Goal: Task Accomplishment & Management: Complete application form

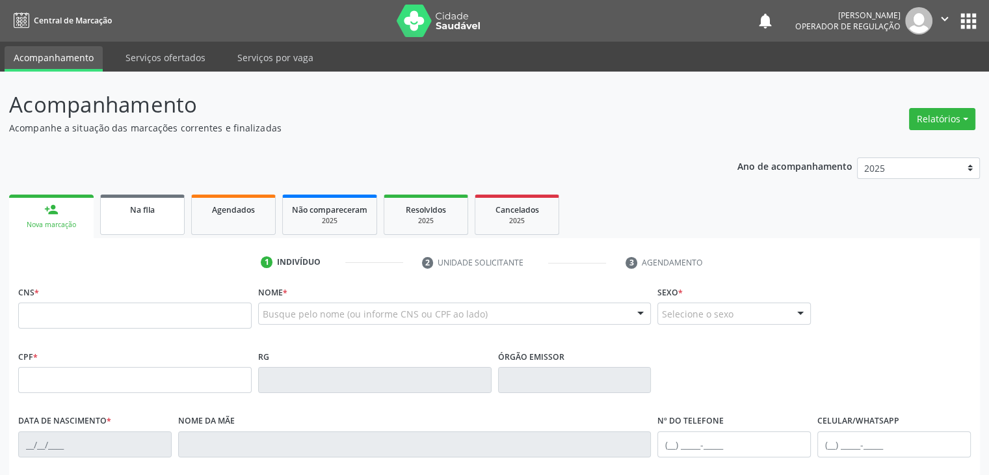
click at [136, 216] on link "Na fila" at bounding box center [142, 214] width 85 height 40
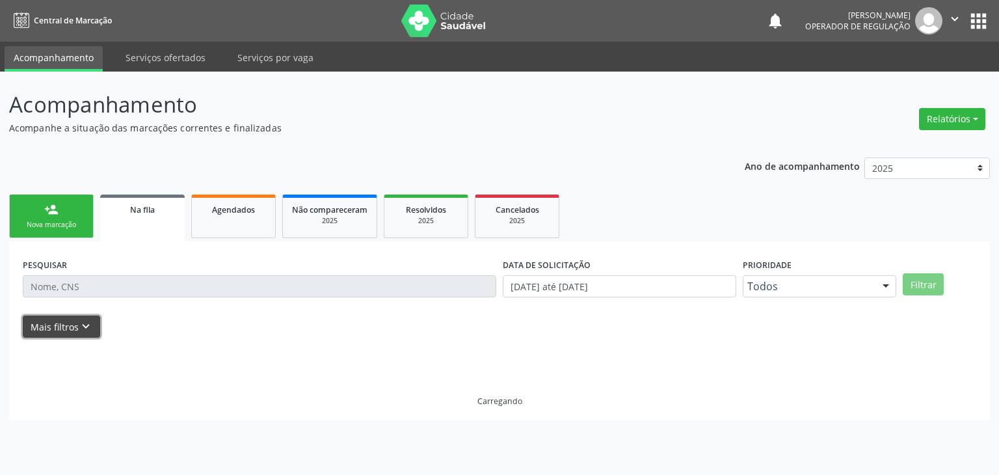
click at [55, 332] on button "Mais filtros keyboard_arrow_down" at bounding box center [61, 326] width 77 height 23
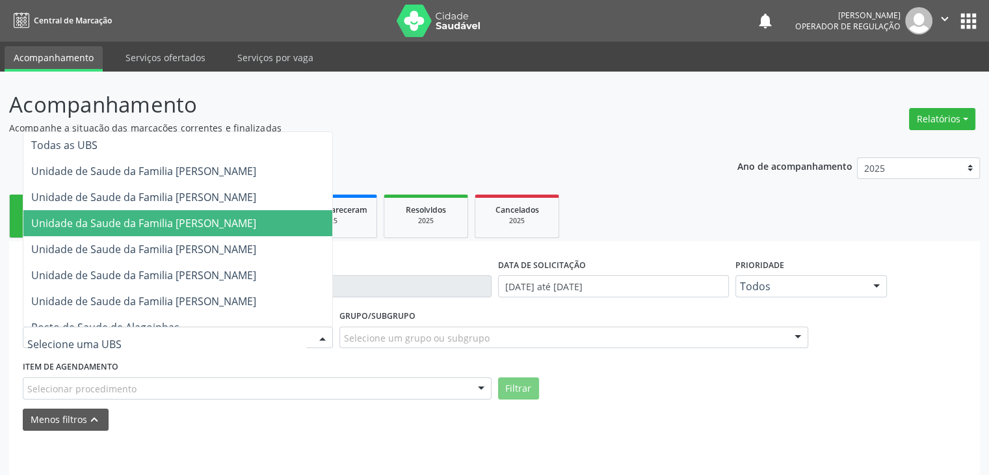
click at [250, 227] on span "Unidade da Saude da Familia [PERSON_NAME]" at bounding box center [143, 223] width 225 height 14
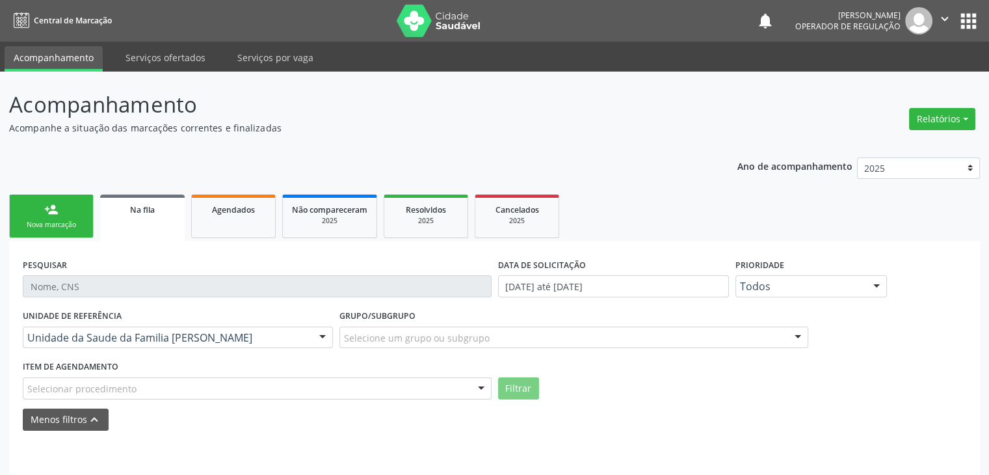
click at [505, 341] on div "Selecione um grupo ou subgrupo" at bounding box center [573, 337] width 469 height 22
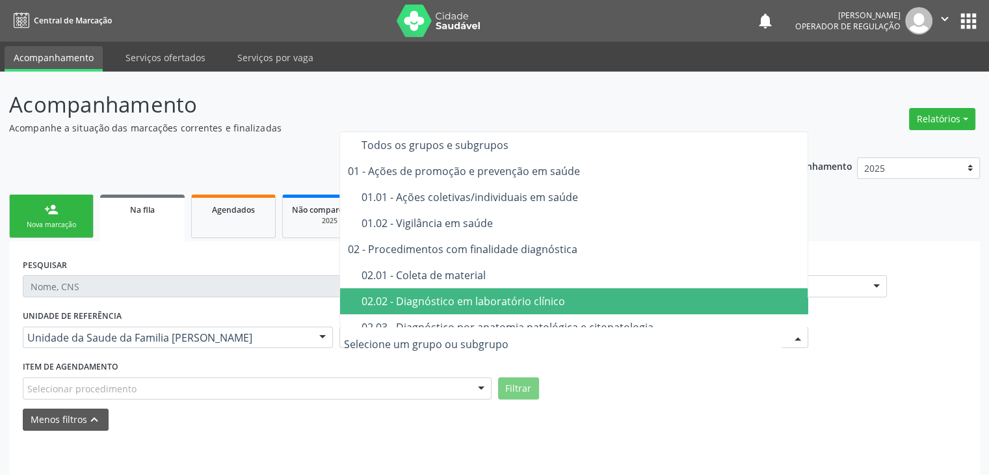
click at [510, 298] on div "02.02 - Diagnóstico em laboratório clínico" at bounding box center [582, 301] width 440 height 10
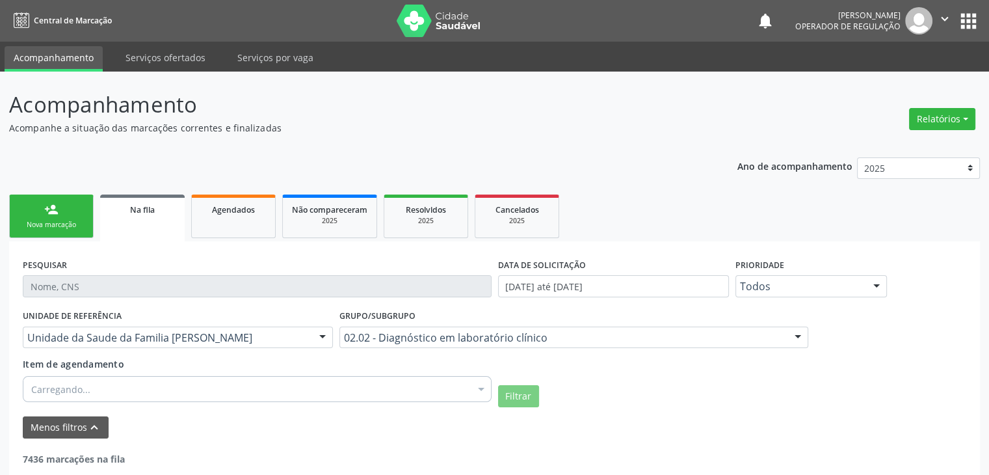
scroll to position [68, 0]
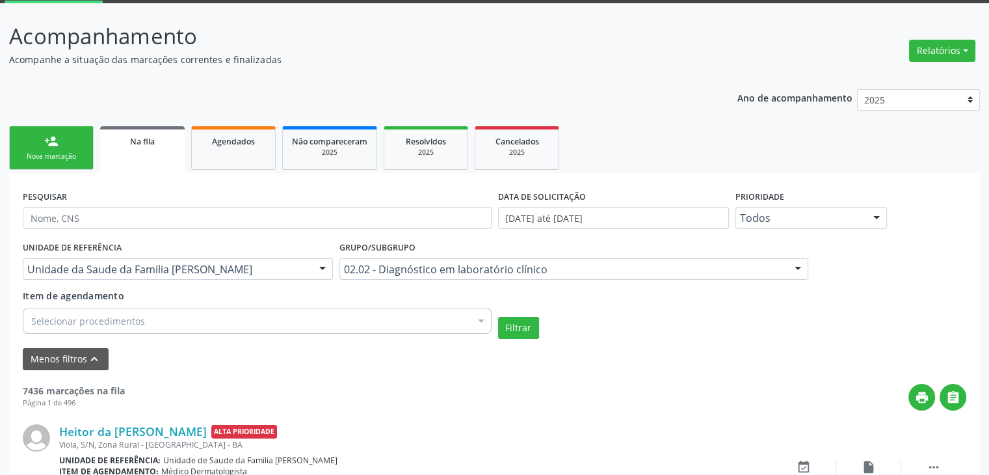
click at [83, 310] on div "Selecionar procedimentos" at bounding box center [257, 321] width 469 height 26
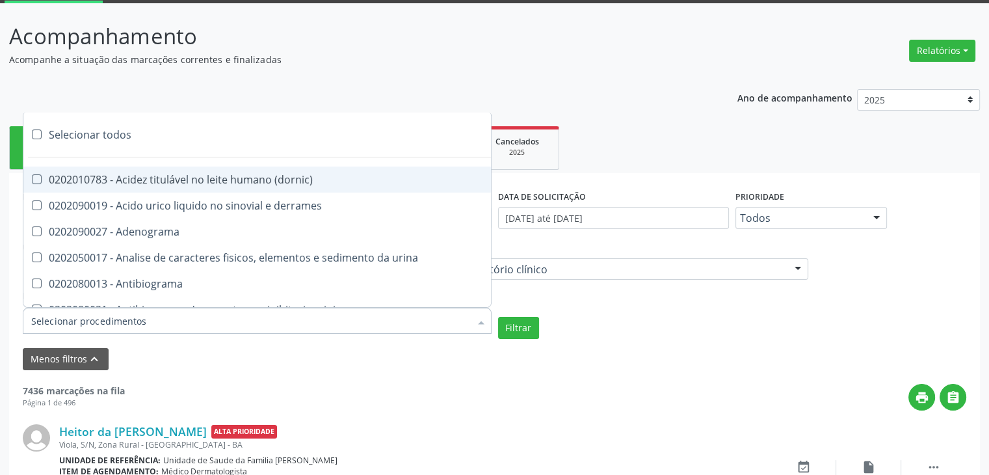
drag, startPoint x: 98, startPoint y: 138, endPoint x: 110, endPoint y: 147, distance: 15.3
click at [98, 137] on div "Selecionar todos" at bounding box center [377, 135] width 708 height 26
checkbox input "true"
checkbox \(dornic\) "true"
checkbox derrames "true"
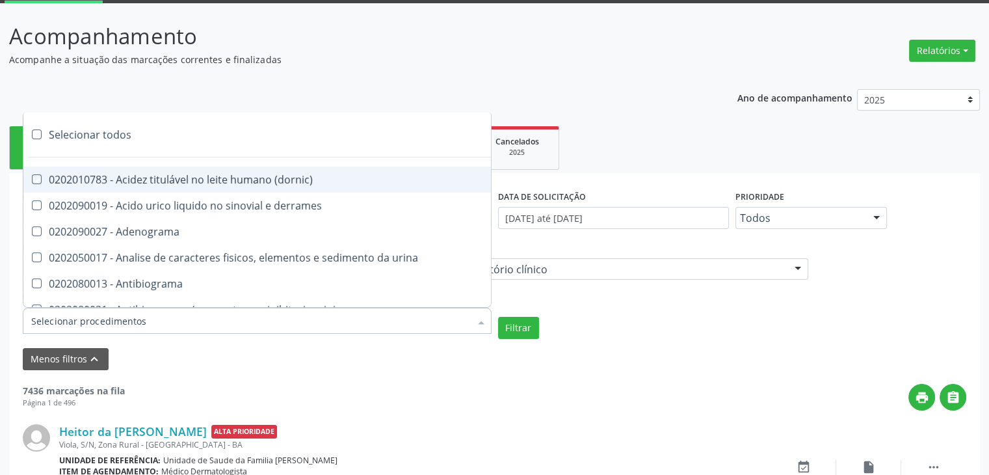
checkbox Adenograma "true"
checkbox urina "true"
checkbox Antibiograma "true"
checkbox minima "true"
checkbox micobacterias "true"
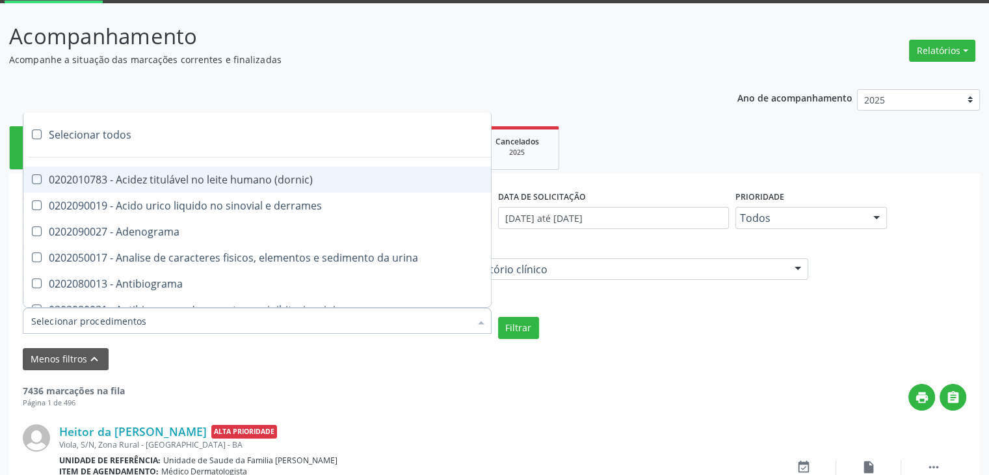
checkbox blot "true"
checkbox mlpa "true"
checkbox \(hanseniase\) "true"
checkbox \(controle\) "true"
checkbox \(diagnóstica\) "true"
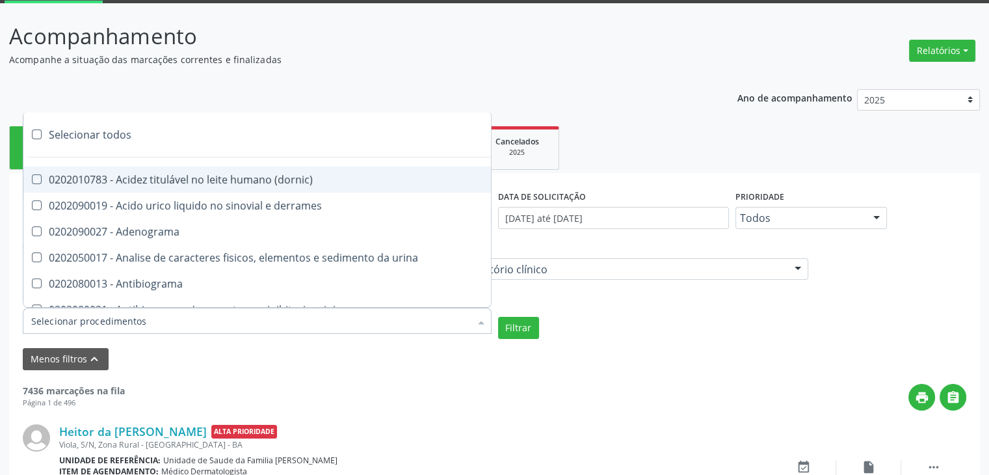
checkbox \(gram\) "true"
checkbox clamidia "true"
checkbox herpesvirus "true"
checkbox hematologica "true"
checkbox creatinina "true"
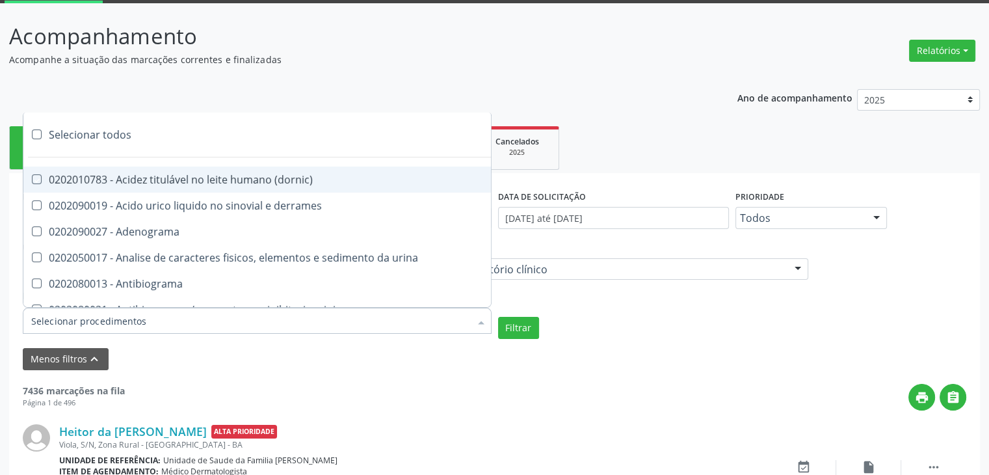
checkbox fosfato "true"
checkbox ureia "true"
checkbox osmolar "true"
checkbox addis "true"
checkbox b "true"
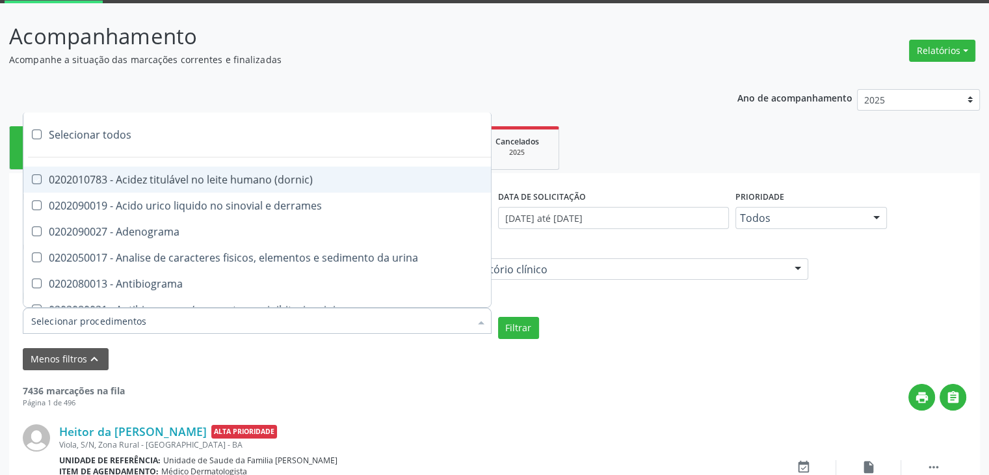
checkbox cd4\/cd8 "true"
checkbox totais "true"
checkbox plaquetas "true"
checkbox reticulocitos "true"
checkbox liquor "true"
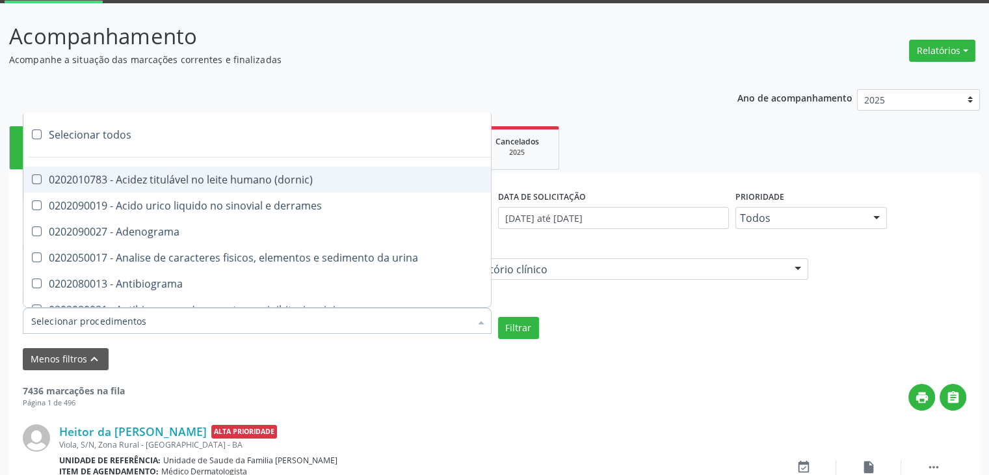
checkbox liquor "true"
checkbox identificacao "true"
checkbox \(pos-pasteurização\) "true"
checkbox herpesvirus "true"
checkbox baar "true"
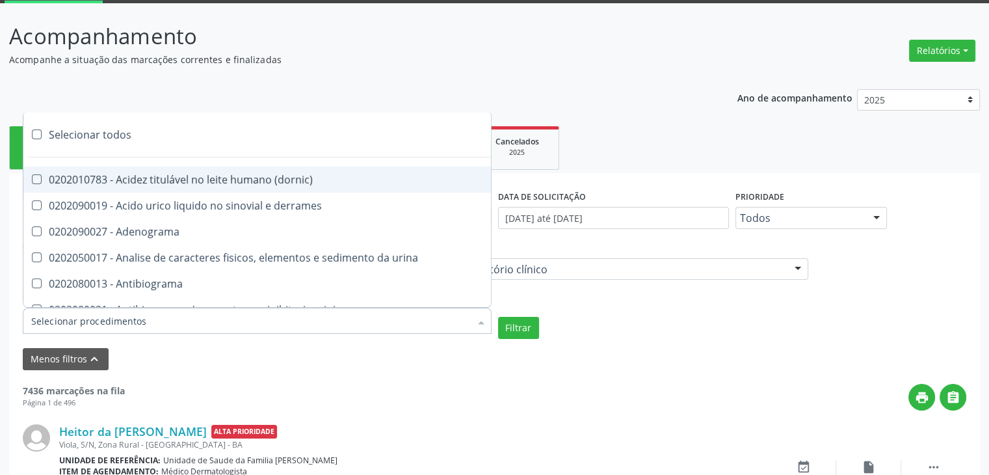
checkbox anaerobicas "true"
checkbox fungos "true"
checkbox \(qualitativo\) "true"
checkbox tardio\) "true"
checkbox \(qualitativo\) "true"
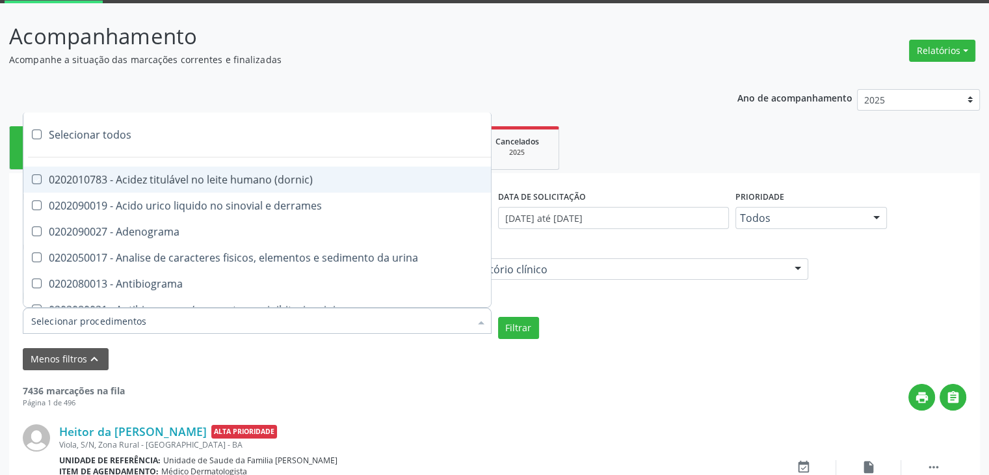
checkbox \(confirmatorio\) "true"
checkbox molecular "true"
checkbox htlv-1 "true"
checkbox biotinidase "true"
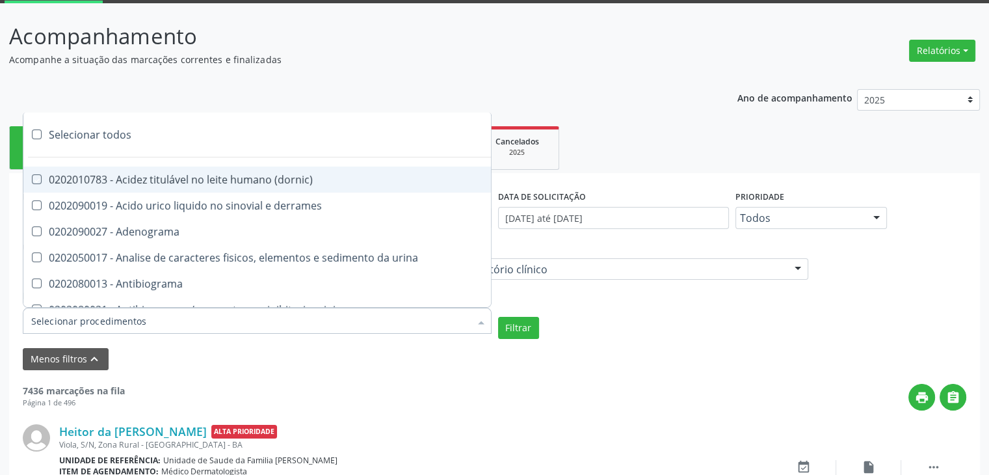
checkbox congênita "true"
checkbox antiplaquetarios "true"
checkbox ferro "true"
checkbox bandas\) "true"
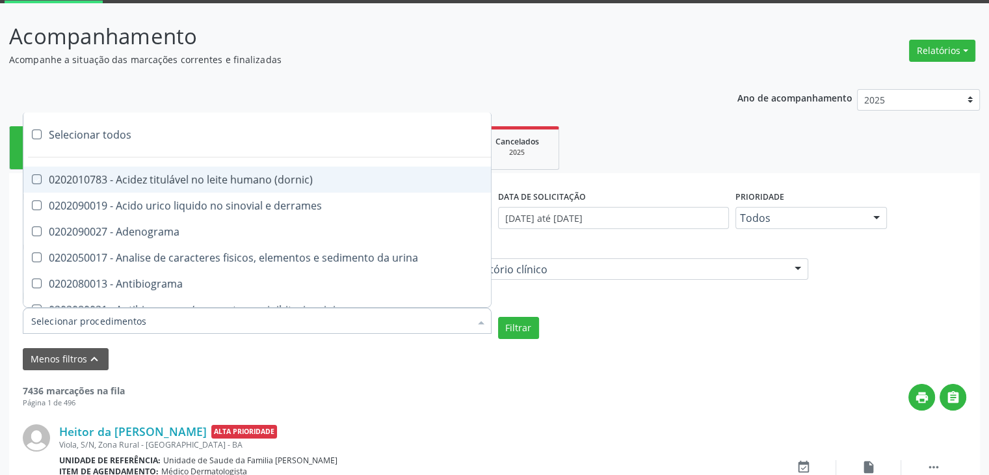
checkbox bandas\) "true"
checkbox \(ch50\) "true"
checkbox aminoacidos "true"
checkbox globular "true"
checkbox dosagens\) "true"
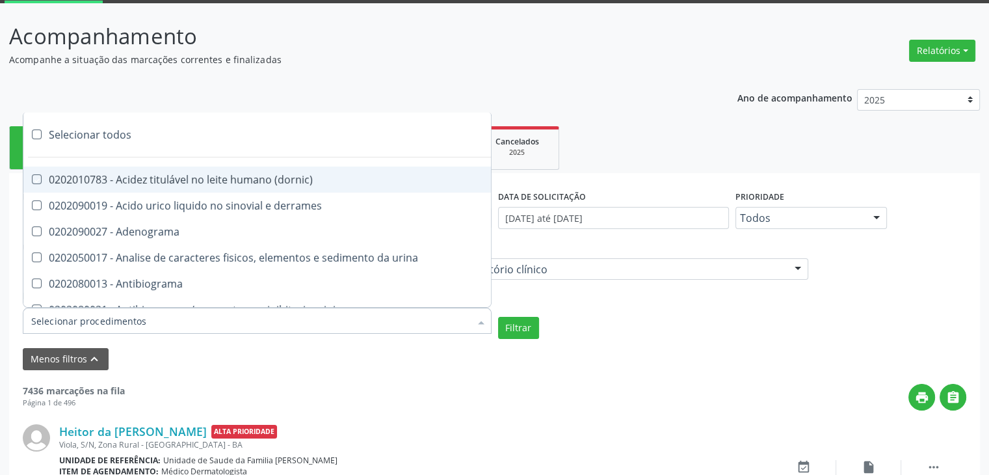
checkbox dosagens\) "true"
checkbox \(cada\) "true"
checkbox reumatoide "true"
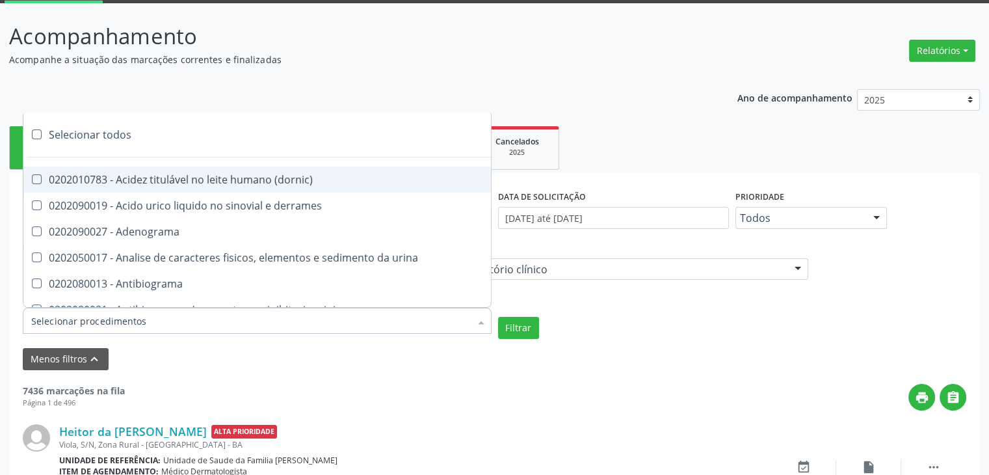
checkbox amniotico "true"
checkbox livre "true"
checkbox osmolalidade "true"
checkbox osmolaridade "true"
checkbox t3 "true"
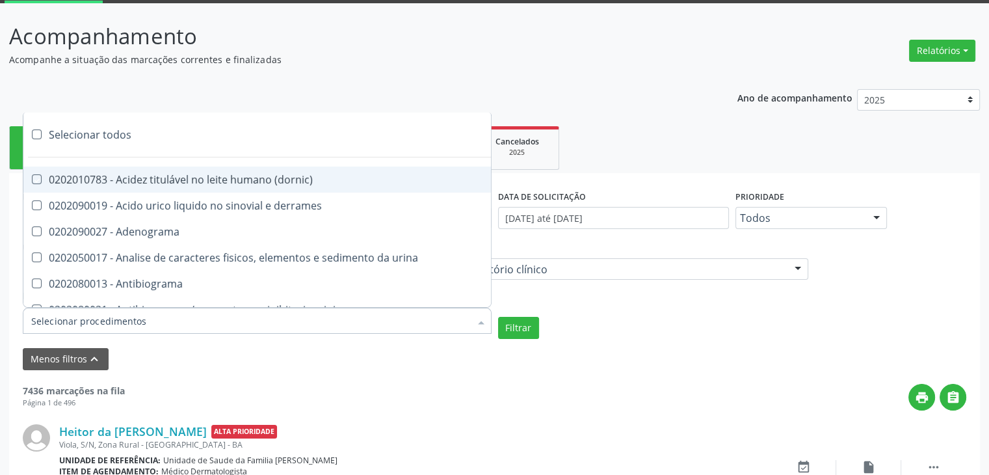
checkbox sulfo-hemoglobina "true"
checkbox reverso "true"
checkbox coagulacao "true"
checkbox euglobulina "true"
checkbox -duke "true"
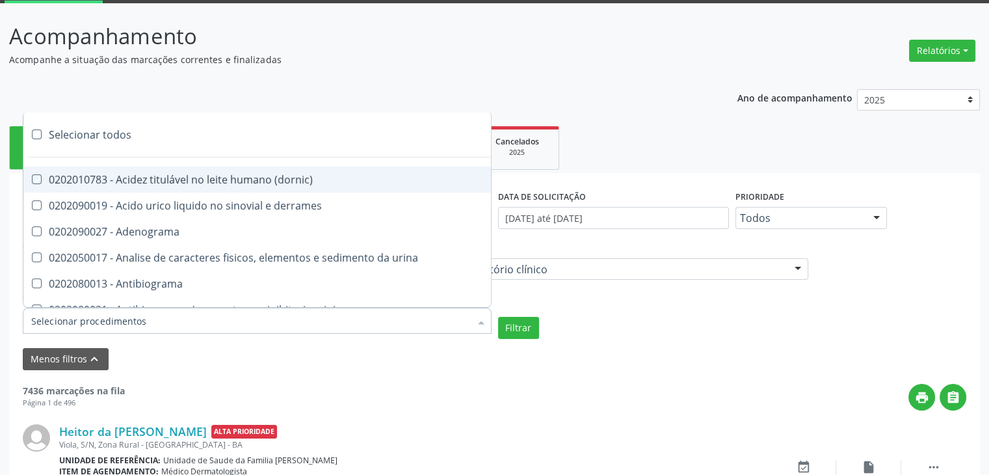
checkbox ivy "true"
checkbox hemacias "true"
checkbox trombina "true"
checkbox ativada\) "true"
checkbox \(tap\) "true"
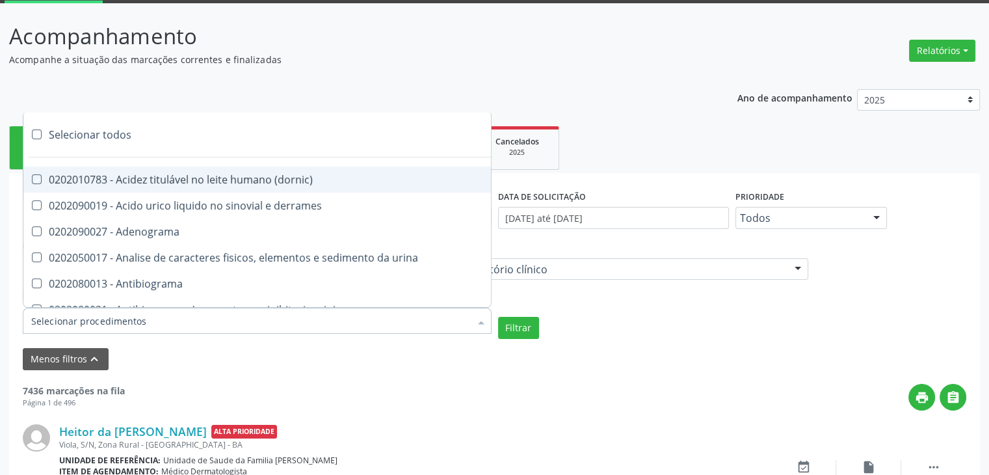
checkbox \(vhs\) "true"
checkbox abo "true"
checkbox reativa "true"
checkbox ordenhado "true"
checkbox pezinho\) "true"
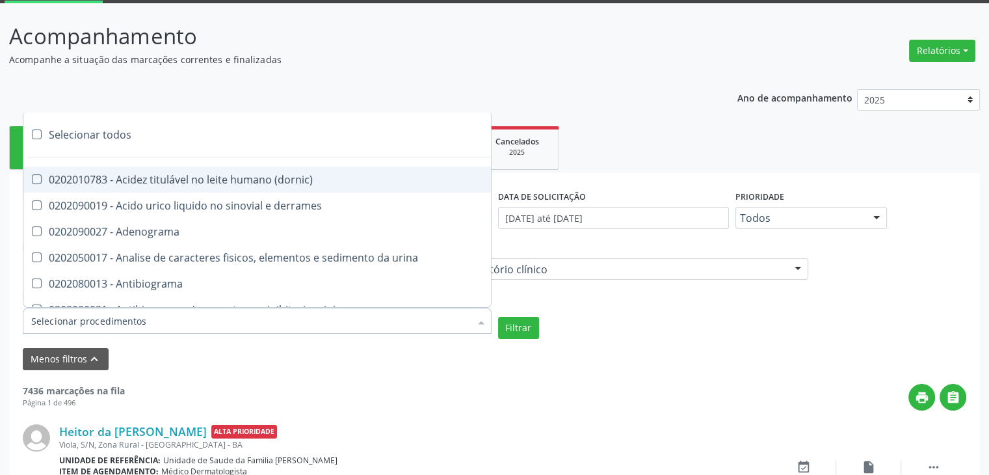
checkbox complemento "true"
checkbox pezinho\) "true"
checkbox 17-alfa-hidroxiprogesterona "true"
checkbox totais "true"
checkbox 17-hidroxicorticosteroides "true"
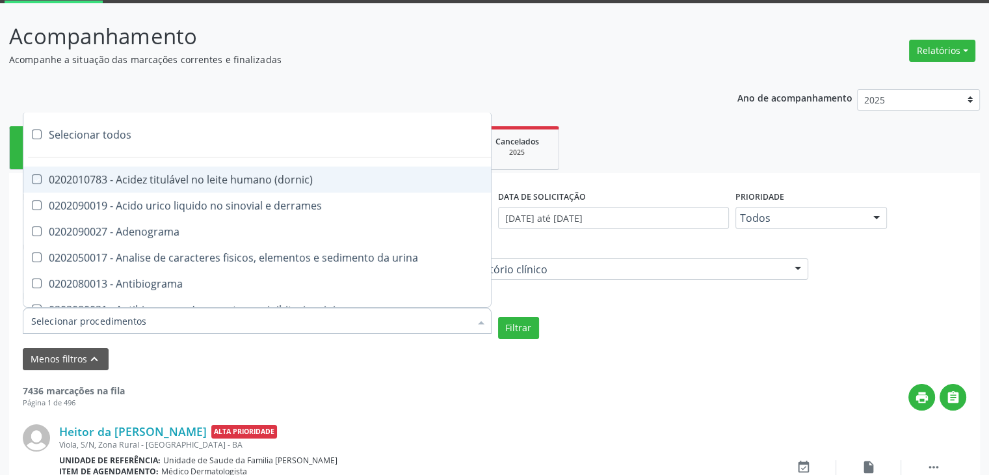
checkbox d "true"
checkbox 5-nucleotidase "true"
checkbox acetona "true"
checkbox \(serotonina\) "true"
checkbox ascorbico "true"
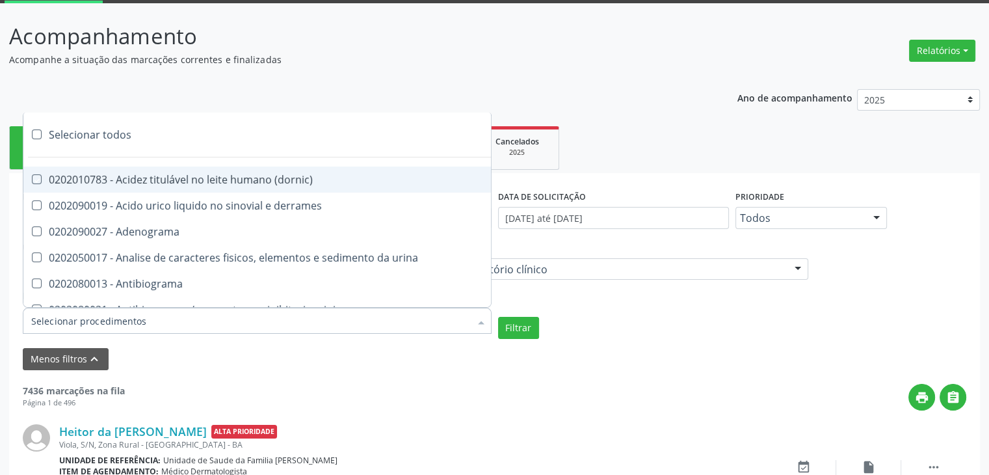
checkbox delta-aminolevulinico "true"
checkbox hipurico "true"
checkbox mandelico "true"
checkbox metil-hipurico "true"
checkbox urico "true"
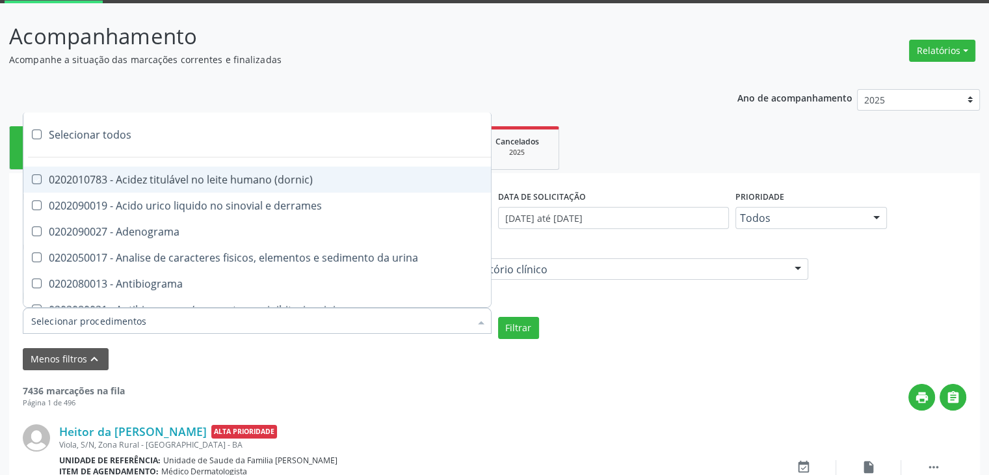
checkbox valproico "true"
checkbox vanilmandelico "true"
checkbox \(acth\) "true"
checkbox ala-desidratase "true"
checkbox etilico "true"
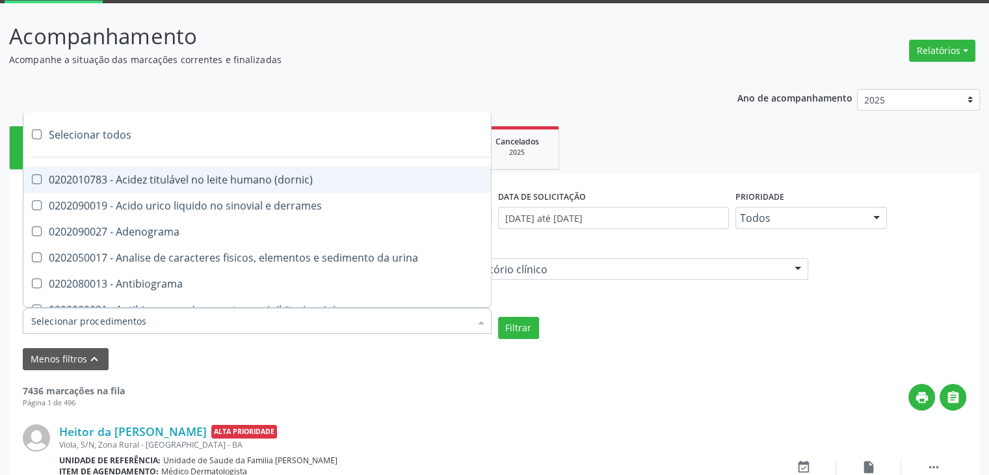
checkbox aldolase "true"
checkbox aldosterona "true"
checkbox alfa-1-antitripsina "true"
checkbox acida "true"
checkbox alfa-2-macroglobulina "true"
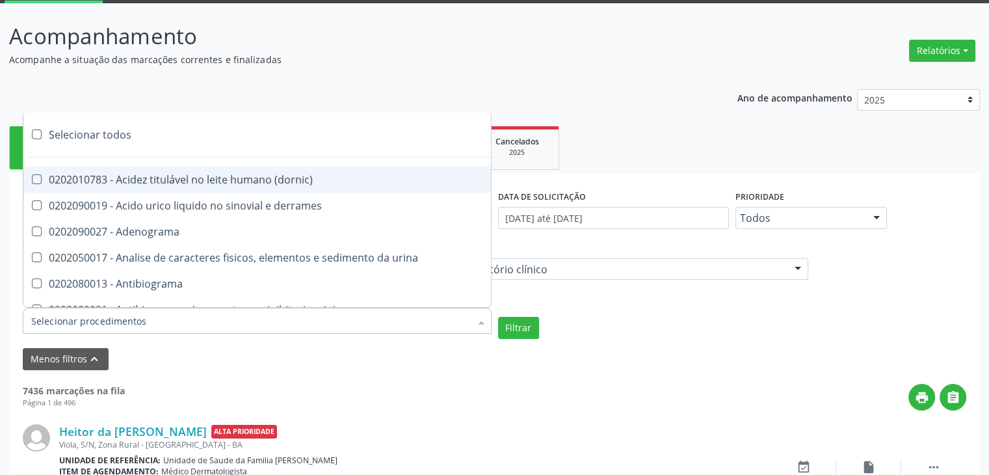
checkbox alfa-fetoproteina "true"
checkbox aluminio "true"
checkbox amilase "true"
checkbox aminoglicosideos "true"
checkbox amonia "true"
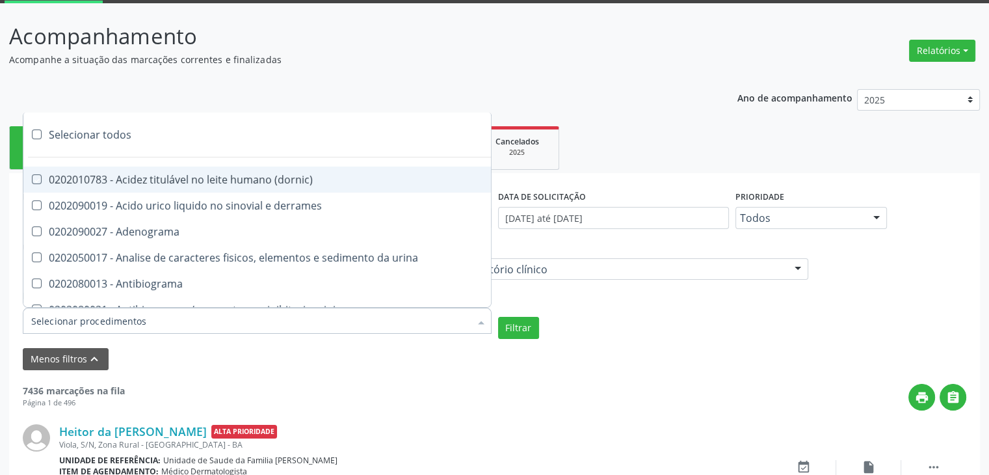
checkbox ciclico "true"
checkbox androstenediona "true"
checkbox anfetaminas "true"
checkbox circulante "true"
checkbox iga "true"
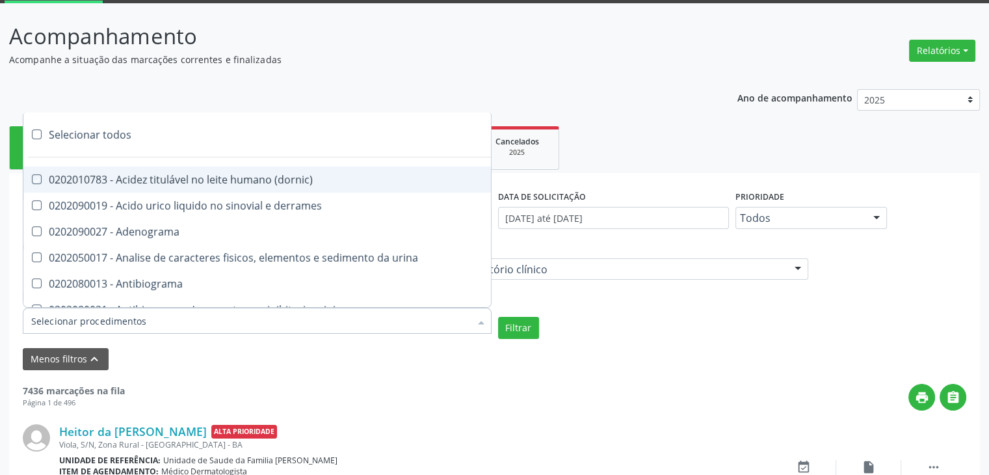
checkbox triciclicos "true"
checkbox \(psa\) "true"
checkbox iii "true"
checkbox barbituratos "true"
checkbox benzodiazepinicos "true"
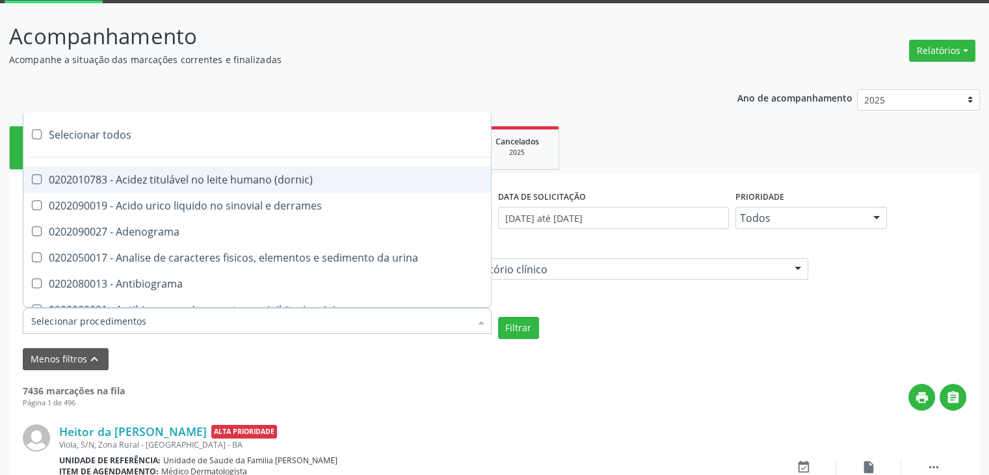
checkbox beta-2-microglobulina "true"
checkbox fracoes "true"
checkbox cadmio "true"
checkbox calcio "true"
checkbox ionizavel "true"
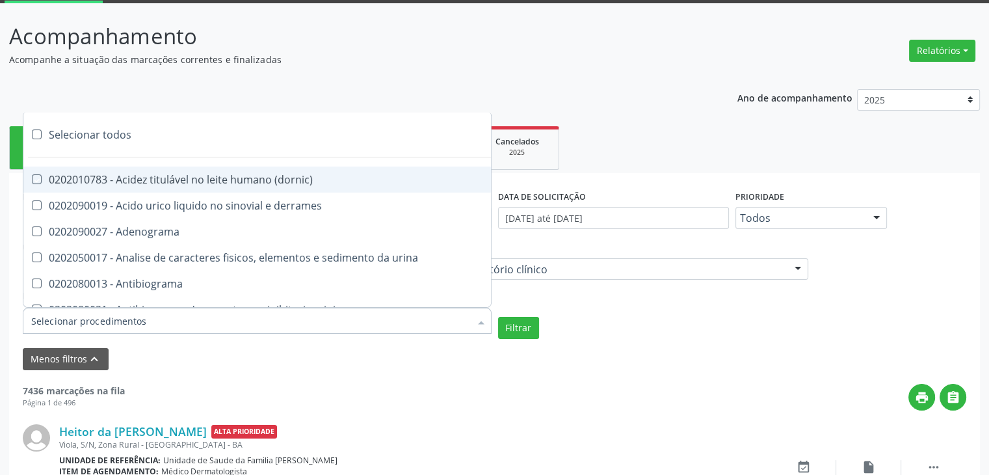
checkbox calcitonina "true"
checkbox carbamazepina "true"
checkbox carboxi-hemoglobina "true"
checkbox caroteno "true"
checkbox catecolaminas "true"
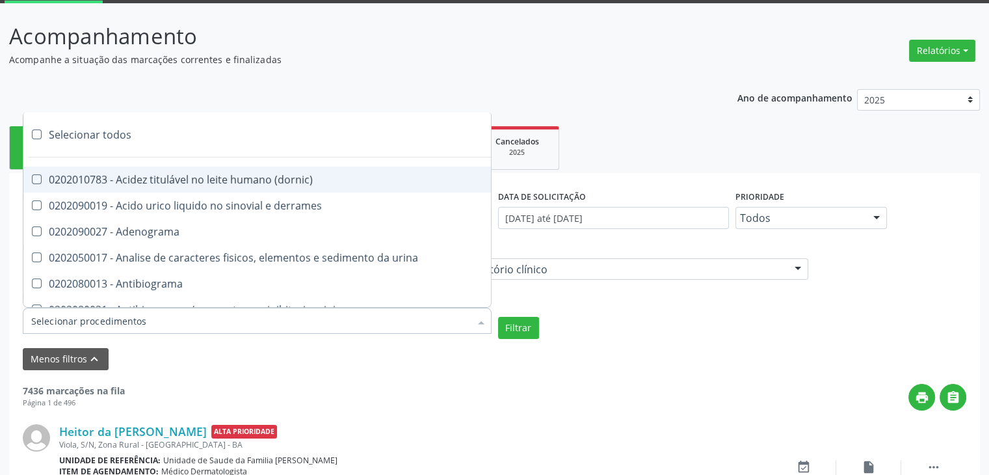
checkbox chumbo "true"
checkbox ciclosporina "true"
checkbox citrato "true"
checkbox cloreto "true"
checkbox suor "true"
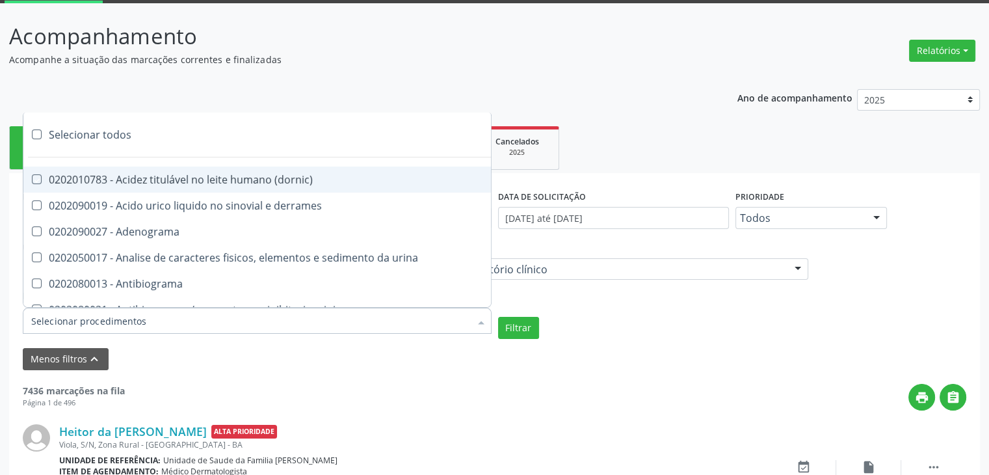
checkbox cobre "true"
checkbox hdl "true"
checkbox ldl "true"
checkbox colinesterase "true"
checkbox c3 "true"
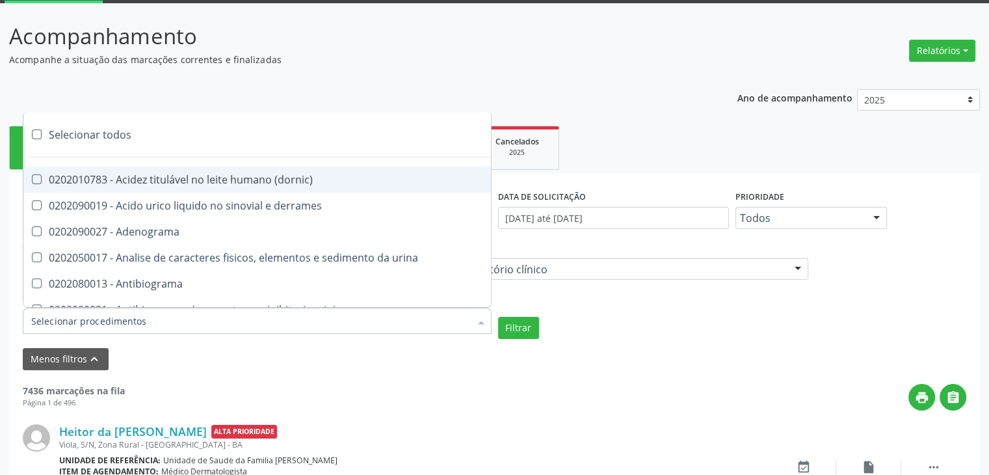
checkbox c4 "true"
checkbox cortisol "true"
checkbox creatinina "true"
checkbox amniotico "true"
checkbox \(cpk\) "true"
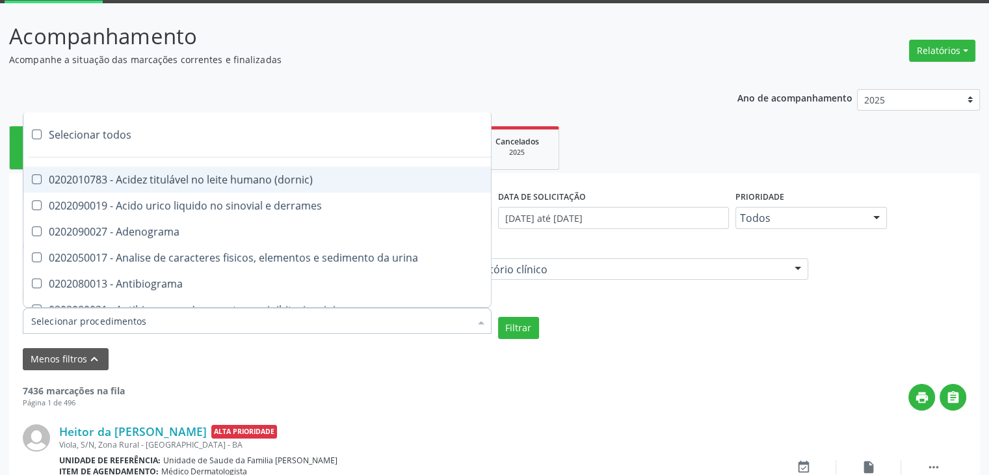
checkbox crioaglutinina "true"
checkbox \(dhea\) "true"
checkbox alfa-hidroxibutirica "true"
checkbox glutamica "true"
checkbox latica "true"
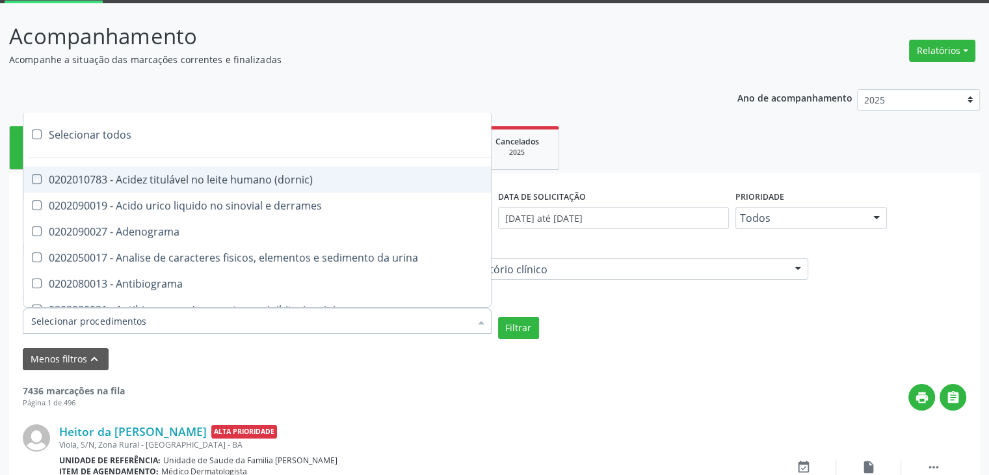
checkbox fracionadas\) "true"
checkbox digitoxina\) "true"
checkbox \(dht\) "true"
checkbox fecal "true"
checkbox estradiol "true"
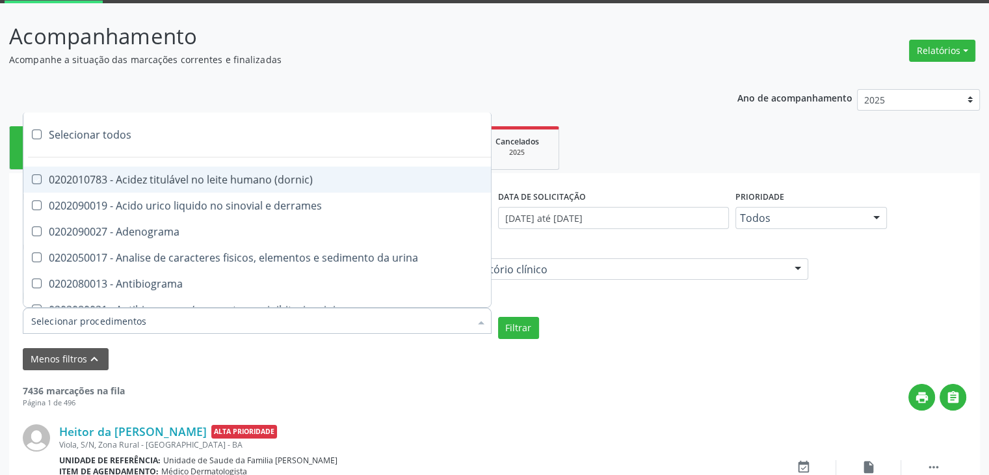
checkbox estriol "true"
checkbox estrona "true"
checkbox etossuximida "true"
checkbox ii "true"
checkbox ix "true"
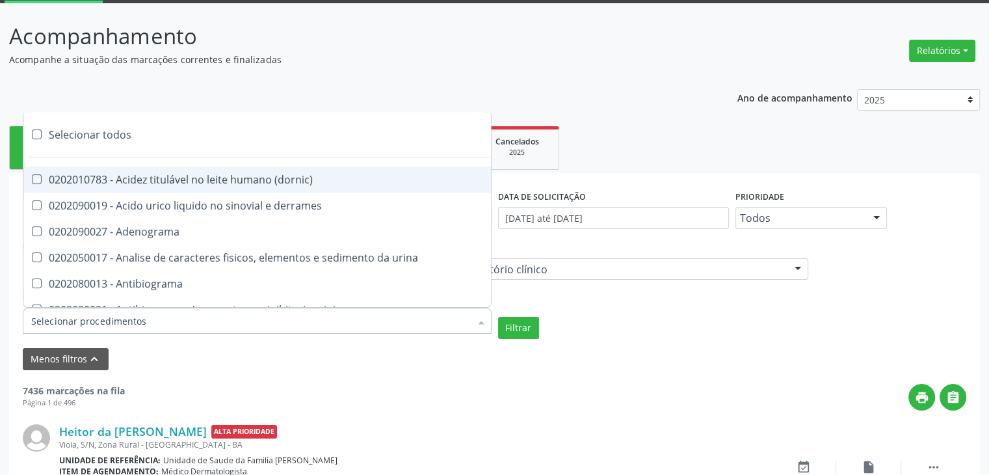
checkbox v "true"
checkbox vii "true"
checkbox viii "true"
checkbox \(inibidor\) "true"
checkbox \(antigeno\) "true"
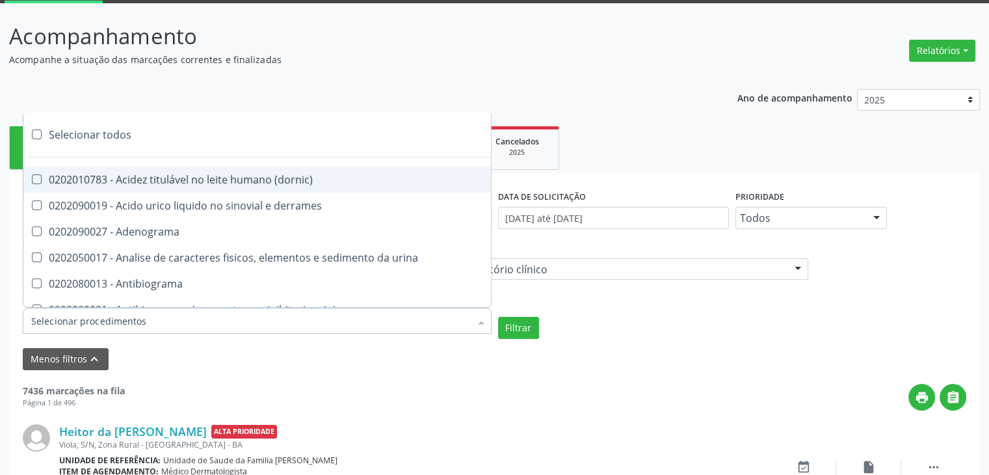
checkbox x "true"
checkbox xi "true"
checkbox xii "true"
checkbox xiii "true"
checkbox tardio\) "true"
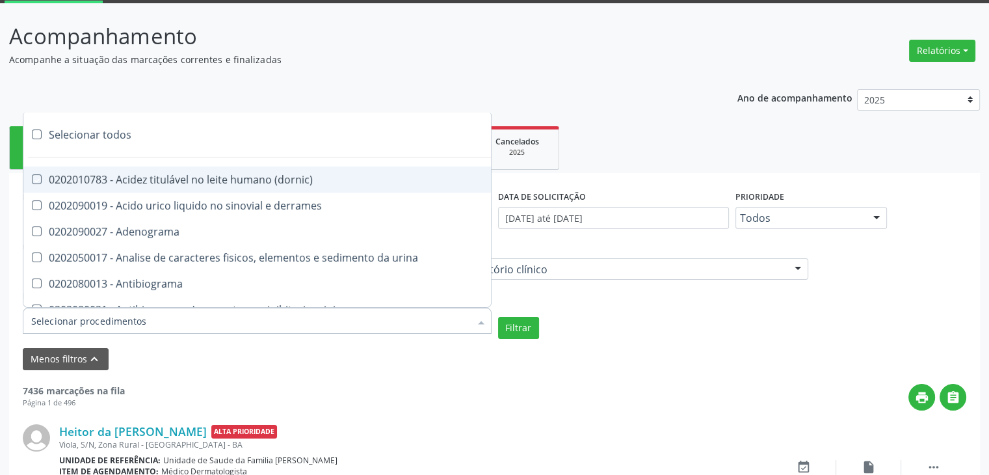
checkbox t4 "true"
checkbox pezinho\) "true"
checkbox fenitoina "true"
checkbox fenol "true"
checkbox ferritina "true"
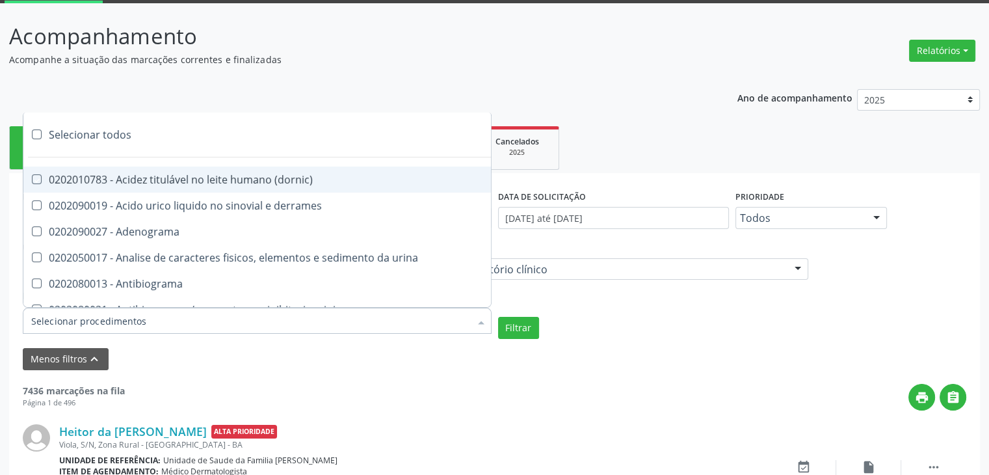
checkbox serico "true"
checkbox fibrinogenio "true"
checkbox folato "true"
checkbox formaldeido "true"
checkbox total "true"
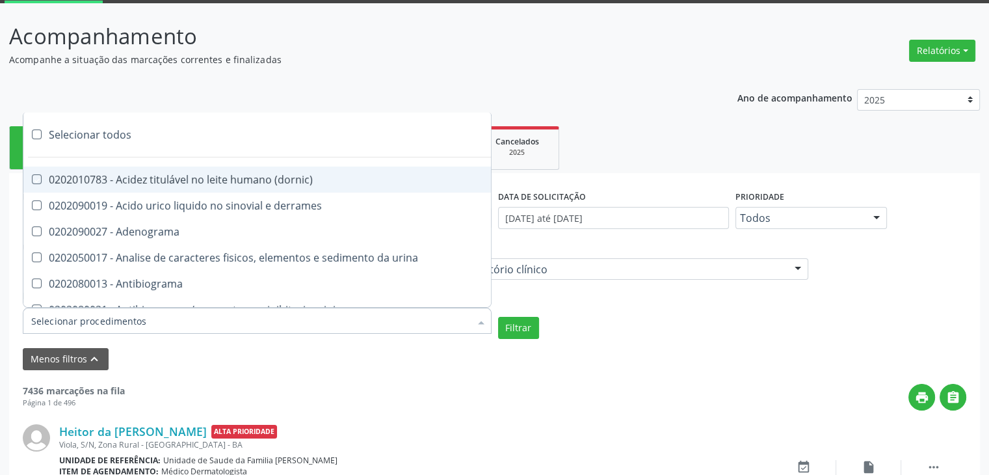
checkbox alcalina "true"
checkbox esperma "true"
checkbox fosforo "true"
checkbox acida "true"
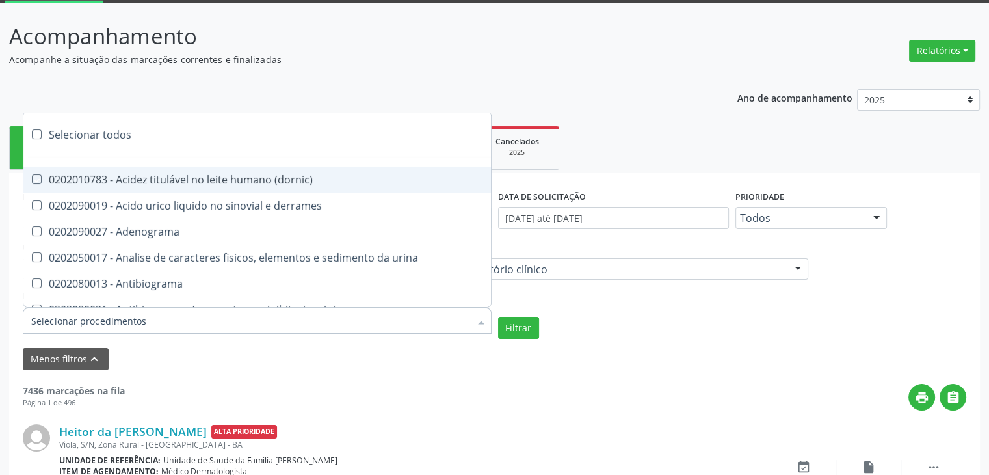
checkbox frutose "true"
checkbox esperma "true"
checkbox galactose "true"
checkbox gt\) "true"
checkbox gastrina "true"
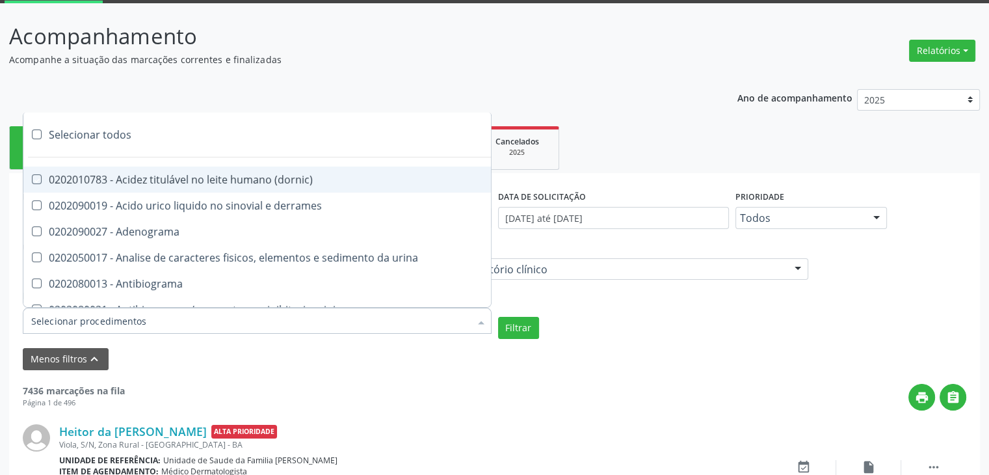
checkbox glicose "true"
checkbox derrames "true"
checkbox desidrogenase "true"
checkbox tiroxina "true"
checkbox hcg\) "true"
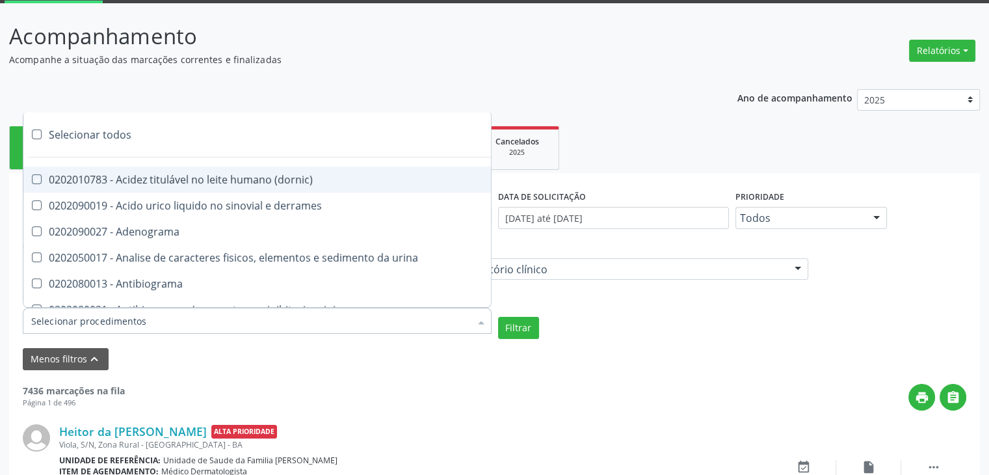
checkbox fecal "true"
checkbox haptoglobina "true"
checkbox hemoglobina "true"
checkbox 37oc "true"
checkbox fetal "true"
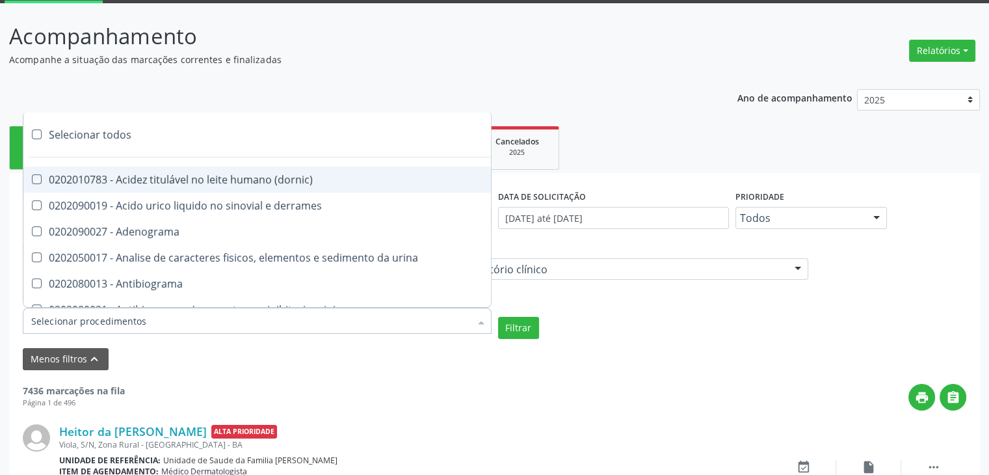
checkbox glicosilada "true"
checkbox hemossiderina "true"
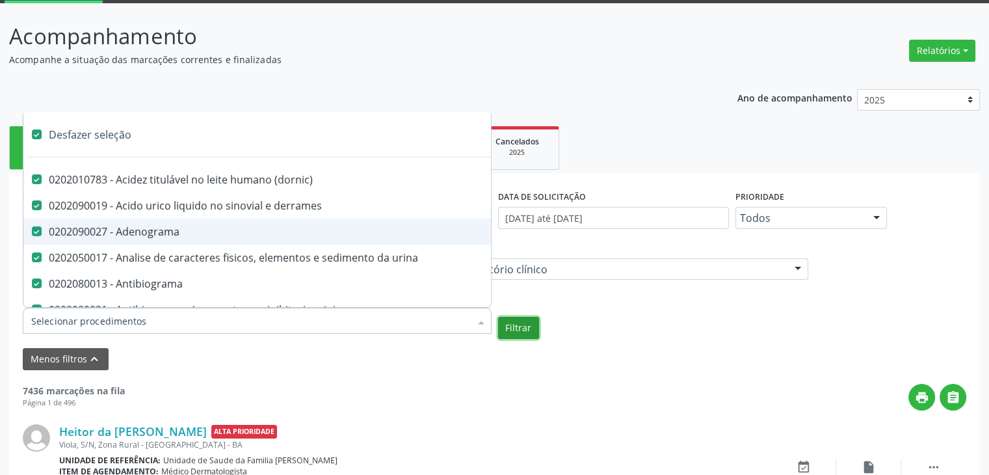
click at [519, 321] on button "Filtrar" at bounding box center [518, 328] width 41 height 22
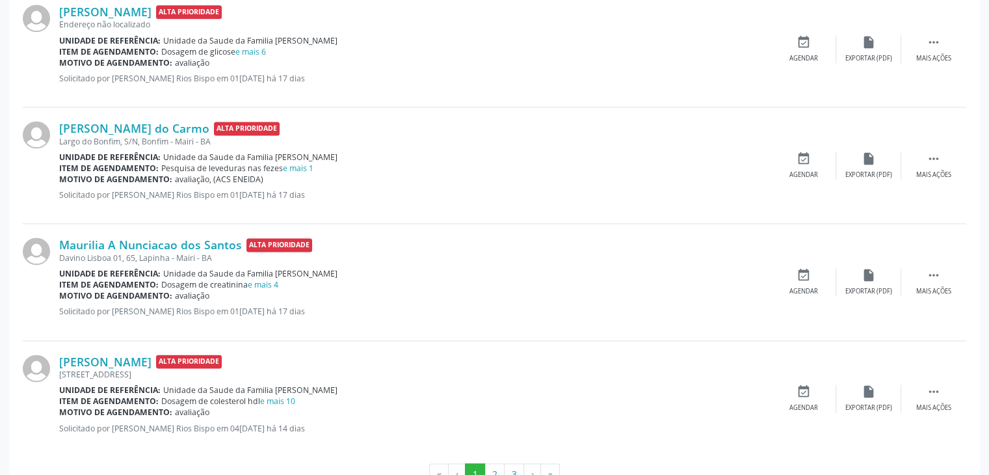
scroll to position [1819, 0]
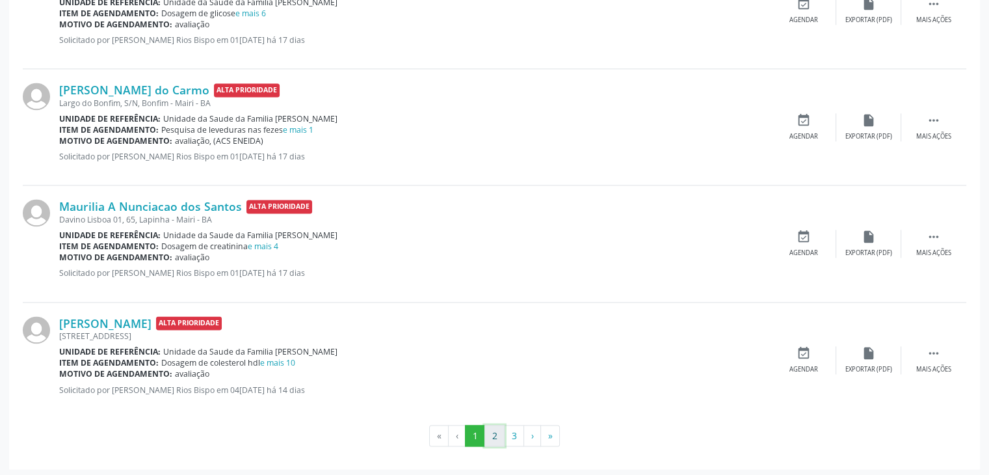
click at [492, 440] on button "2" at bounding box center [494, 436] width 20 height 22
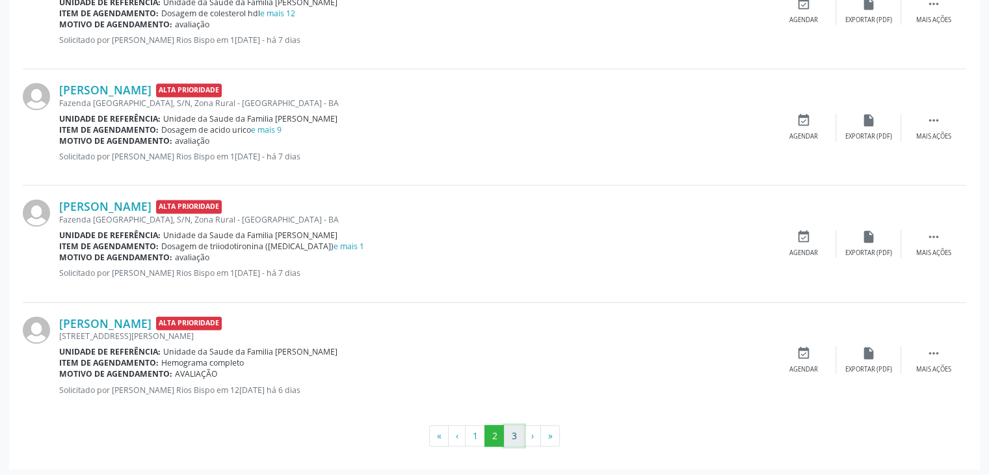
click at [520, 428] on button "3" at bounding box center [514, 436] width 20 height 22
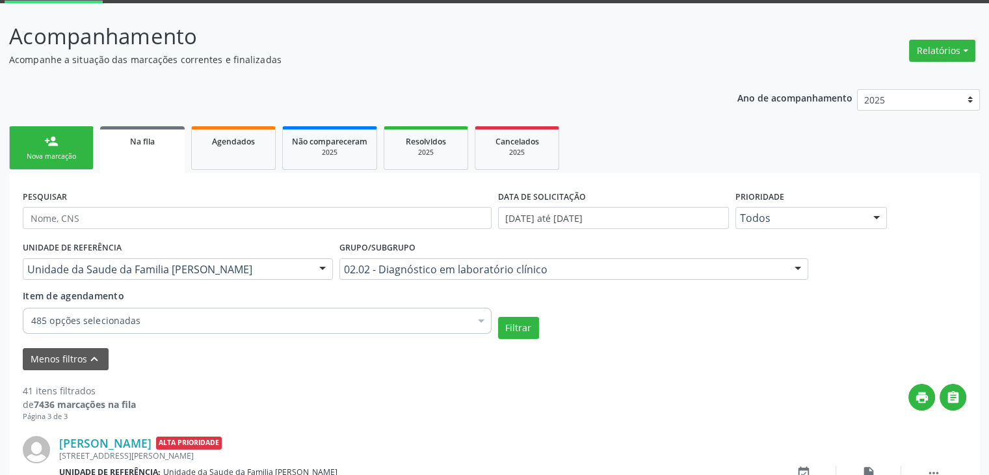
scroll to position [1354, 0]
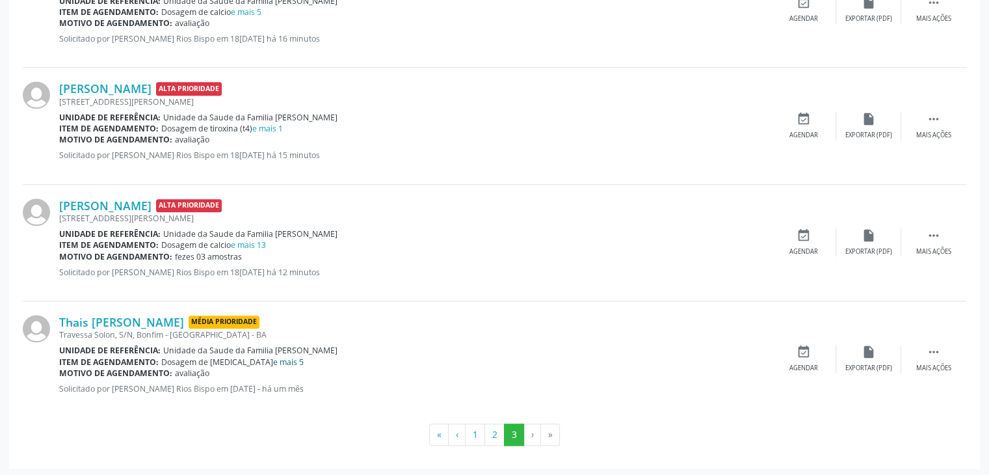
click at [273, 356] on link "e mais 5" at bounding box center [288, 361] width 31 height 11
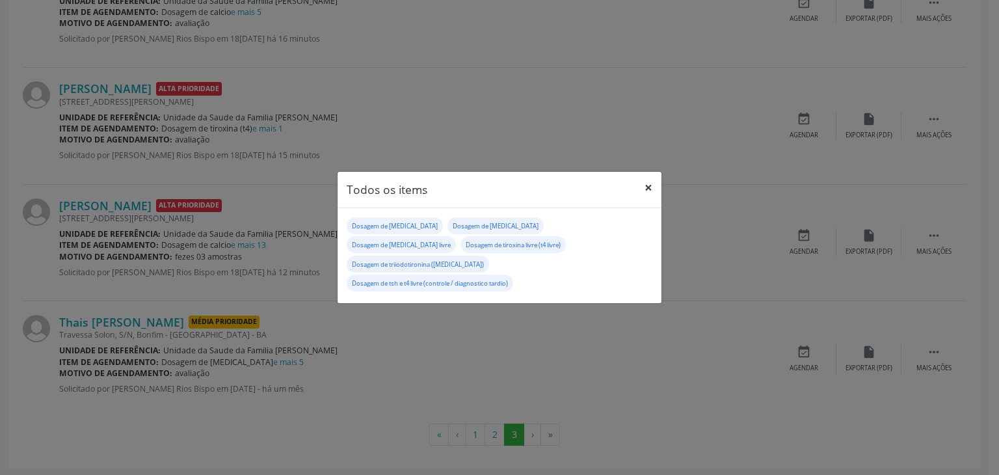
click at [647, 200] on button "×" at bounding box center [648, 188] width 26 height 32
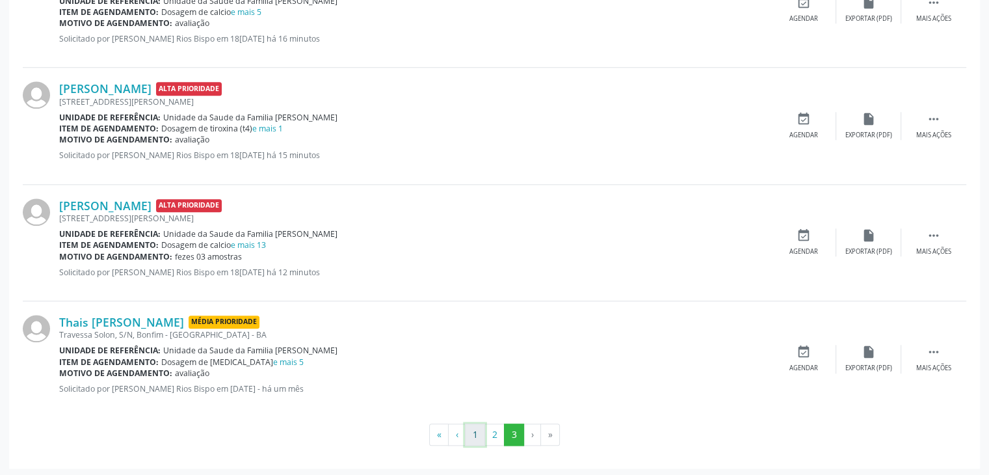
click at [481, 434] on button "1" at bounding box center [475, 434] width 20 height 22
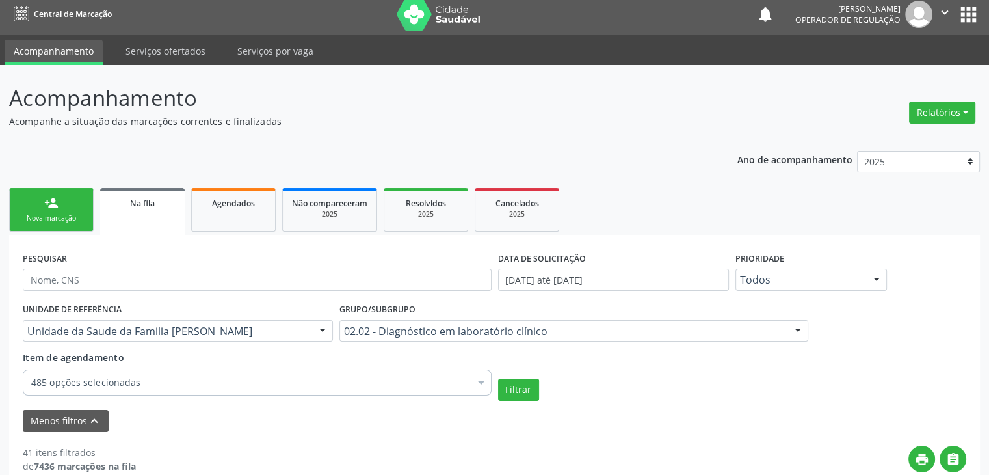
scroll to position [332, 0]
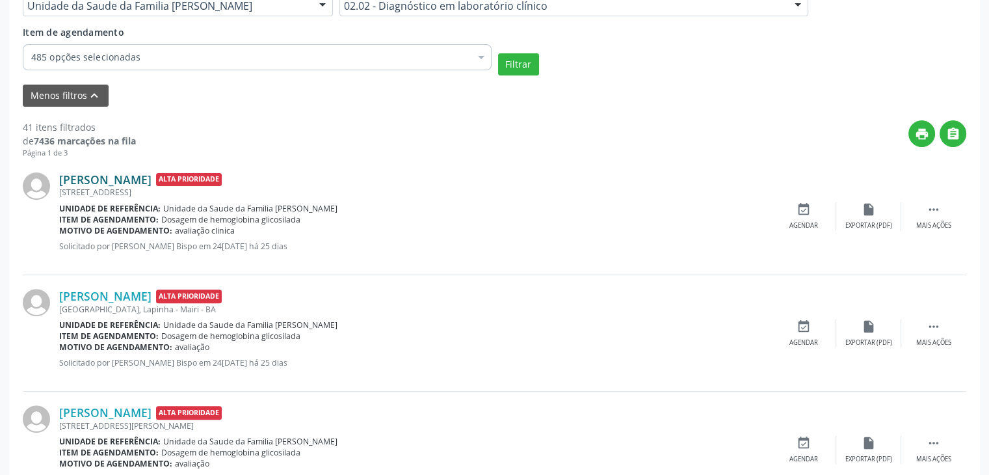
click at [122, 177] on link "[PERSON_NAME]" at bounding box center [105, 179] width 92 height 14
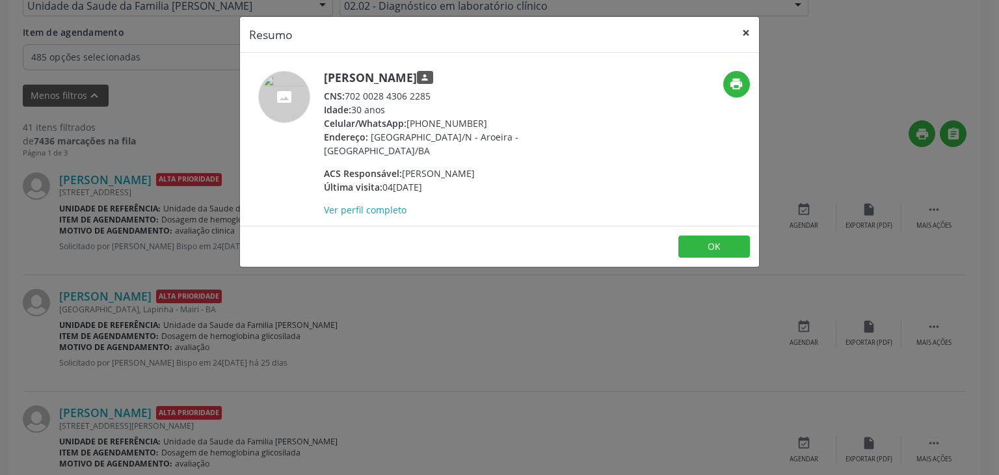
click at [747, 34] on button "×" at bounding box center [746, 33] width 26 height 32
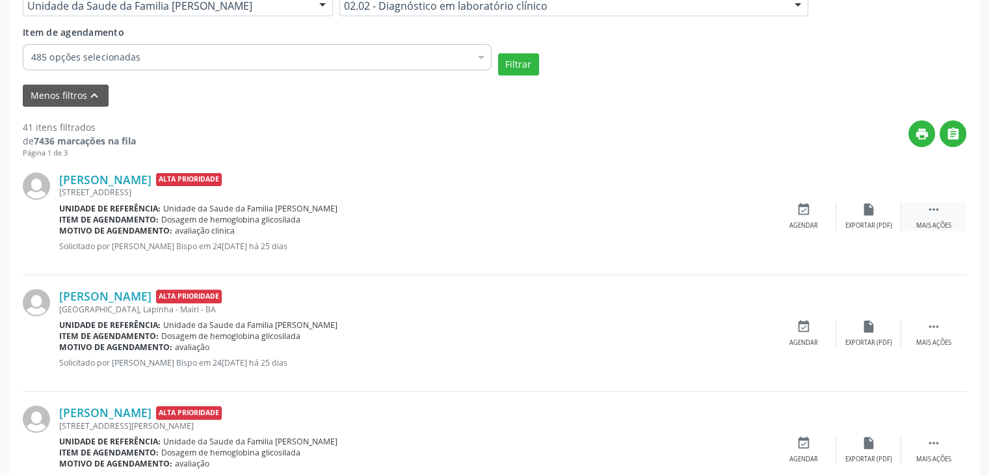
click at [944, 219] on div " Mais ações" at bounding box center [933, 216] width 65 height 28
click at [880, 221] on div "edit Editar" at bounding box center [868, 216] width 65 height 28
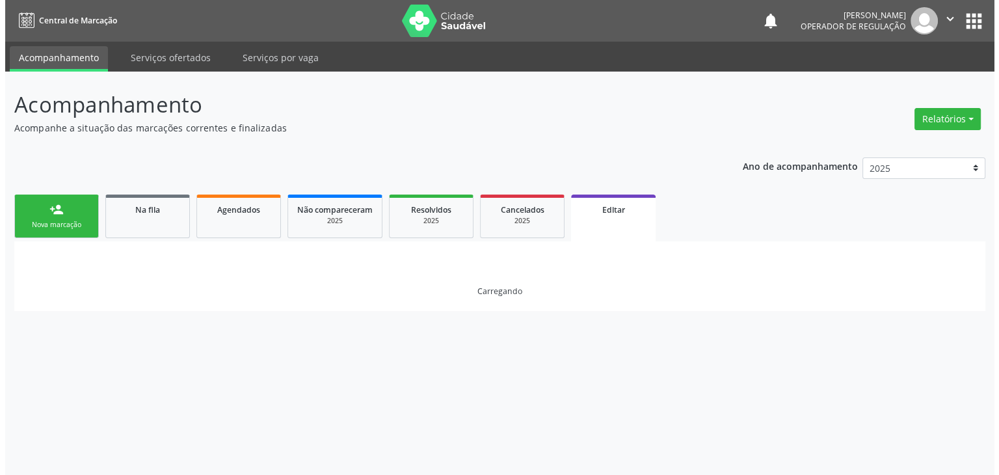
scroll to position [0, 0]
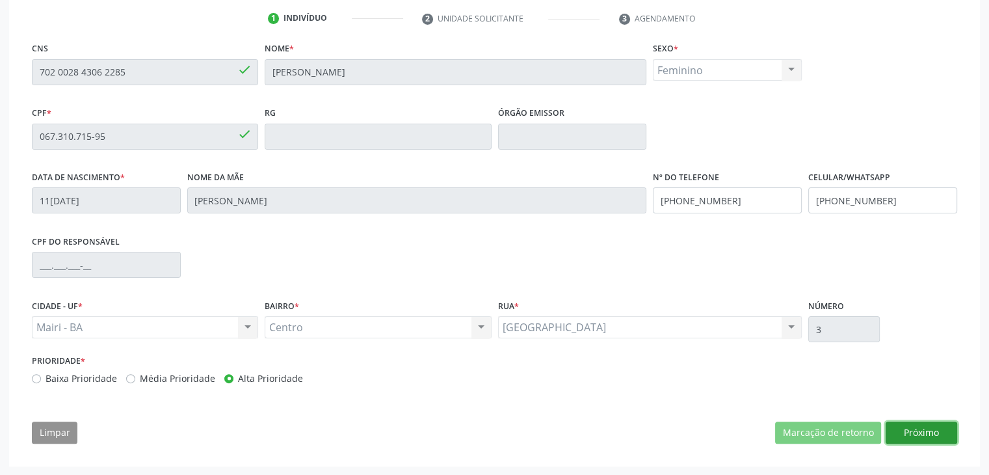
click at [917, 430] on button "Próximo" at bounding box center [922, 432] width 72 height 22
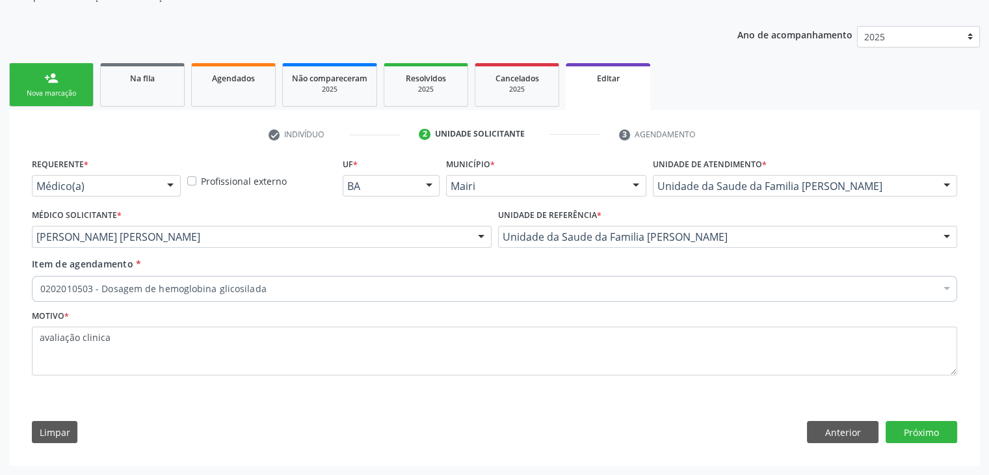
scroll to position [130, 0]
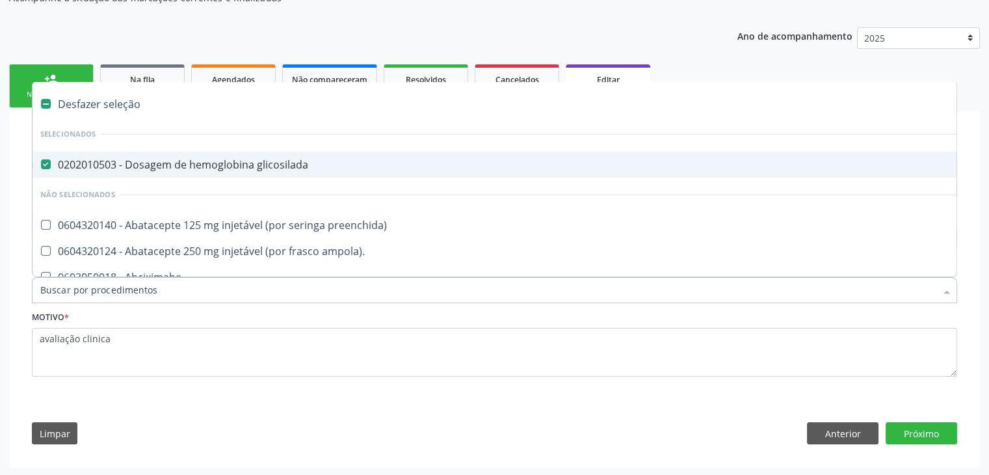
click at [166, 154] on span "0202010503 - Dosagem de hemoglobina glicosilada" at bounding box center [541, 165] width 1016 height 26
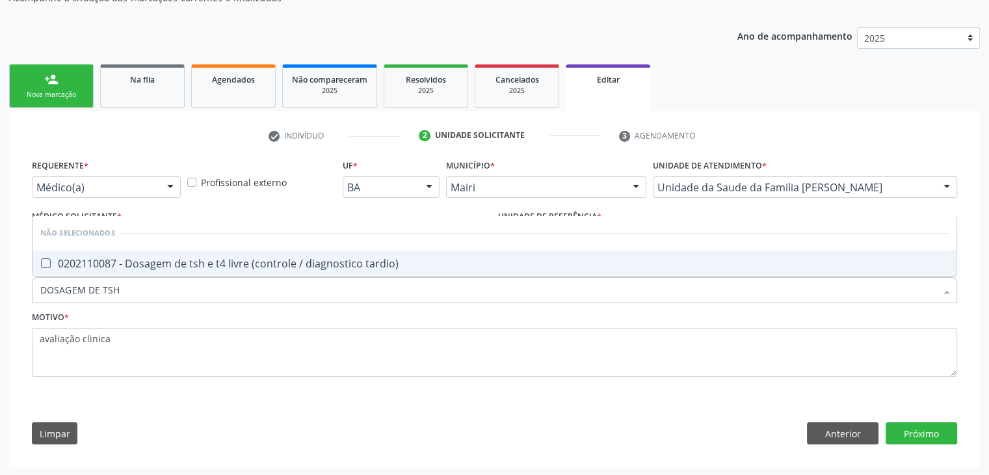
drag, startPoint x: 201, startPoint y: 270, endPoint x: 276, endPoint y: 266, distance: 75.6
click at [201, 270] on span "0202110087 - Dosagem de tsh e t4 livre (controle / diagnostico tardio)" at bounding box center [495, 263] width 924 height 26
click at [924, 430] on button "Próximo" at bounding box center [922, 433] width 72 height 22
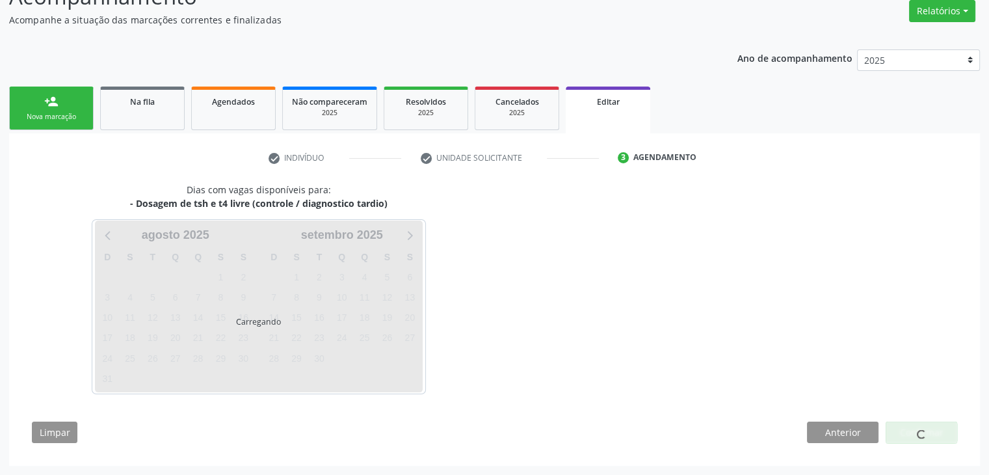
scroll to position [107, 0]
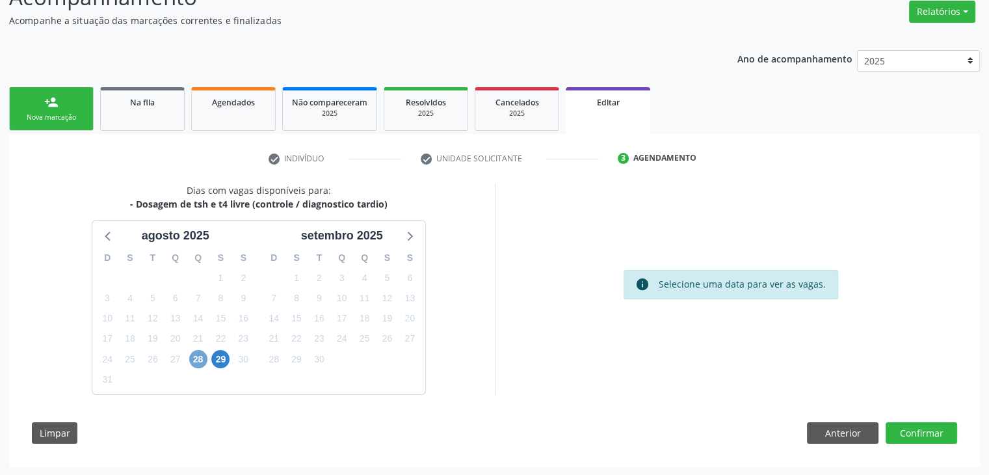
click at [201, 362] on span "28" at bounding box center [198, 359] width 18 height 18
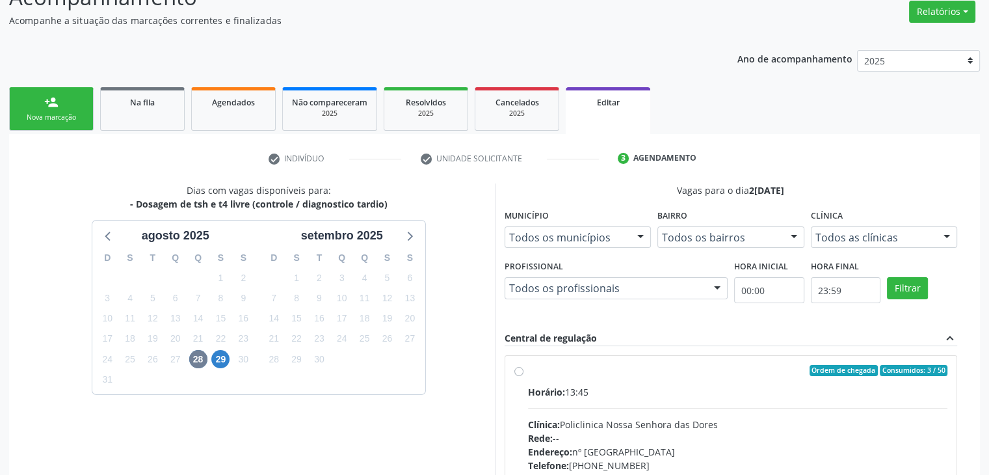
click at [639, 385] on div "Horário: 13:45" at bounding box center [738, 392] width 420 height 14
click at [523, 376] on input "Ordem de chegada Consumidos: 3 / 50 Horário: 13:45 Clínica: Policlinica [GEOGRA…" at bounding box center [518, 371] width 9 height 12
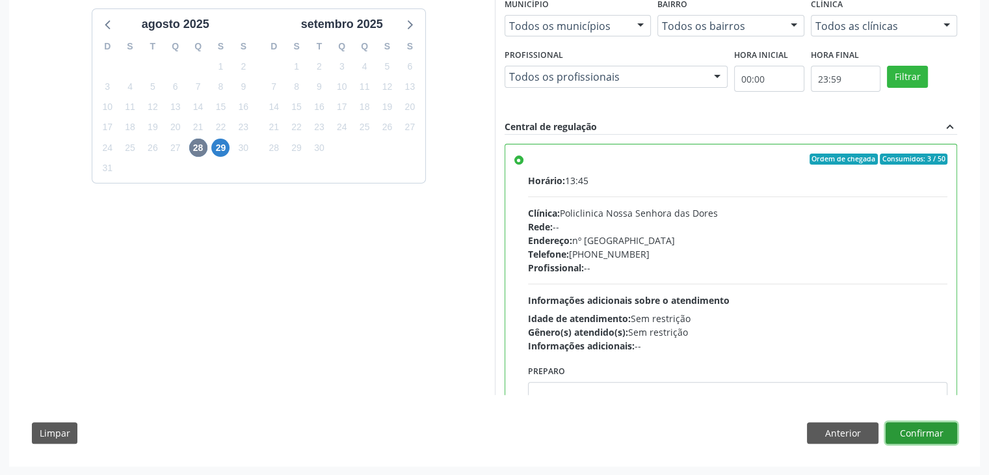
click at [951, 435] on button "Confirmar" at bounding box center [922, 433] width 72 height 22
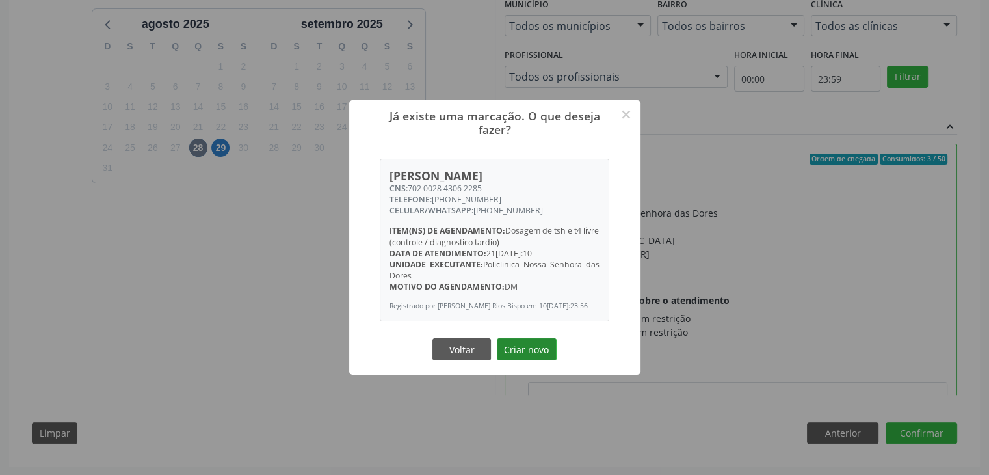
click at [520, 347] on button "Criar novo" at bounding box center [527, 349] width 60 height 22
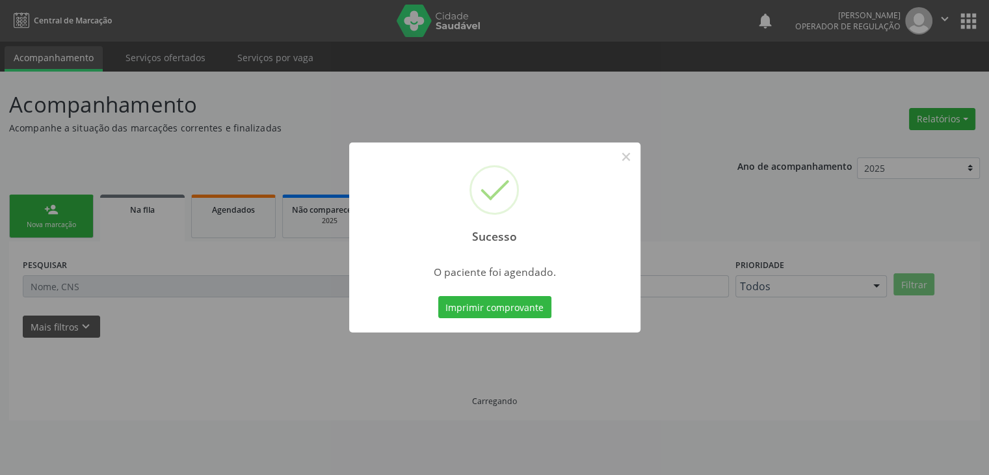
scroll to position [0, 0]
click at [635, 153] on button "×" at bounding box center [631, 157] width 22 height 22
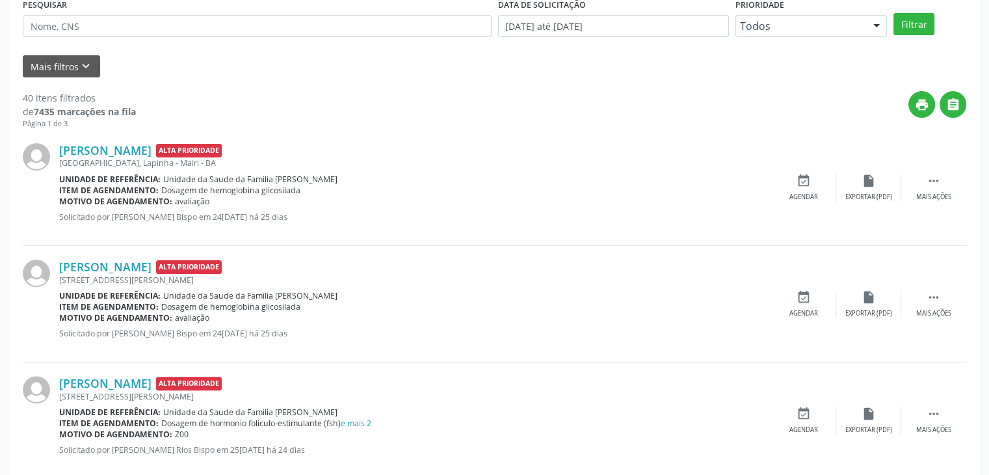
scroll to position [325, 0]
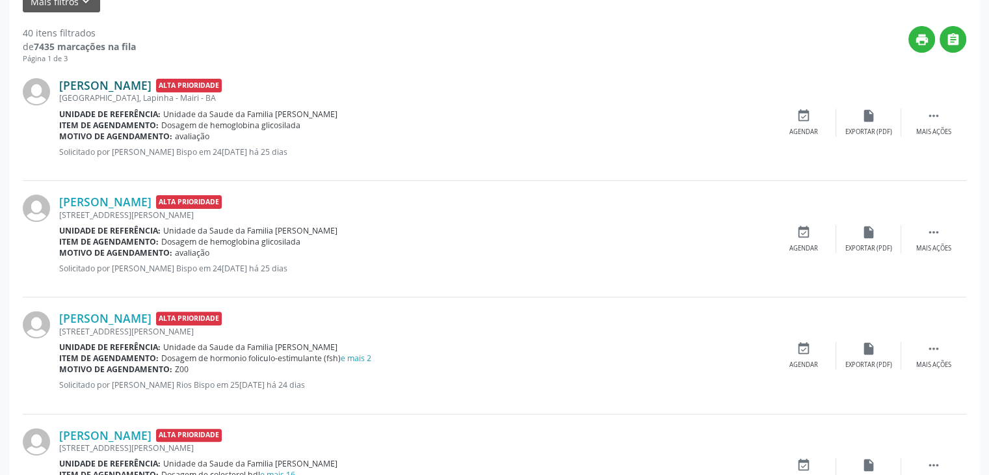
click at [152, 87] on link "[PERSON_NAME]" at bounding box center [105, 85] width 92 height 14
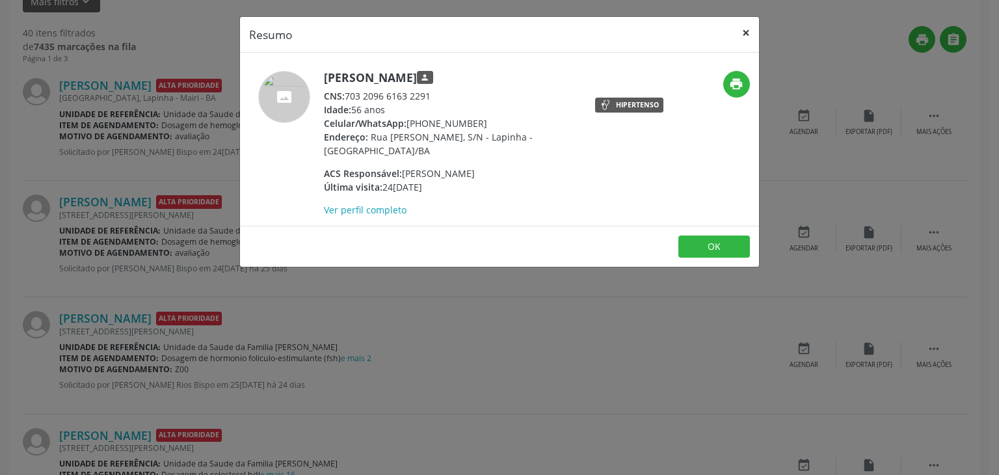
click at [750, 37] on button "×" at bounding box center [746, 33] width 26 height 32
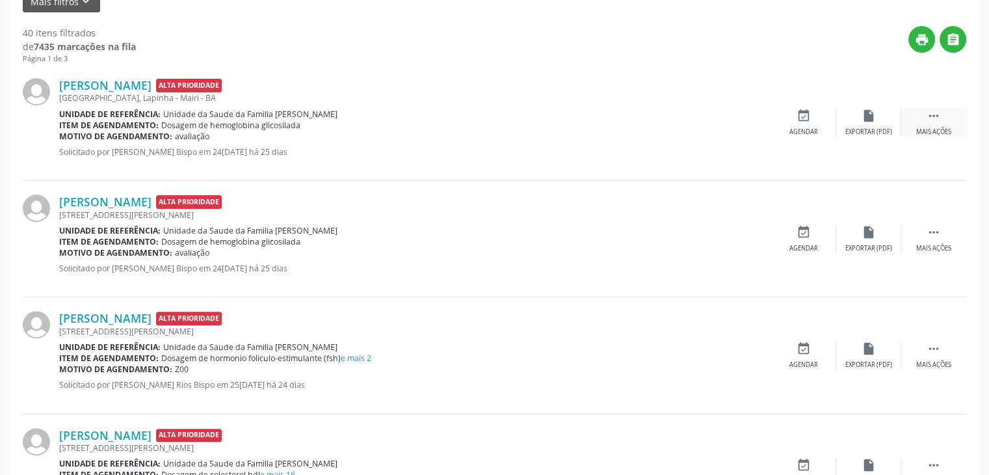
click at [943, 127] on div "Mais ações" at bounding box center [933, 131] width 35 height 9
click at [883, 115] on div "edit Editar" at bounding box center [868, 123] width 65 height 28
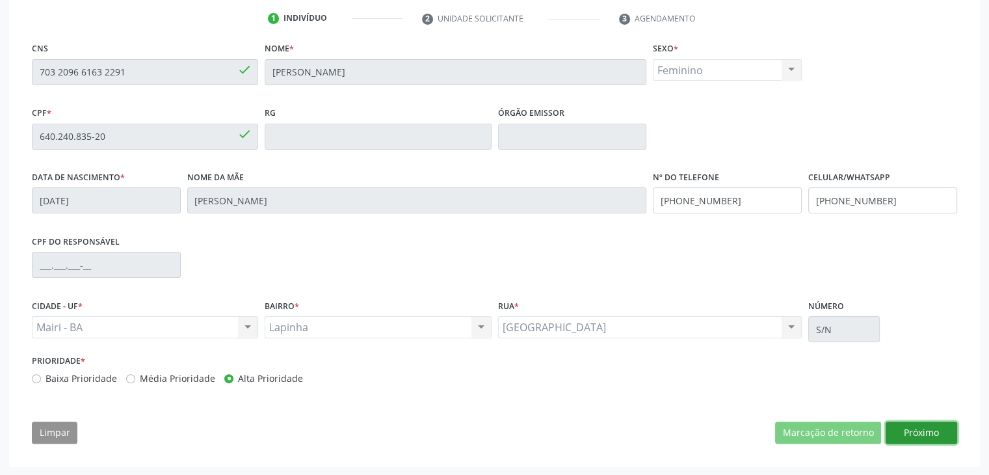
click at [939, 435] on button "Próximo" at bounding box center [922, 432] width 72 height 22
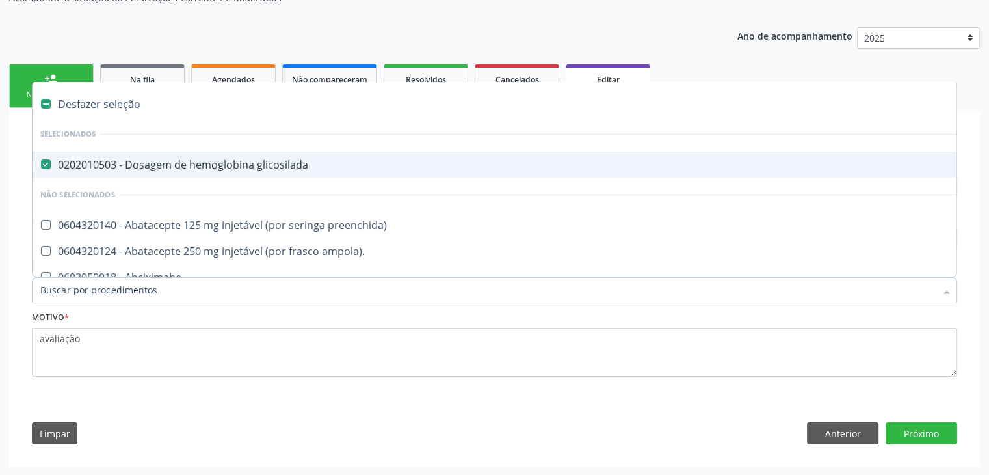
click at [153, 163] on div "0202010503 - Dosagem de hemoglobina glicosilada" at bounding box center [540, 164] width 1001 height 10
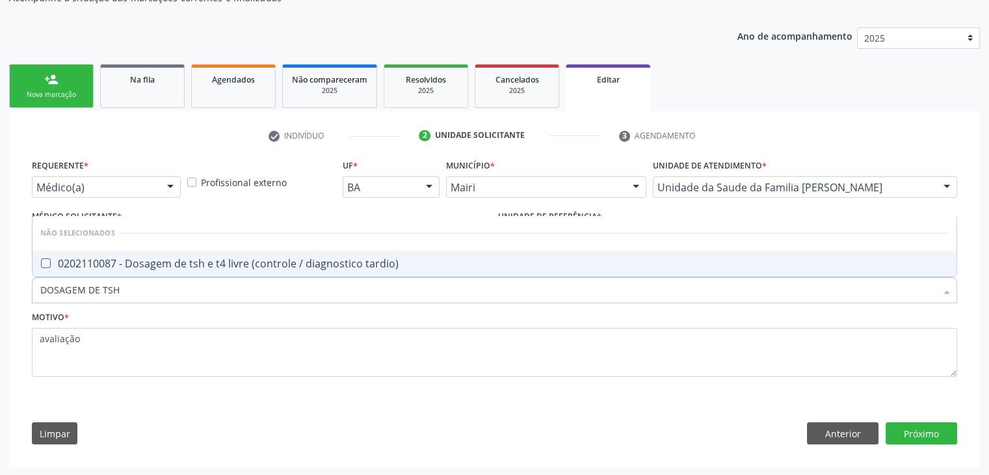
click at [252, 253] on span "0202110087 - Dosagem de tsh e t4 livre (controle / diagnostico tardio)" at bounding box center [495, 263] width 924 height 26
click at [898, 437] on button "Próximo" at bounding box center [922, 433] width 72 height 22
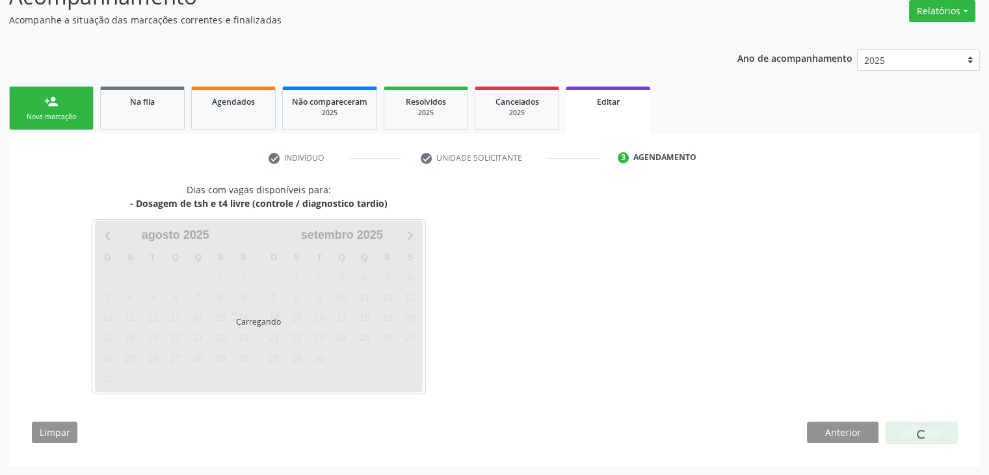
scroll to position [107, 0]
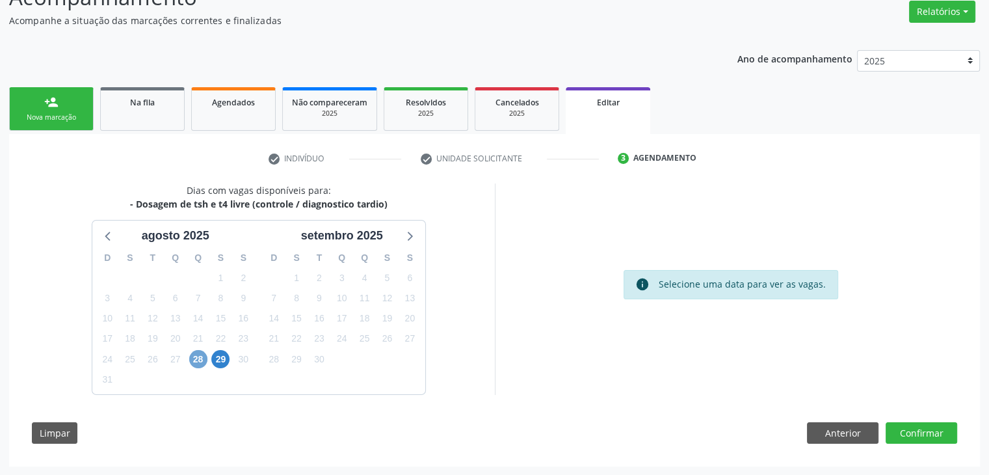
click at [200, 353] on span "28" at bounding box center [198, 359] width 18 height 18
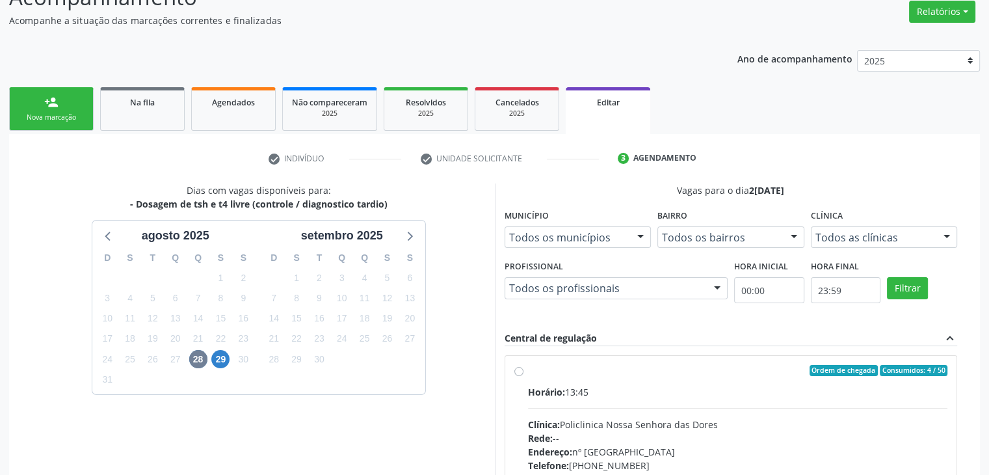
click at [746, 373] on div "Ordem de chegada Consumidos: 4 / 50" at bounding box center [738, 371] width 420 height 12
click at [523, 373] on input "Ordem de chegada Consumidos: 4 / 50 Horário: 13:45 Clínica: Policlinica [GEOGRA…" at bounding box center [518, 371] width 9 height 12
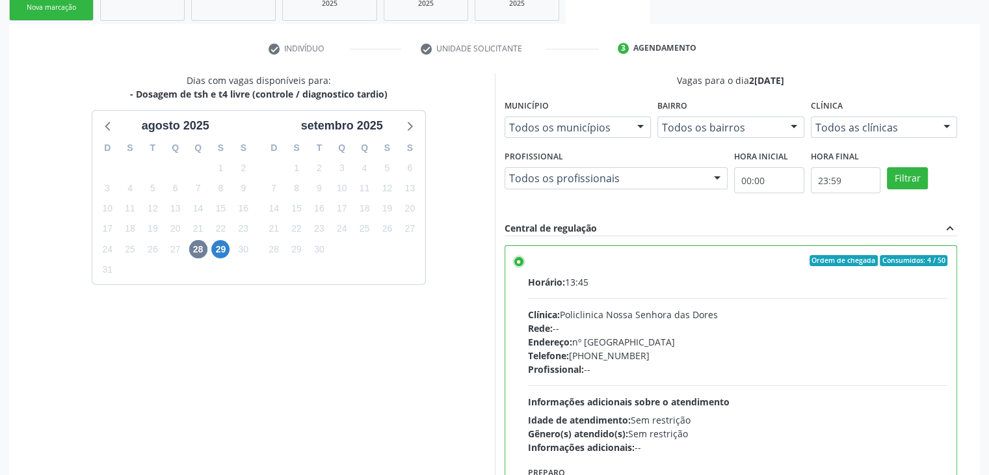
scroll to position [319, 0]
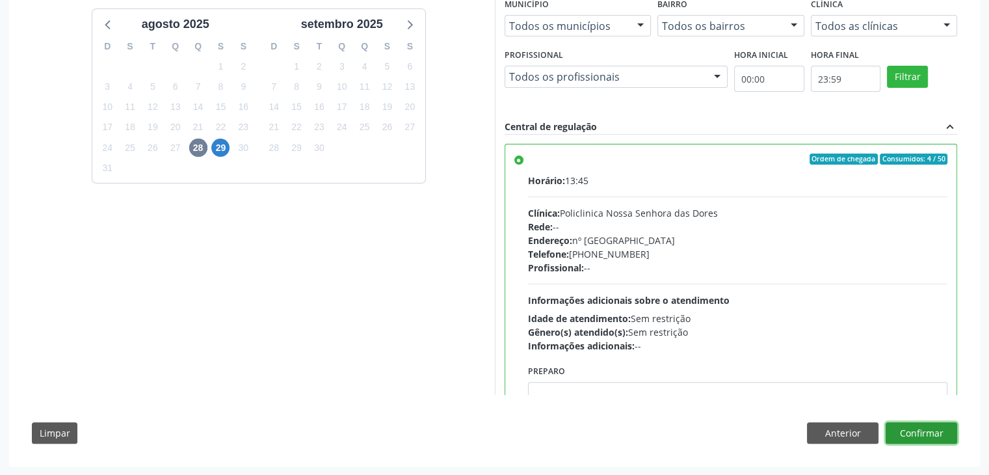
click at [912, 430] on button "Confirmar" at bounding box center [922, 433] width 72 height 22
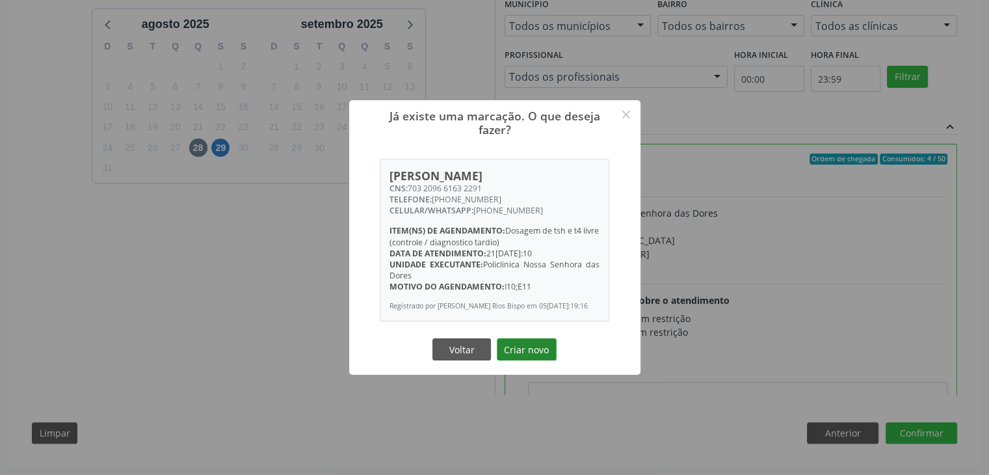
click at [529, 347] on button "Criar novo" at bounding box center [527, 349] width 60 height 22
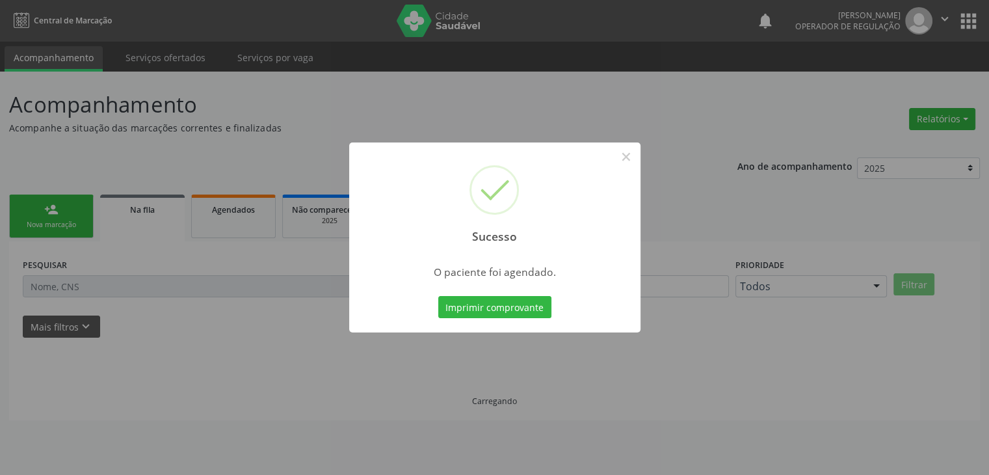
scroll to position [0, 0]
click at [629, 157] on button "×" at bounding box center [631, 157] width 22 height 22
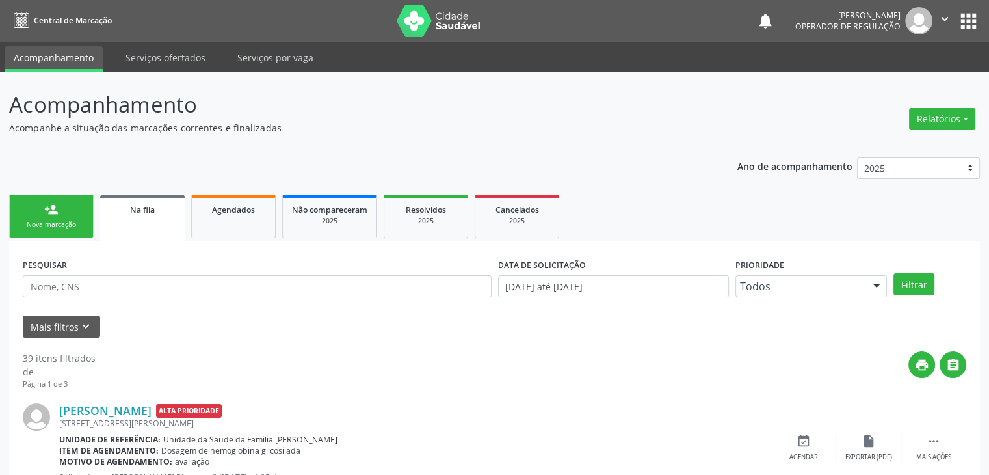
scroll to position [325, 0]
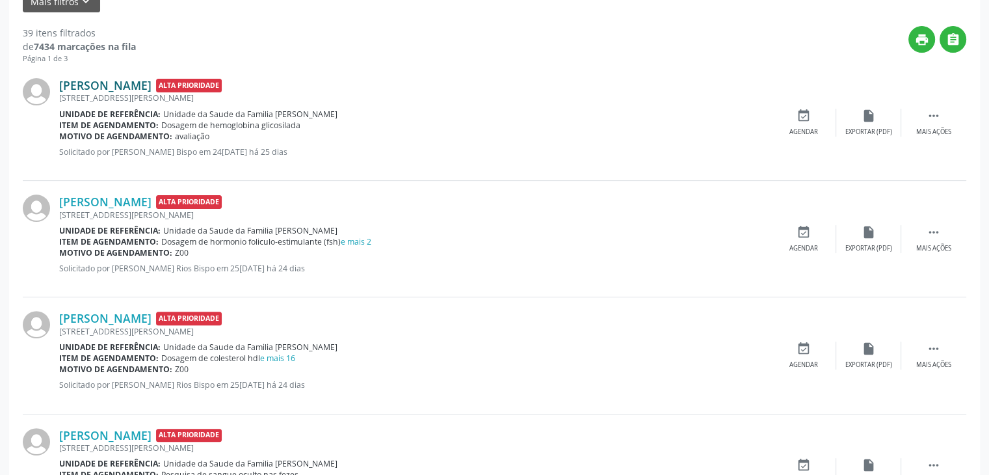
click at [119, 86] on link "[PERSON_NAME]" at bounding box center [105, 85] width 92 height 14
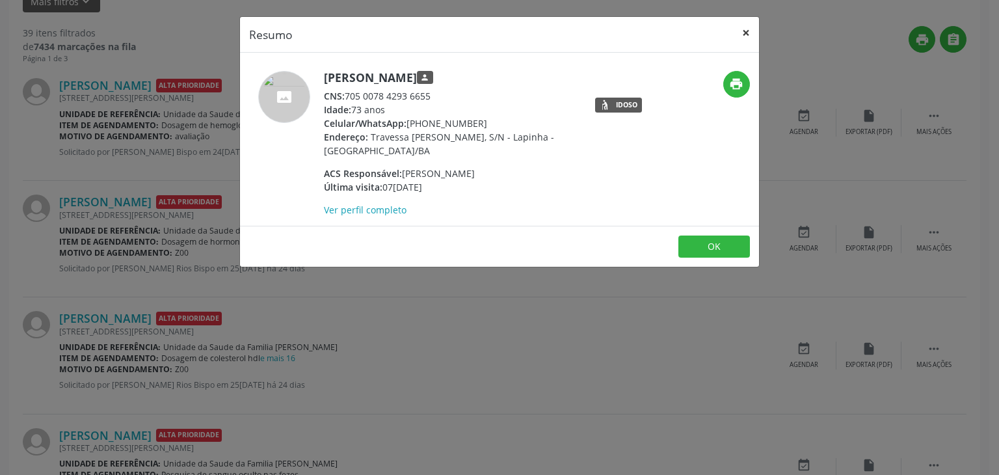
click at [740, 29] on button "×" at bounding box center [746, 33] width 26 height 32
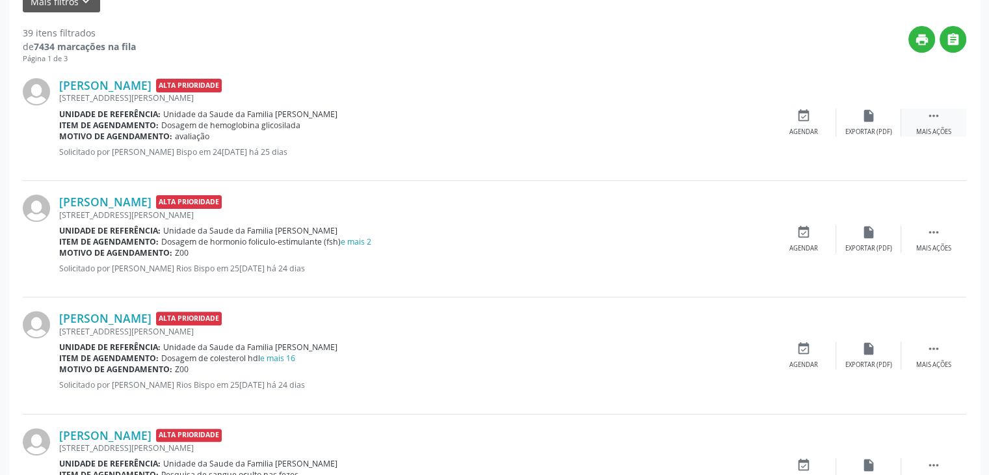
click at [943, 125] on div " Mais ações" at bounding box center [933, 123] width 65 height 28
click at [856, 125] on div "edit Editar" at bounding box center [868, 123] width 65 height 28
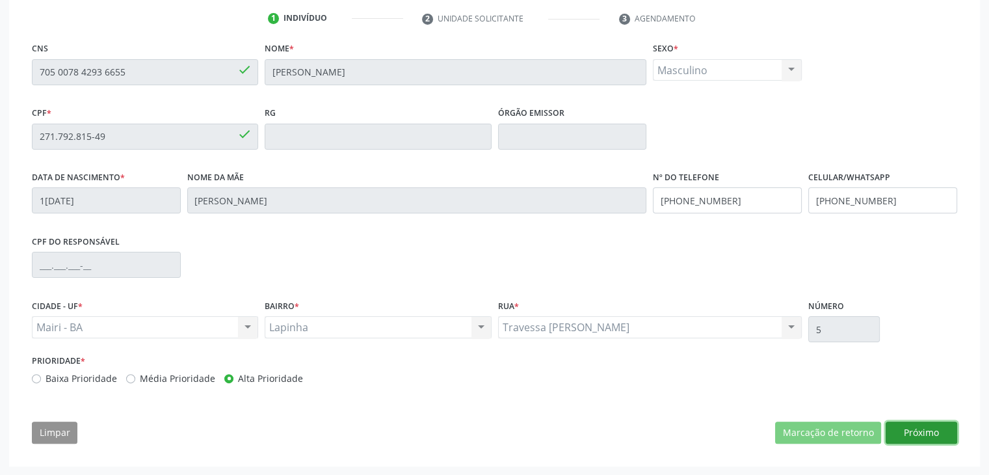
click at [903, 428] on button "Próximo" at bounding box center [922, 432] width 72 height 22
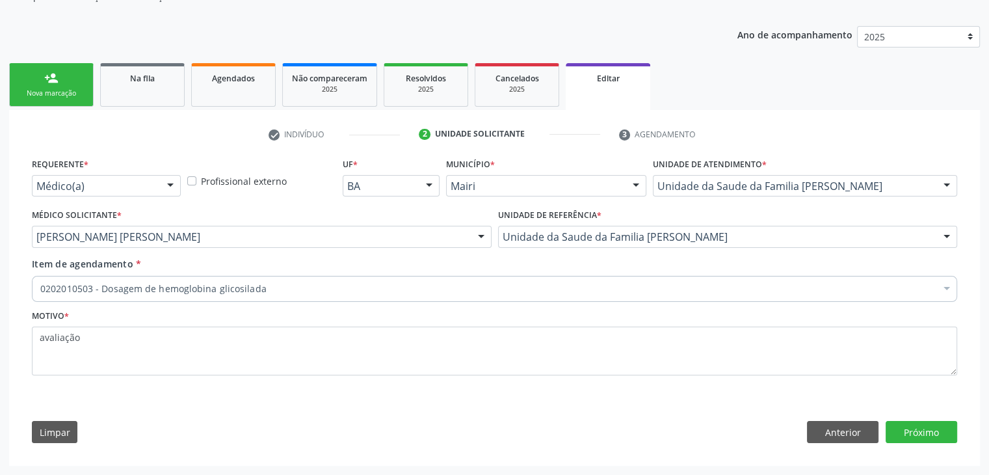
scroll to position [130, 0]
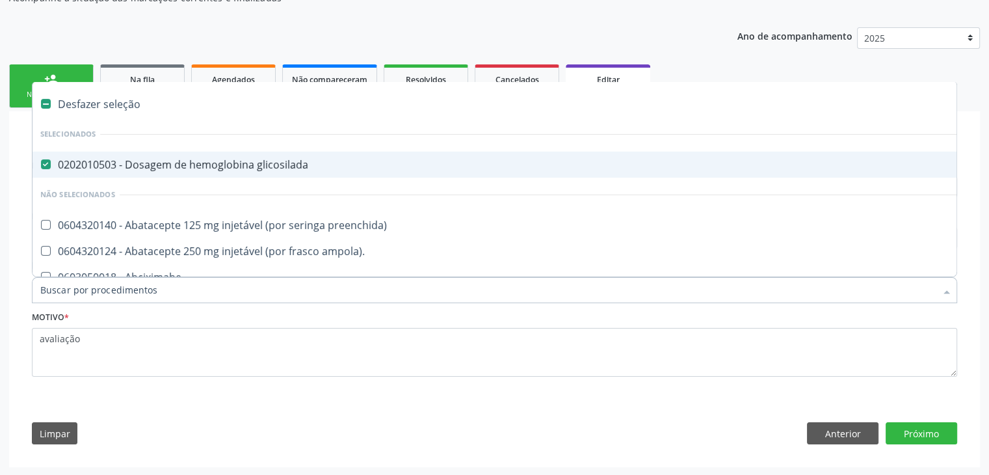
click at [111, 152] on span "0202010503 - Dosagem de hemoglobina glicosilada" at bounding box center [541, 165] width 1016 height 26
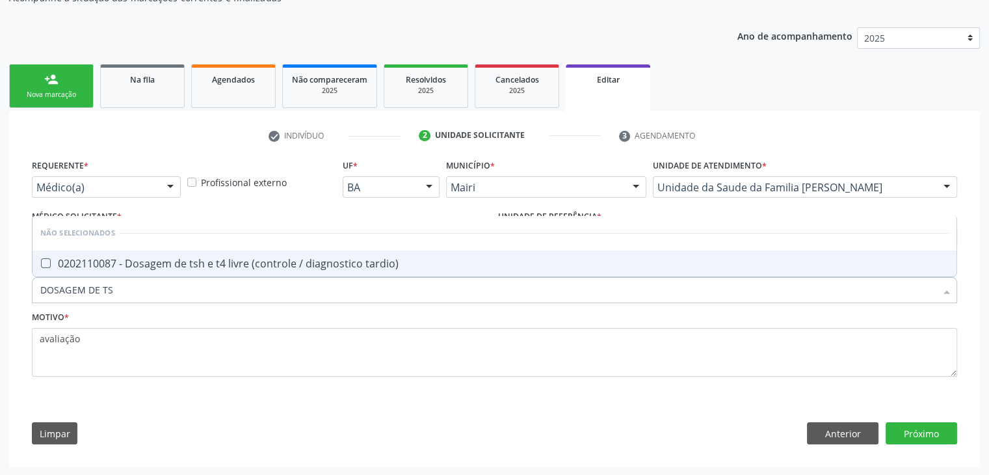
click at [182, 270] on span "0202110087 - Dosagem de tsh e t4 livre (controle / diagnostico tardio)" at bounding box center [495, 263] width 924 height 26
click at [934, 431] on button "Próximo" at bounding box center [922, 433] width 72 height 22
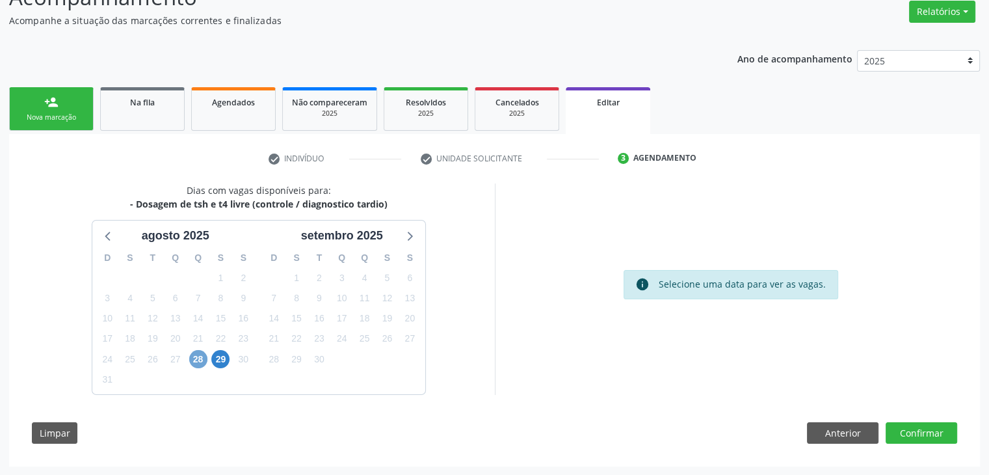
click at [192, 362] on span "28" at bounding box center [198, 359] width 18 height 18
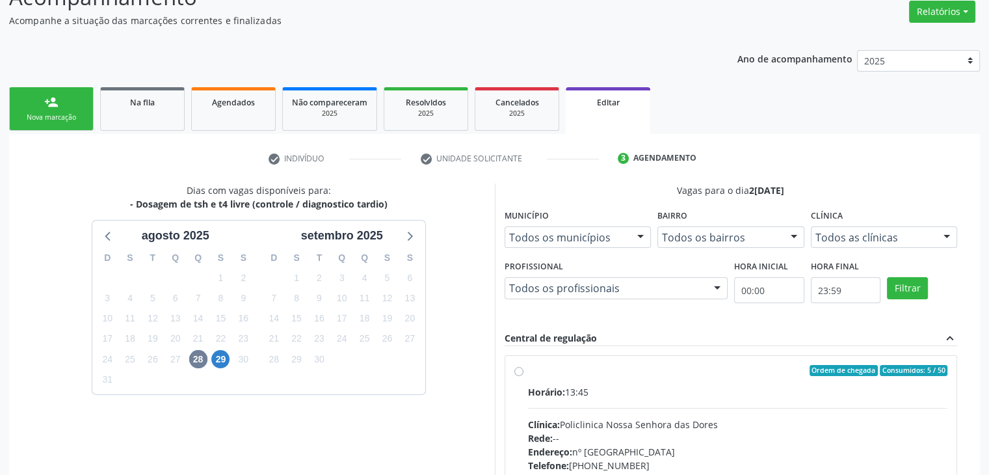
click at [650, 379] on label "Ordem de chegada Consumidos: 5 / 50 Horário: 13:45 Clínica: Policlinica [GEOGRA…" at bounding box center [738, 465] width 420 height 200
click at [523, 376] on input "Ordem de chegada Consumidos: 5 / 50 Horário: 13:45 Clínica: Policlinica [GEOGRA…" at bounding box center [518, 371] width 9 height 12
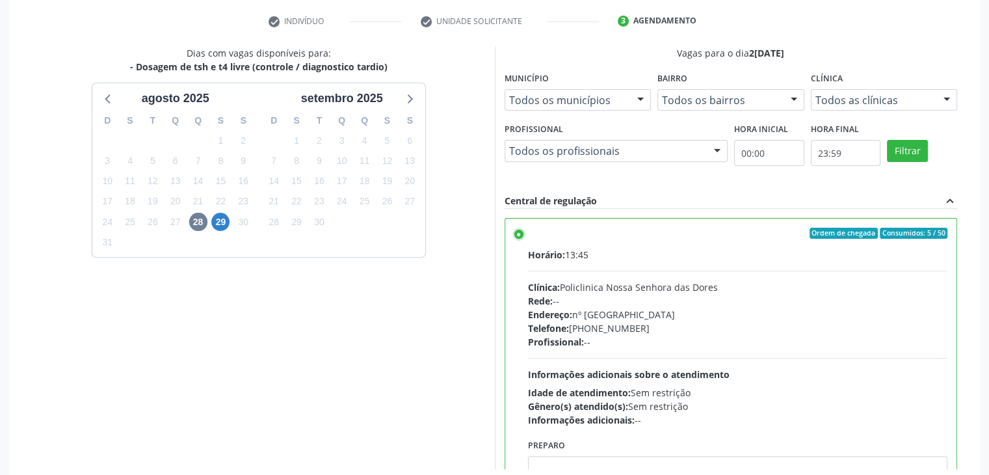
scroll to position [319, 0]
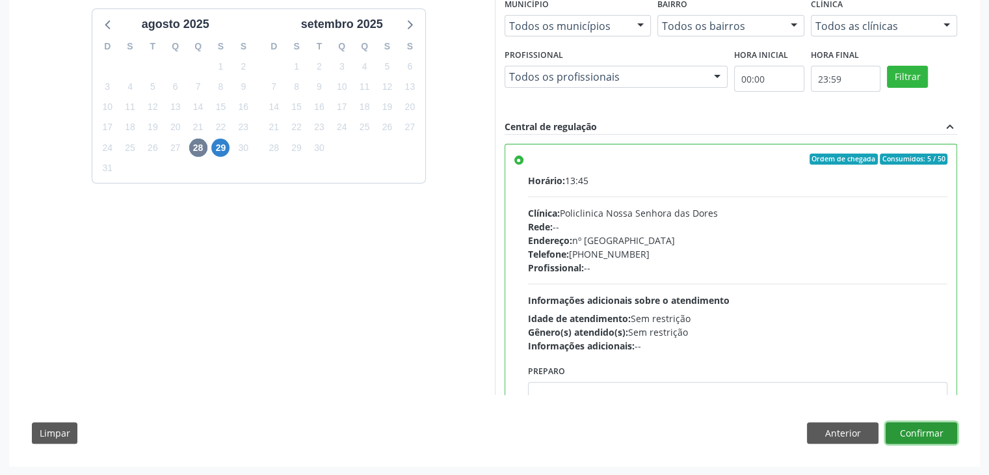
click at [929, 432] on button "Confirmar" at bounding box center [922, 433] width 72 height 22
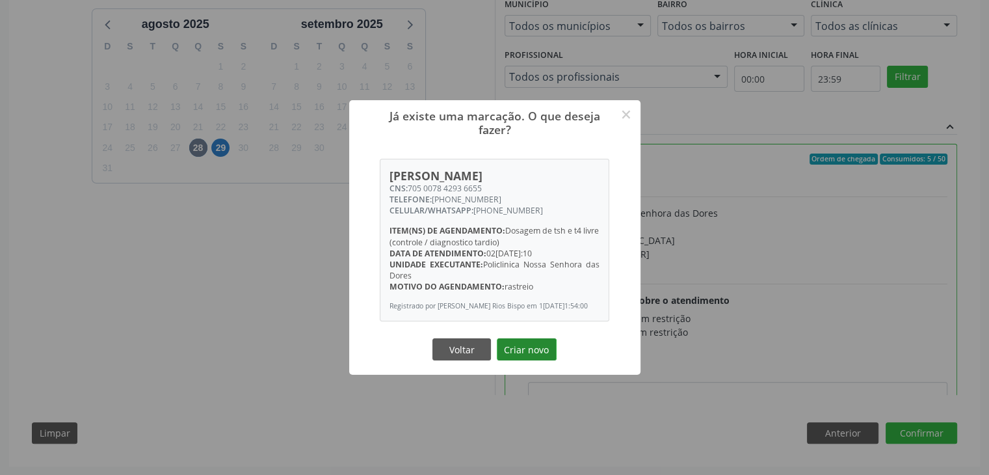
click at [532, 360] on button "Criar novo" at bounding box center [527, 349] width 60 height 22
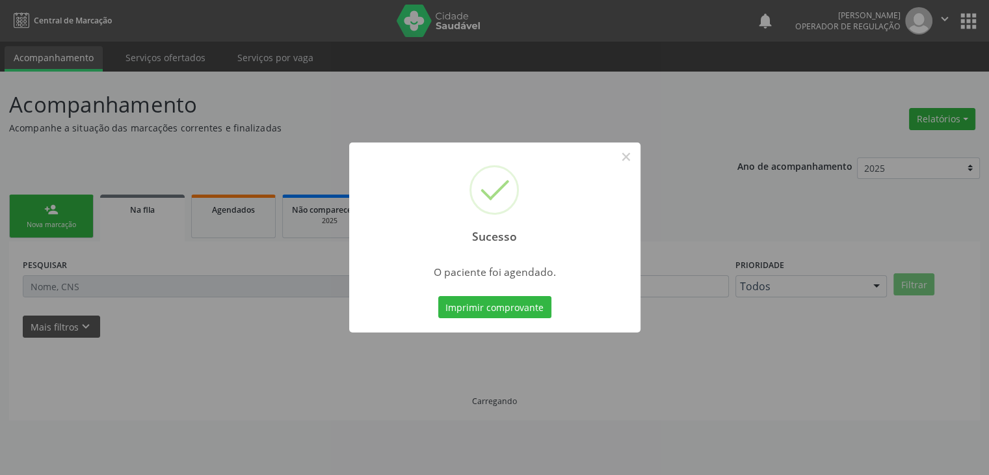
scroll to position [0, 0]
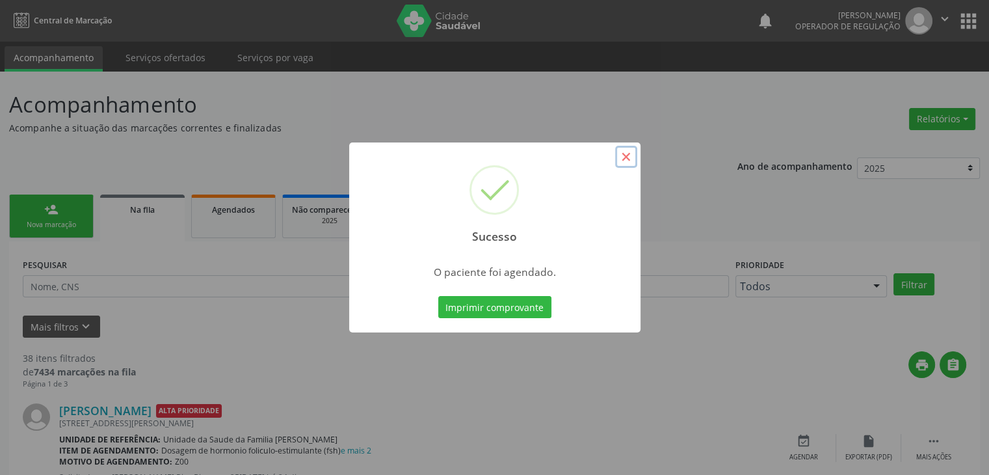
click at [627, 152] on button "×" at bounding box center [626, 157] width 22 height 22
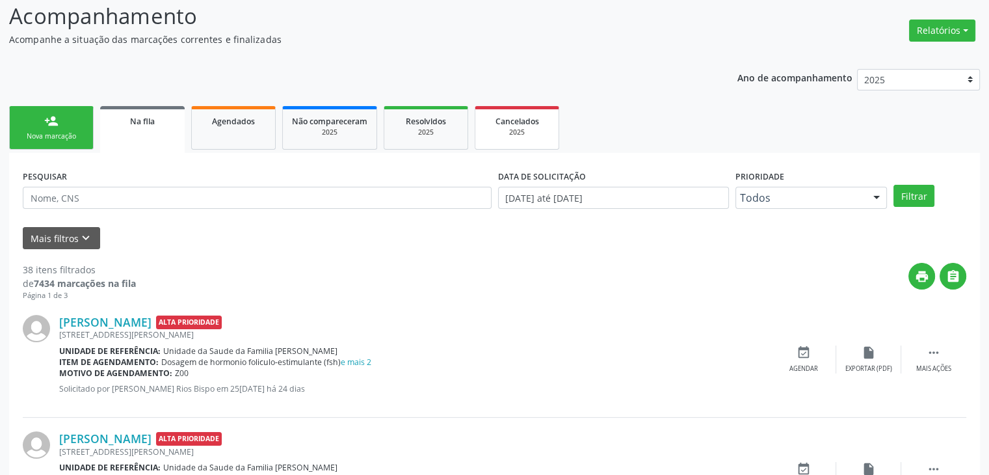
scroll to position [195, 0]
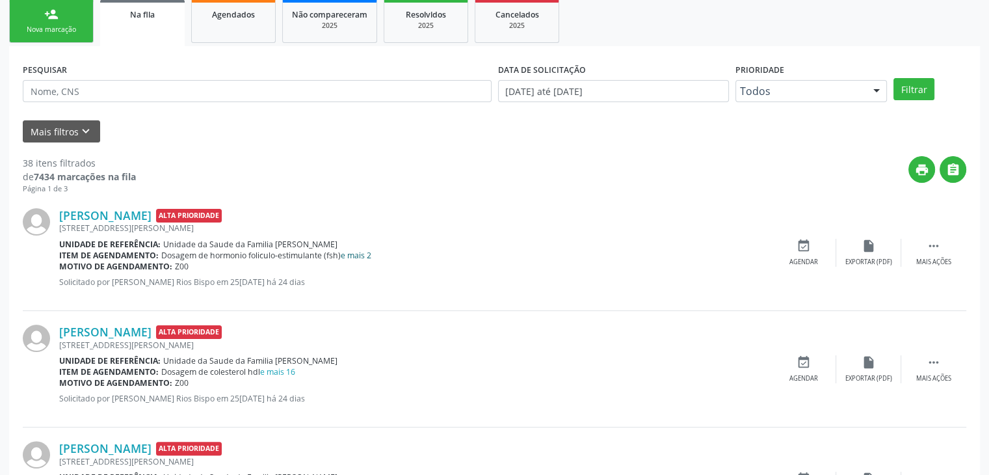
click at [354, 254] on link "e mais 2" at bounding box center [356, 255] width 31 height 11
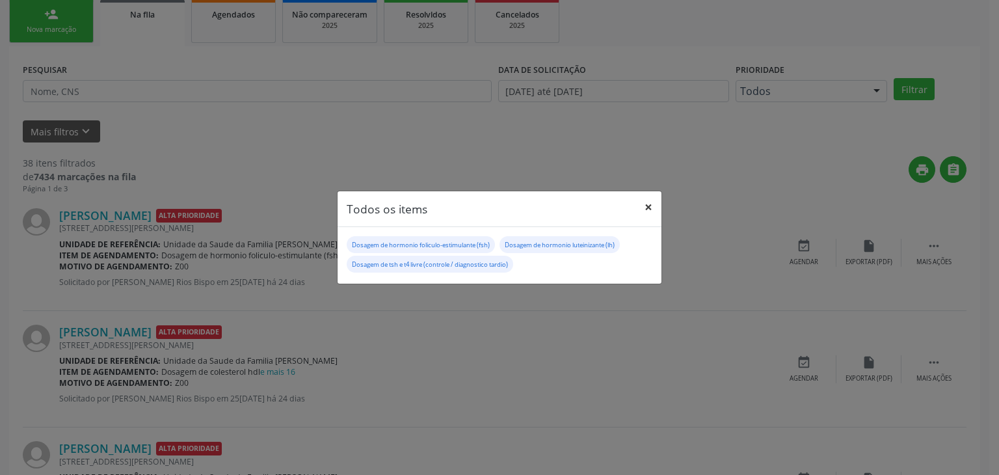
click at [655, 204] on button "×" at bounding box center [648, 207] width 26 height 32
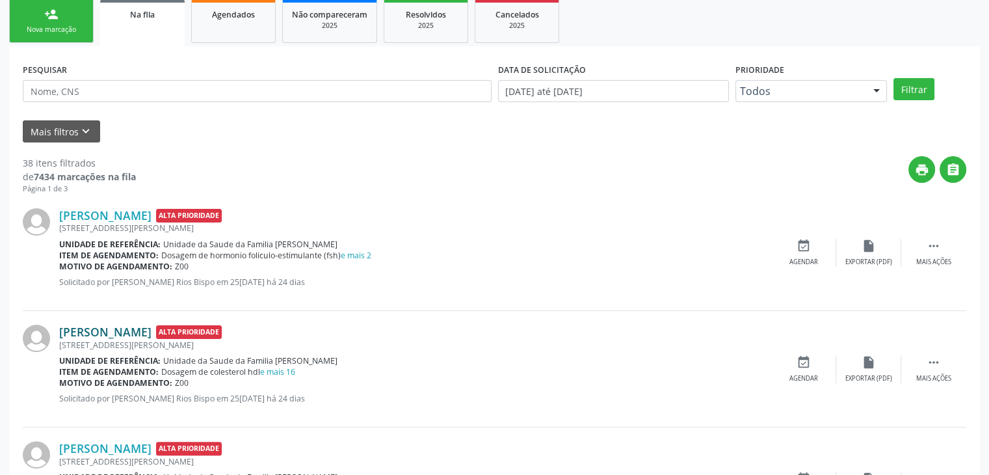
click at [66, 326] on link "[PERSON_NAME]" at bounding box center [105, 331] width 92 height 14
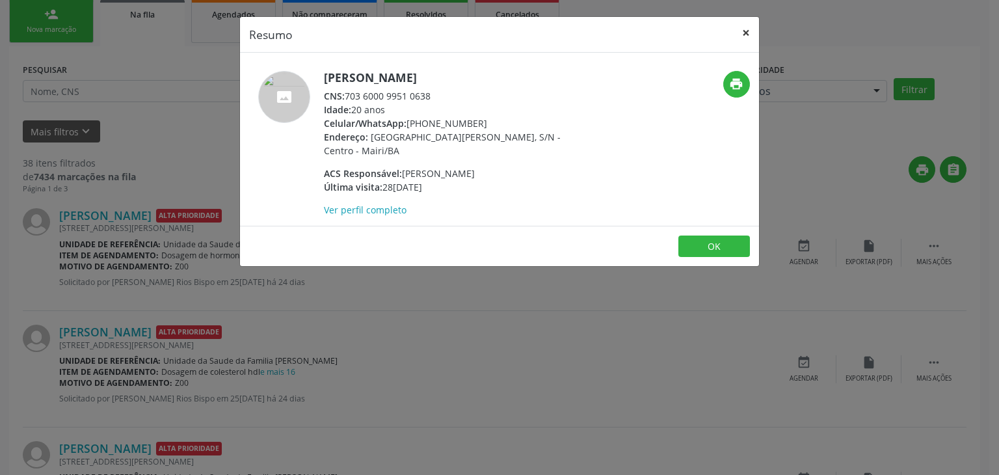
click at [746, 37] on button "×" at bounding box center [746, 33] width 26 height 32
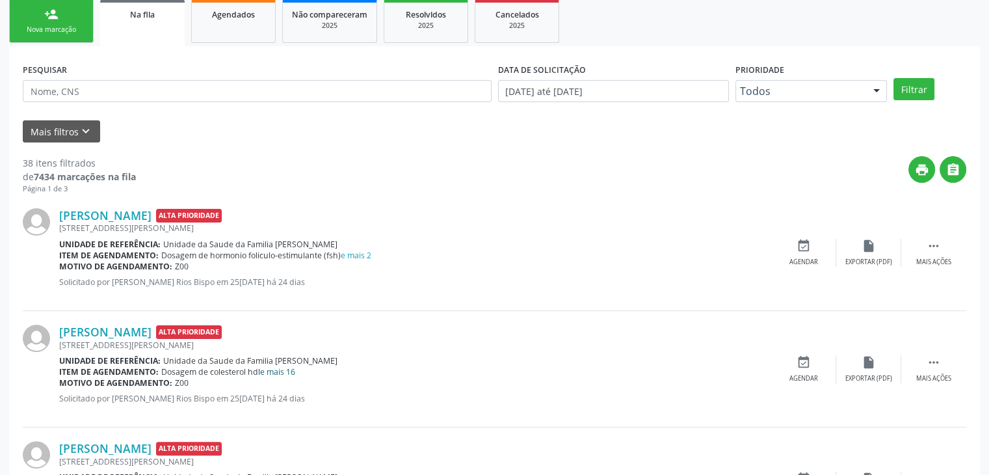
click at [283, 366] on link "e mais 16" at bounding box center [277, 371] width 35 height 11
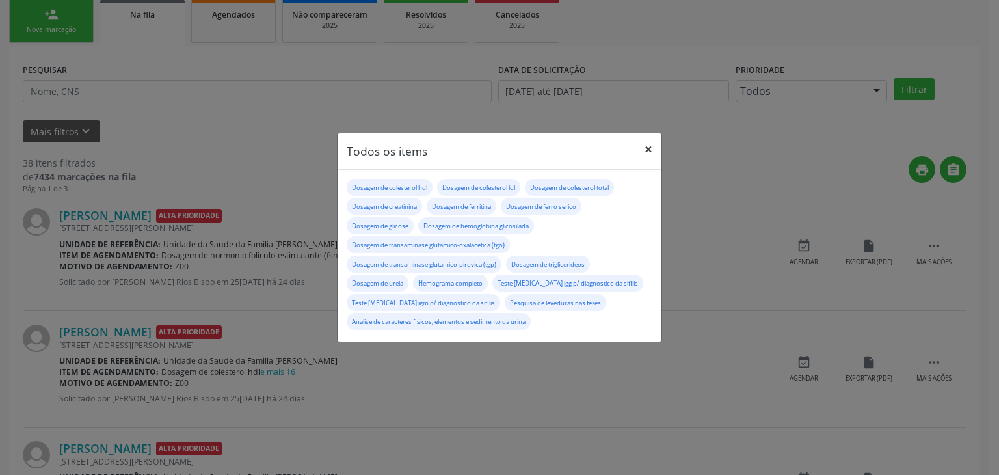
click at [656, 151] on button "×" at bounding box center [648, 149] width 26 height 32
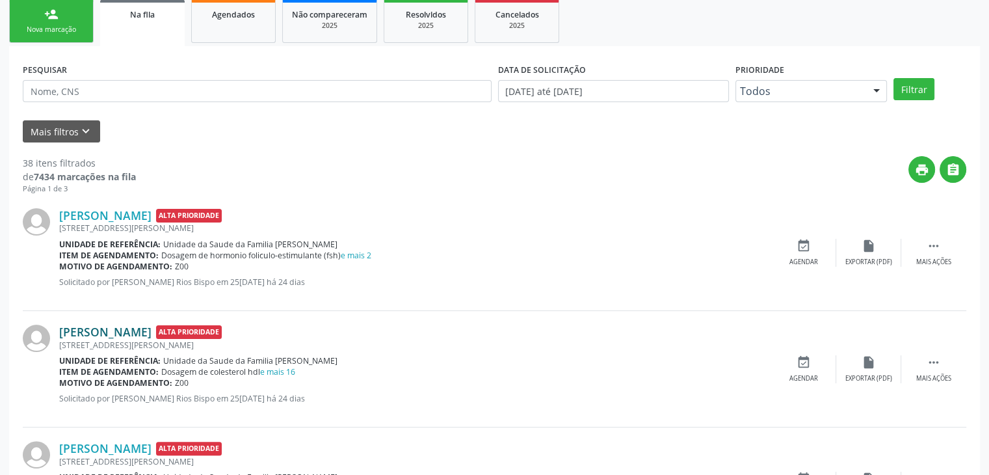
click at [152, 326] on link "[PERSON_NAME]" at bounding box center [105, 331] width 92 height 14
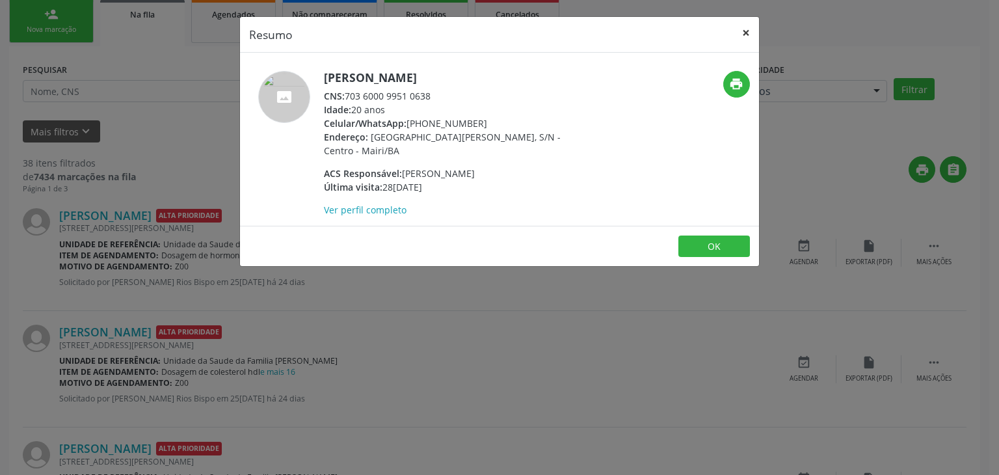
drag, startPoint x: 754, startPoint y: 24, endPoint x: 756, endPoint y: 60, distance: 36.5
click at [753, 24] on button "×" at bounding box center [746, 33] width 26 height 32
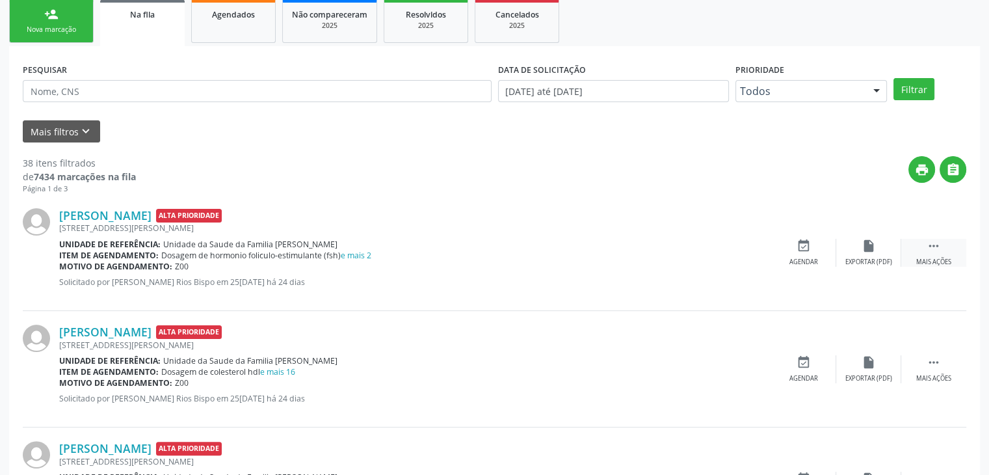
click at [910, 248] on div " Mais ações" at bounding box center [933, 253] width 65 height 28
click at [903, 248] on div " Menos ações" at bounding box center [933, 253] width 65 height 28
click at [925, 257] on div "Mais ações" at bounding box center [933, 261] width 35 height 9
click at [888, 265] on div "edit Editar" at bounding box center [868, 253] width 65 height 28
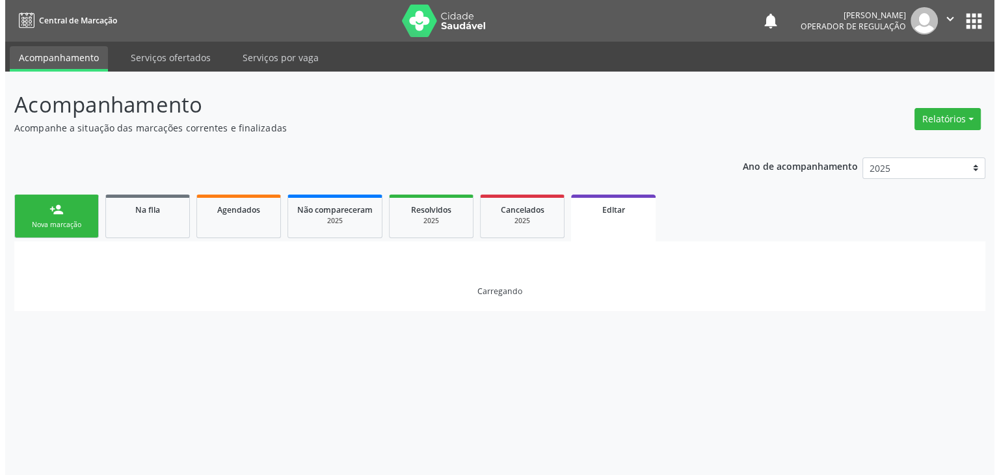
scroll to position [0, 0]
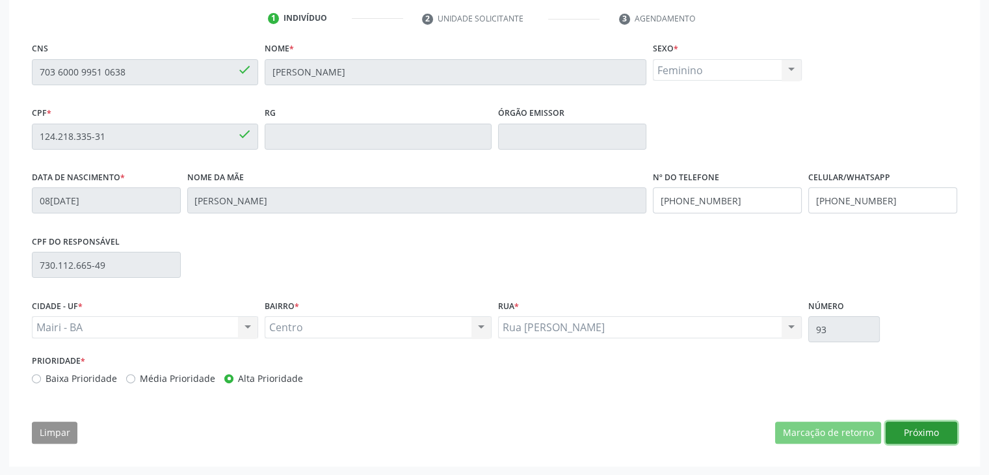
click at [919, 423] on button "Próximo" at bounding box center [922, 432] width 72 height 22
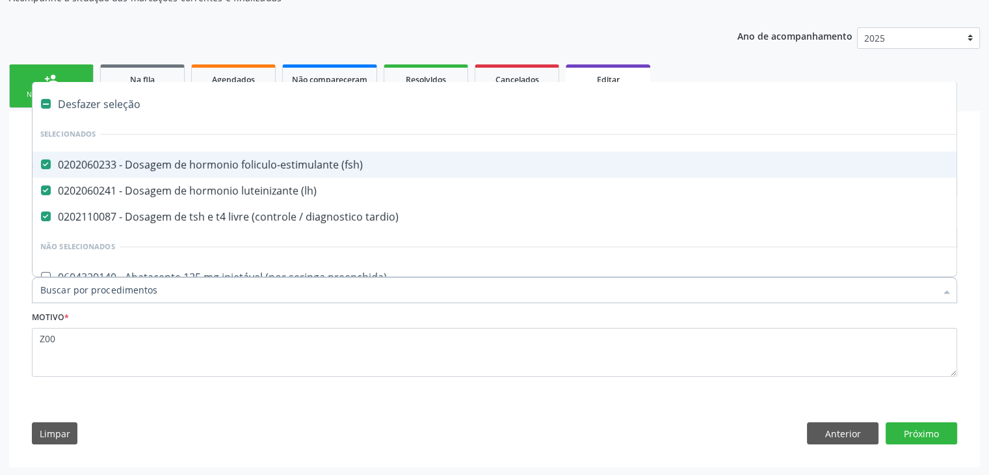
click at [104, 105] on div "Desfazer seleção" at bounding box center [541, 104] width 1016 height 26
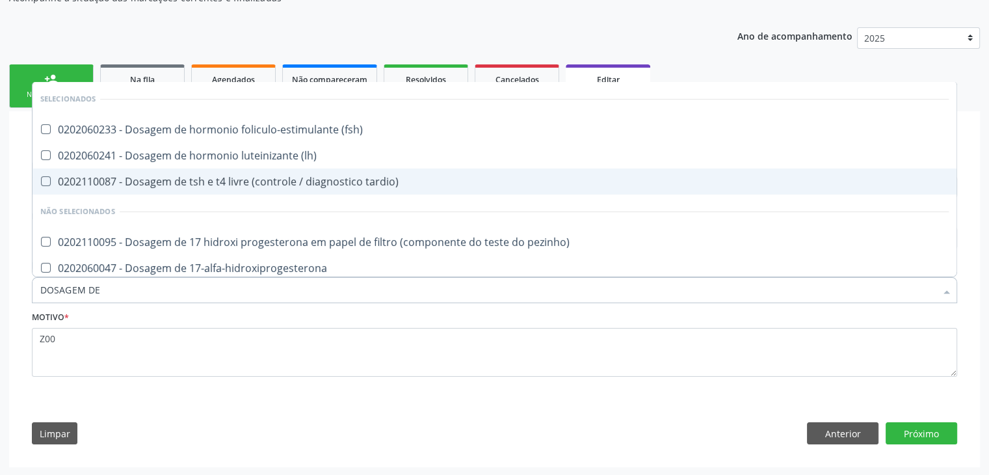
click at [175, 168] on span "0202110087 - Dosagem de tsh e t4 livre (controle / diagnostico tardio)" at bounding box center [495, 181] width 924 height 26
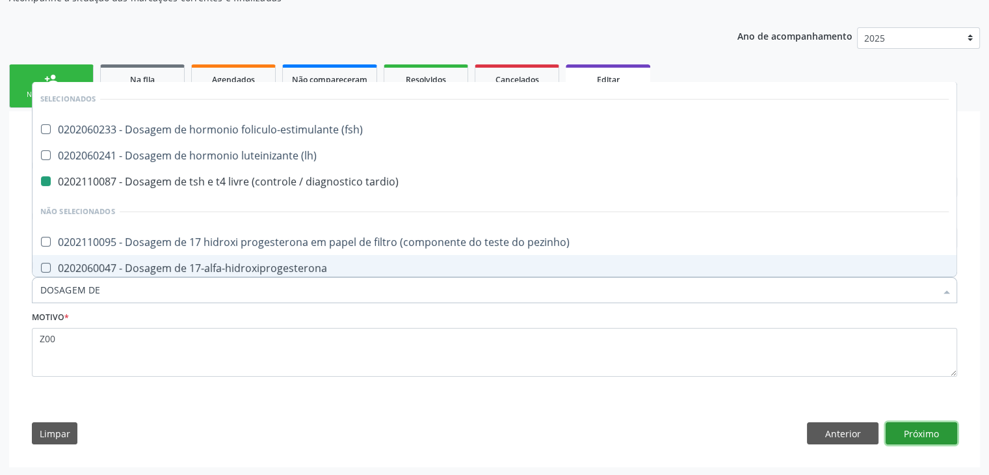
click at [947, 422] on button "Próximo" at bounding box center [922, 433] width 72 height 22
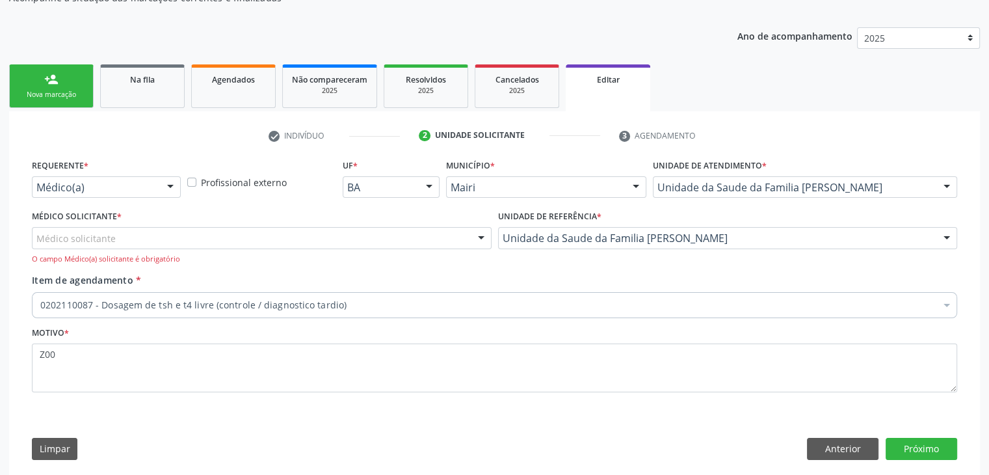
click at [173, 248] on div "Médico solicitante [PERSON_NAME] [PERSON_NAME] [PERSON_NAME] [PERSON_NAME] [PER…" at bounding box center [262, 245] width 460 height 37
click at [159, 241] on div "Médico solicitante" at bounding box center [262, 238] width 460 height 22
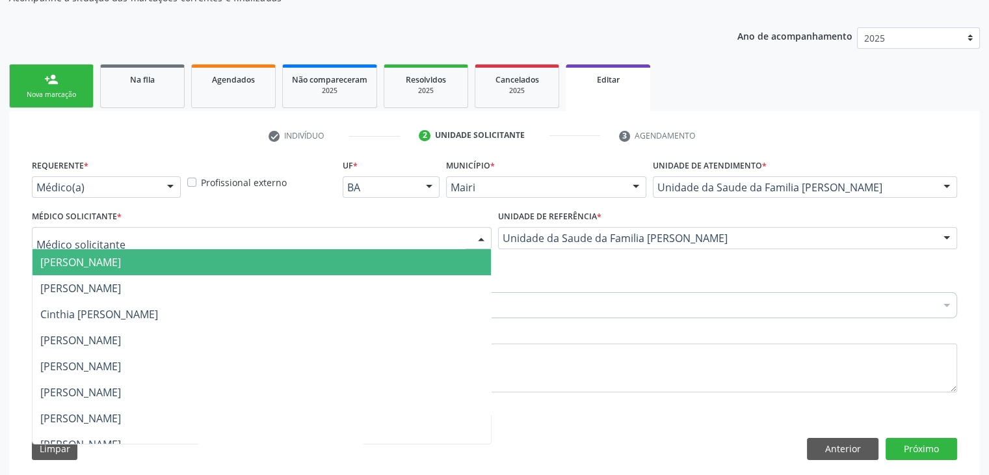
click at [68, 176] on div "Médico(a)" at bounding box center [106, 187] width 149 height 22
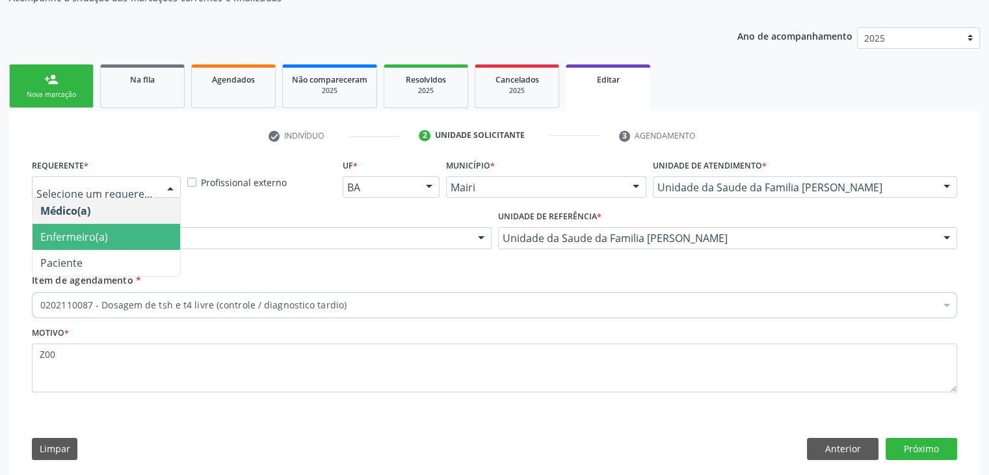
click at [81, 234] on span "Enfermeiro(a)" at bounding box center [74, 237] width 68 height 14
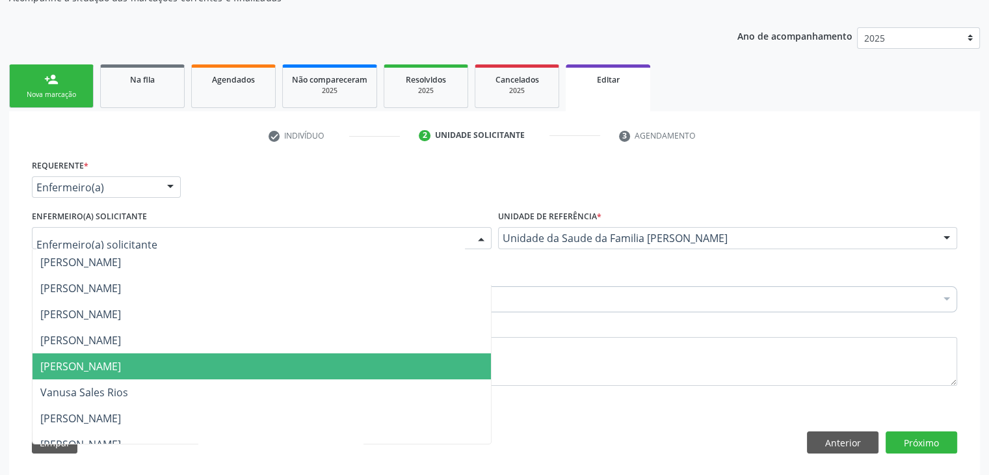
click at [105, 367] on span "[PERSON_NAME]" at bounding box center [80, 366] width 81 height 14
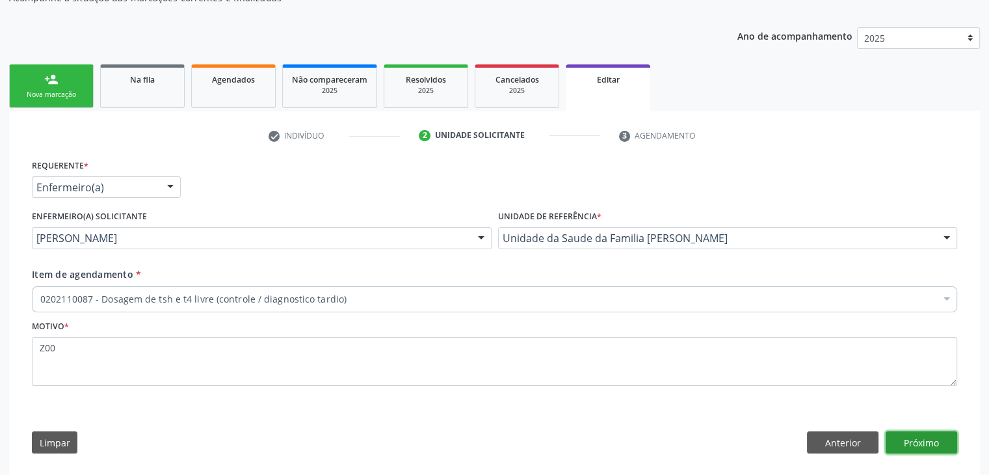
click at [944, 435] on button "Próximo" at bounding box center [922, 442] width 72 height 22
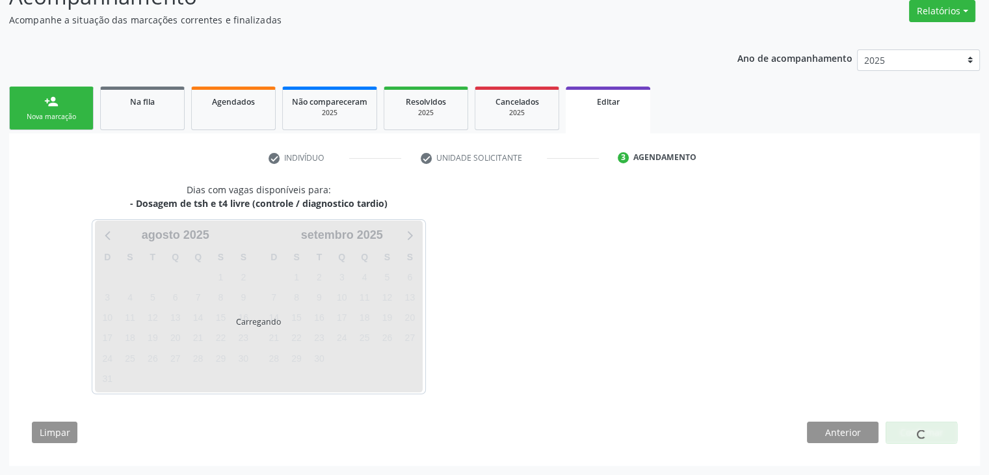
scroll to position [107, 0]
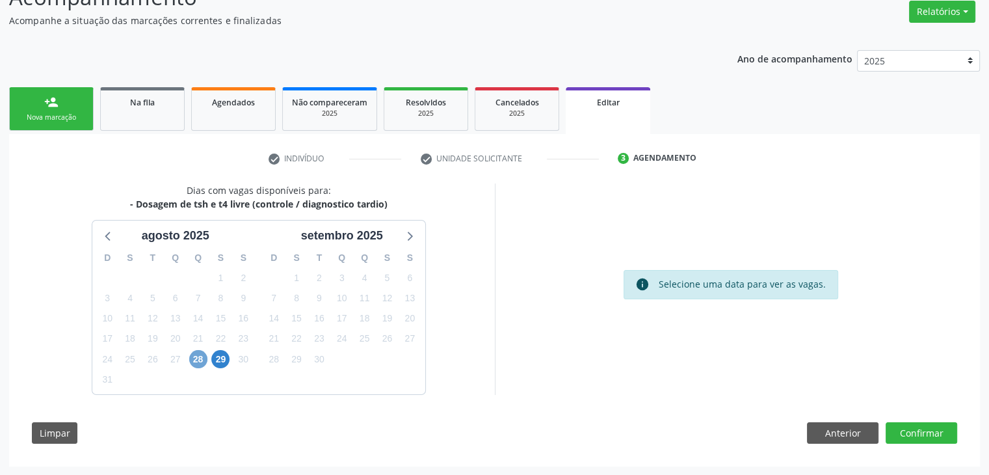
click at [200, 355] on span "28" at bounding box center [198, 359] width 18 height 18
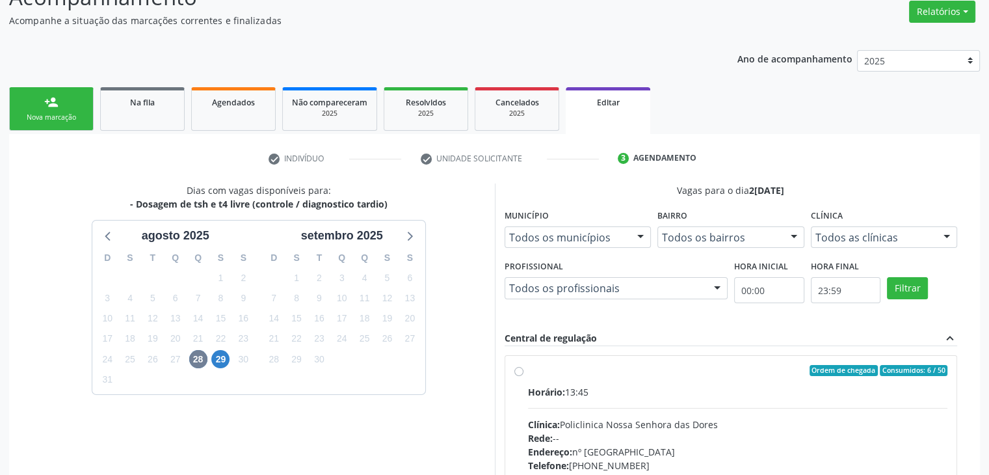
click at [546, 380] on label "Ordem de chegada Consumidos: 6 / 50 Horário: 13:45 Clínica: Policlinica [GEOGRA…" at bounding box center [738, 465] width 420 height 200
click at [523, 376] on input "Ordem de chegada Consumidos: 6 / 50 Horário: 13:45 Clínica: Policlinica [GEOGRA…" at bounding box center [518, 371] width 9 height 12
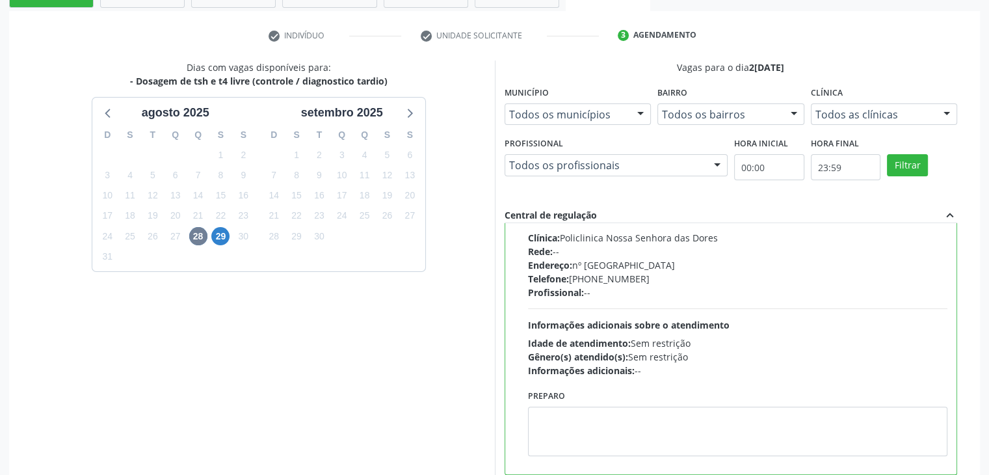
scroll to position [319, 0]
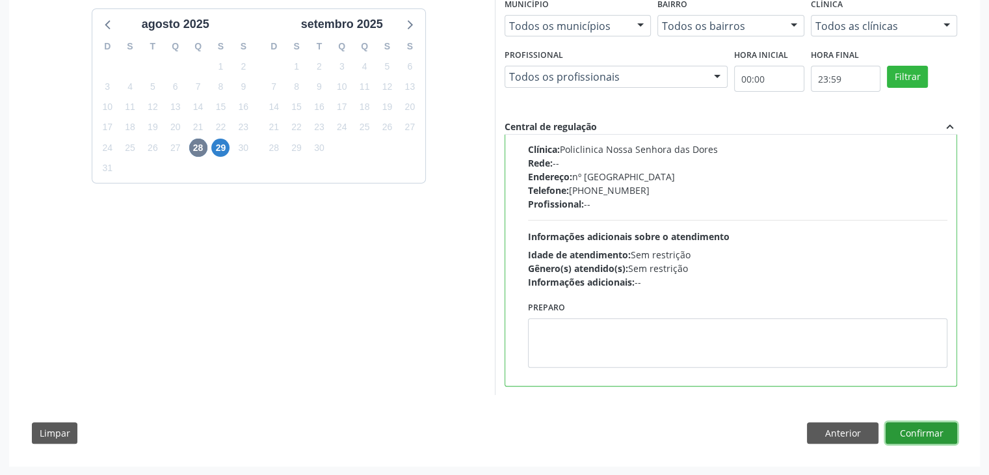
click at [914, 432] on button "Confirmar" at bounding box center [922, 433] width 72 height 22
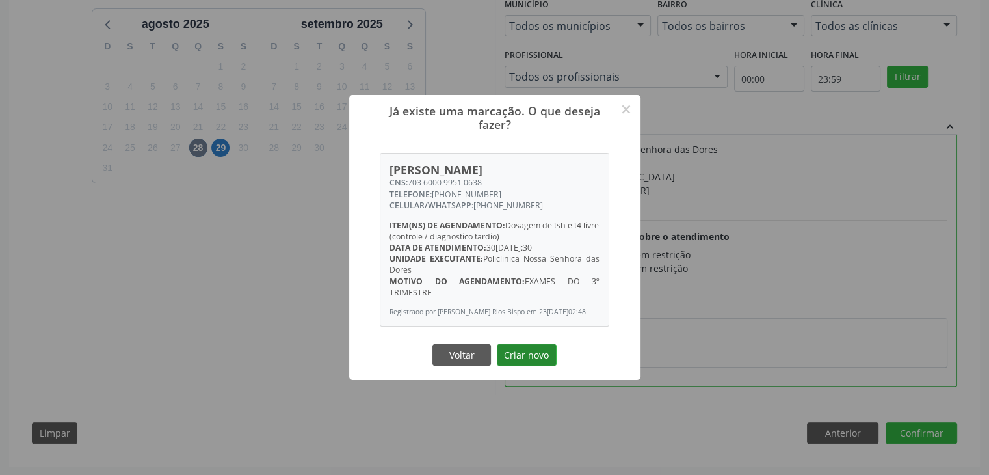
click at [523, 349] on button "Criar novo" at bounding box center [527, 355] width 60 height 22
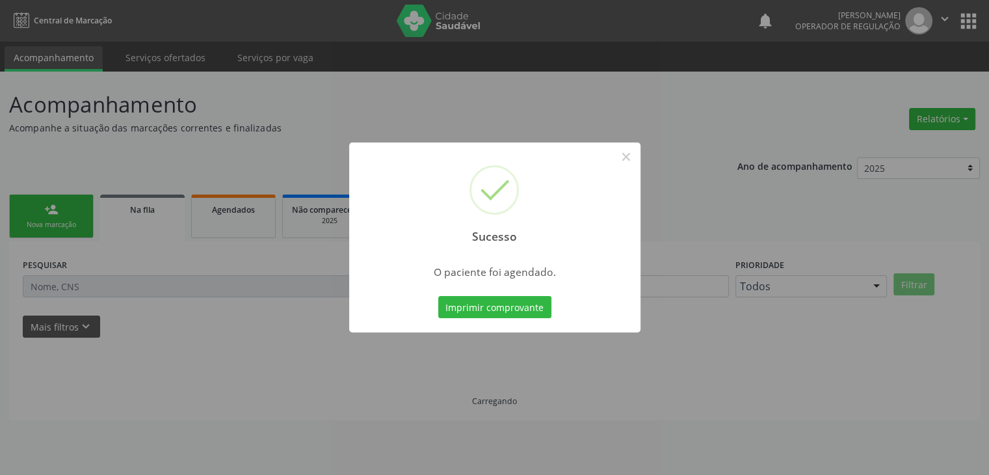
scroll to position [0, 0]
click at [633, 161] on button "×" at bounding box center [631, 157] width 22 height 22
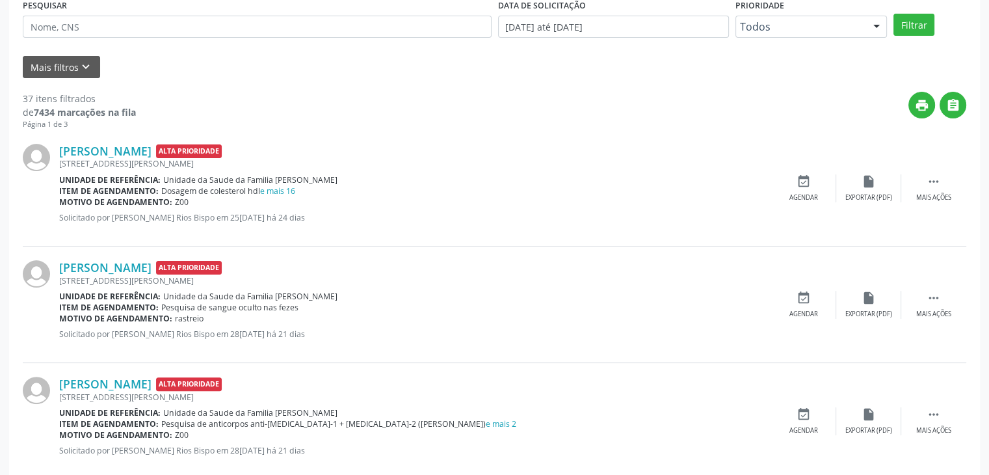
scroll to position [260, 0]
click at [916, 178] on div " Mais ações" at bounding box center [933, 188] width 65 height 28
click at [877, 192] on div "Editar" at bounding box center [868, 196] width 21 height 9
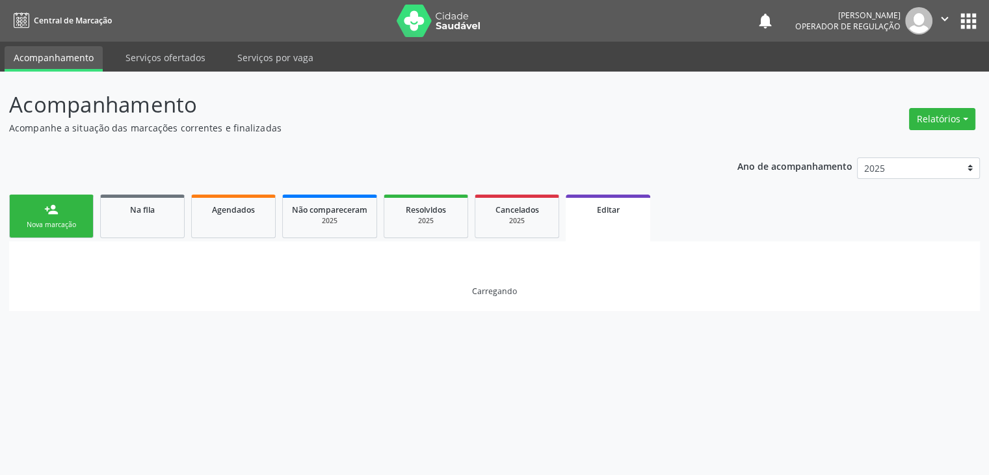
scroll to position [0, 0]
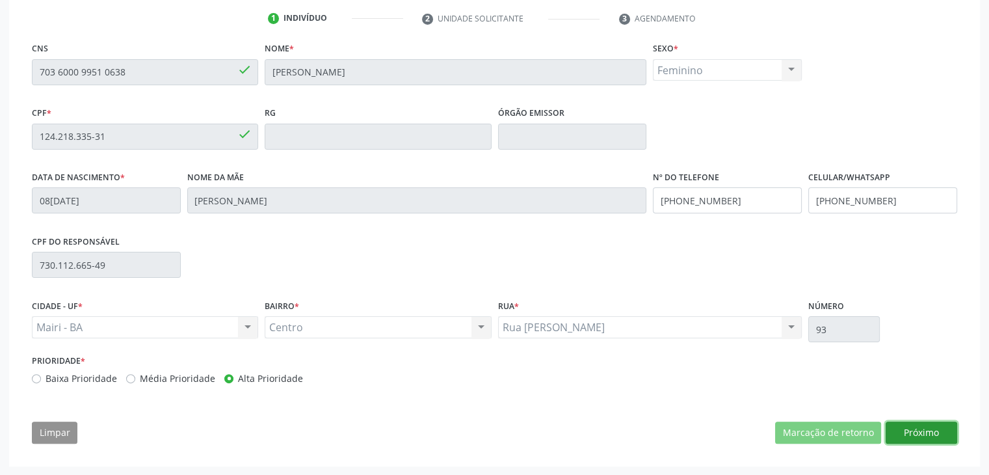
click at [924, 428] on button "Próximo" at bounding box center [922, 432] width 72 height 22
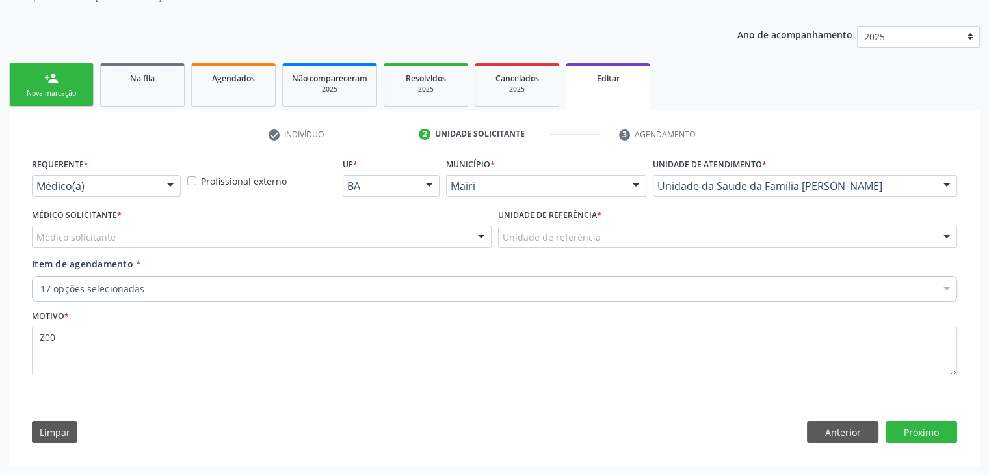
scroll to position [130, 0]
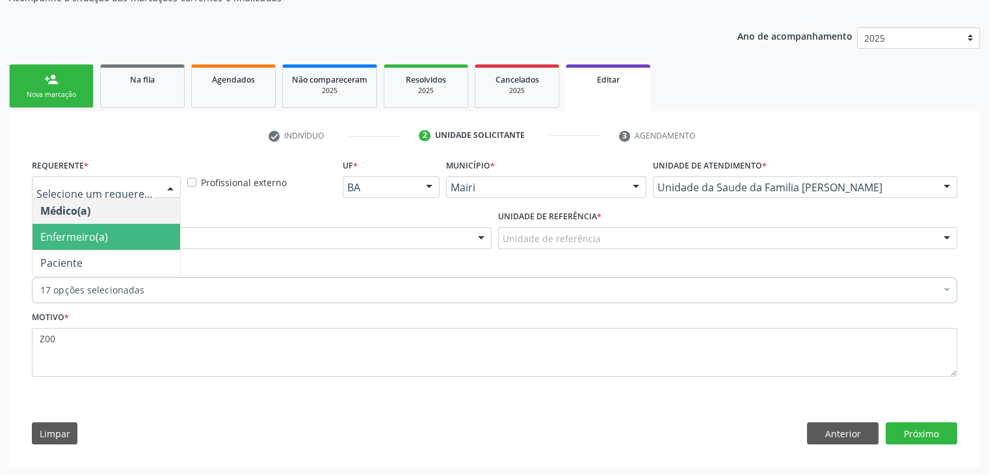
click at [75, 235] on span "Enfermeiro(a)" at bounding box center [74, 237] width 68 height 14
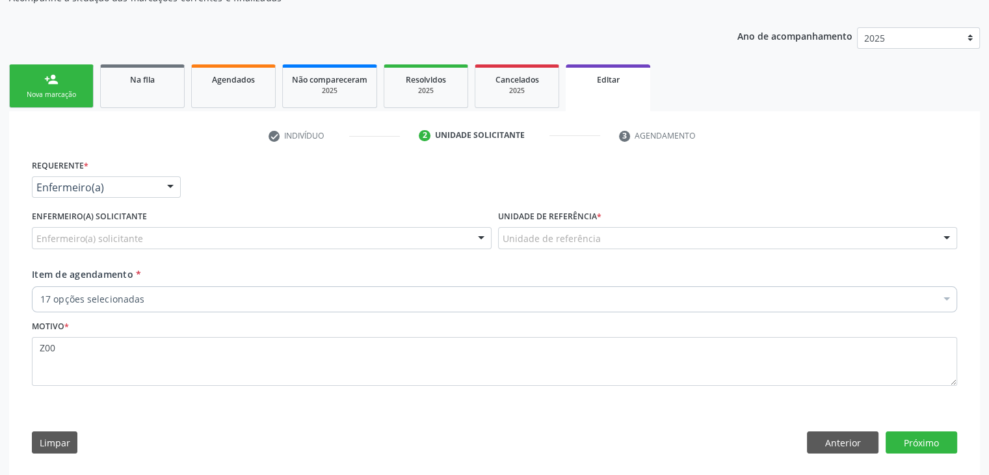
click at [166, 240] on div "Enfermeiro(a) solicitante" at bounding box center [262, 238] width 460 height 22
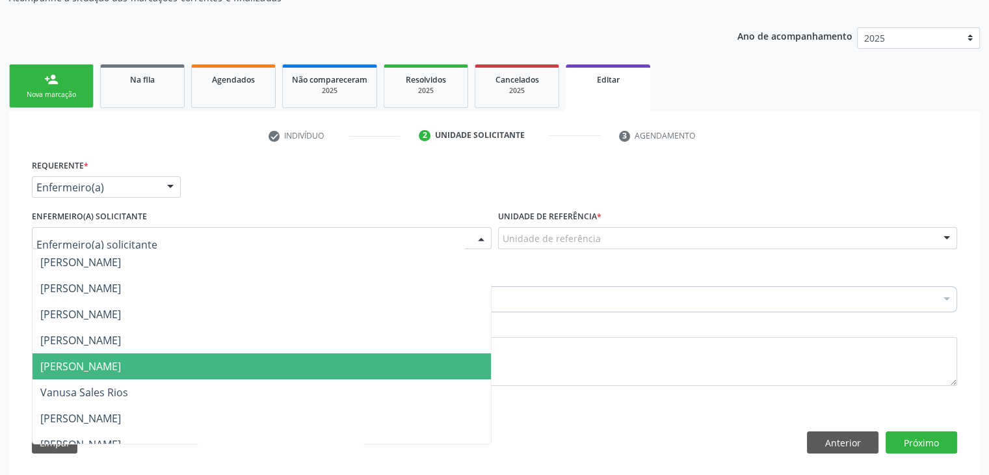
click at [95, 375] on span "[PERSON_NAME]" at bounding box center [262, 366] width 458 height 26
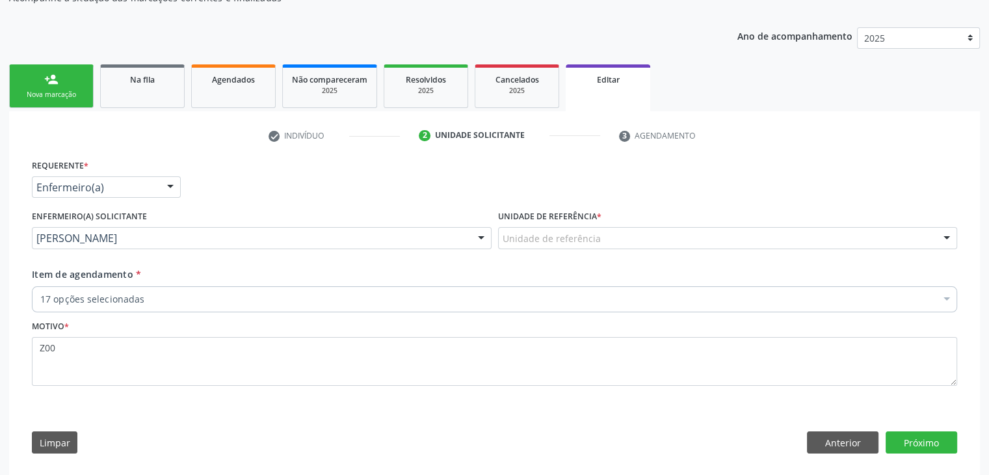
click at [654, 243] on div "Unidade de referência" at bounding box center [728, 238] width 460 height 22
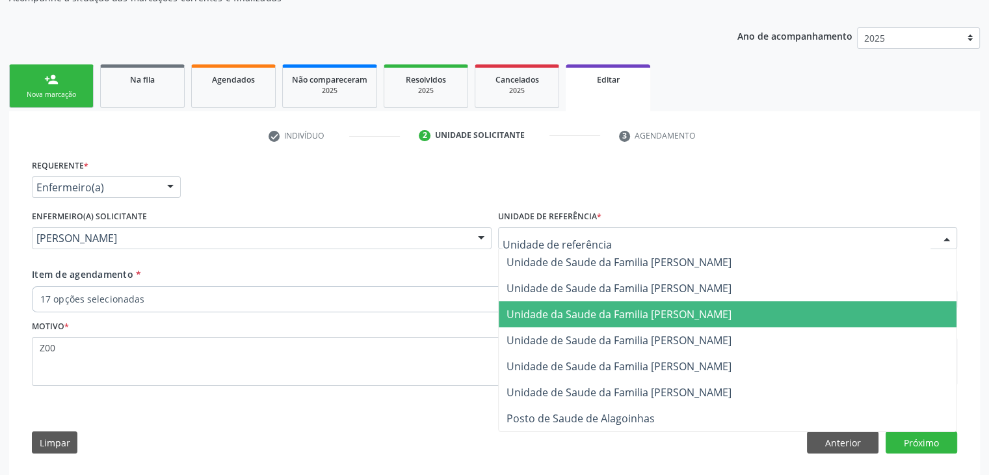
click at [683, 309] on span "Unidade da Saude da Familia [PERSON_NAME]" at bounding box center [619, 314] width 225 height 14
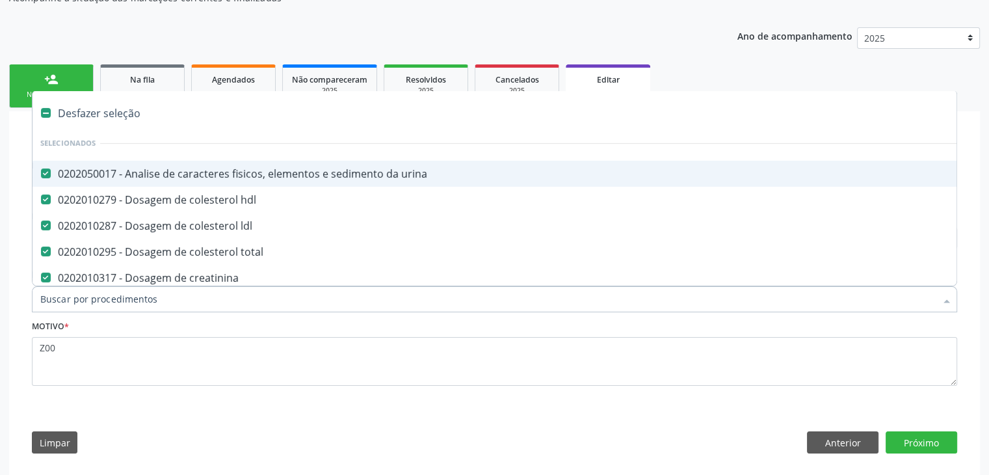
click at [109, 116] on div "Desfazer seleção" at bounding box center [541, 113] width 1016 height 26
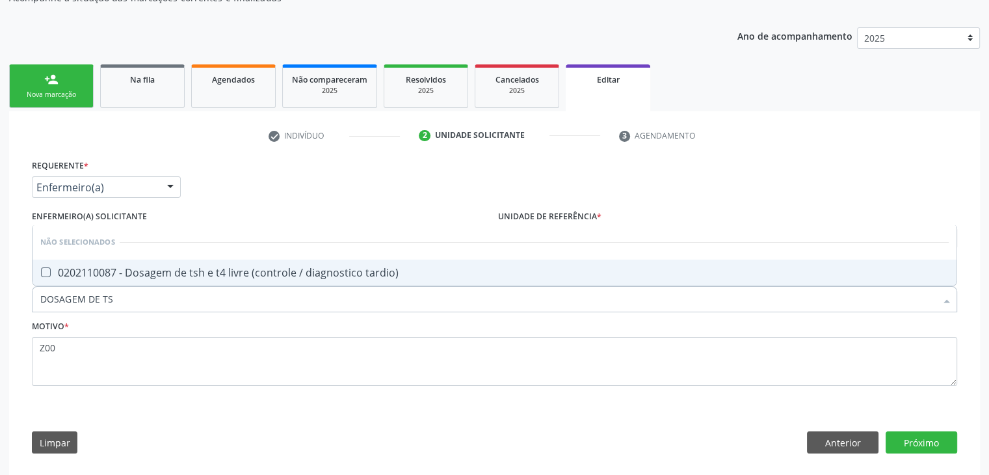
click at [203, 283] on span "0202110087 - Dosagem de tsh e t4 livre (controle / diagnostico tardio)" at bounding box center [495, 272] width 924 height 26
click at [932, 444] on button "Próximo" at bounding box center [922, 442] width 72 height 22
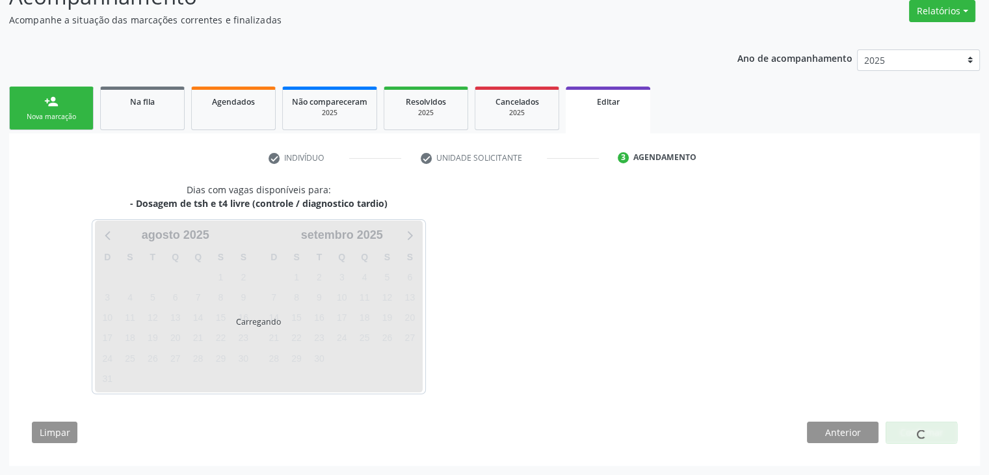
scroll to position [107, 0]
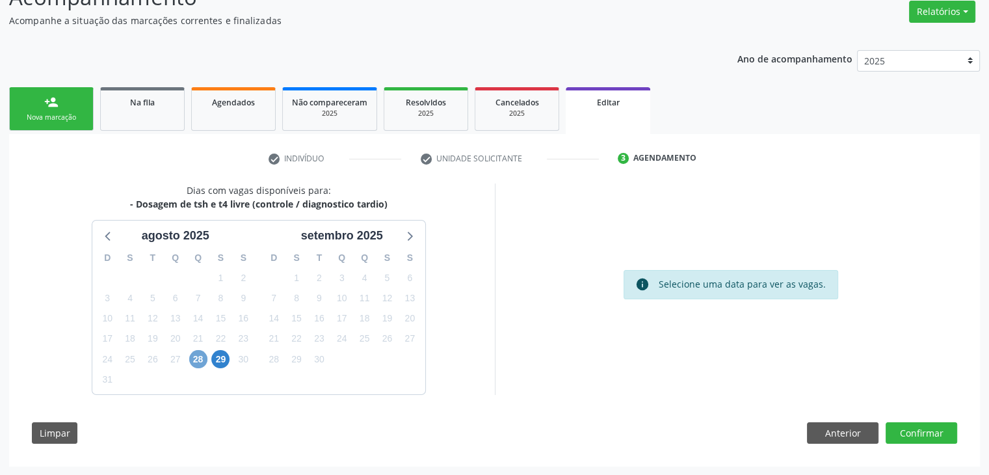
click at [192, 361] on span "28" at bounding box center [198, 359] width 18 height 18
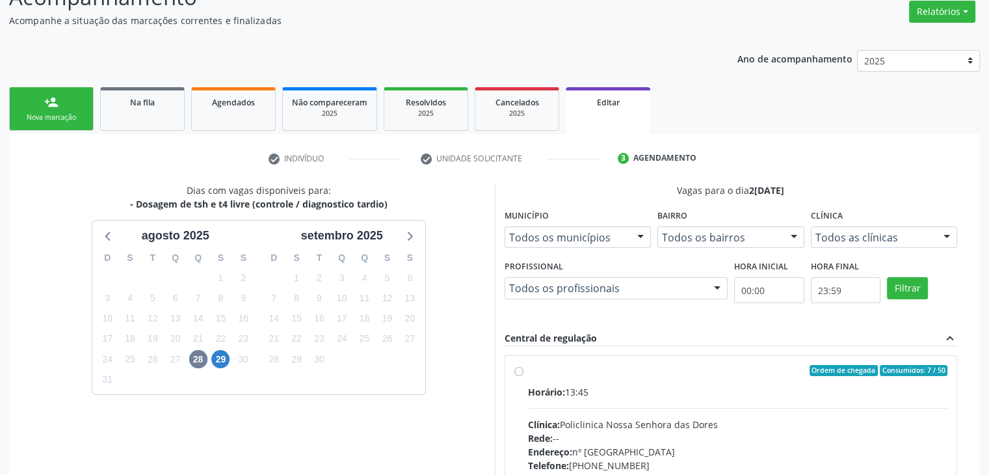
click at [743, 410] on div "Horário: 13:45 Clínica: Policlinica [GEOGRAPHIC_DATA] Rede: -- Endereço: [STREE…" at bounding box center [738, 474] width 420 height 179
click at [523, 376] on input "Ordem de chegada Consumidos: 7 / 50 Horário: 13:45 Clínica: Policlinica [GEOGRA…" at bounding box center [518, 371] width 9 height 12
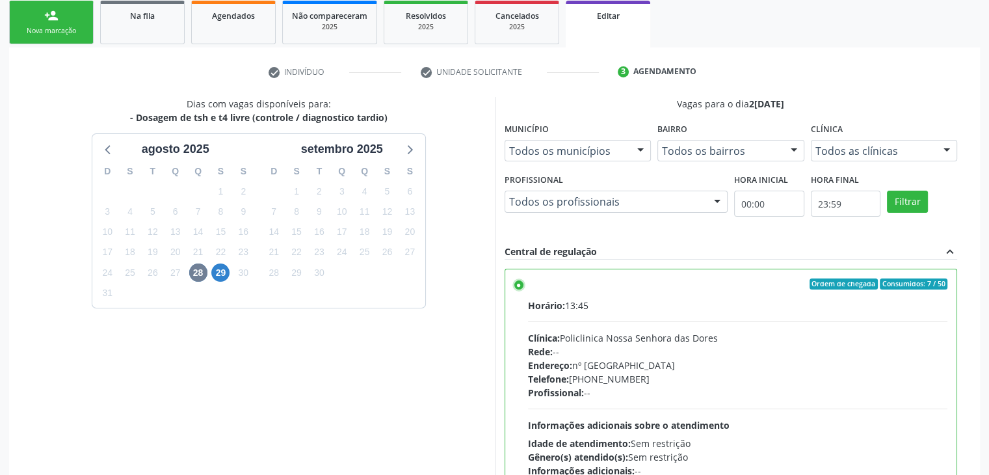
scroll to position [319, 0]
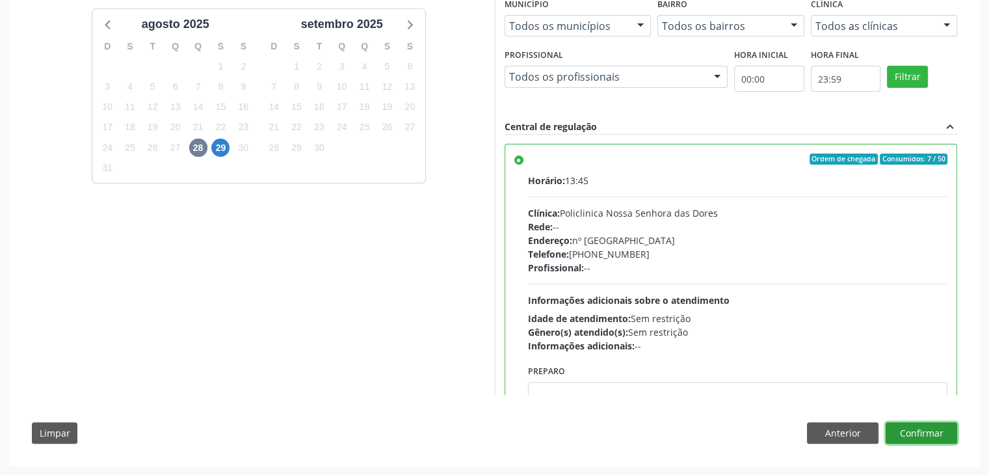
click at [903, 438] on button "Confirmar" at bounding box center [922, 433] width 72 height 22
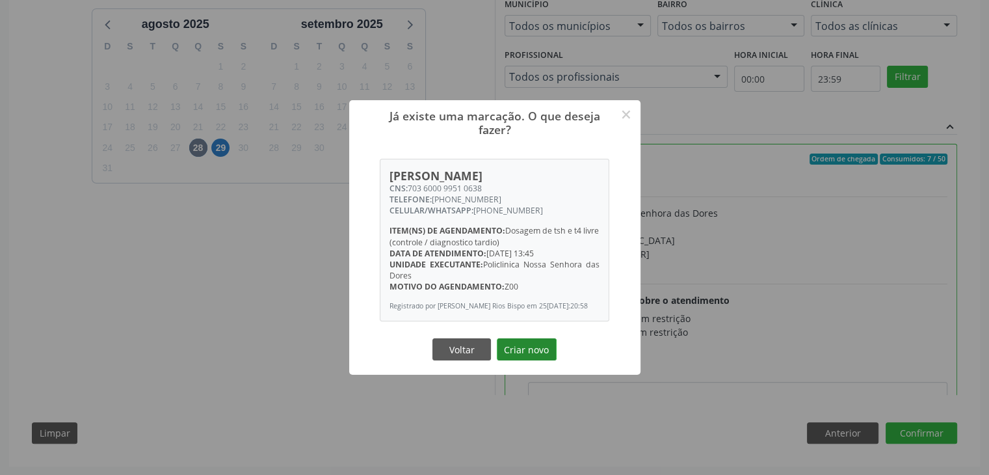
click at [538, 347] on button "Criar novo" at bounding box center [527, 349] width 60 height 22
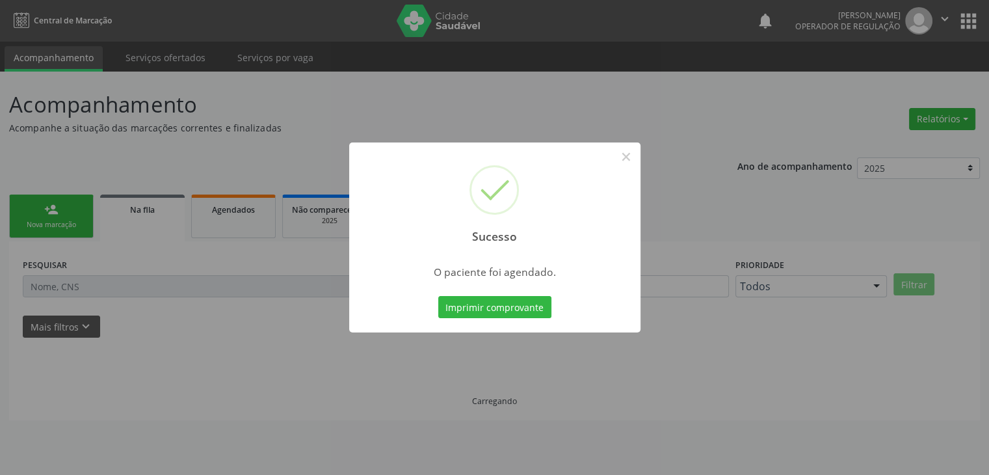
scroll to position [0, 0]
click at [629, 158] on button "×" at bounding box center [631, 157] width 22 height 22
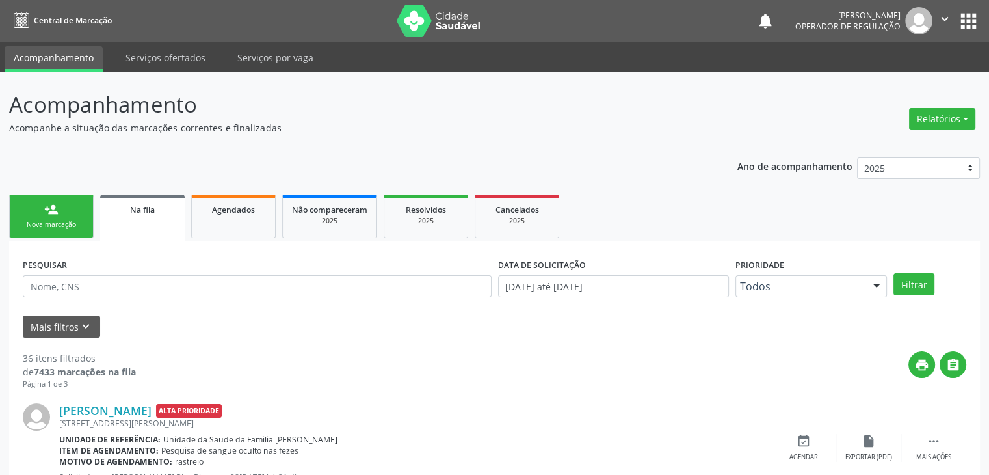
scroll to position [260, 0]
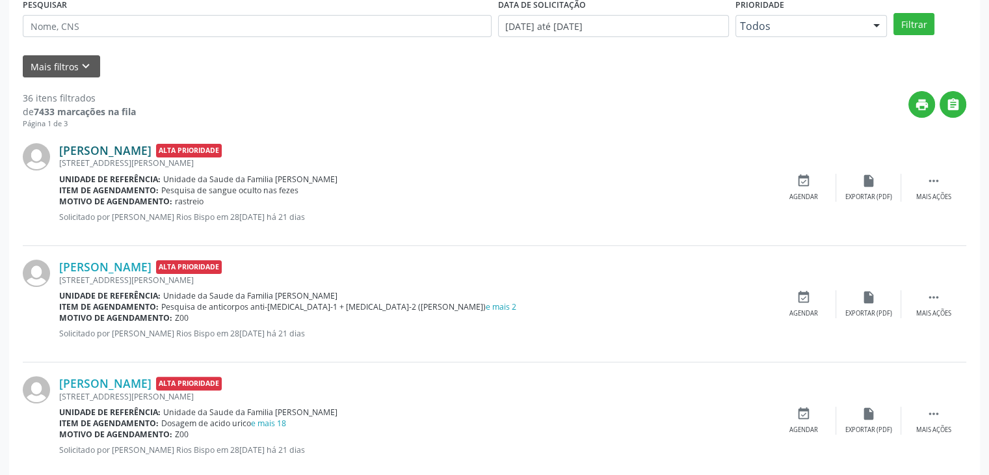
click at [152, 154] on link "[PERSON_NAME]" at bounding box center [105, 150] width 92 height 14
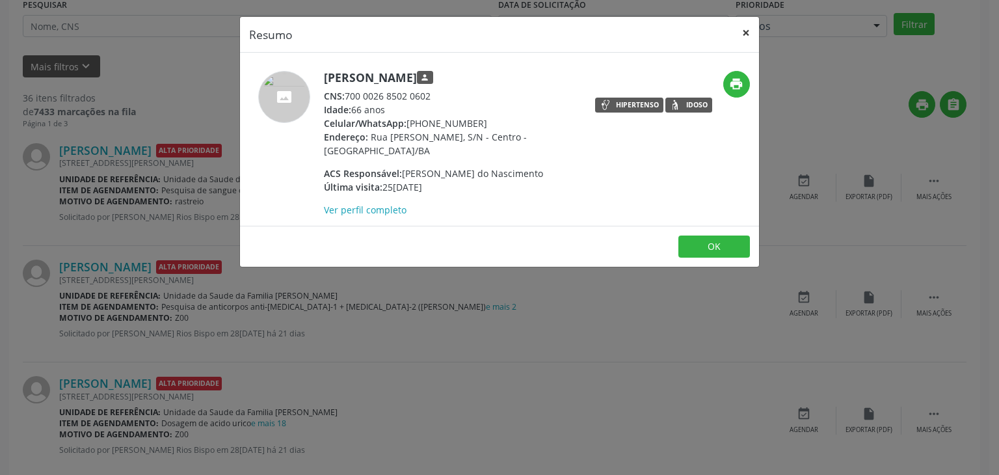
click at [752, 28] on button "×" at bounding box center [746, 33] width 26 height 32
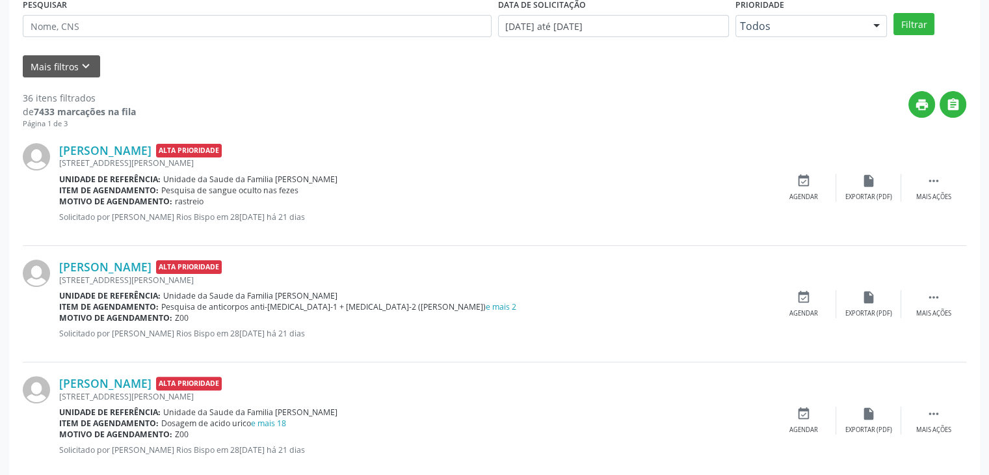
click at [940, 202] on div "[PERSON_NAME] Alta Prioridade [STREET_ADDRESS][PERSON_NAME] Unidade de referênc…" at bounding box center [494, 187] width 943 height 116
click at [932, 180] on icon "" at bounding box center [934, 181] width 14 height 14
click at [882, 178] on div "edit Editar" at bounding box center [868, 188] width 65 height 28
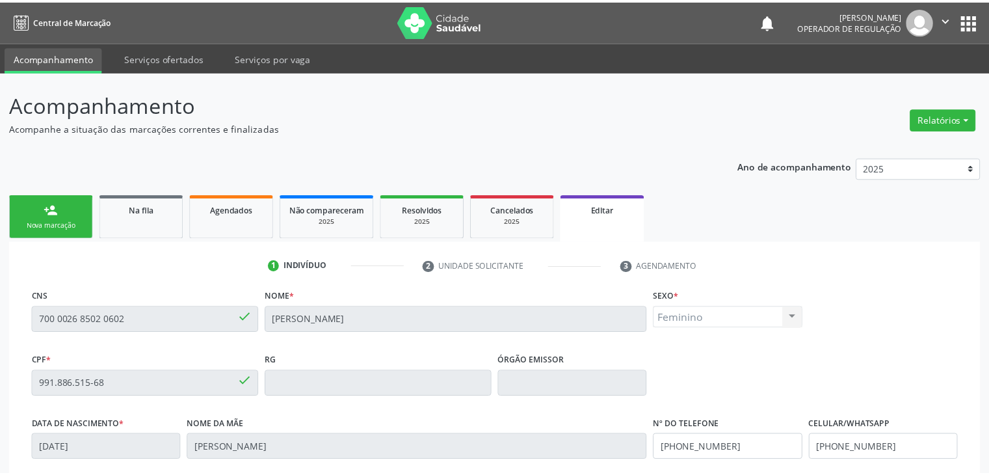
scroll to position [247, 0]
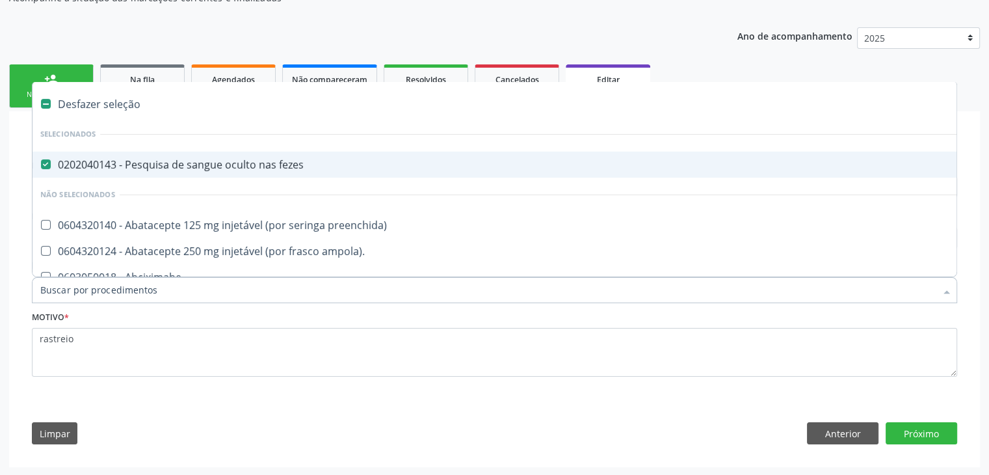
click at [157, 170] on span "0202040143 - Pesquisa de sangue oculto nas fezes" at bounding box center [541, 165] width 1016 height 26
checkbox fezes "false"
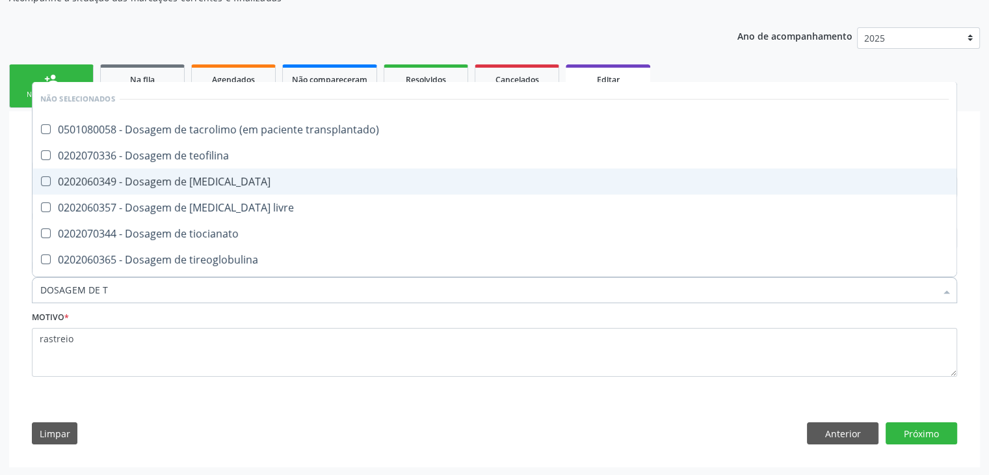
type input "DOSAGEM DE TS"
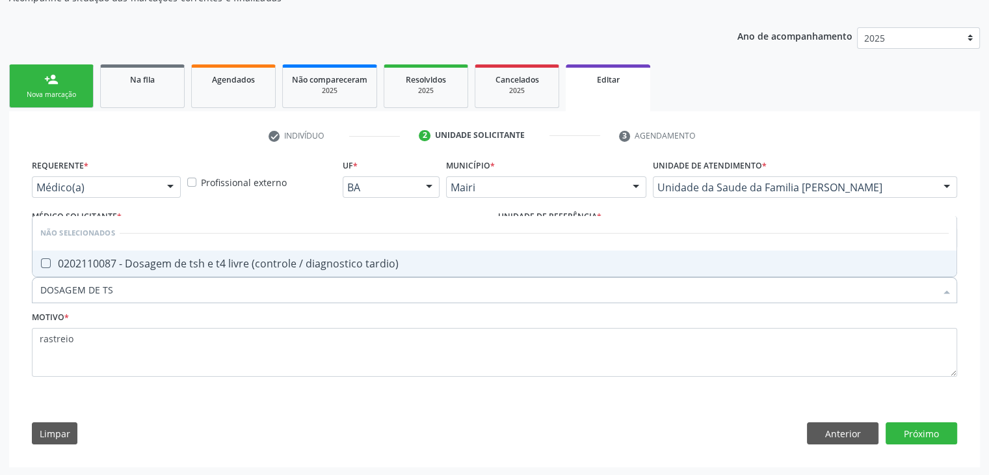
click at [179, 270] on span "0202110087 - Dosagem de tsh e t4 livre (controle / diagnostico tardio)" at bounding box center [495, 263] width 924 height 26
checkbox tardio\) "true"
click at [191, 193] on div "Requerente * Médico(a) Médico(a) Enfermeiro(a) Paciente Nenhum resultado encont…" at bounding box center [494, 275] width 925 height 239
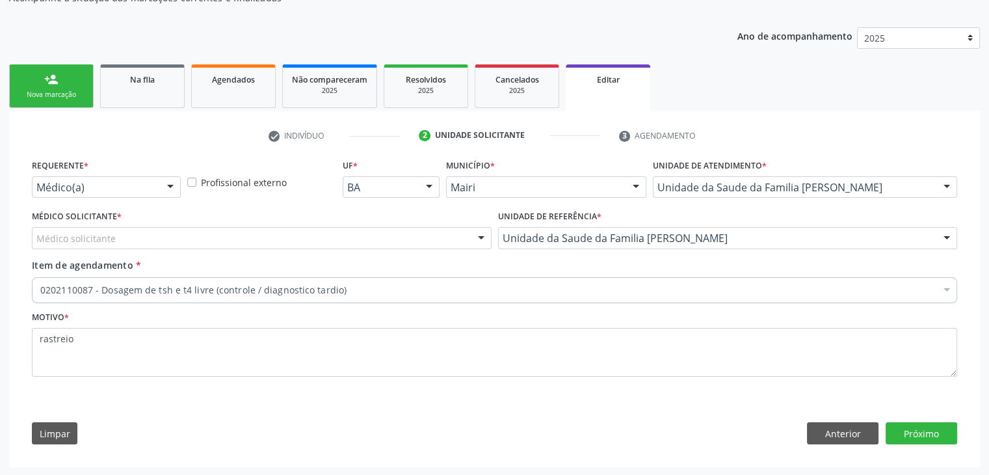
click at [156, 180] on div "Requerente * Médico(a) Médico(a) Enfermeiro(a) Paciente Nenhum resultado encont…" at bounding box center [494, 275] width 925 height 239
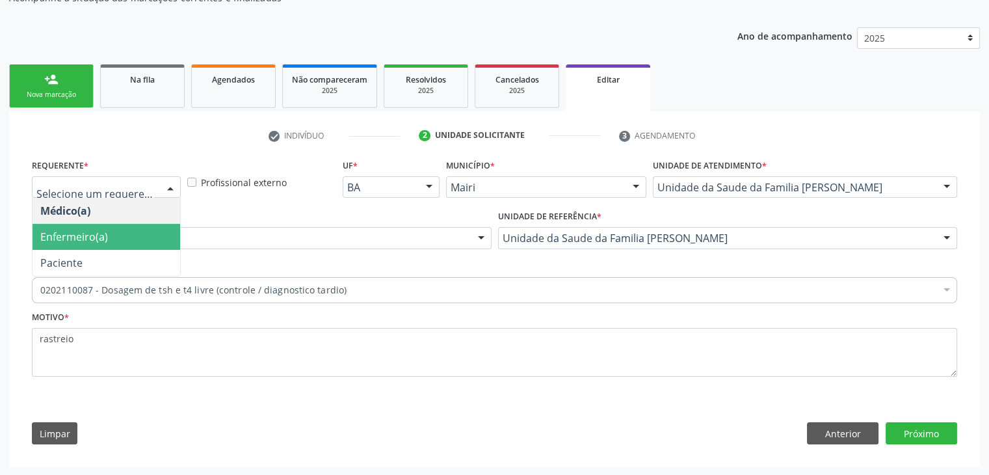
click at [118, 237] on span "Enfermeiro(a)" at bounding box center [107, 237] width 148 height 26
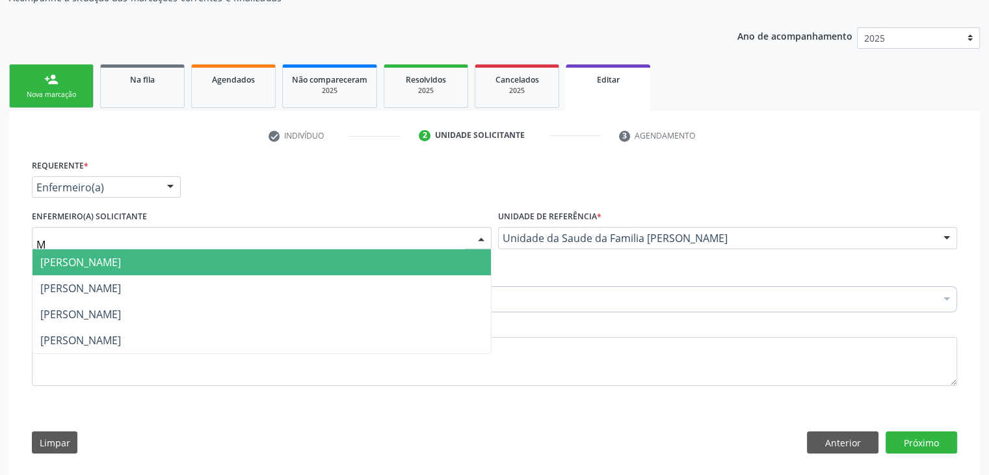
type input "MO"
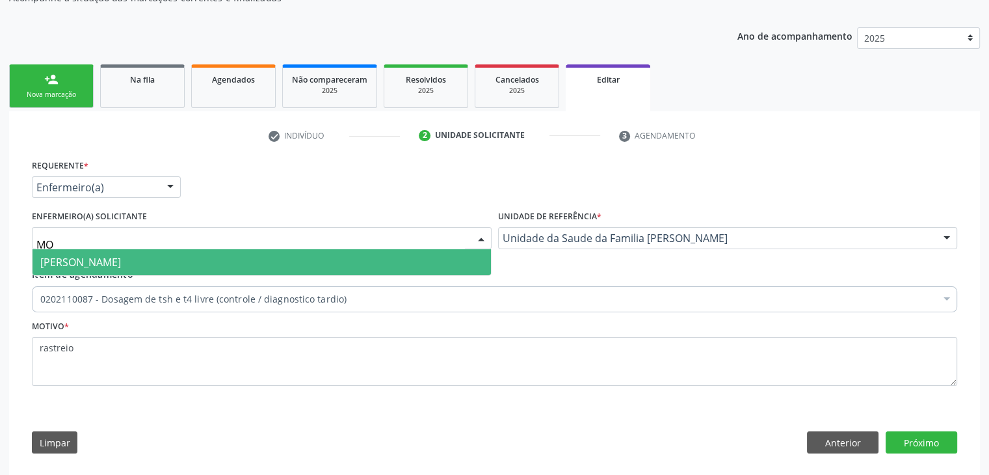
click at [135, 254] on span "[PERSON_NAME]" at bounding box center [262, 262] width 458 height 26
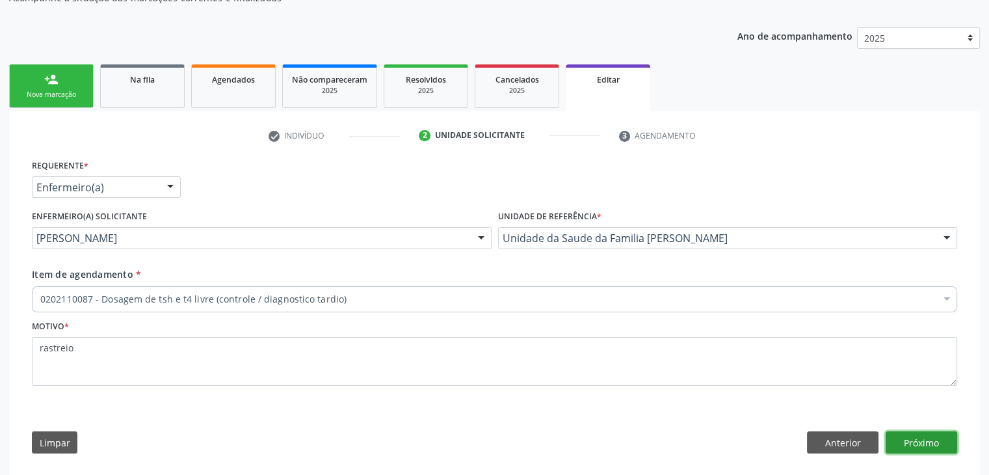
click at [932, 434] on button "Próximo" at bounding box center [922, 442] width 72 height 22
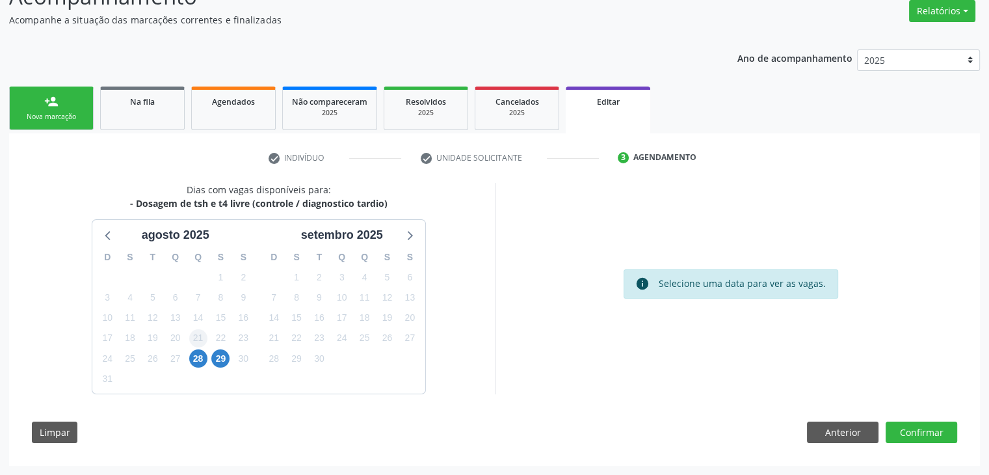
scroll to position [107, 0]
click at [199, 352] on span "28" at bounding box center [198, 359] width 18 height 18
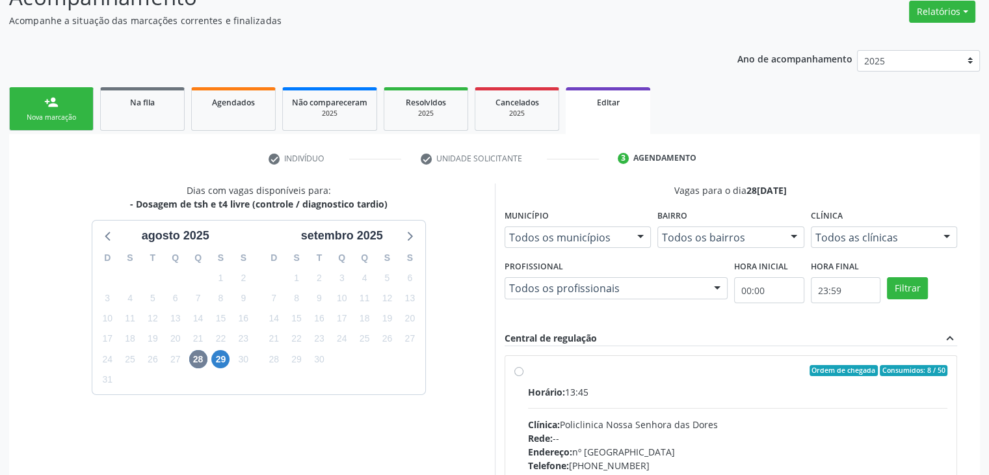
click at [798, 402] on div "Horário: 13:45 Clínica: Policlinica [GEOGRAPHIC_DATA] Rede: -- Endereço: [STREE…" at bounding box center [738, 474] width 420 height 179
click at [523, 376] on input "Ordem de chegada Consumidos: 8 / 50 Horário: 13:45 Clínica: Policlinica Nossa S…" at bounding box center [518, 371] width 9 height 12
radio input "true"
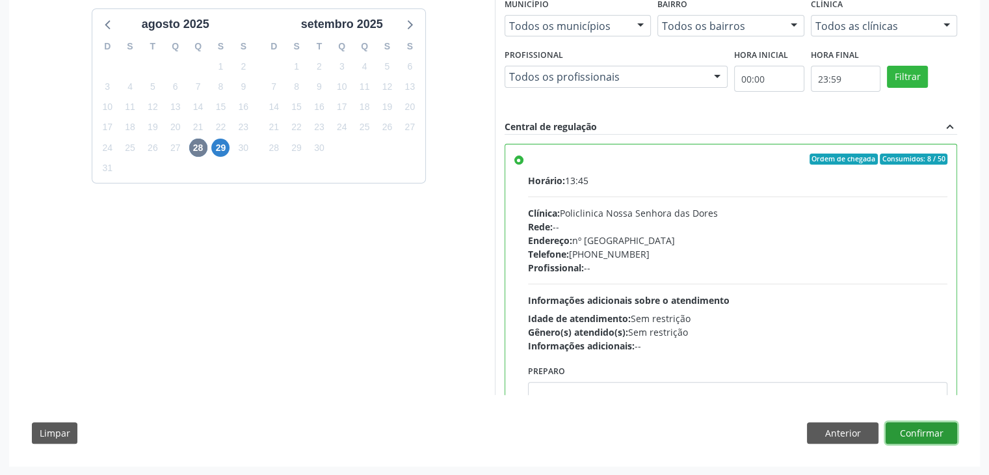
click at [925, 430] on button "Confirmar" at bounding box center [922, 433] width 72 height 22
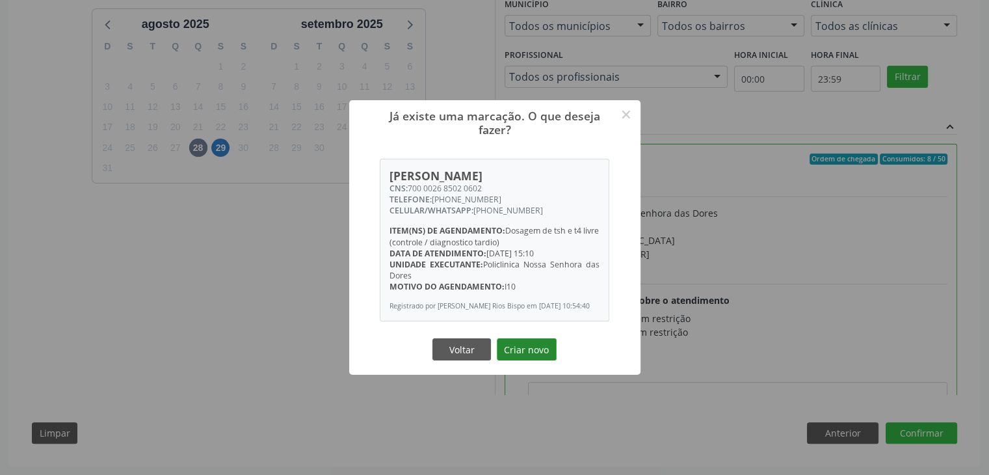
click at [518, 350] on button "Criar novo" at bounding box center [527, 349] width 60 height 22
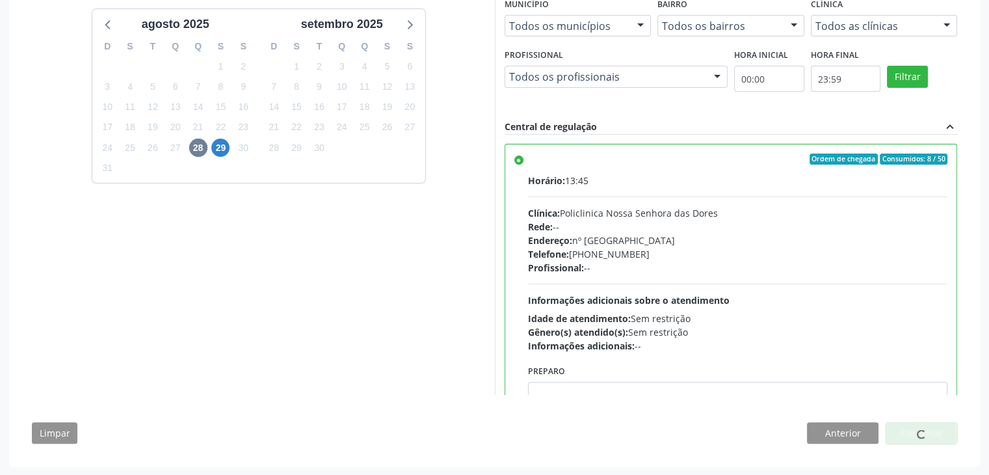
scroll to position [0, 0]
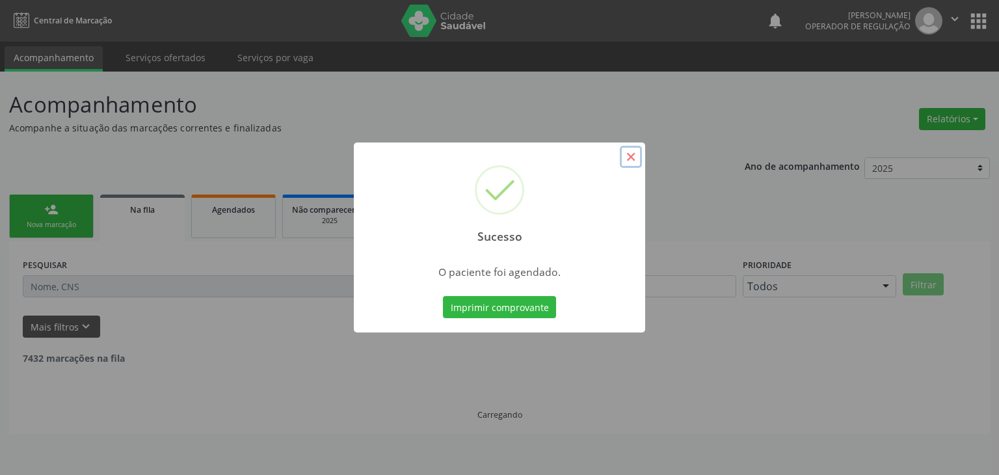
click at [629, 149] on button "×" at bounding box center [631, 157] width 22 height 22
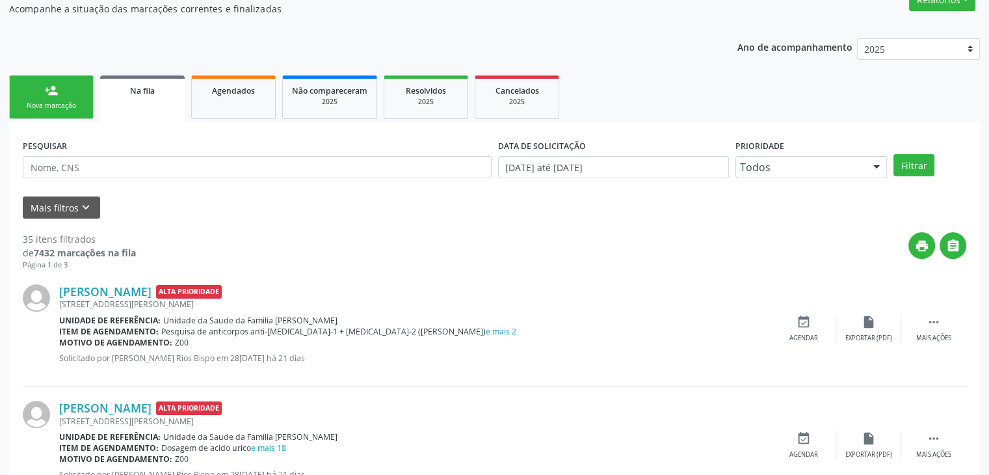
scroll to position [260, 0]
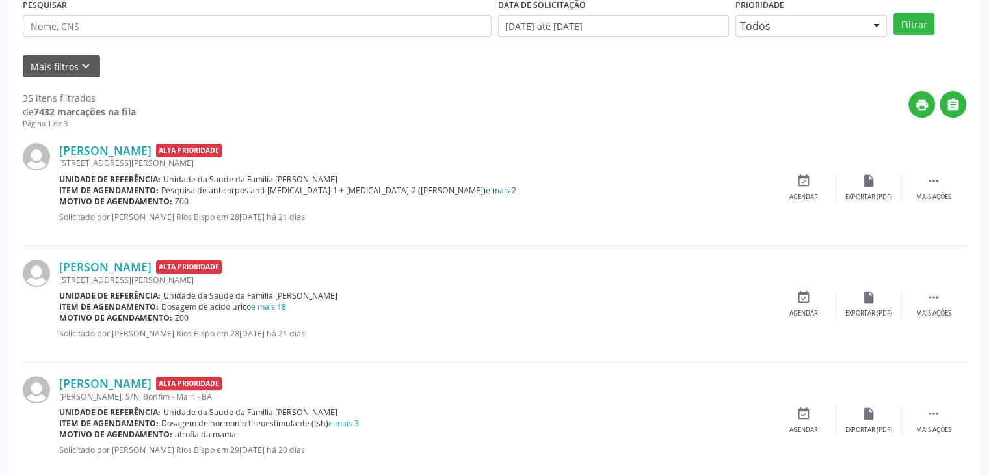
click at [486, 187] on link "e mais 2" at bounding box center [501, 190] width 31 height 11
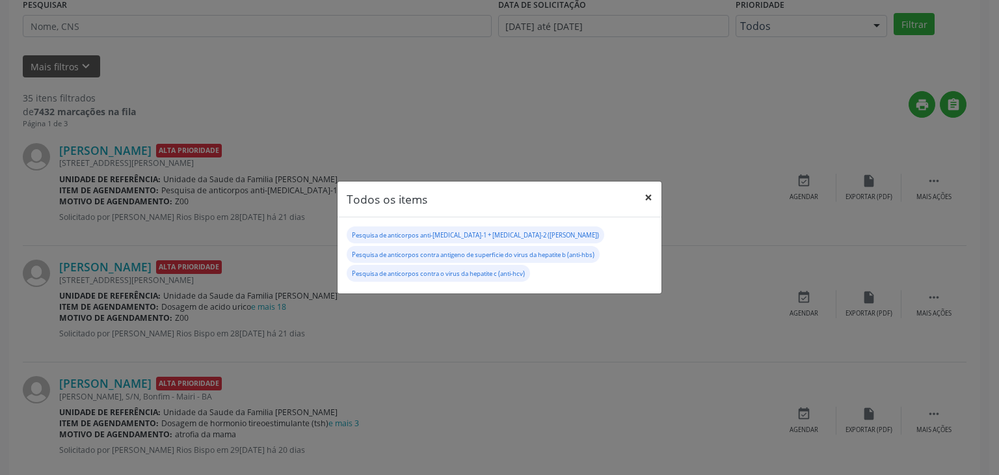
click at [640, 198] on button "×" at bounding box center [648, 197] width 26 height 32
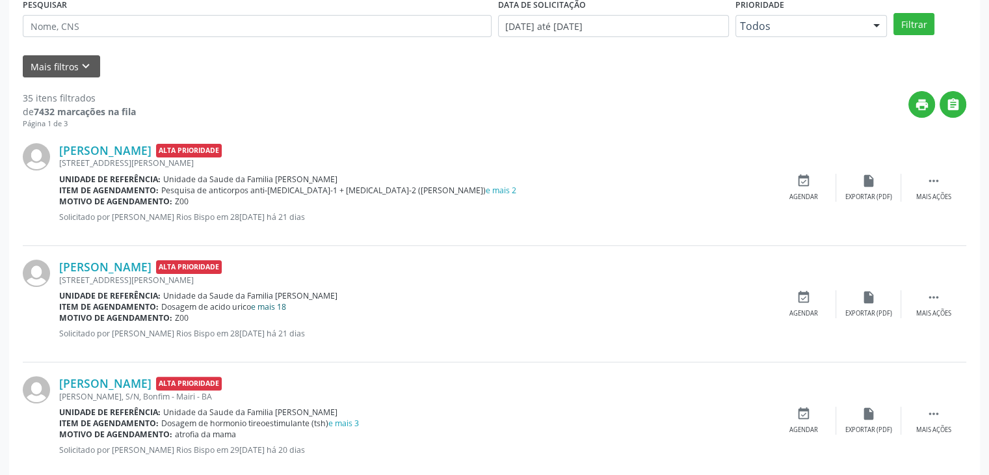
click at [280, 306] on link "e mais 18" at bounding box center [268, 306] width 35 height 11
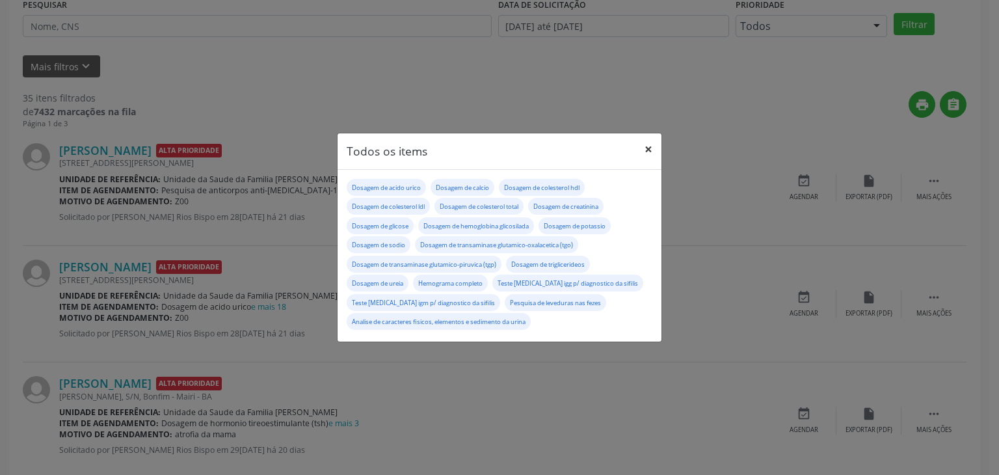
click at [653, 147] on button "×" at bounding box center [648, 149] width 26 height 32
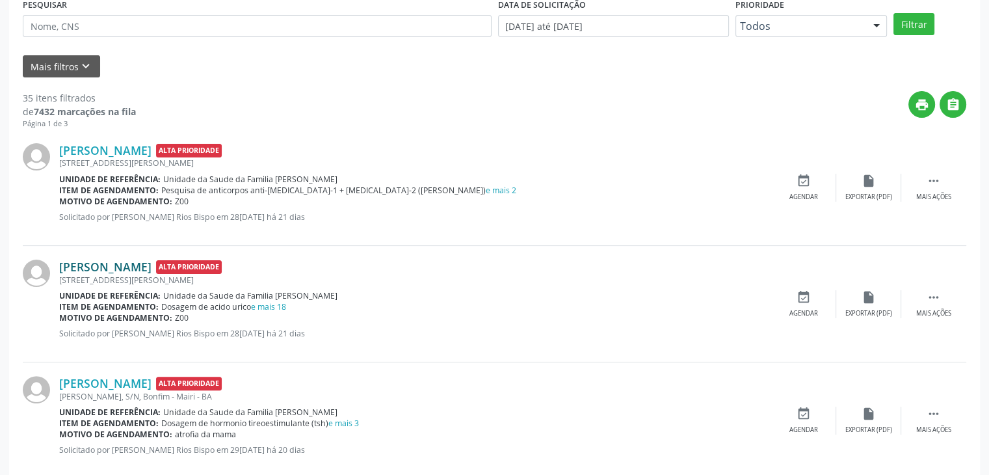
click at [152, 269] on link "[PERSON_NAME]" at bounding box center [105, 266] width 92 height 14
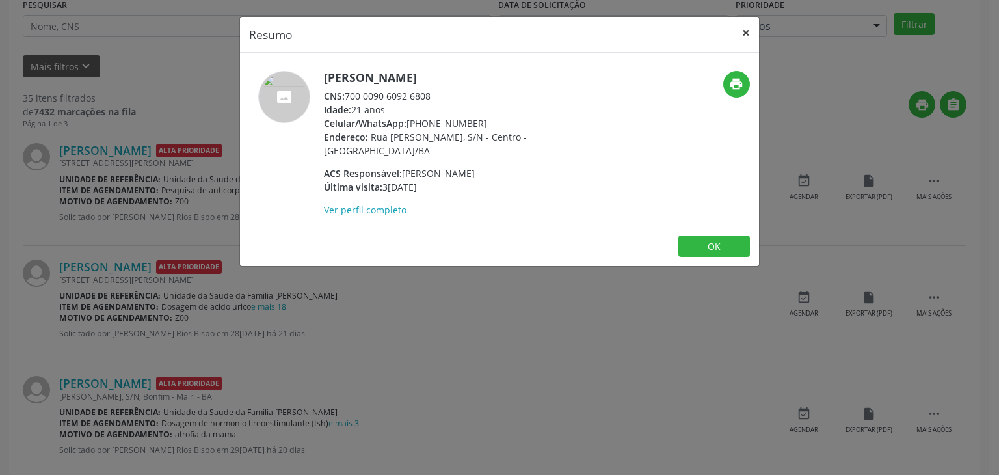
click at [745, 31] on button "×" at bounding box center [746, 33] width 26 height 32
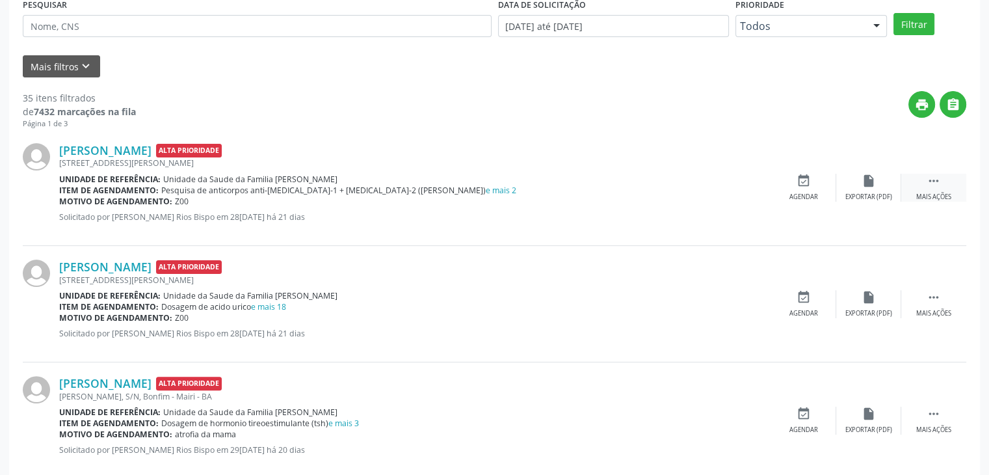
click at [916, 187] on div " Mais ações" at bounding box center [933, 188] width 65 height 28
click at [876, 174] on div "edit Editar" at bounding box center [868, 188] width 65 height 28
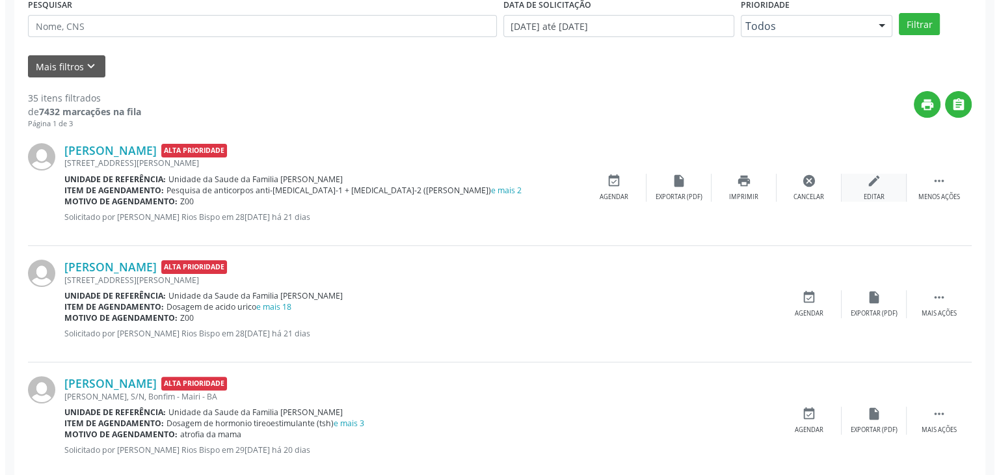
scroll to position [0, 0]
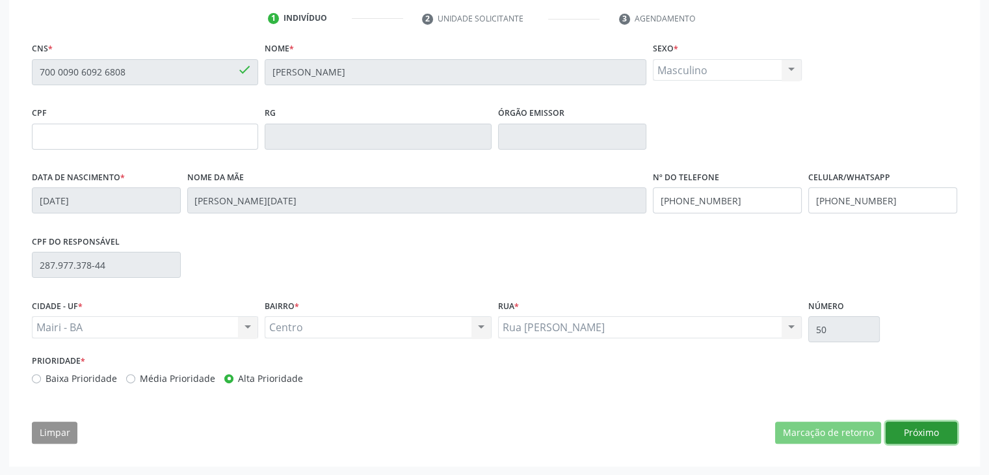
click at [943, 434] on button "Próximo" at bounding box center [922, 432] width 72 height 22
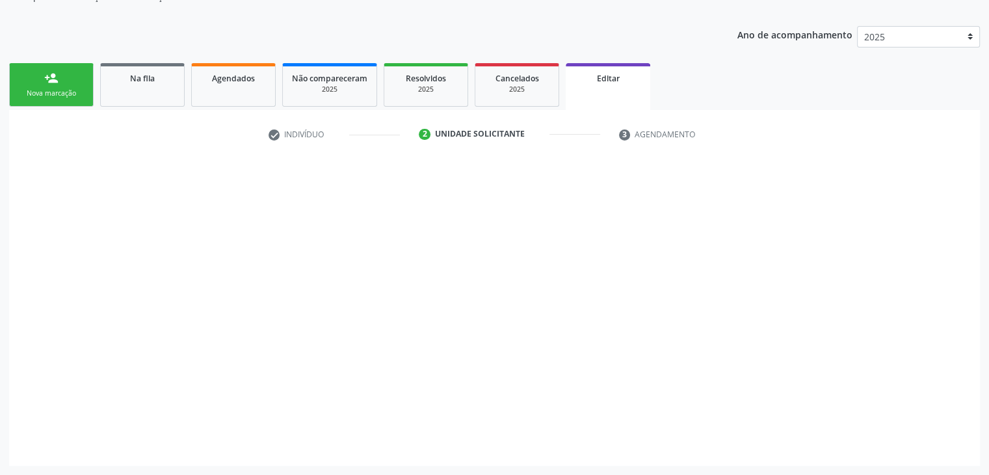
scroll to position [130, 0]
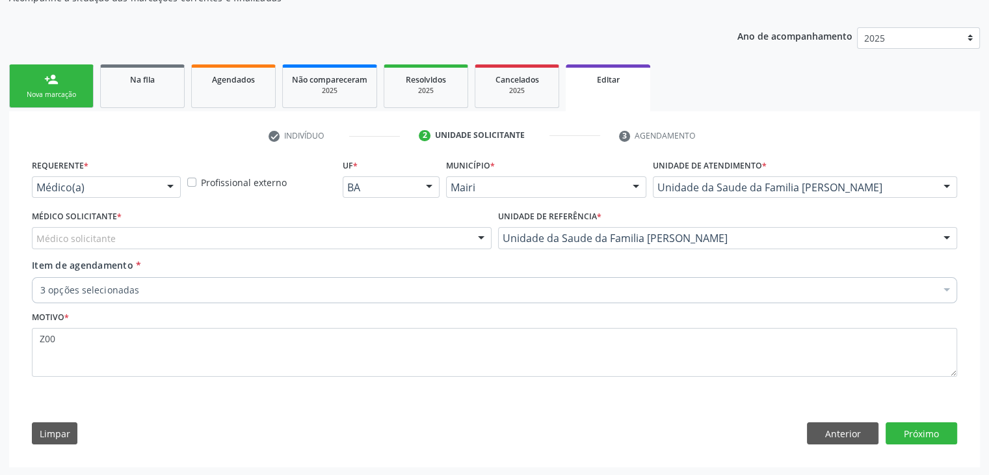
click at [159, 297] on div "3 opções selecionadas" at bounding box center [494, 290] width 925 height 26
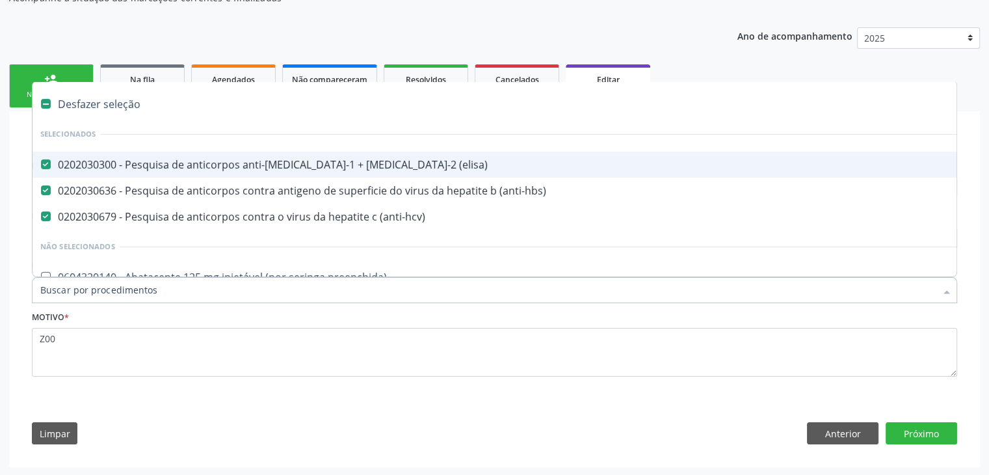
click at [90, 99] on div "Desfazer seleção" at bounding box center [541, 104] width 1016 height 26
checkbox \(elisa\) "false"
checkbox \(anti-hbs\) "false"
checkbox \(anti-hcv\) "false"
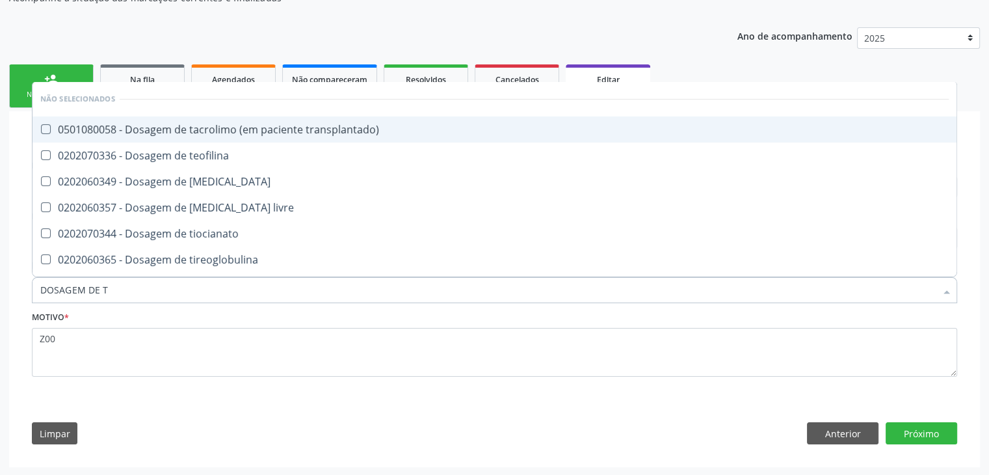
type input "DOSAGEM DE TS"
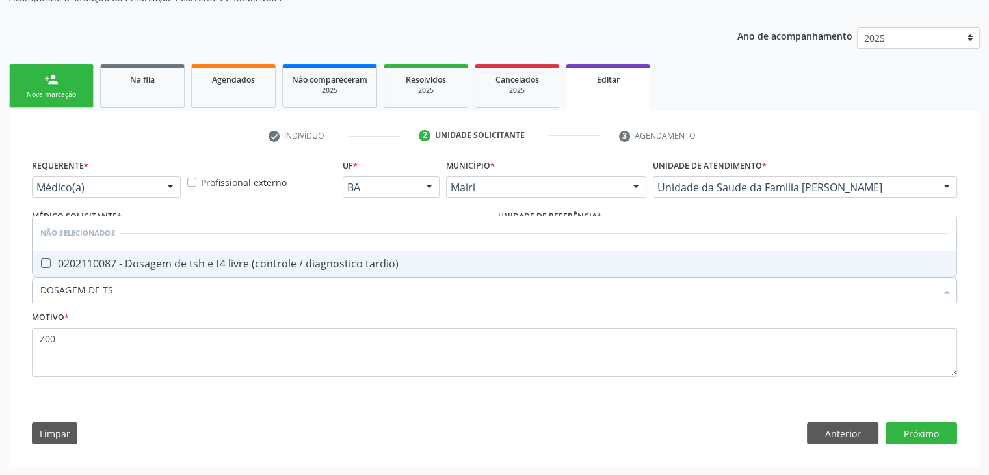
click at [125, 261] on div "0202110087 - Dosagem de tsh e t4 livre (controle / diagnostico tardio)" at bounding box center [494, 263] width 908 height 10
checkbox tardio\) "true"
click at [86, 194] on div "Requerente * Médico(a) Médico(a) Enfermeiro(a) Paciente Nenhum resultado encont…" at bounding box center [494, 275] width 925 height 239
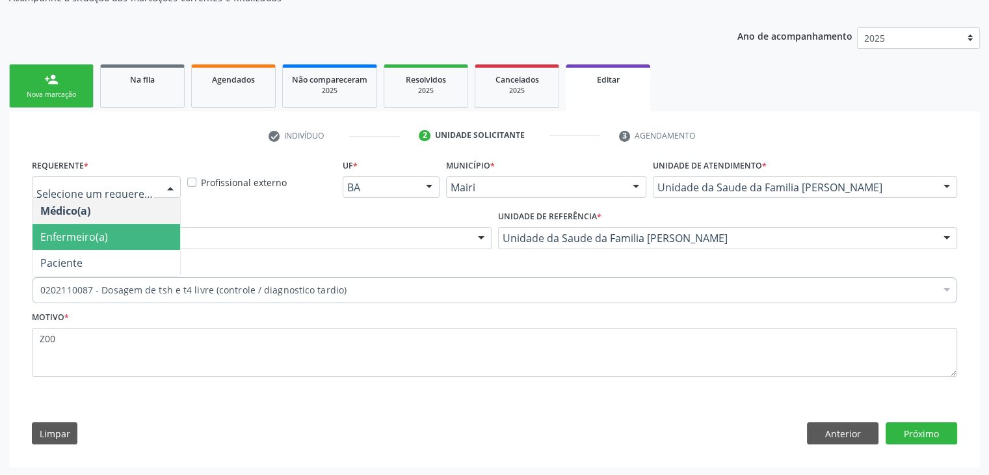
click at [85, 226] on span "Enfermeiro(a)" at bounding box center [107, 237] width 148 height 26
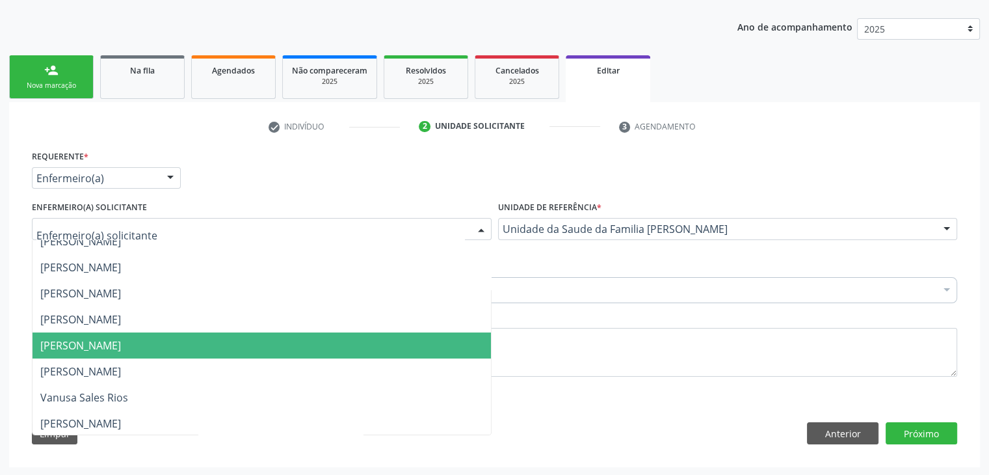
scroll to position [169, 0]
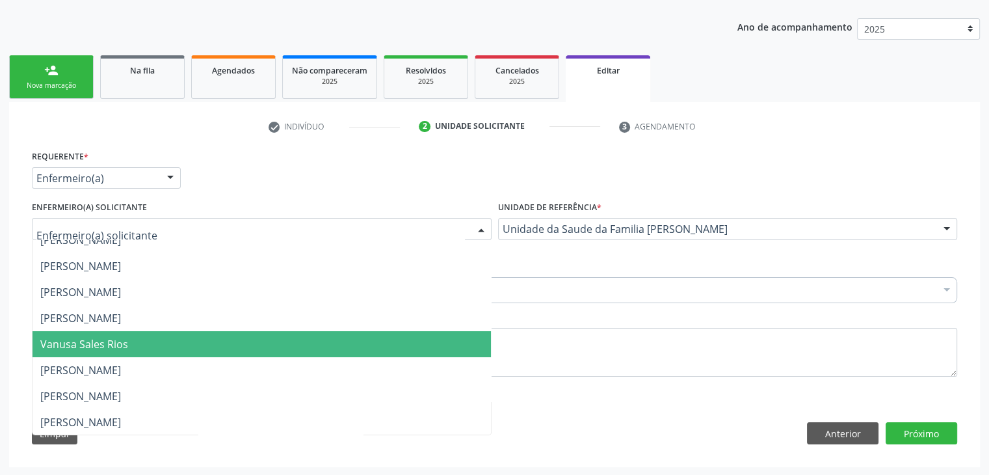
click at [112, 317] on span "[PERSON_NAME]" at bounding box center [80, 318] width 81 height 14
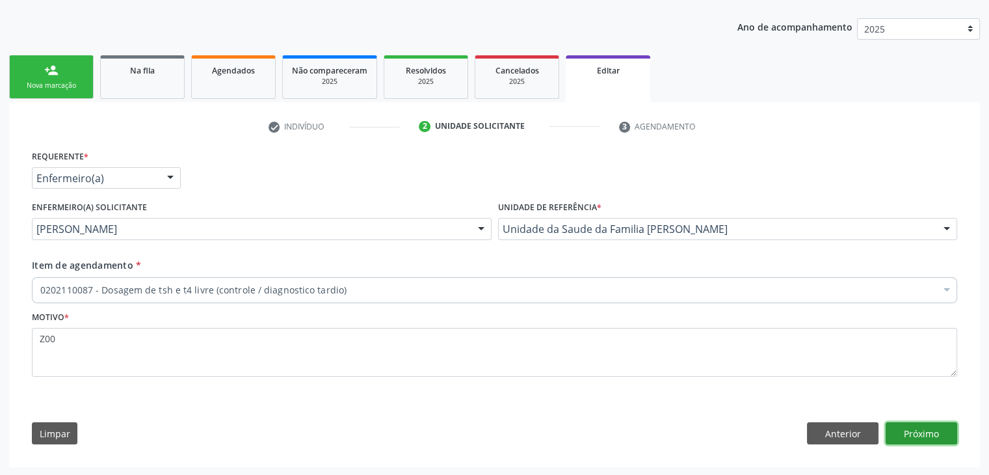
click at [944, 432] on button "Próximo" at bounding box center [922, 433] width 72 height 22
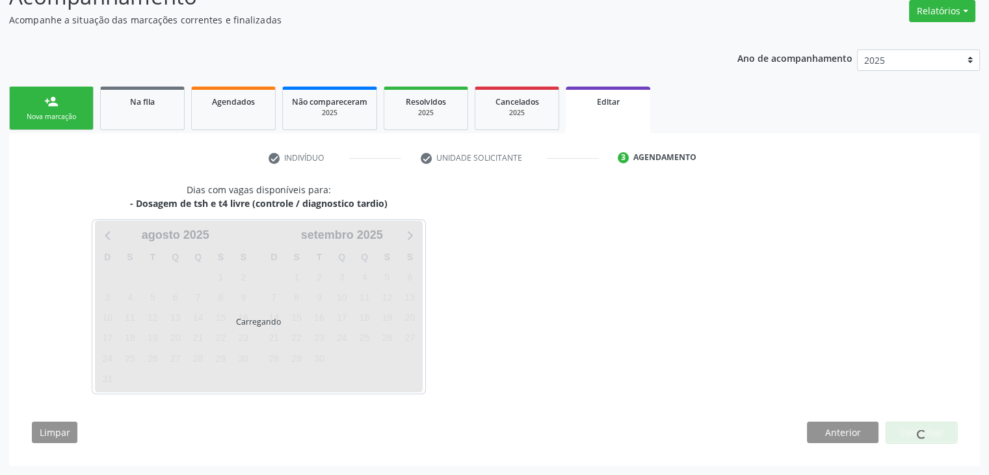
scroll to position [107, 0]
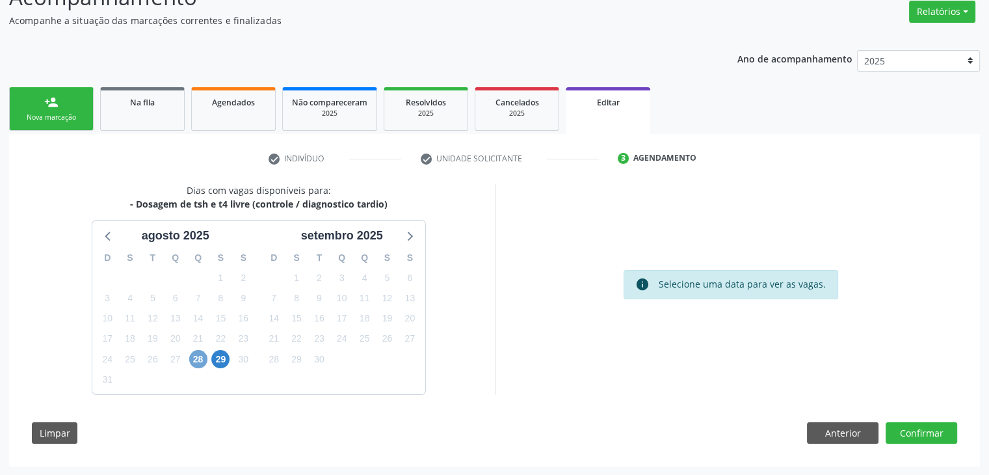
click at [196, 360] on span "28" at bounding box center [198, 359] width 18 height 18
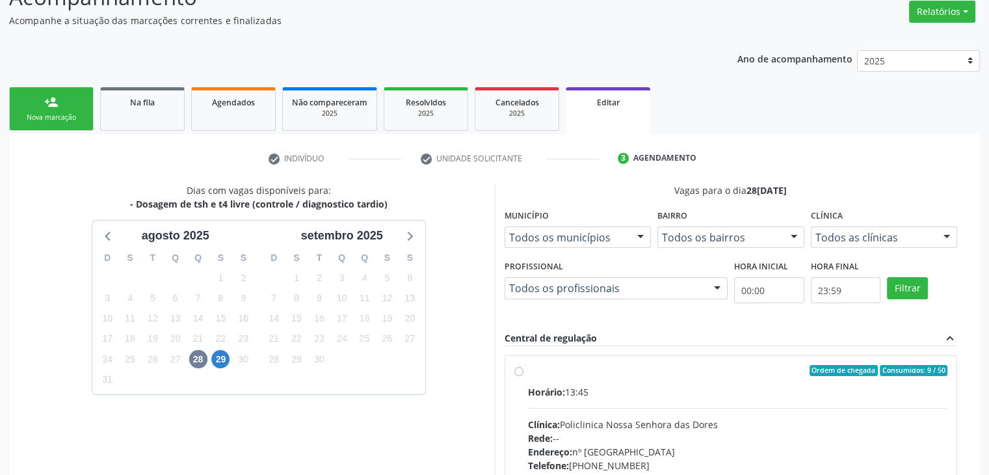
click at [657, 393] on div "Horário: 13:45" at bounding box center [738, 392] width 420 height 14
click at [523, 376] on input "Ordem de chegada Consumidos: 9 / 50 Horário: 13:45 Clínica: Policlinica Nossa S…" at bounding box center [518, 371] width 9 height 12
radio input "true"
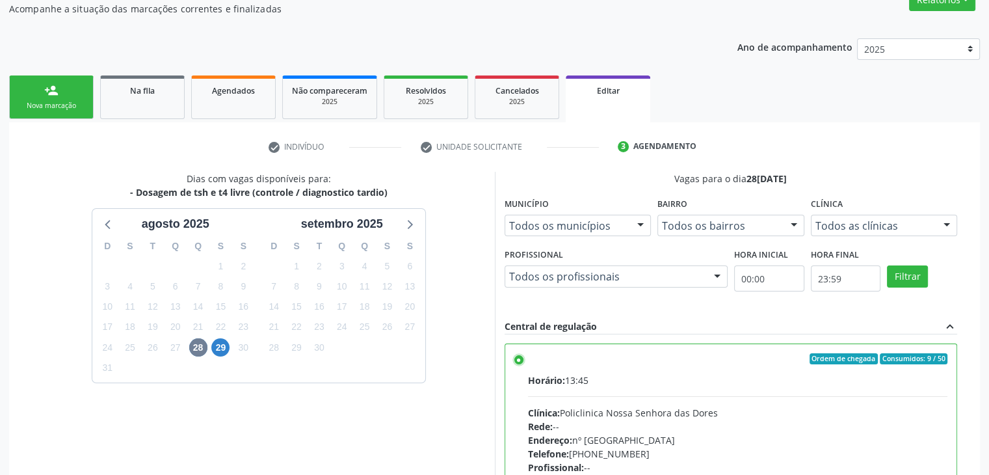
scroll to position [319, 0]
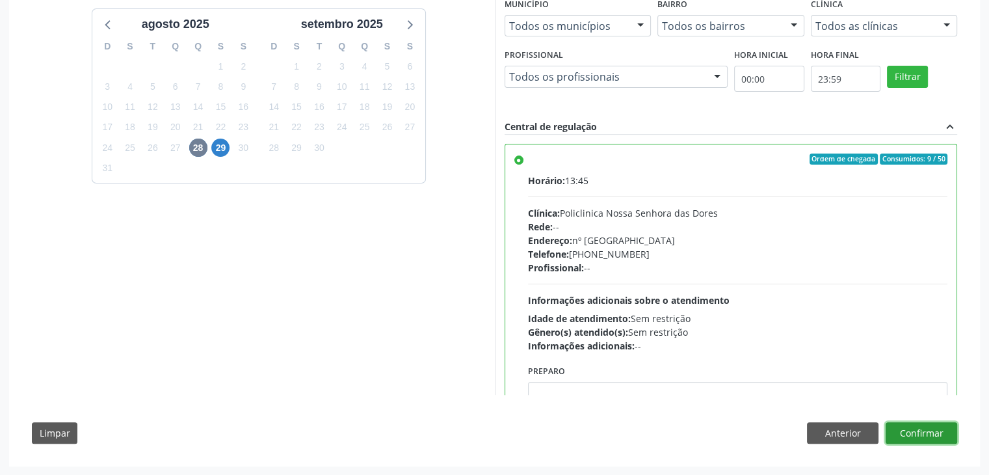
click at [954, 430] on button "Confirmar" at bounding box center [922, 433] width 72 height 22
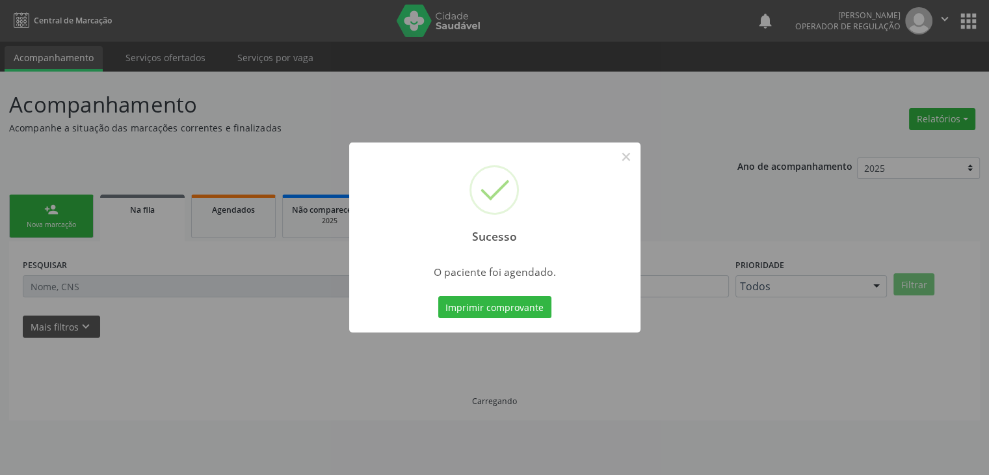
scroll to position [0, 0]
click at [628, 156] on button "×" at bounding box center [631, 157] width 22 height 22
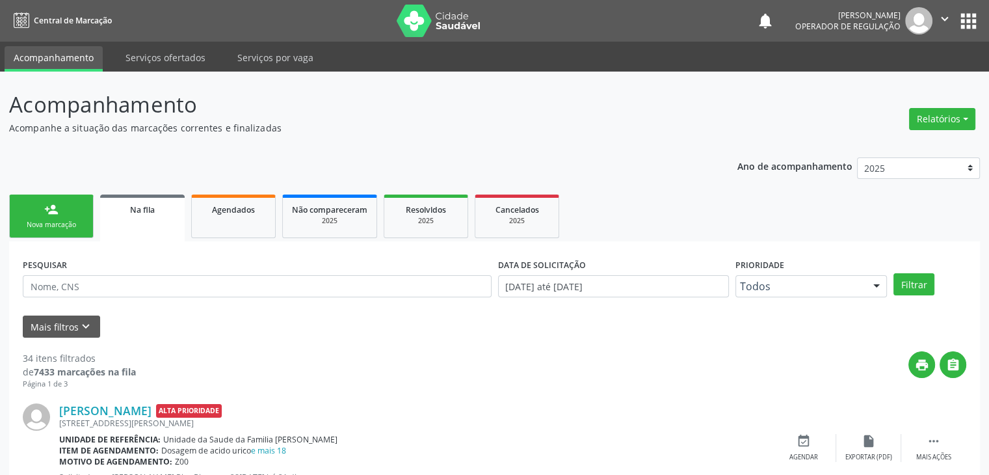
scroll to position [195, 0]
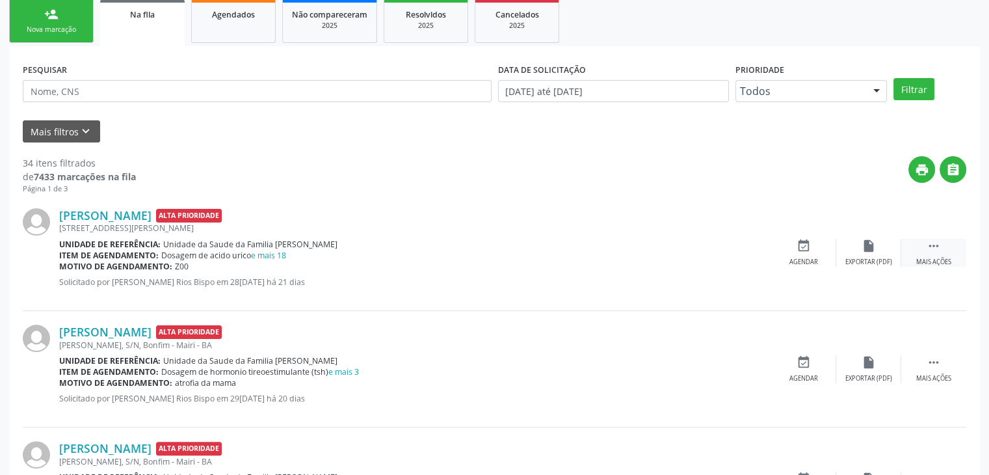
click at [927, 245] on icon "" at bounding box center [934, 246] width 14 height 14
click at [860, 262] on div "Editar" at bounding box center [868, 261] width 21 height 9
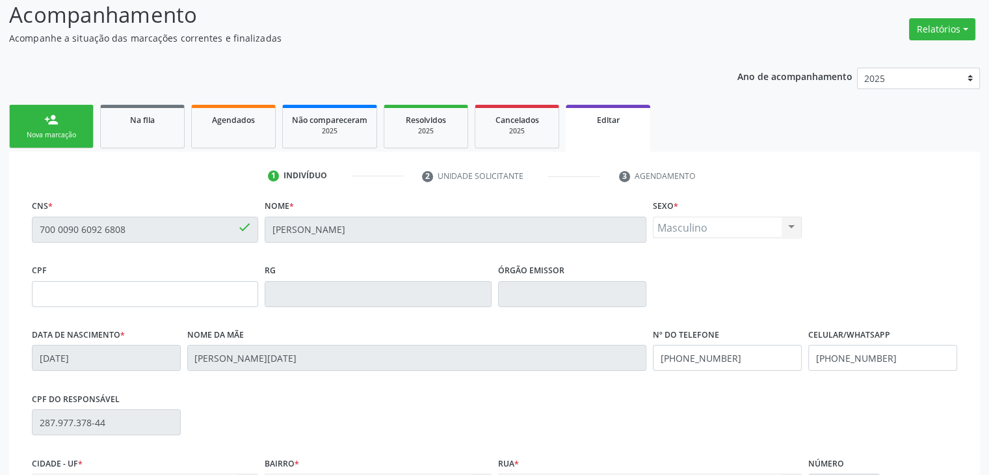
scroll to position [247, 0]
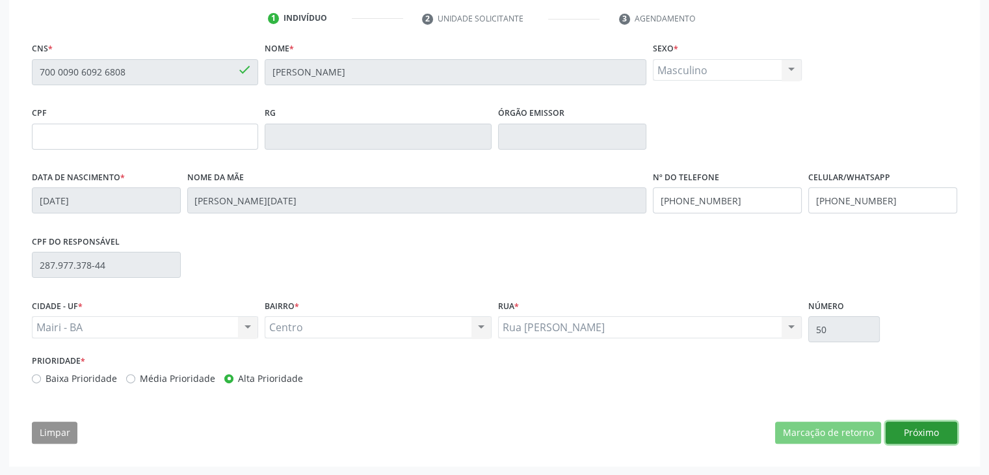
click at [918, 427] on button "Próximo" at bounding box center [922, 432] width 72 height 22
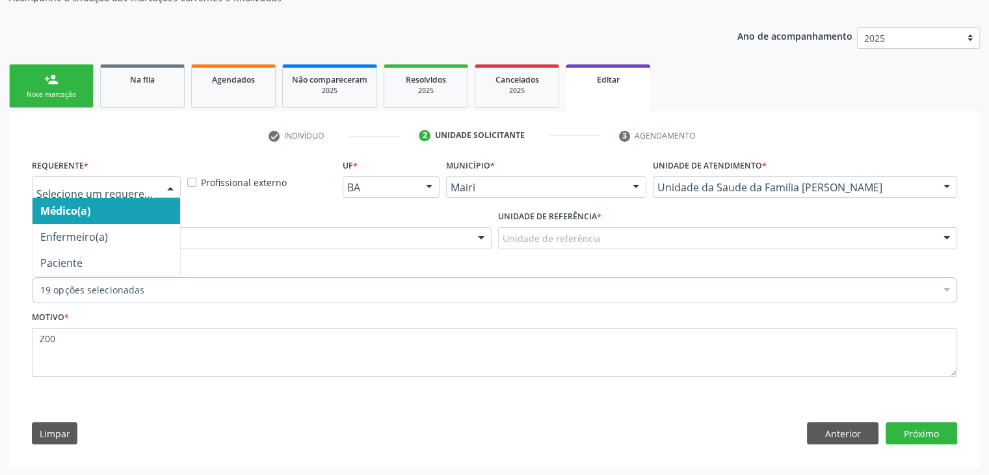
click at [127, 193] on div at bounding box center [106, 187] width 149 height 22
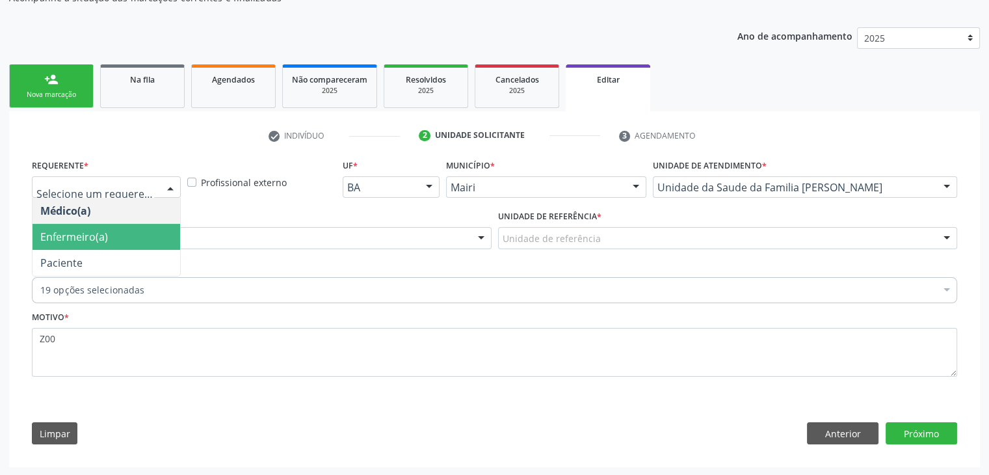
click at [99, 240] on span "Enfermeiro(a)" at bounding box center [74, 237] width 68 height 14
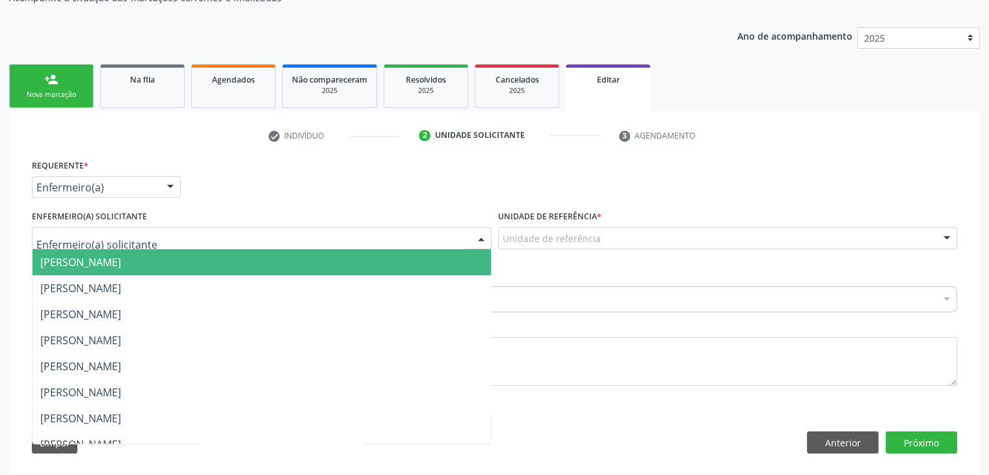
click at [159, 237] on div at bounding box center [262, 238] width 460 height 22
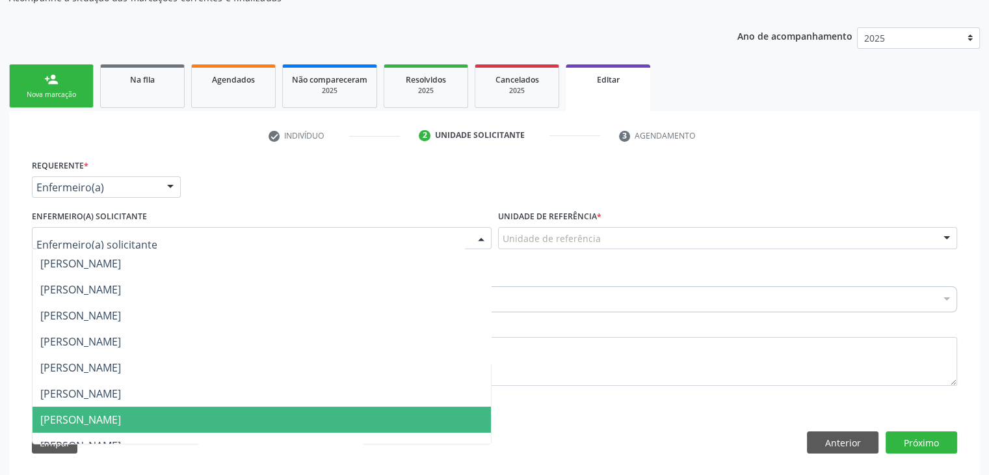
scroll to position [65, 0]
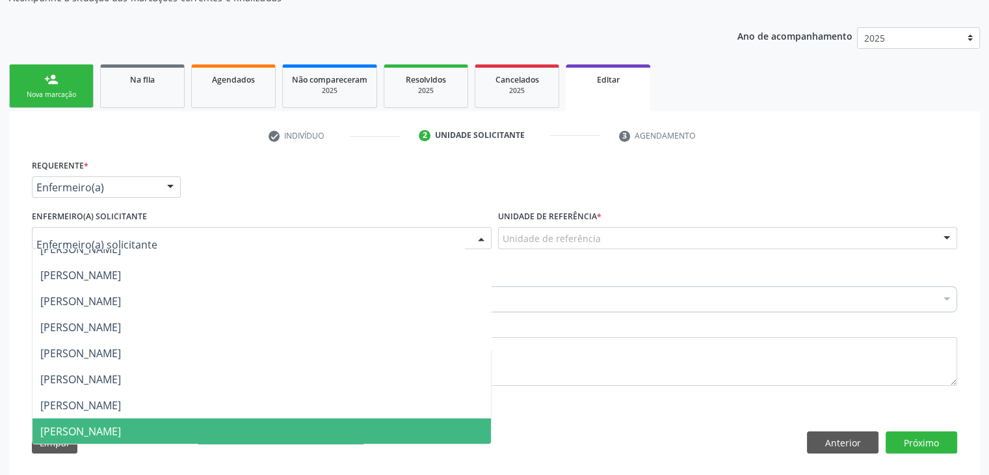
click at [113, 425] on span "[PERSON_NAME]" at bounding box center [80, 431] width 81 height 14
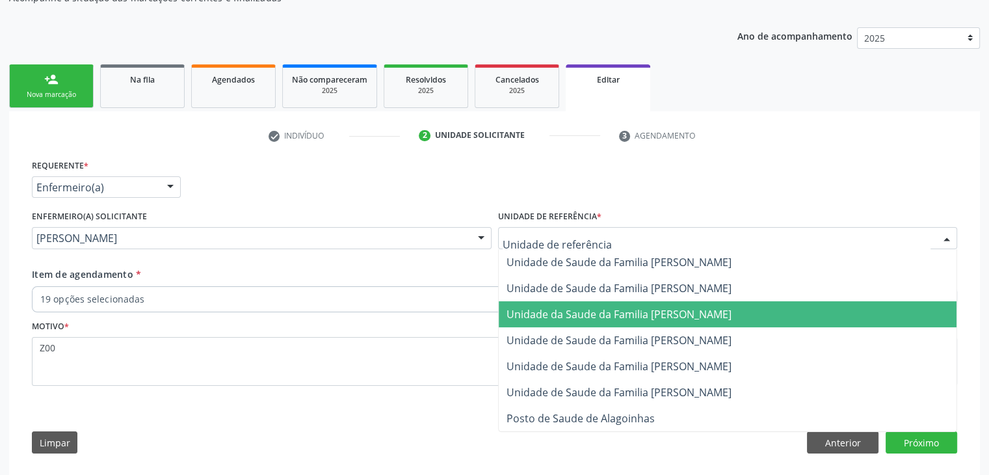
click at [615, 302] on span "Unidade da Saude da Familia [PERSON_NAME]" at bounding box center [728, 314] width 458 height 26
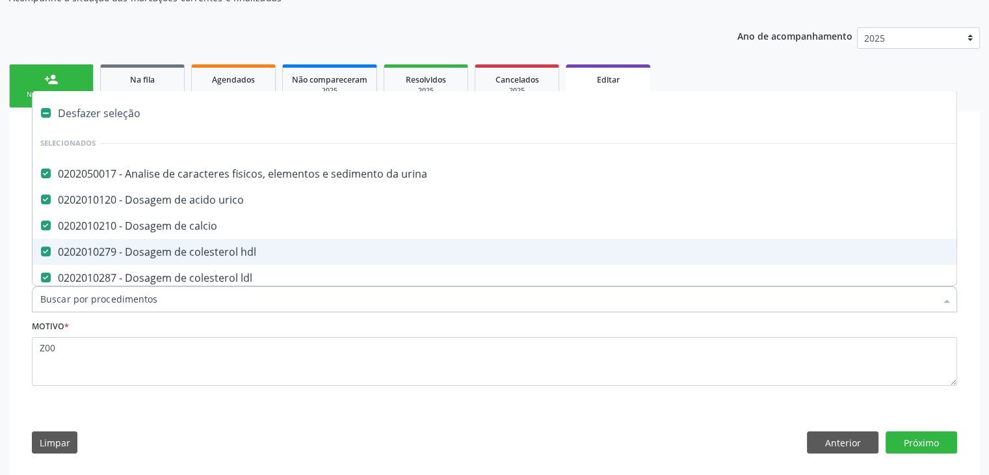
click at [97, 100] on div "Desfazer seleção" at bounding box center [541, 113] width 1016 height 26
checkbox urina "false"
checkbox urico "false"
checkbox calcio "false"
checkbox hdl "false"
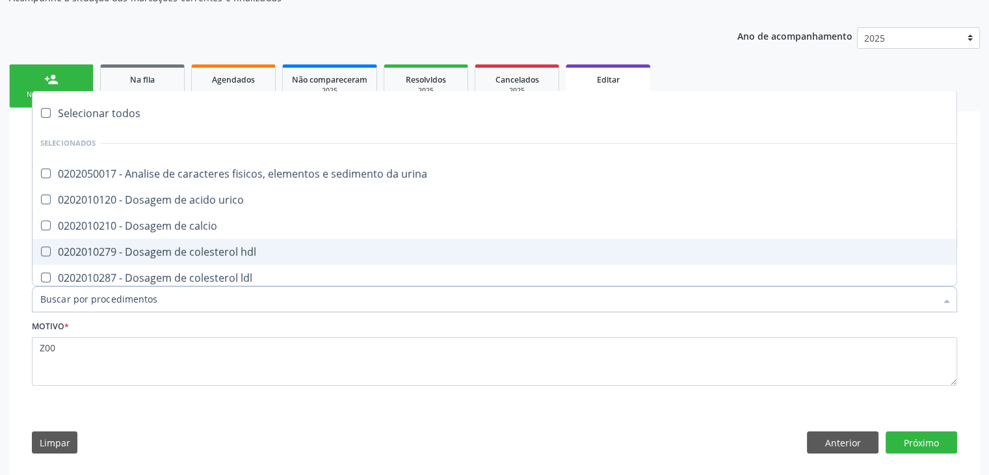
checkbox ldl "false"
checkbox total "false"
checkbox creatinina "false"
checkbox glicose "false"
checkbox glicosilada "false"
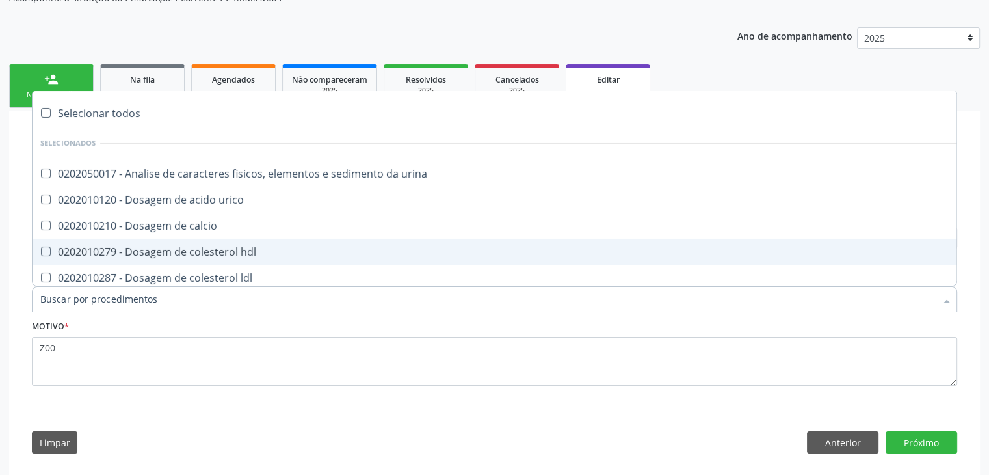
checkbox potassio "false"
checkbox sodio "false"
checkbox \(tgo\) "false"
checkbox \(tgp\) "false"
checkbox triglicerideos "false"
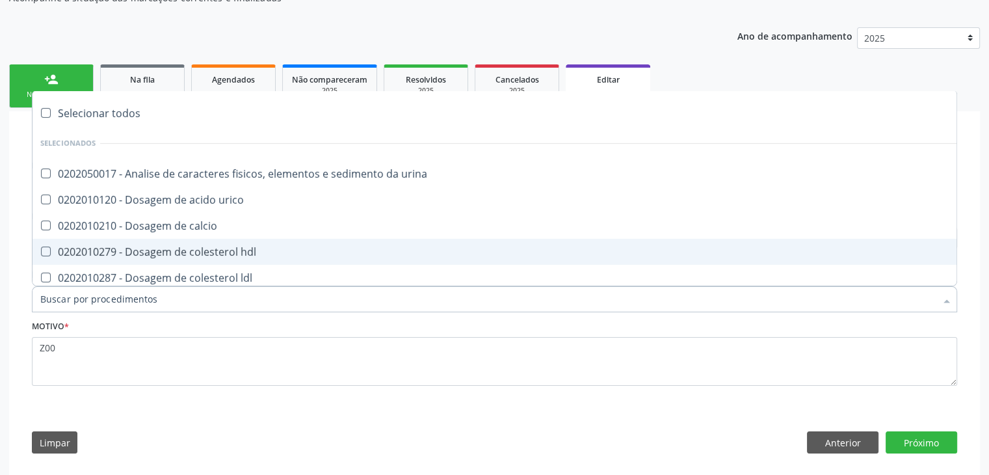
checkbox ureia "false"
checkbox completo "false"
checkbox fezes "false"
checkbox sifilis "false"
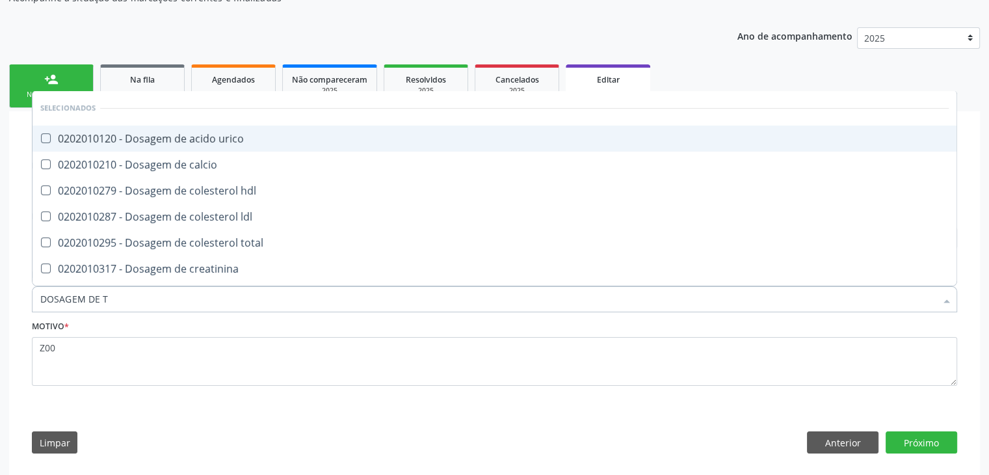
type input "DOSAGEM DE TS"
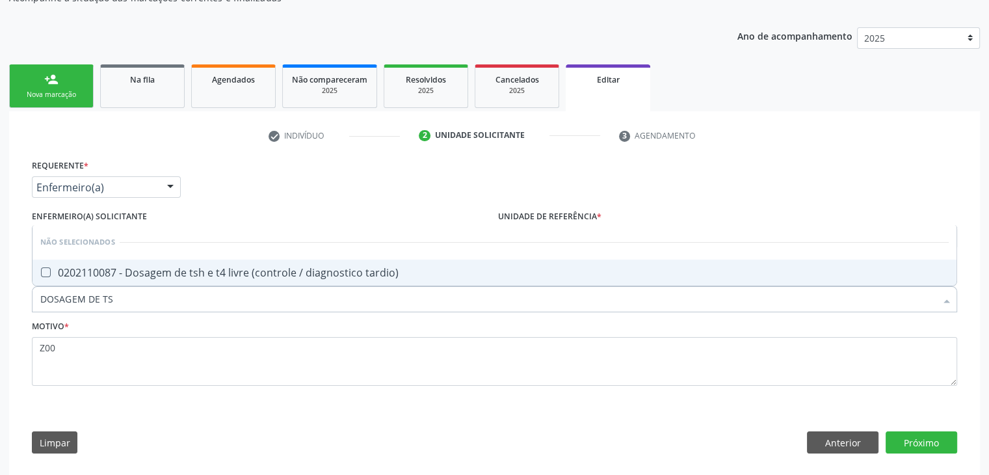
click at [204, 281] on span "0202110087 - Dosagem de tsh e t4 livre (controle / diagnostico tardio)" at bounding box center [495, 272] width 924 height 26
checkbox tardio\) "true"
click at [926, 442] on button "Próximo" at bounding box center [922, 442] width 72 height 22
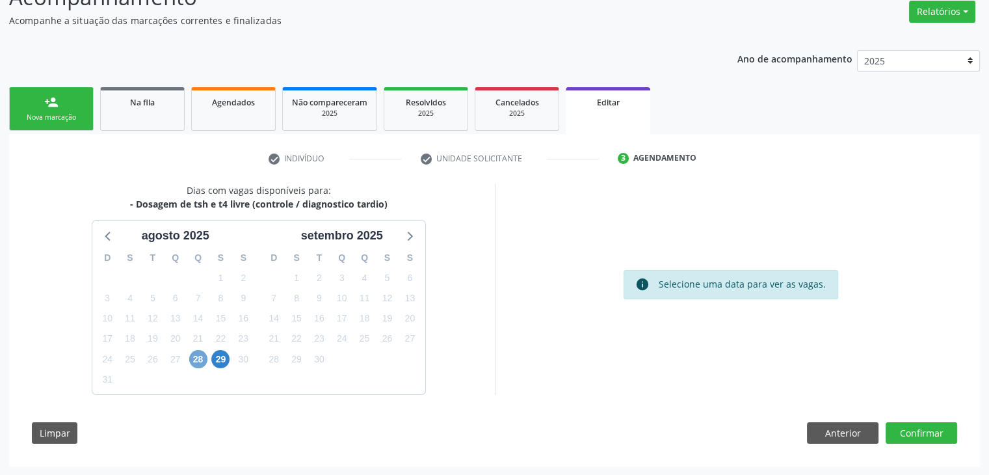
click at [197, 362] on span "28" at bounding box center [198, 359] width 18 height 18
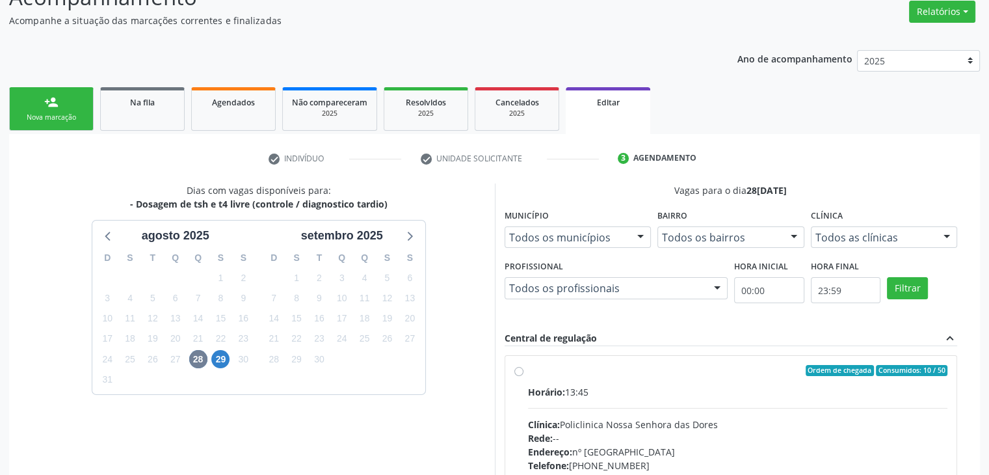
click at [655, 383] on label "Ordem de chegada Consumidos: 10 / 50 Horário: 13:45 Clínica: Policlinica Nossa …" at bounding box center [738, 465] width 420 height 200
click at [523, 376] on input "Ordem de chegada Consumidos: 10 / 50 Horário: 13:45 Clínica: Policlinica Nossa …" at bounding box center [518, 371] width 9 height 12
radio input "true"
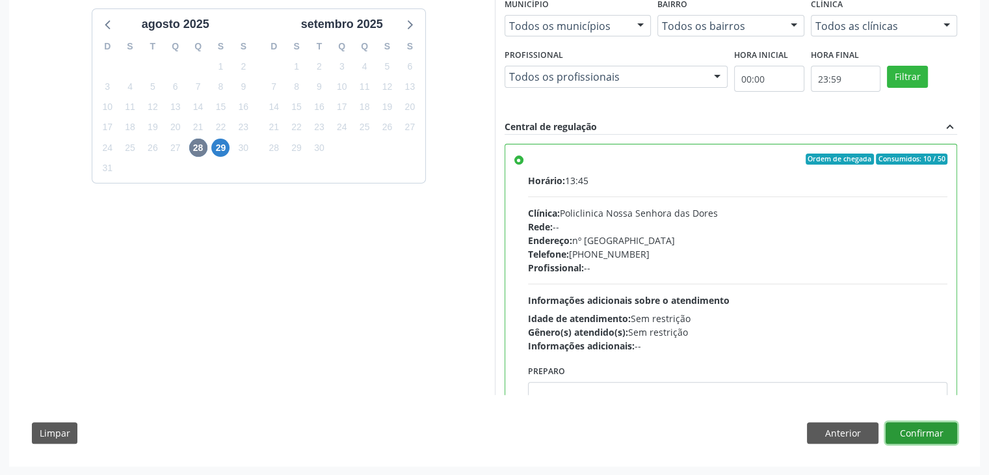
click at [910, 440] on button "Confirmar" at bounding box center [922, 433] width 72 height 22
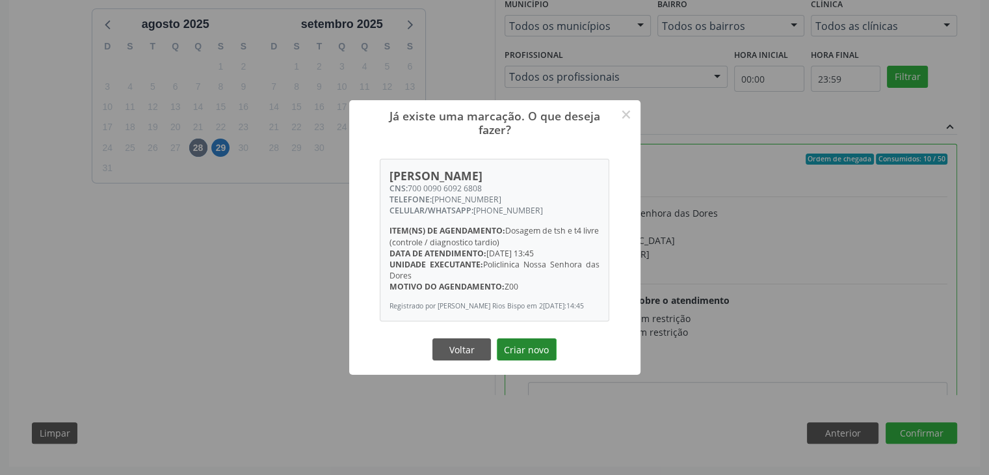
click at [540, 360] on button "Criar novo" at bounding box center [527, 349] width 60 height 22
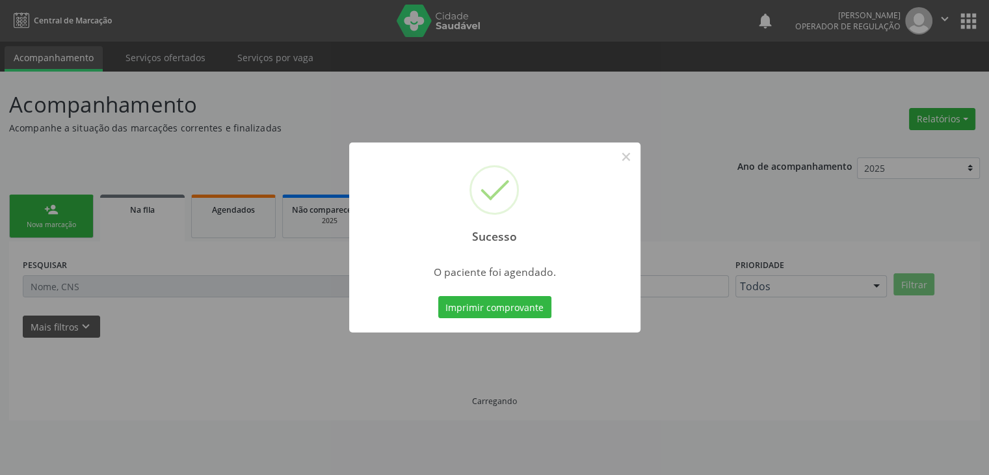
scroll to position [0, 0]
click at [621, 162] on button "×" at bounding box center [631, 157] width 22 height 22
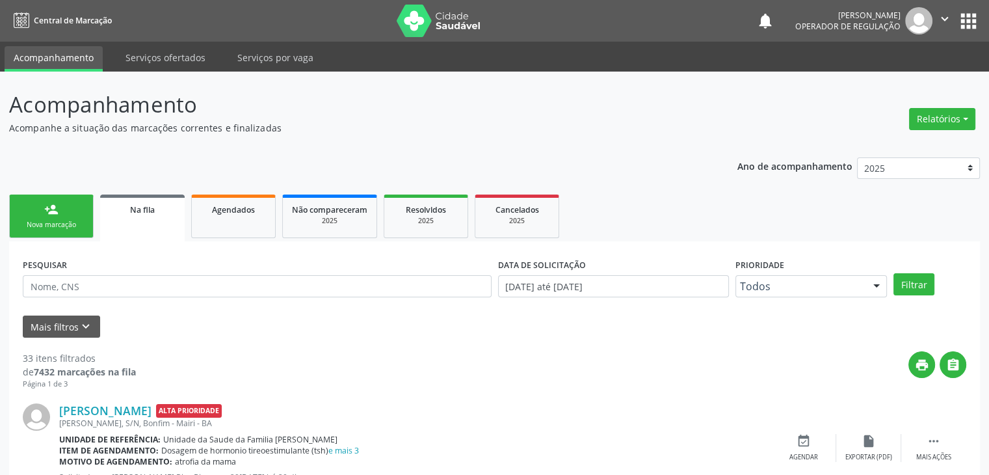
scroll to position [260, 0]
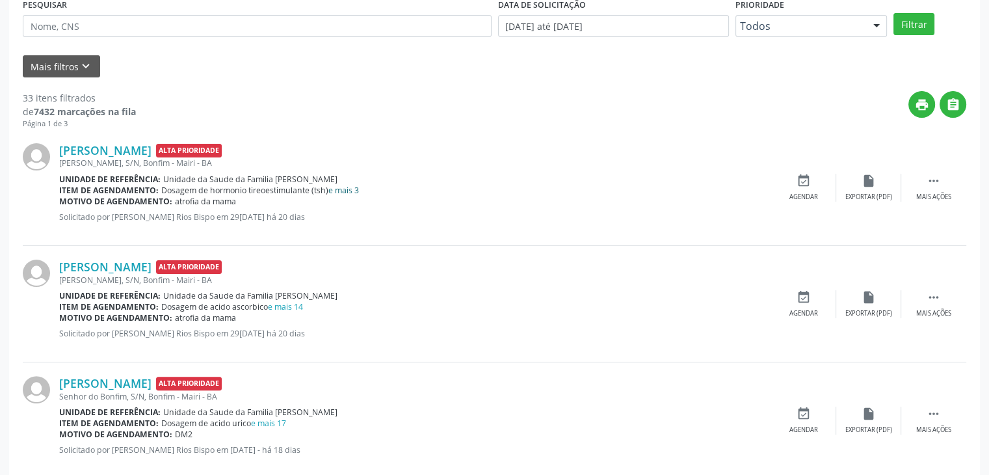
click at [343, 188] on link "e mais 3" at bounding box center [343, 190] width 31 height 11
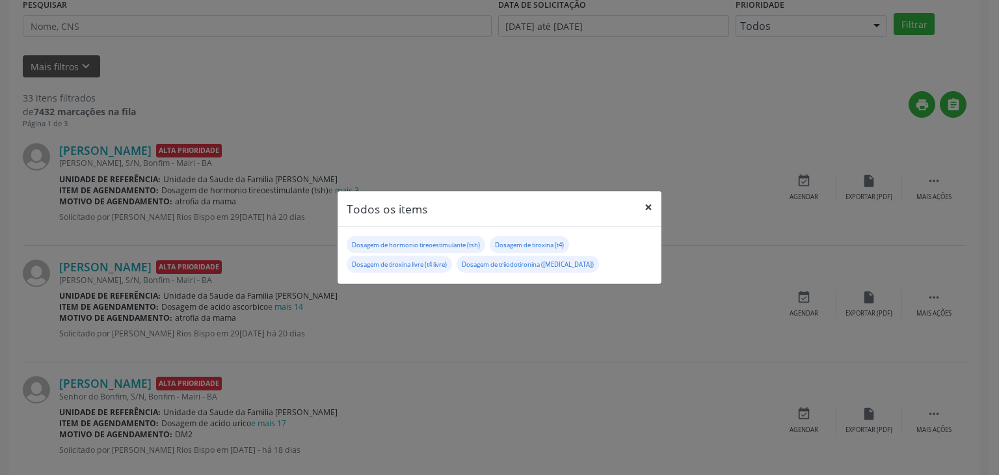
click at [650, 202] on button "×" at bounding box center [648, 207] width 26 height 32
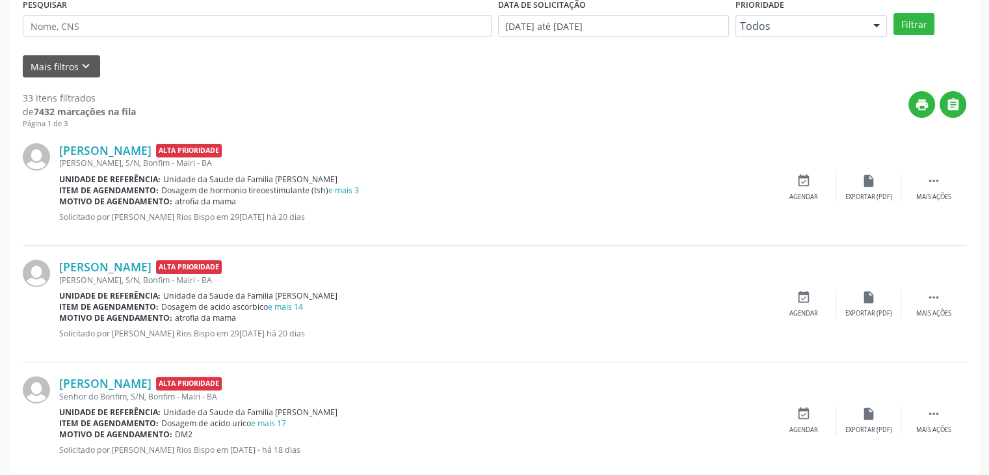
click at [288, 312] on div "Motivo de agendamento: atrofia da mama" at bounding box center [415, 317] width 712 height 11
click at [287, 299] on span "Unidade da Saude da Familia [PERSON_NAME]" at bounding box center [250, 295] width 174 height 11
click at [296, 307] on link "e mais 14" at bounding box center [285, 306] width 35 height 11
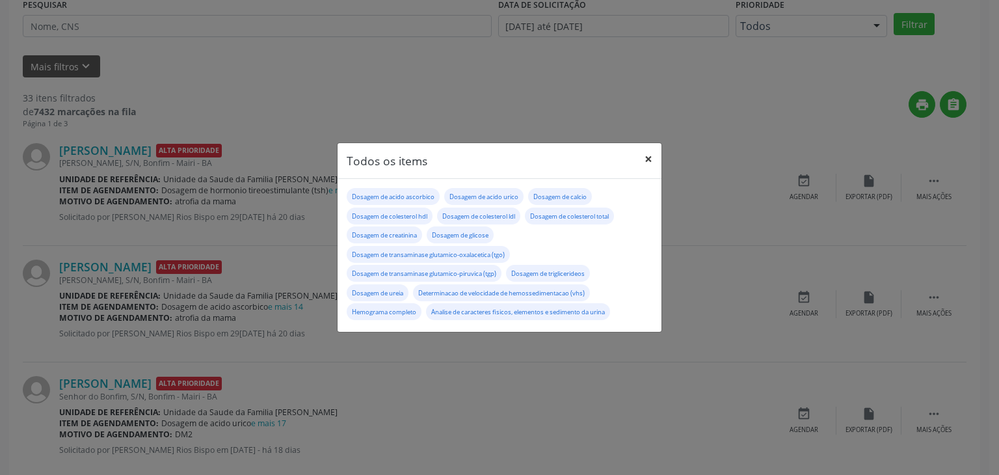
click at [647, 161] on button "×" at bounding box center [648, 159] width 26 height 32
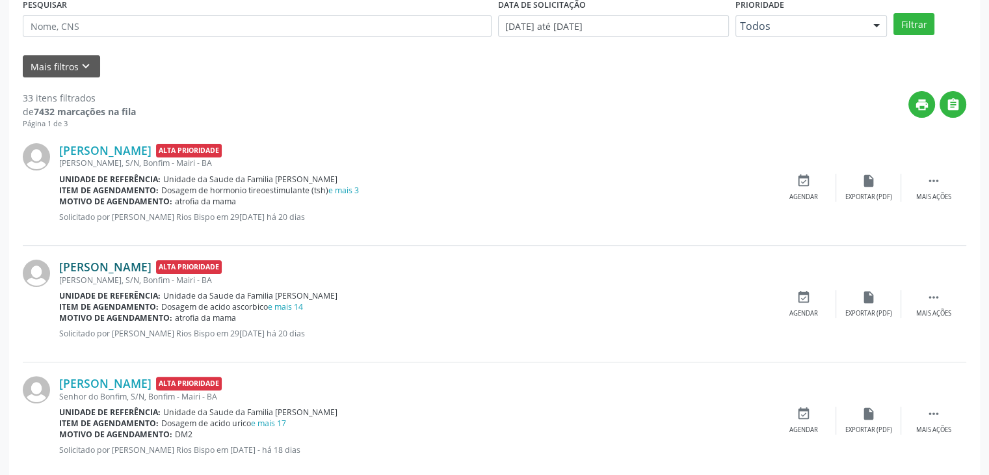
click at [96, 265] on link "[PERSON_NAME]" at bounding box center [105, 266] width 92 height 14
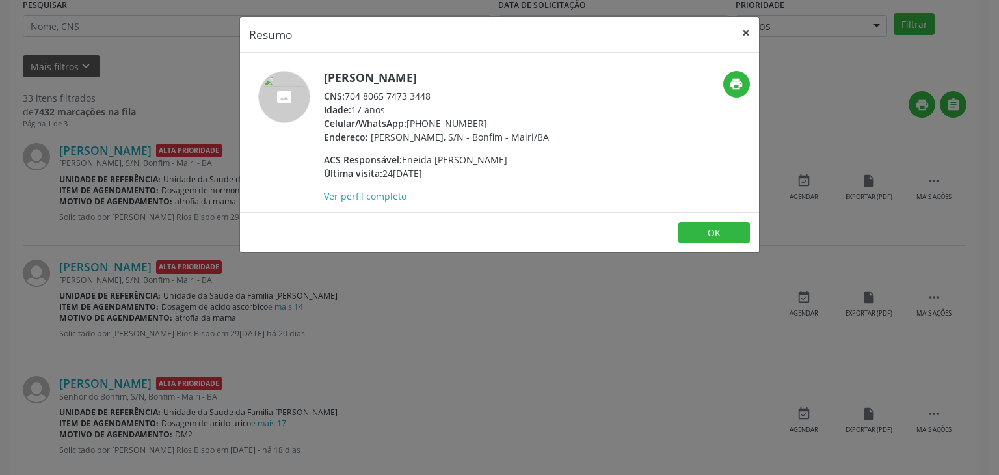
click at [748, 31] on button "×" at bounding box center [746, 33] width 26 height 32
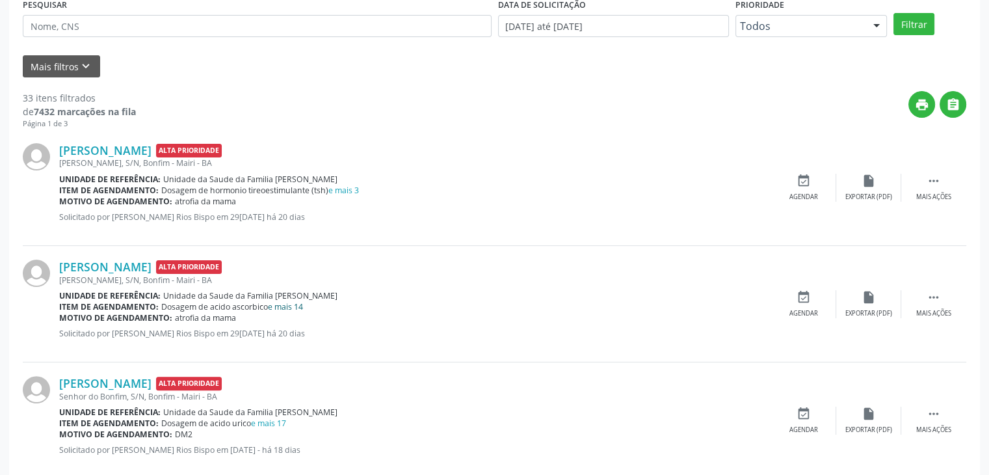
click at [279, 304] on link "e mais 14" at bounding box center [285, 306] width 35 height 11
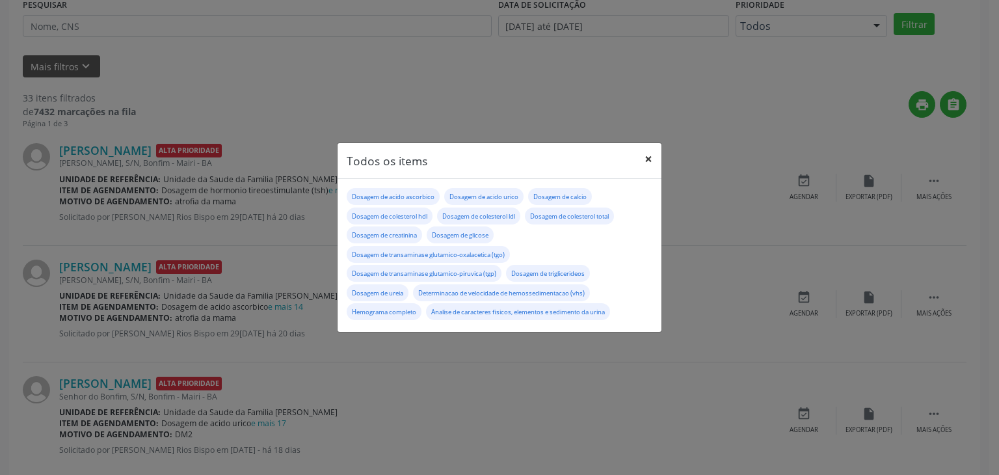
click at [642, 160] on button "×" at bounding box center [648, 159] width 26 height 32
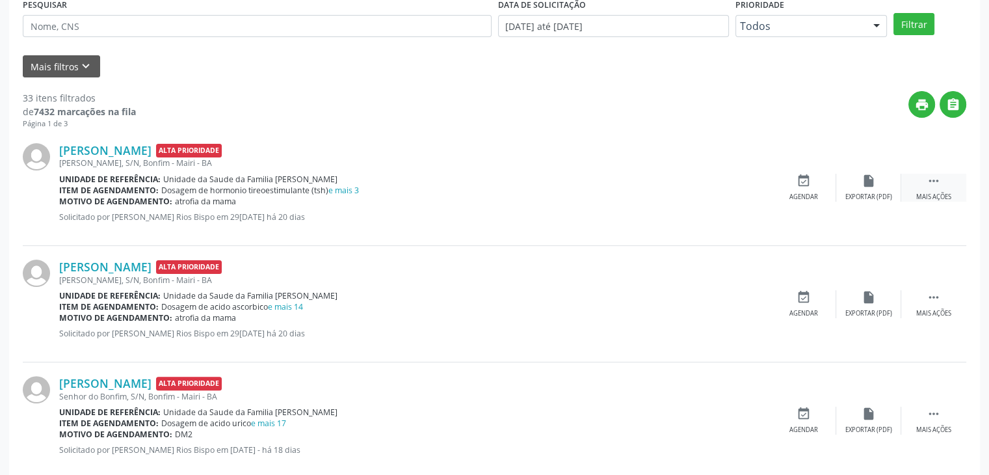
click at [923, 189] on div " Mais ações" at bounding box center [933, 188] width 65 height 28
click at [856, 199] on div "edit Editar" at bounding box center [868, 188] width 65 height 28
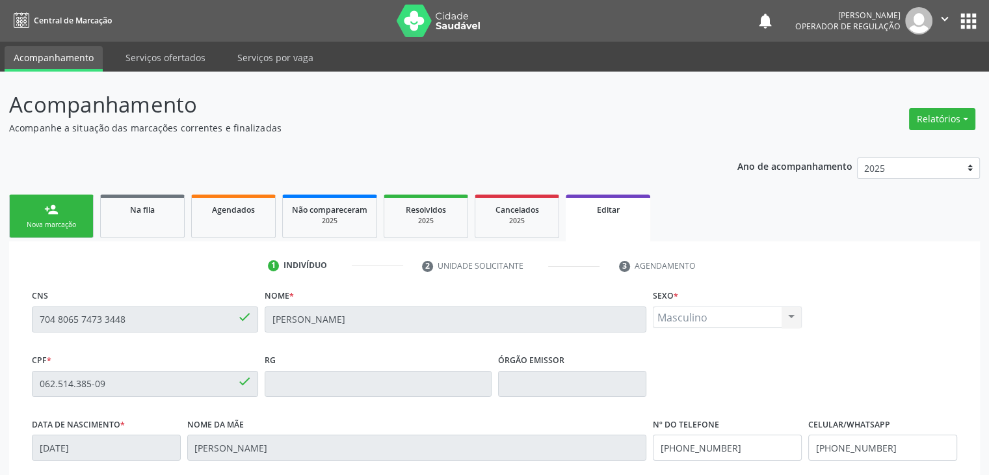
scroll to position [247, 0]
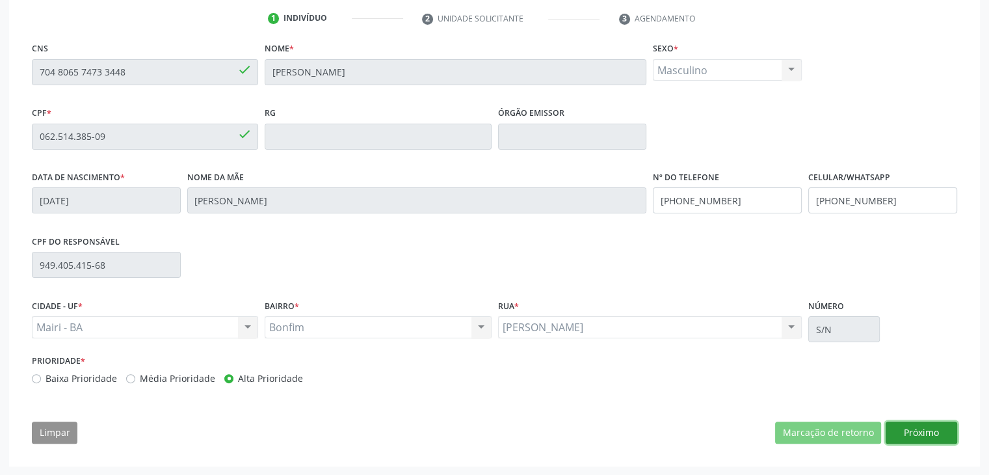
click at [933, 432] on button "Próximo" at bounding box center [922, 432] width 72 height 22
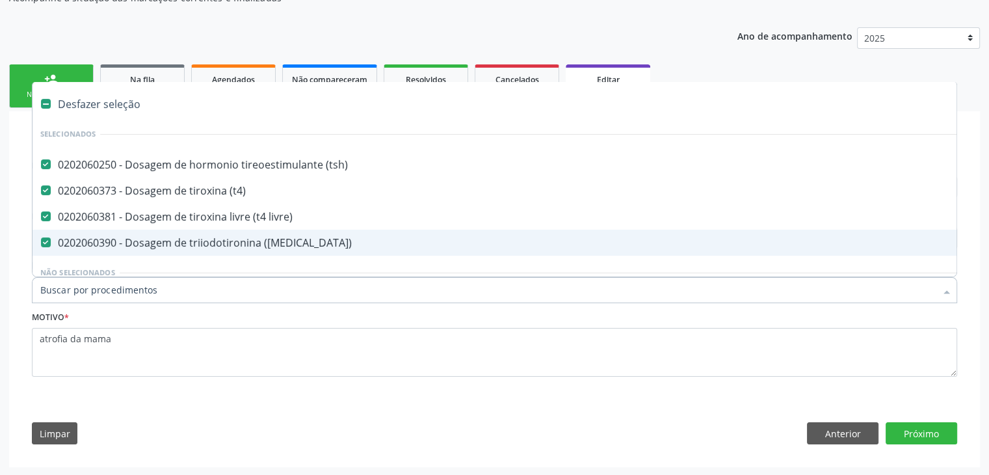
click at [112, 111] on div "Desfazer seleção" at bounding box center [541, 104] width 1016 height 26
checkbox \(tsh\) "false"
checkbox \(t4\) "false"
checkbox livre\) "false"
checkbox \(t3\) "false"
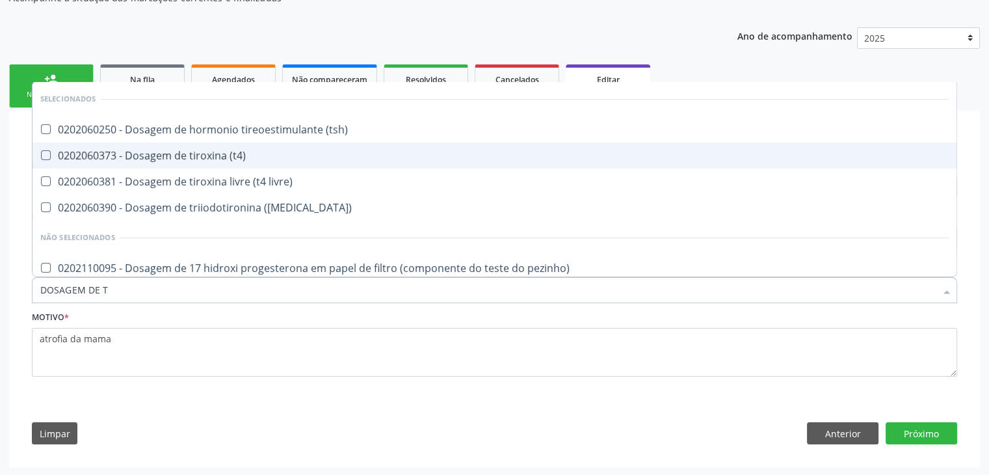
type input "DOSAGEM DE TS"
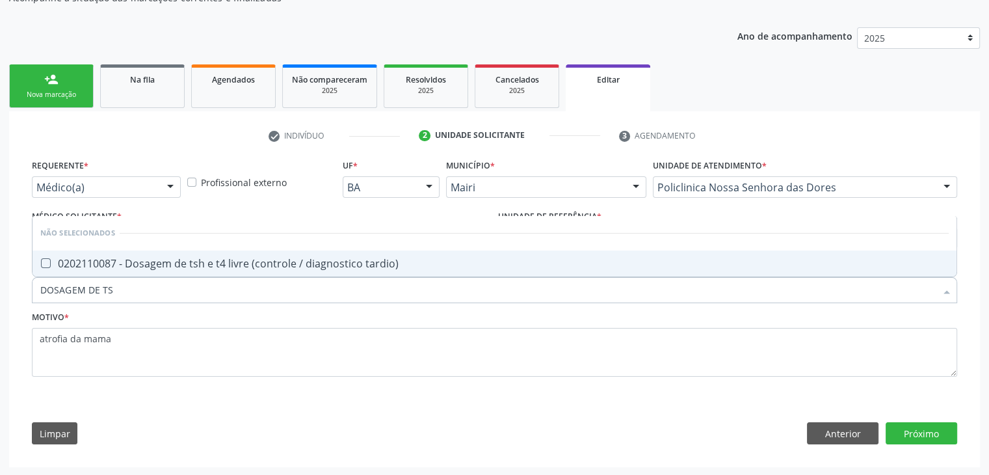
click at [129, 262] on div "0202110087 - Dosagem de tsh e t4 livre (controle / diagnostico tardio)" at bounding box center [494, 263] width 908 height 10
checkbox tardio\) "true"
click at [958, 438] on div "Requerente * Médico(a) Médico(a) Enfermeiro(a) Paciente Nenhum resultado encont…" at bounding box center [494, 304] width 943 height 297
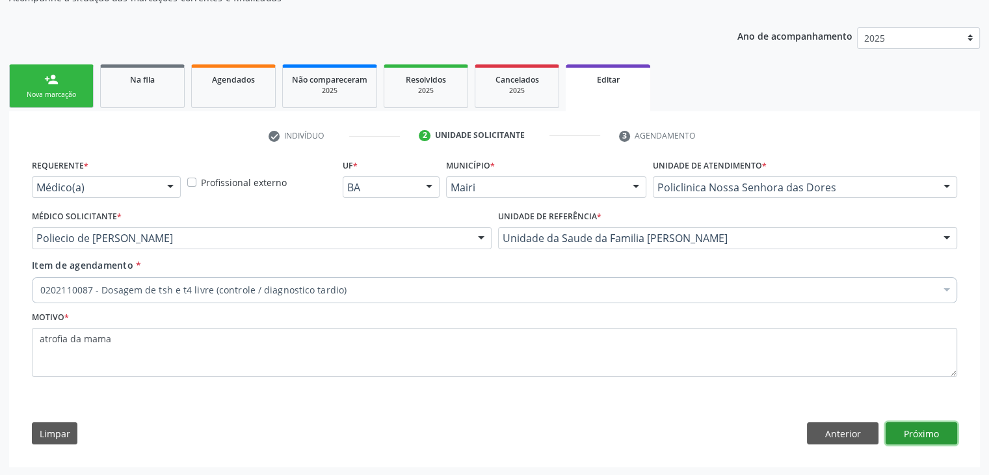
click at [944, 434] on button "Próximo" at bounding box center [922, 433] width 72 height 22
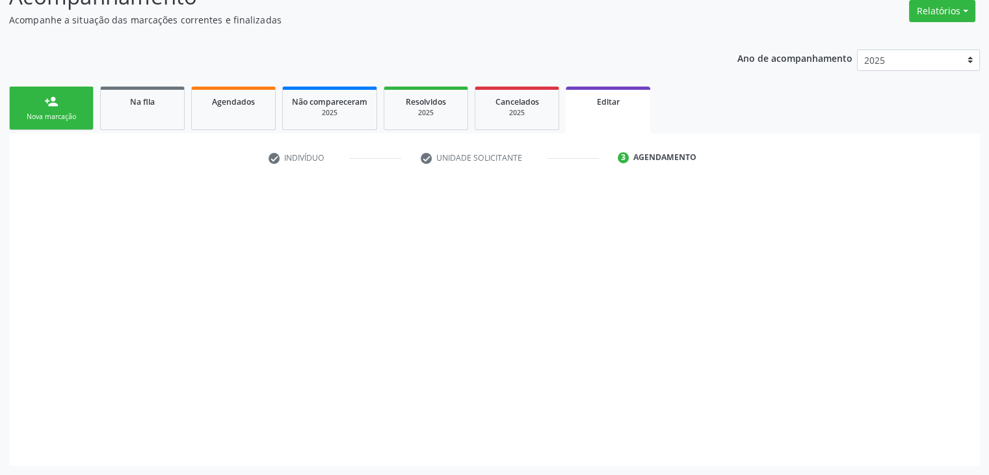
scroll to position [107, 0]
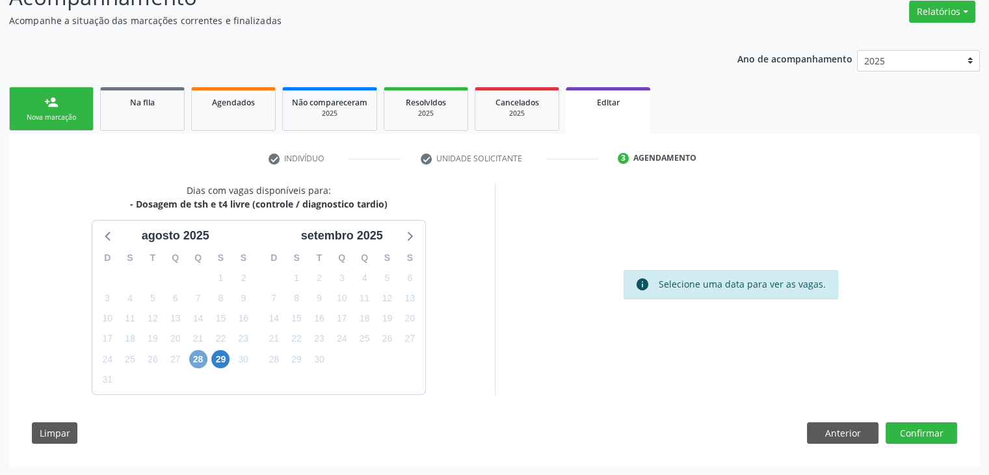
click at [203, 352] on span "28" at bounding box center [198, 359] width 18 height 18
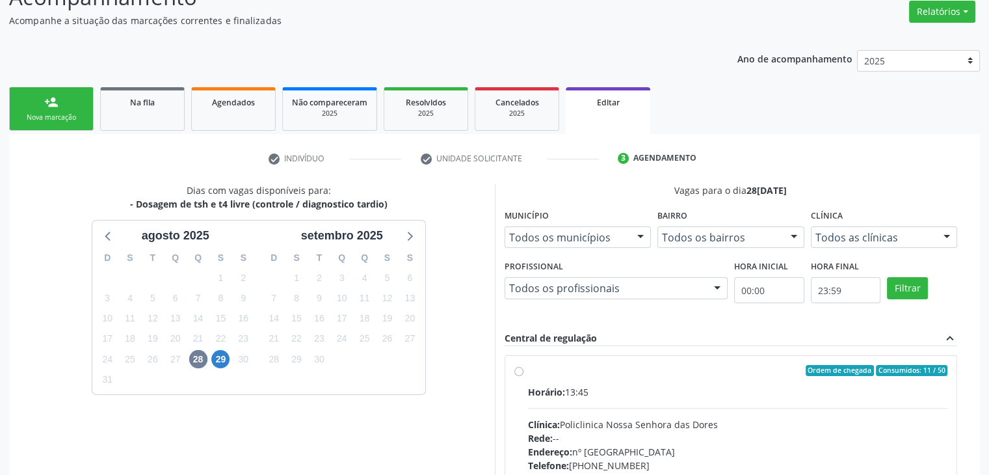
click at [643, 419] on div "Clínica: Policlinica Nossa Senhora das Dores" at bounding box center [738, 424] width 420 height 14
click at [523, 376] on input "Ordem de chegada Consumidos: 11 / 50 Horário: 13:45 Clínica: Policlinica Nossa …" at bounding box center [518, 371] width 9 height 12
radio input "true"
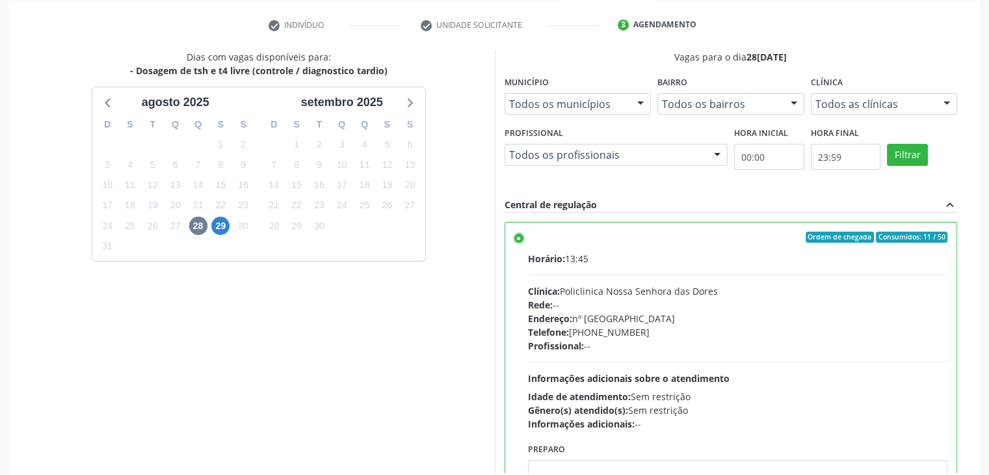
scroll to position [319, 0]
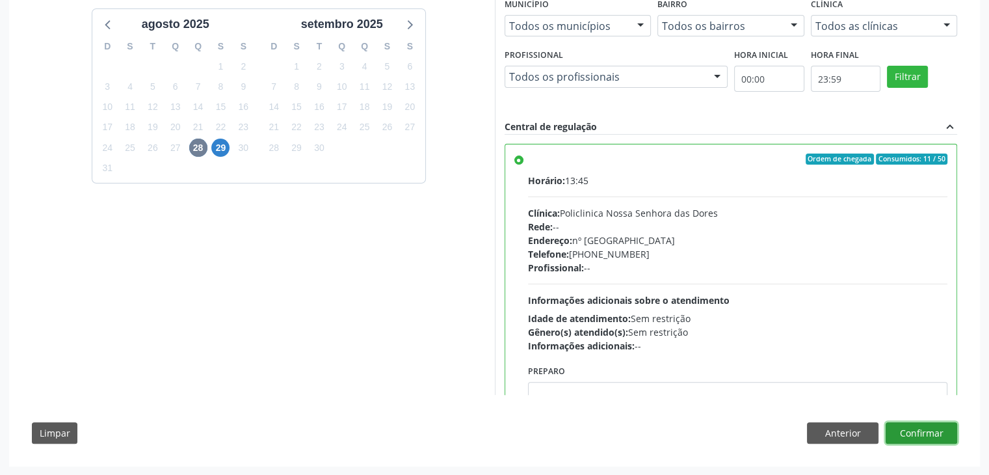
click at [939, 437] on button "Confirmar" at bounding box center [922, 433] width 72 height 22
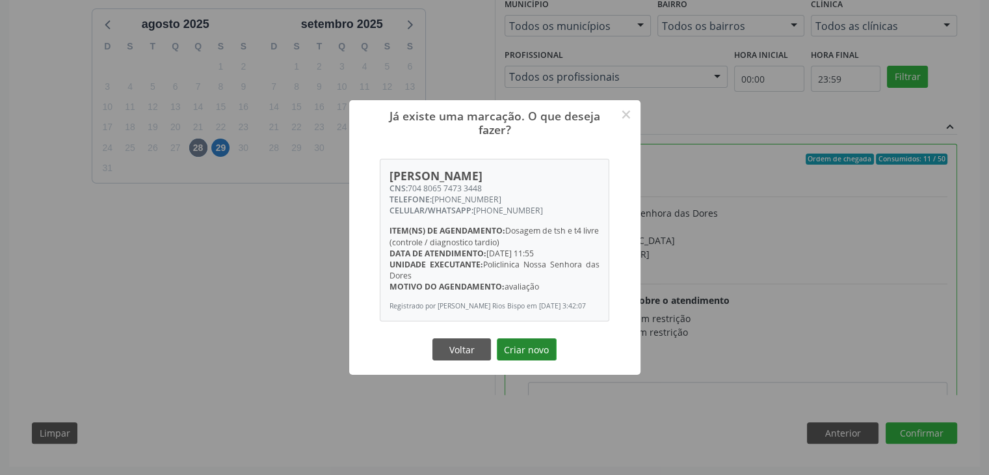
click at [540, 360] on button "Criar novo" at bounding box center [527, 349] width 60 height 22
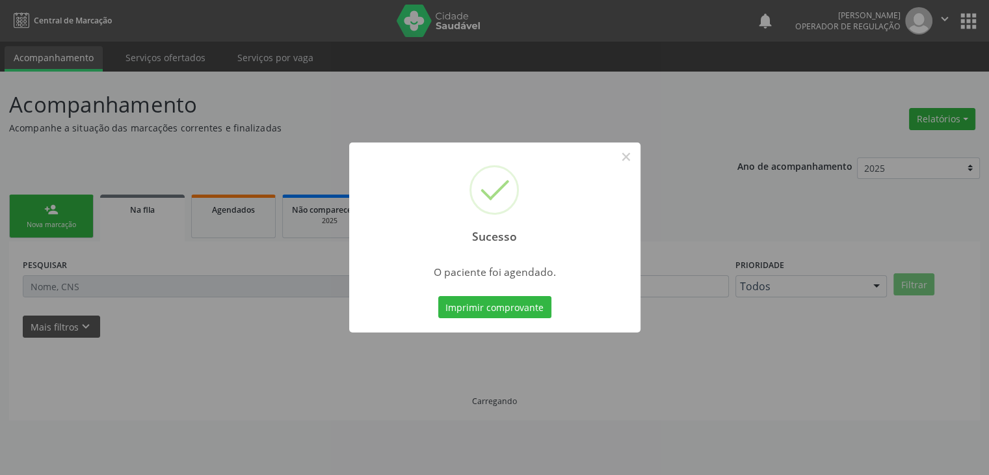
scroll to position [0, 0]
click at [632, 161] on button "×" at bounding box center [631, 157] width 22 height 22
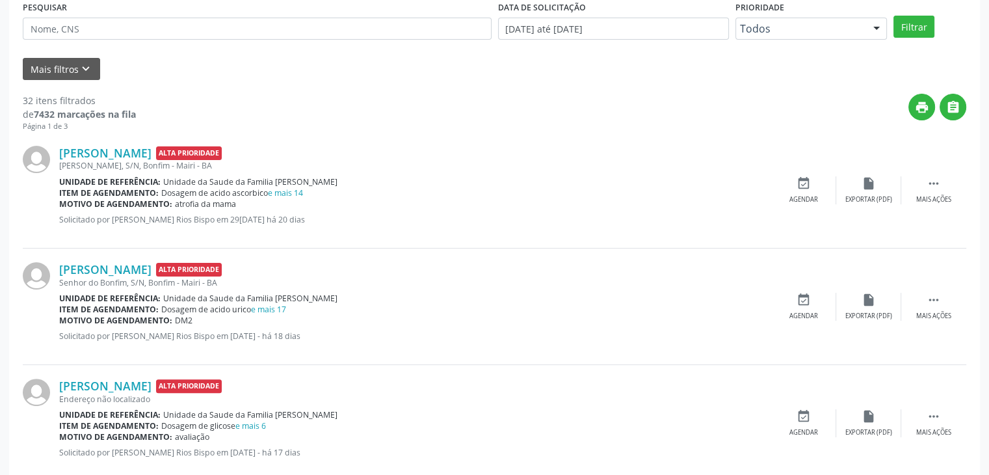
scroll to position [260, 0]
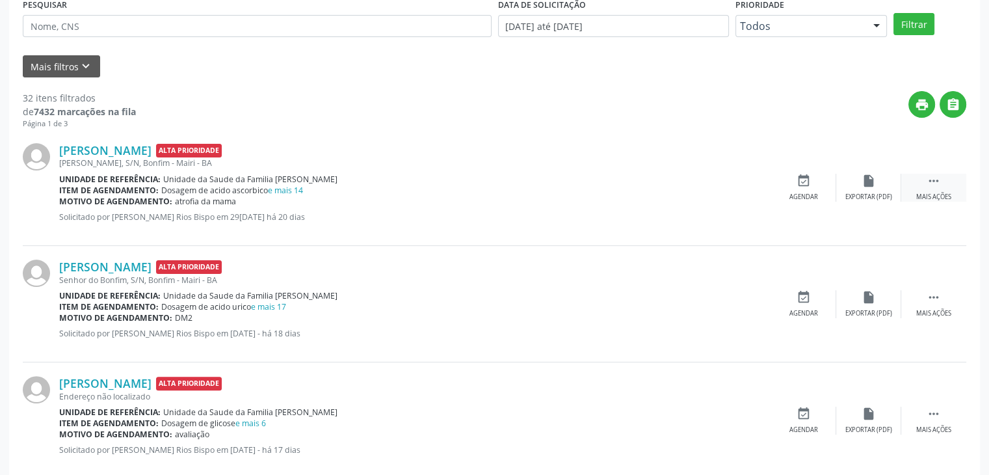
click at [934, 192] on div "Mais ações" at bounding box center [933, 196] width 35 height 9
click at [889, 192] on div "edit Editar" at bounding box center [868, 188] width 65 height 28
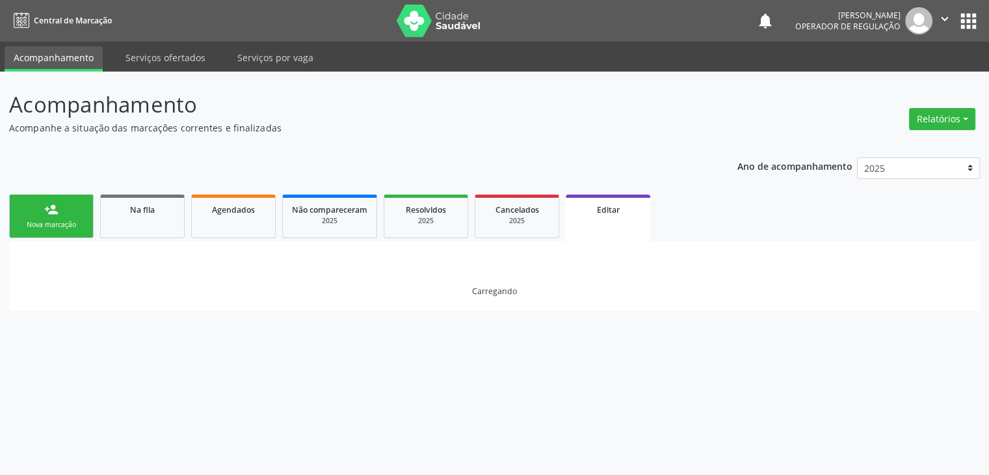
scroll to position [0, 0]
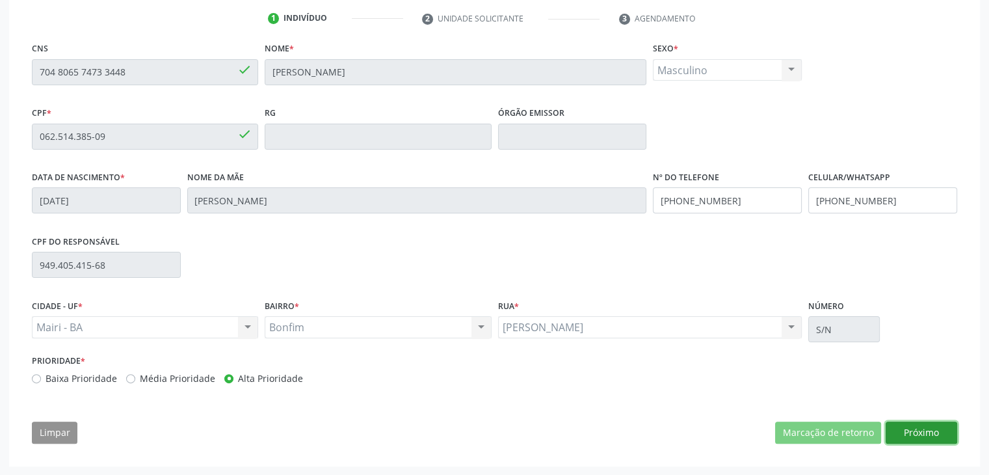
click at [949, 434] on button "Próximo" at bounding box center [922, 432] width 72 height 22
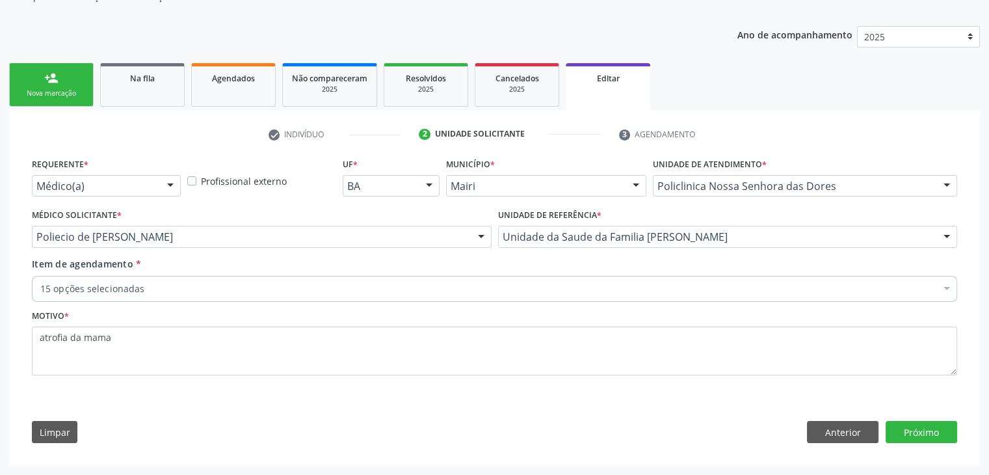
scroll to position [130, 0]
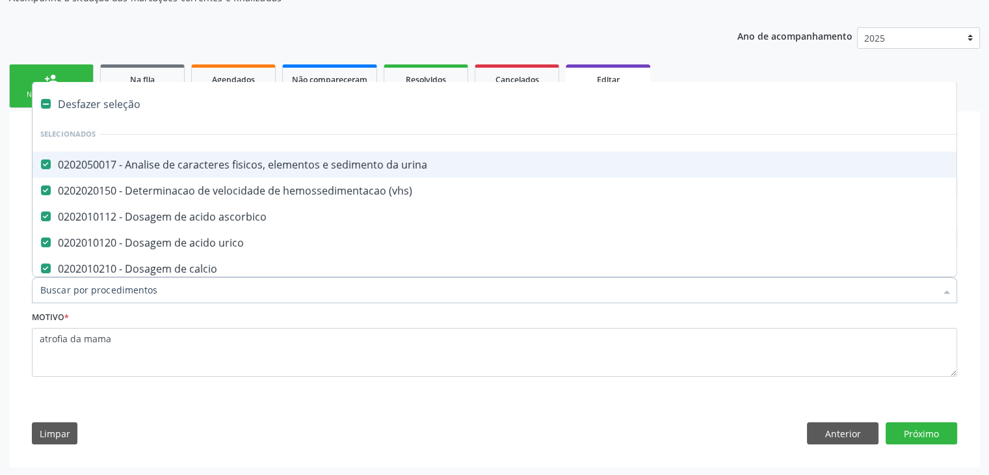
click at [95, 93] on div "Desfazer seleção" at bounding box center [541, 104] width 1016 height 26
checkbox urina "false"
checkbox \(vhs\) "false"
checkbox ascorbico "false"
checkbox urico "false"
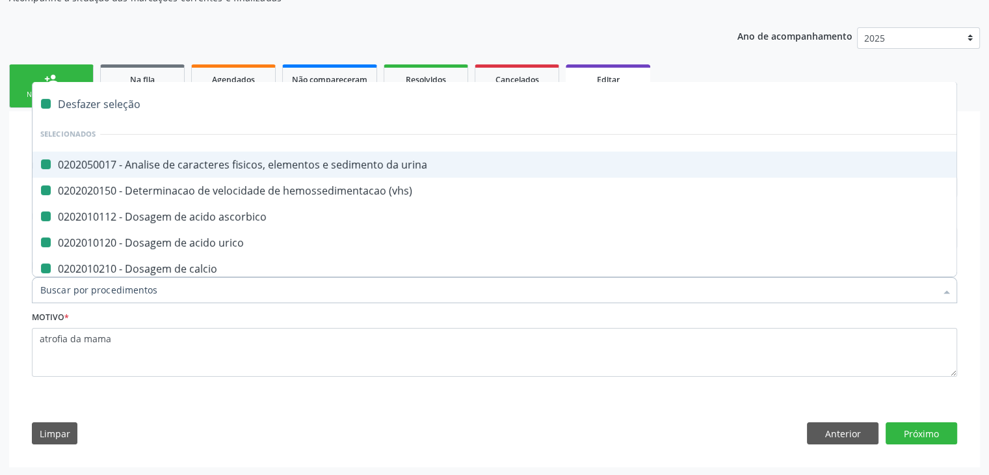
checkbox calcio "false"
checkbox hdl "false"
checkbox ldl "false"
checkbox total "false"
checkbox creatinina "false"
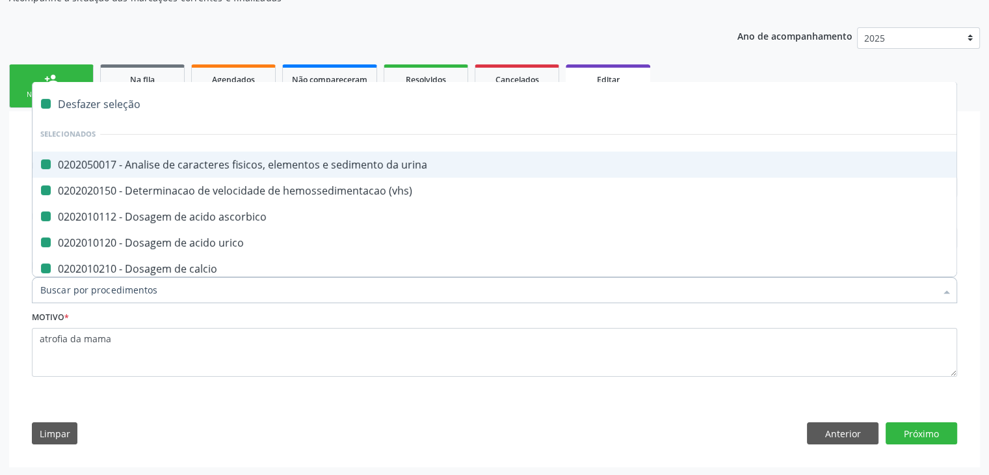
checkbox glicose "false"
checkbox \(tgo\) "false"
checkbox \(tgp\) "false"
checkbox triglicerideos "false"
checkbox ureia "false"
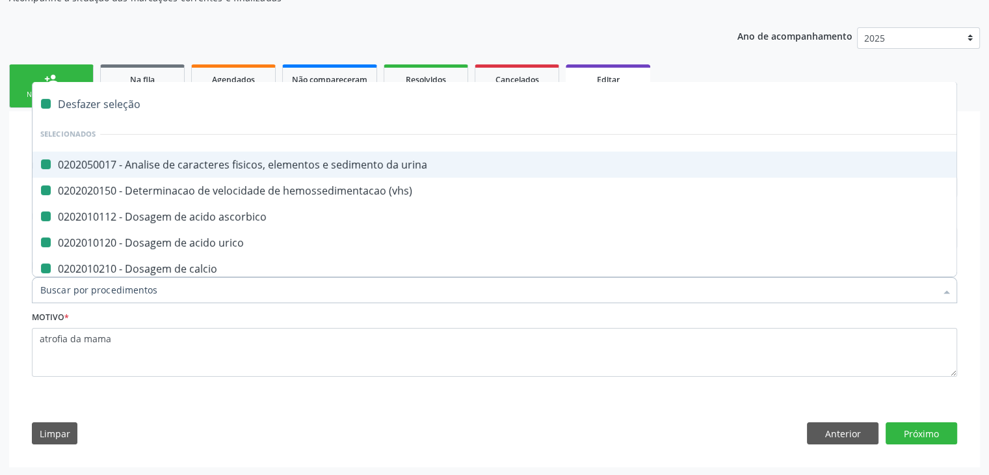
checkbox completo "false"
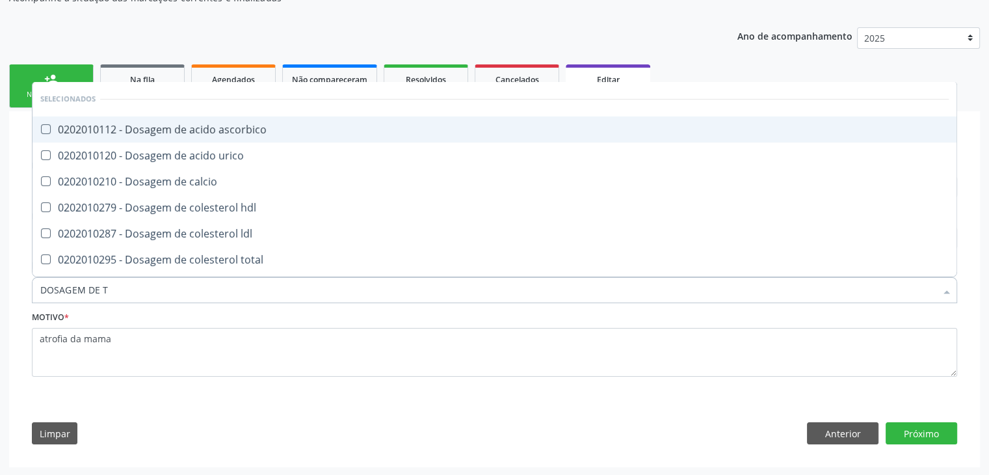
type input "DOSAGEM DE TS"
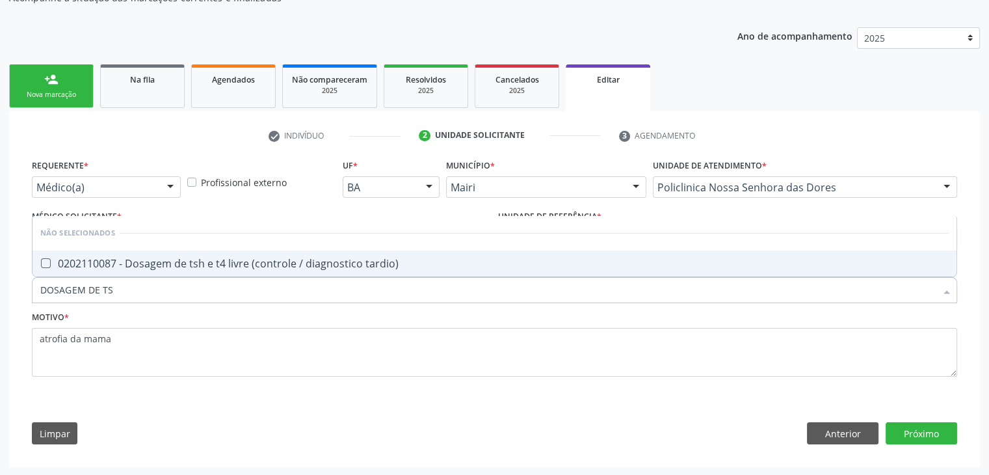
click at [140, 258] on div "0202110087 - Dosagem de tsh e t4 livre (controle / diagnostico tardio)" at bounding box center [494, 263] width 908 height 10
checkbox tardio\) "true"
click at [940, 428] on button "Próximo" at bounding box center [922, 433] width 72 height 22
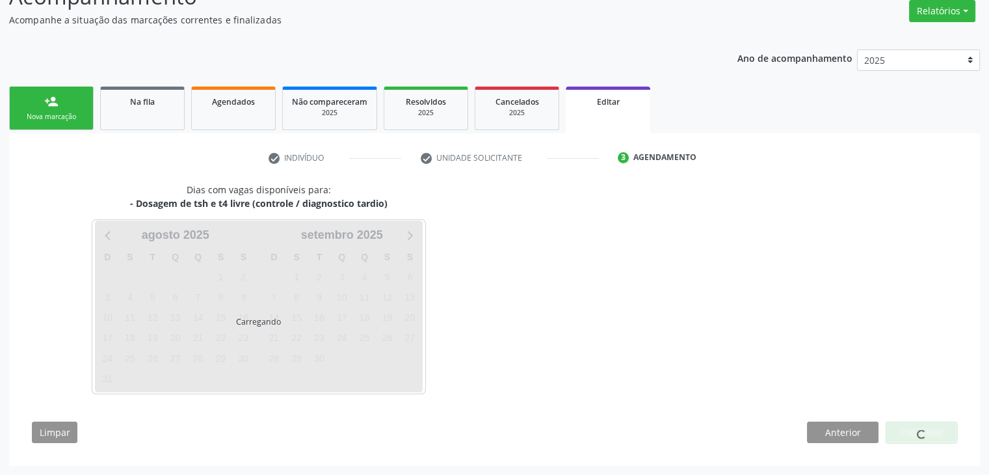
scroll to position [107, 0]
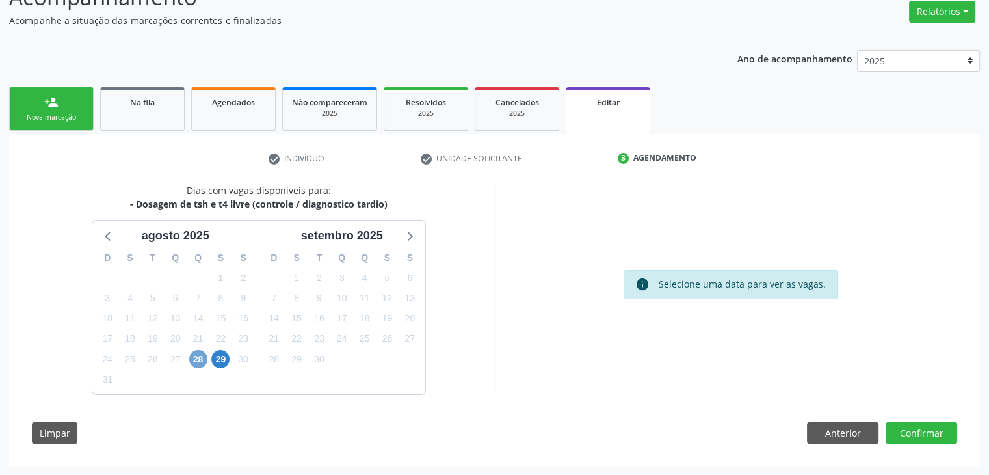
click at [199, 357] on span "28" at bounding box center [198, 359] width 18 height 18
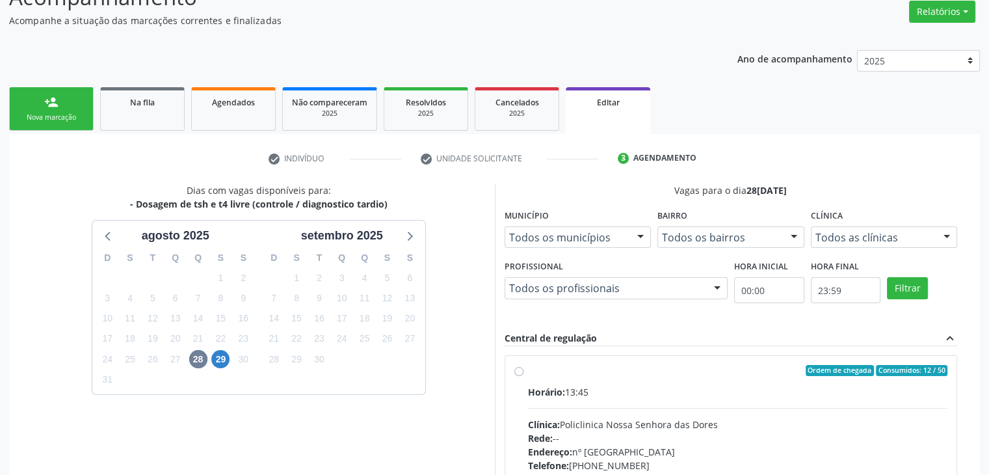
click at [713, 399] on div "Horário: 13:45 Clínica: Policlinica [GEOGRAPHIC_DATA] Rede: -- Endereço: [STREE…" at bounding box center [738, 474] width 420 height 179
click at [523, 376] on input "Ordem de chegada Consumidos: 12 / 50 Horário: 13:45 Clínica: Policlinica Nossa …" at bounding box center [518, 371] width 9 height 12
radio input "true"
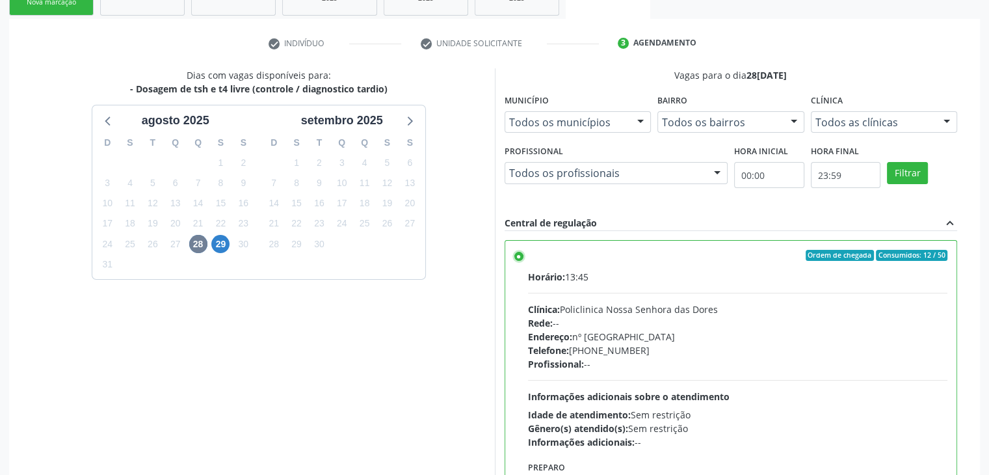
scroll to position [319, 0]
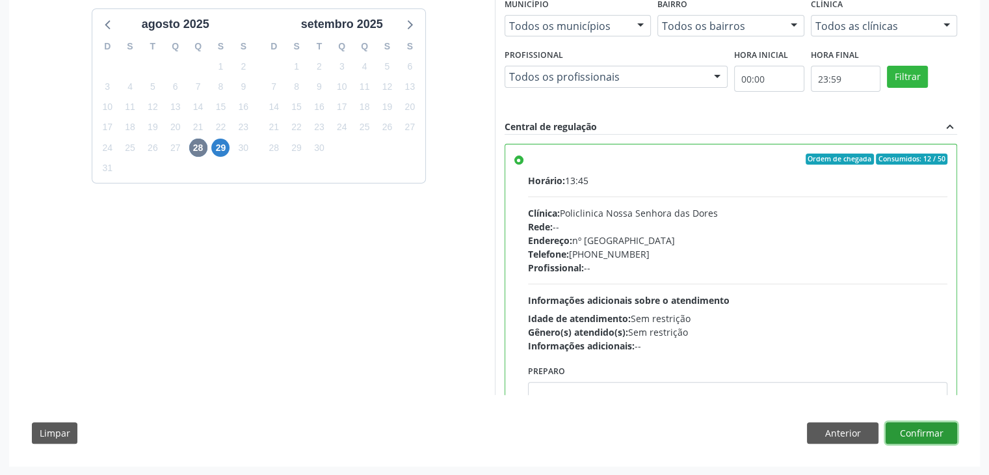
click at [952, 433] on button "Confirmar" at bounding box center [922, 433] width 72 height 22
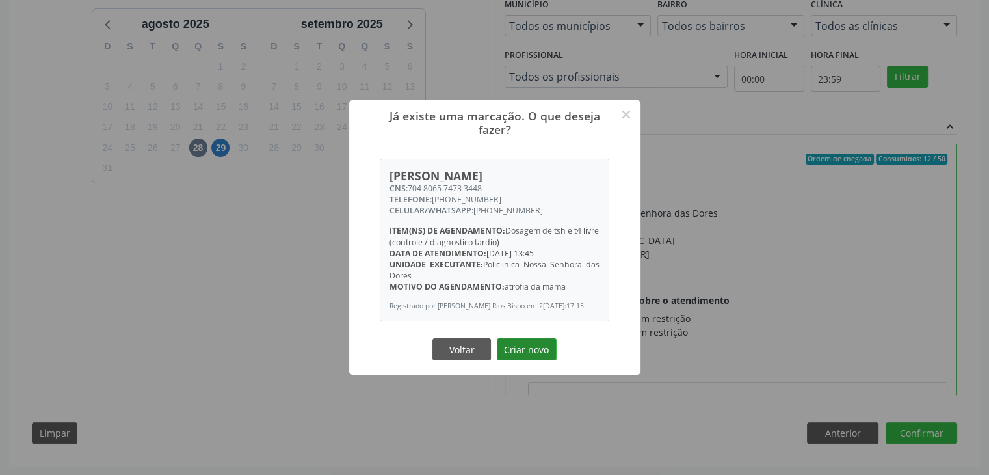
click at [544, 354] on button "Criar novo" at bounding box center [527, 349] width 60 height 22
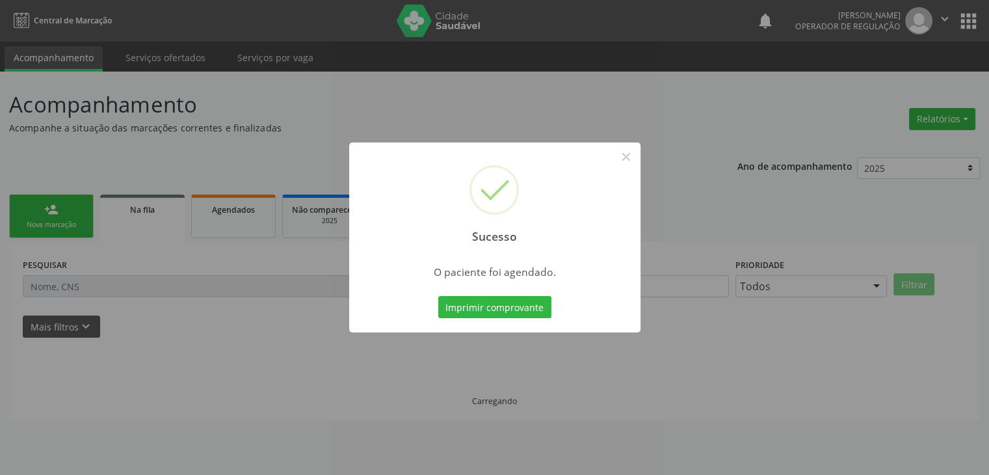
scroll to position [0, 0]
click at [628, 159] on button "×" at bounding box center [631, 157] width 22 height 22
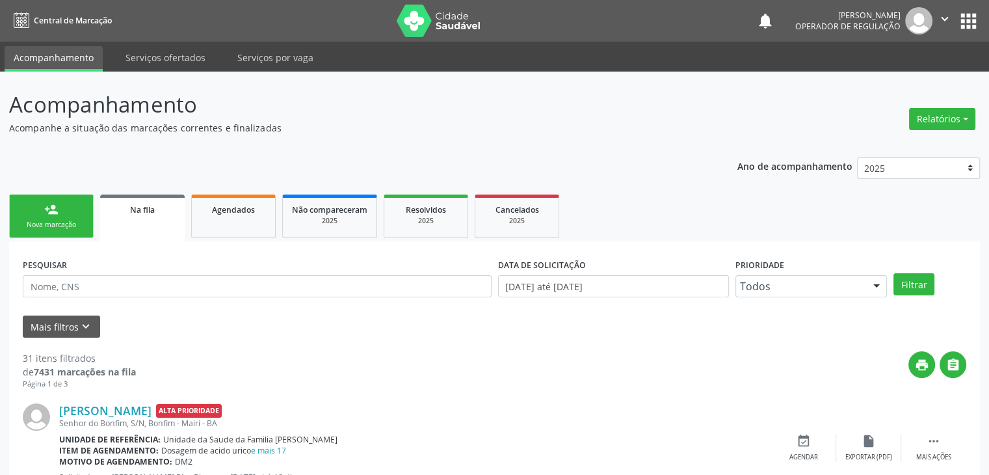
scroll to position [195, 0]
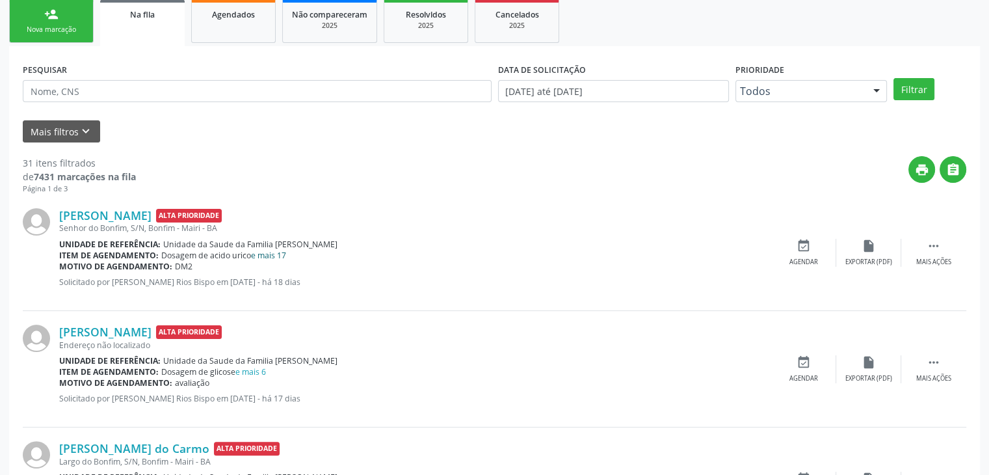
click at [271, 254] on link "e mais 17" at bounding box center [268, 255] width 35 height 11
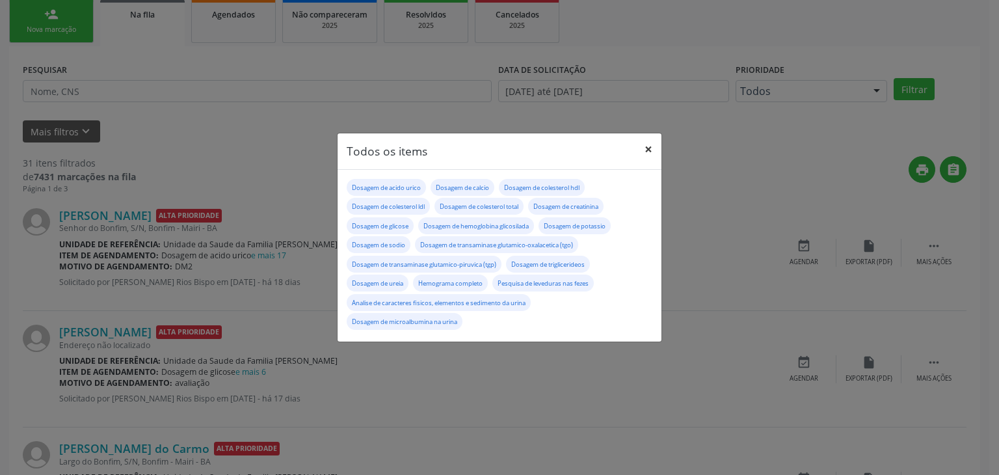
click at [653, 146] on button "×" at bounding box center [648, 149] width 26 height 32
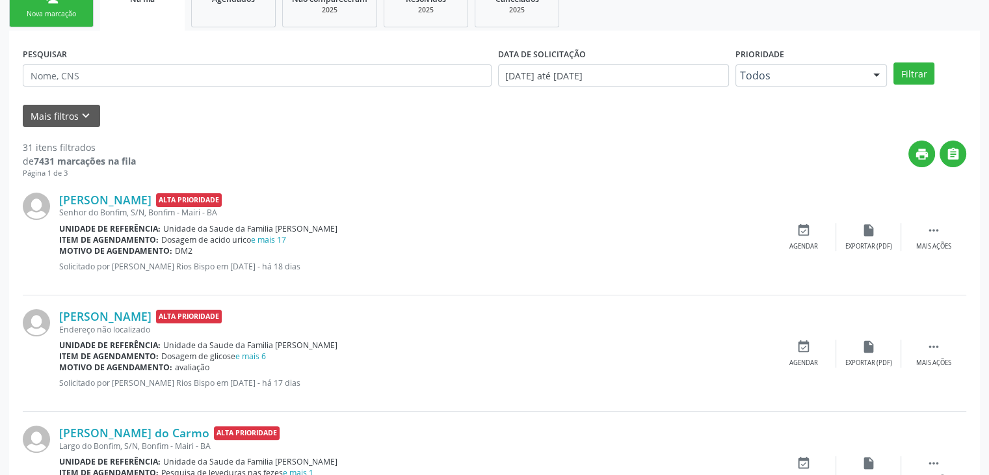
scroll to position [325, 0]
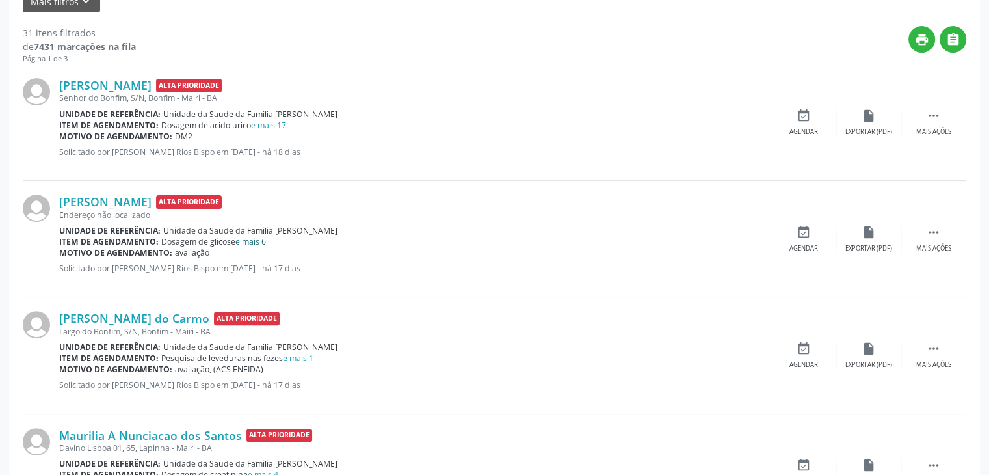
click at [260, 242] on link "e mais 6" at bounding box center [250, 241] width 31 height 11
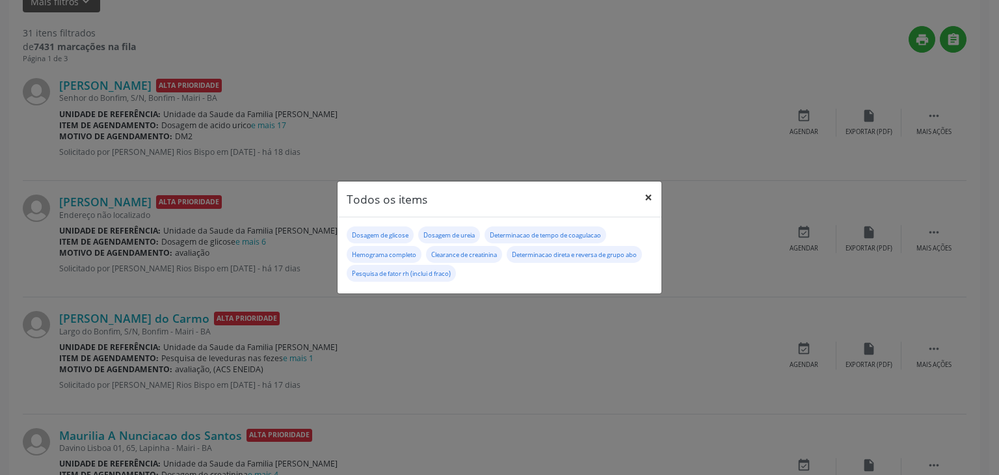
click at [650, 200] on button "×" at bounding box center [648, 197] width 26 height 32
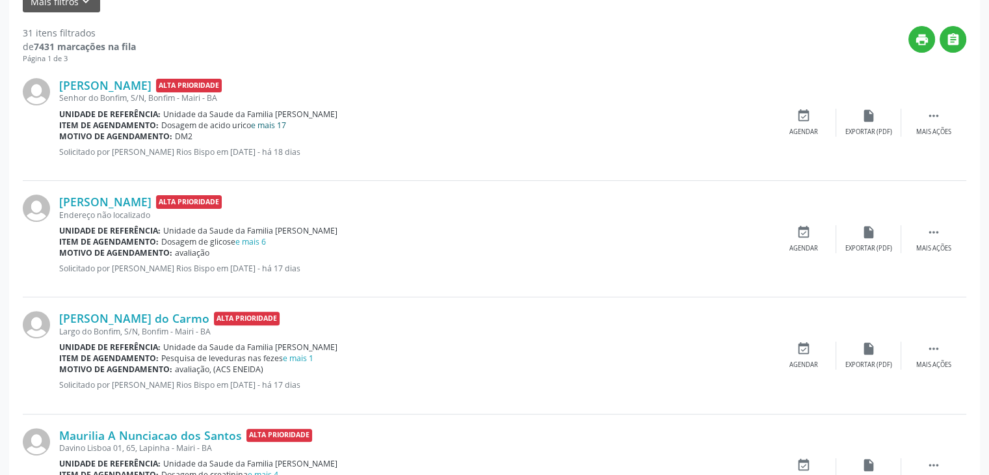
click at [273, 122] on link "e mais 17" at bounding box center [268, 125] width 35 height 11
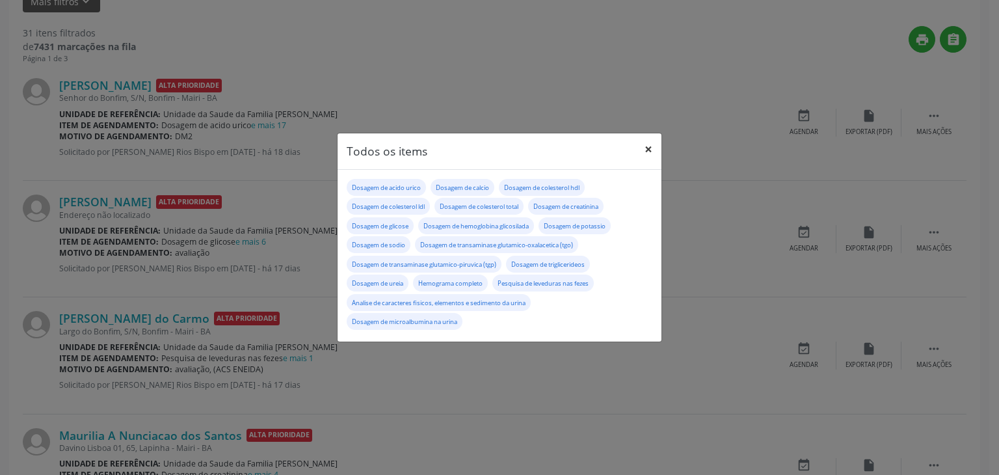
click at [645, 148] on button "×" at bounding box center [648, 149] width 26 height 32
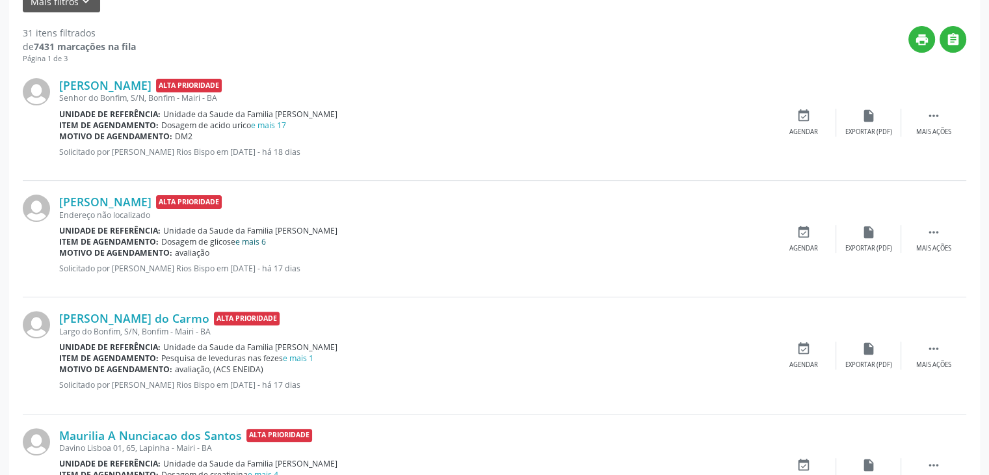
click at [259, 244] on link "e mais 6" at bounding box center [250, 241] width 31 height 11
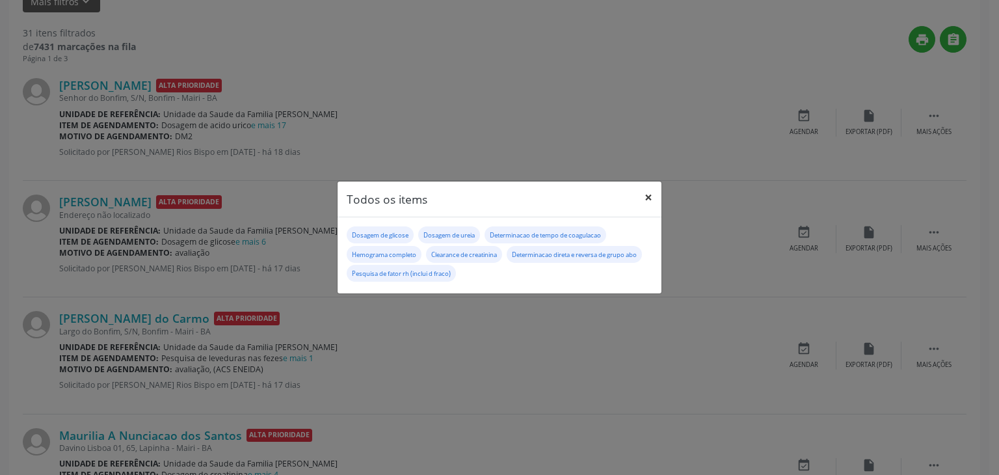
click at [648, 191] on button "×" at bounding box center [648, 197] width 26 height 32
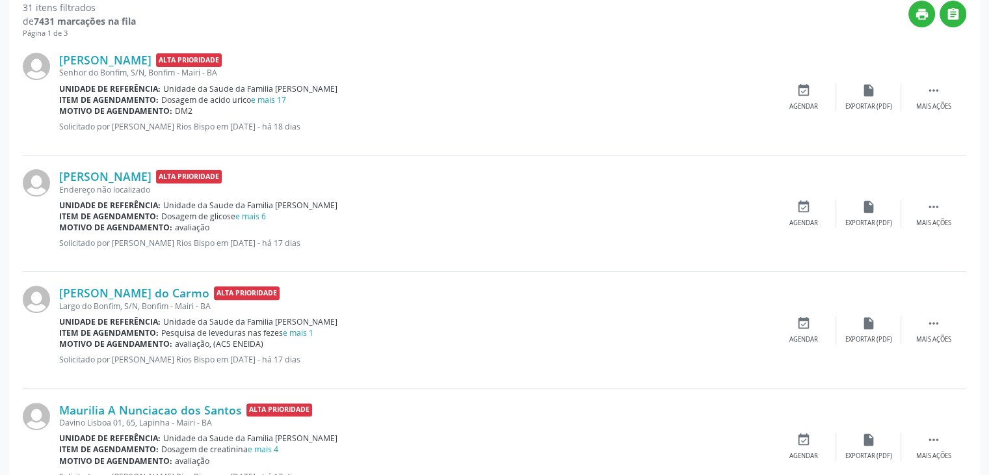
scroll to position [390, 0]
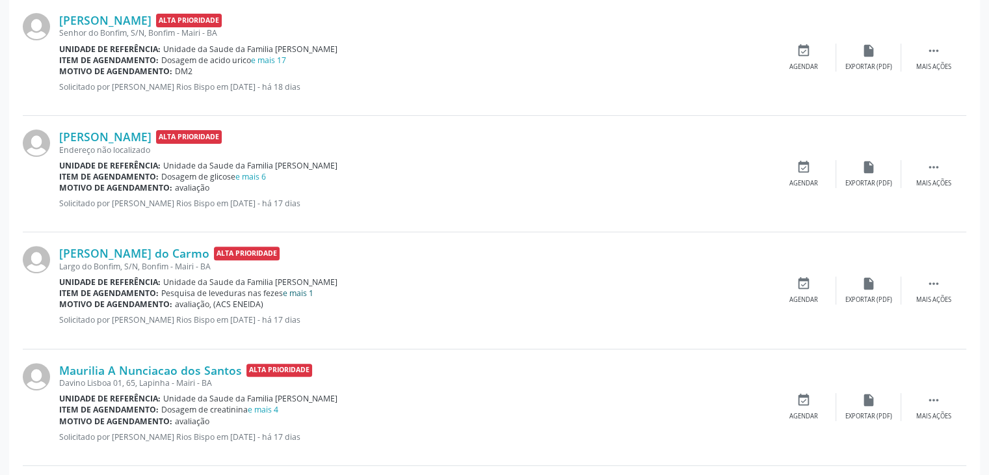
click at [301, 287] on link "e mais 1" at bounding box center [298, 292] width 31 height 11
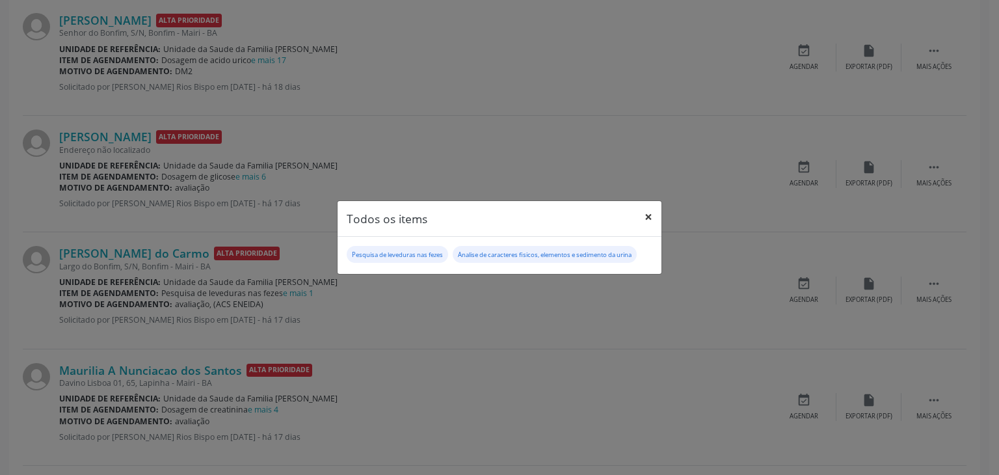
click at [648, 220] on button "×" at bounding box center [648, 217] width 26 height 32
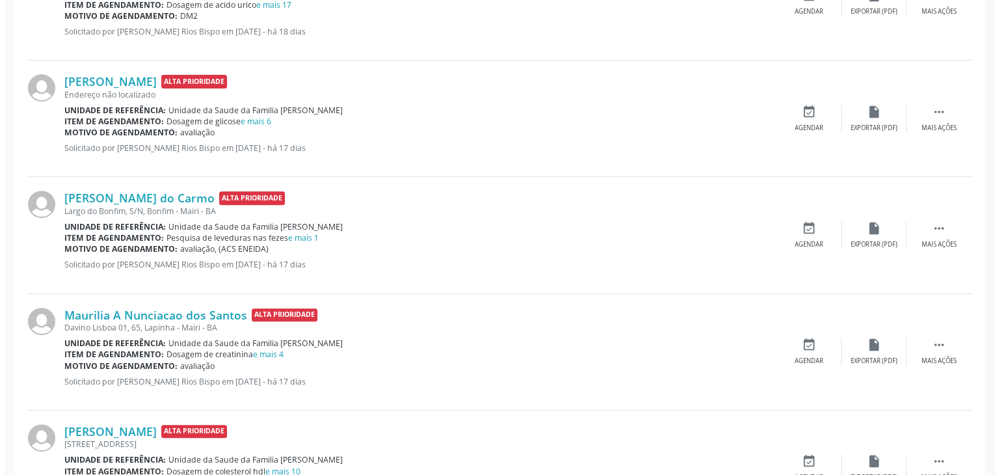
scroll to position [520, 0]
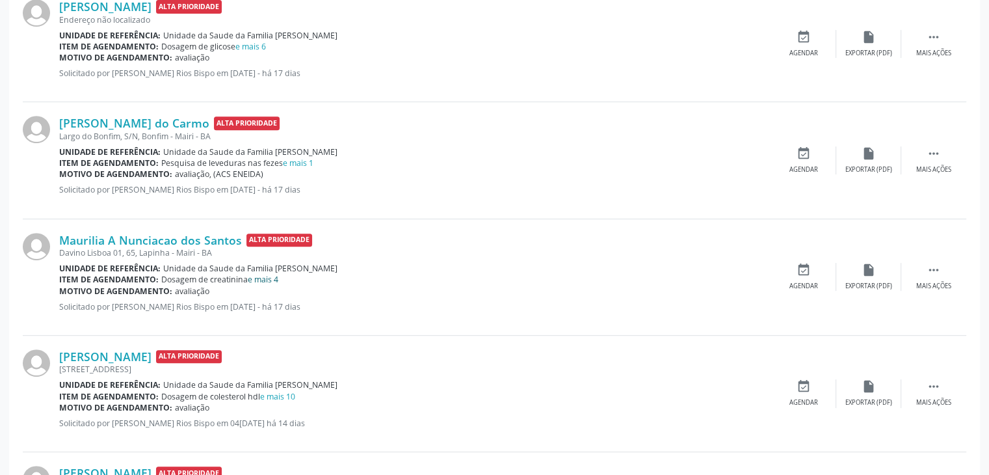
click at [269, 278] on link "e mais 4" at bounding box center [263, 279] width 31 height 11
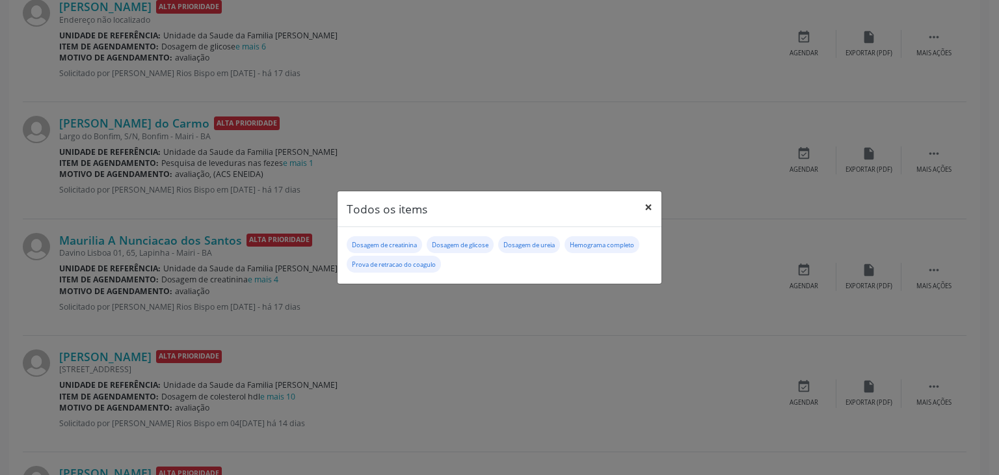
click at [646, 207] on button "×" at bounding box center [648, 207] width 26 height 32
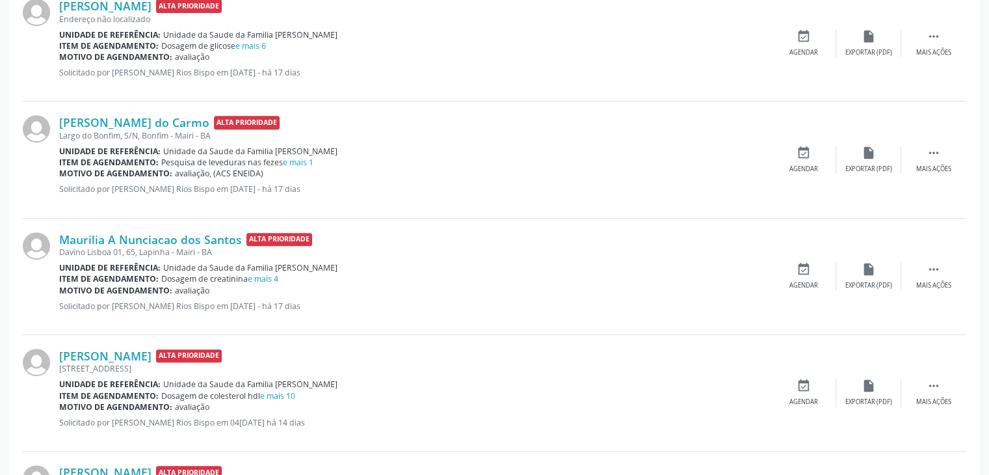
scroll to position [650, 0]
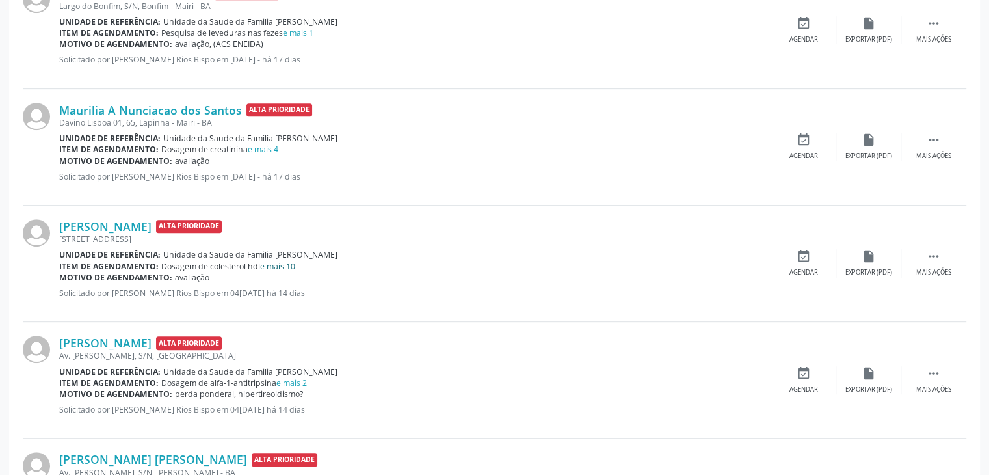
click at [287, 263] on link "e mais 10" at bounding box center [277, 266] width 35 height 11
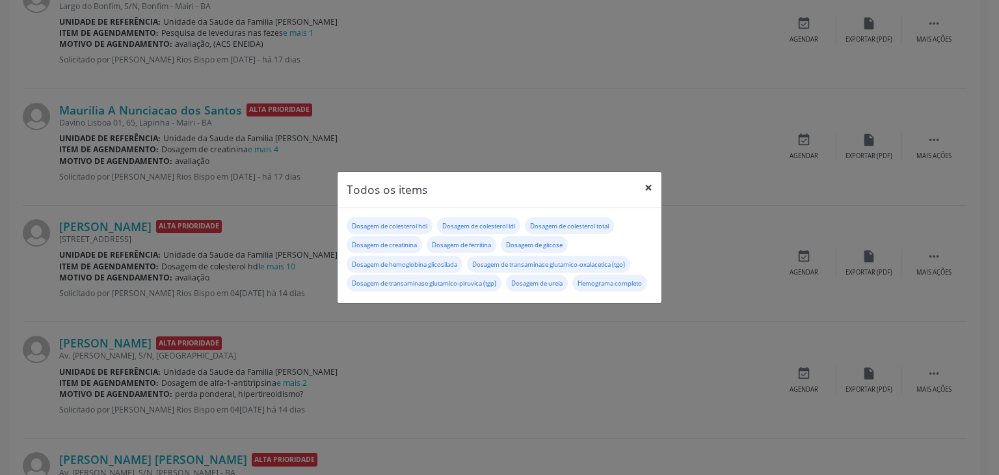
click at [648, 176] on button "×" at bounding box center [648, 188] width 26 height 32
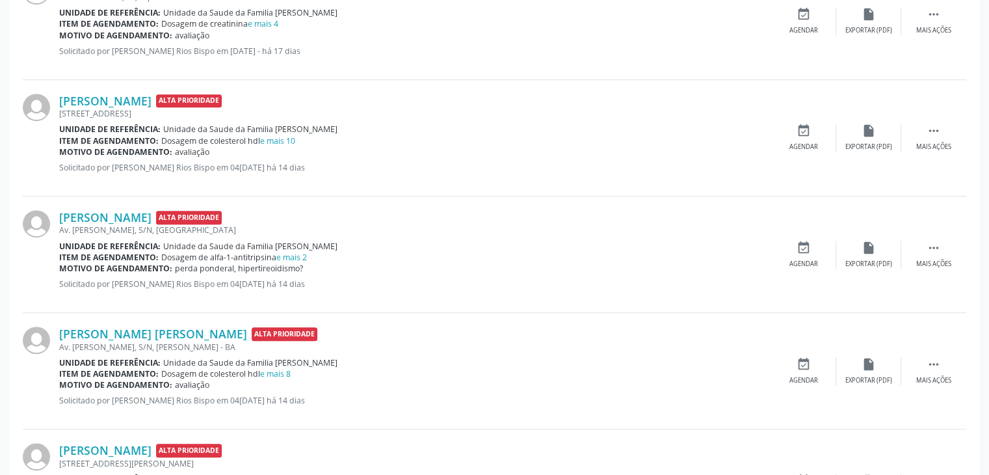
scroll to position [780, 0]
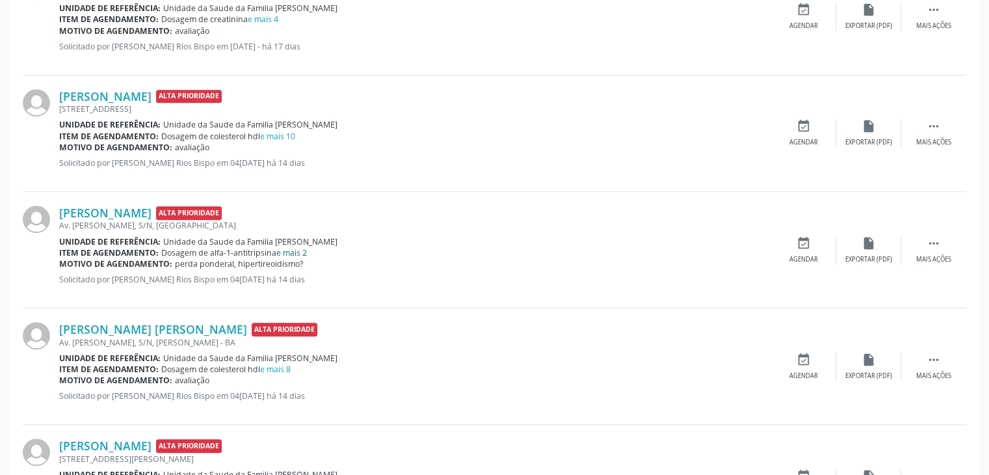
click at [285, 247] on link "e mais 2" at bounding box center [291, 252] width 31 height 11
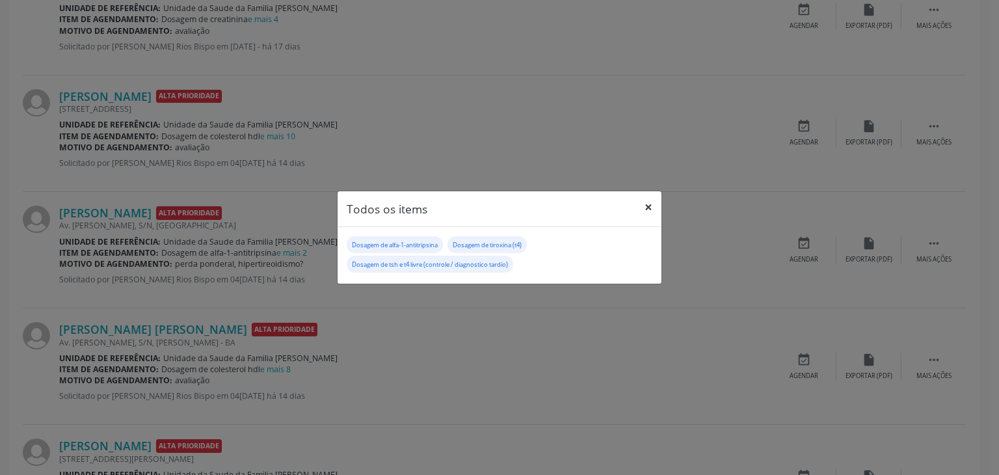
click at [653, 197] on button "×" at bounding box center [648, 207] width 26 height 32
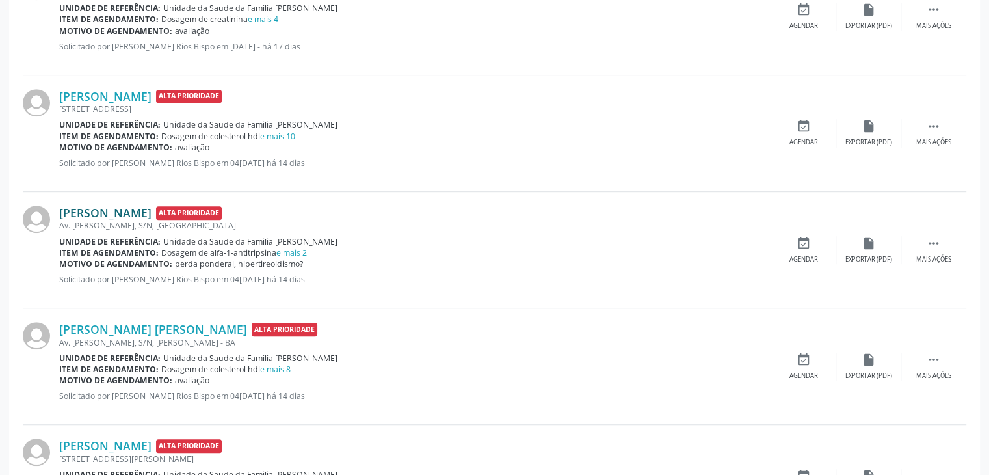
click at [118, 211] on link "[PERSON_NAME]" at bounding box center [105, 212] width 92 height 14
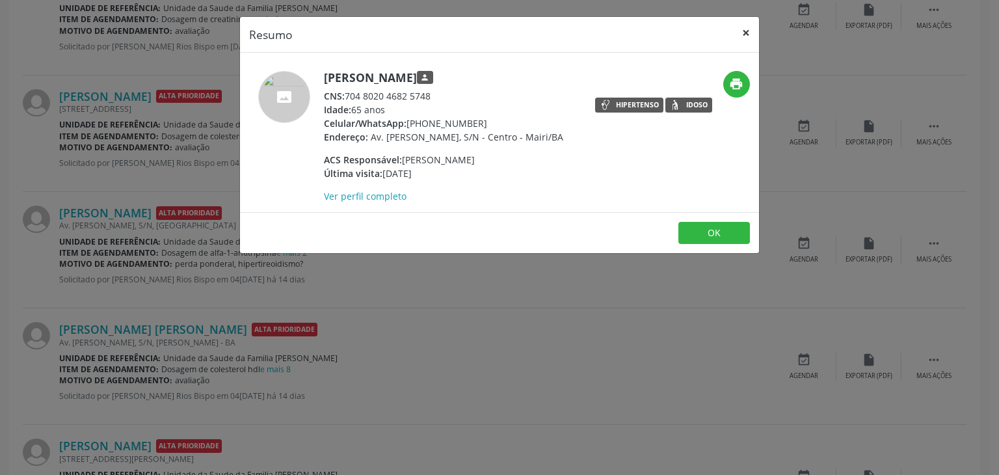
click at [752, 33] on button "×" at bounding box center [746, 33] width 26 height 32
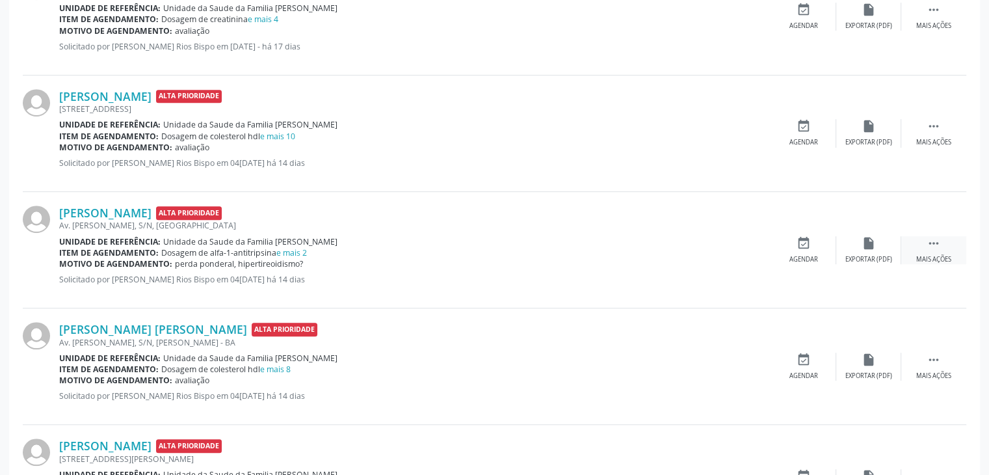
click at [926, 256] on div "Mais ações" at bounding box center [933, 259] width 35 height 9
click at [882, 247] on div "edit Editar" at bounding box center [868, 250] width 65 height 28
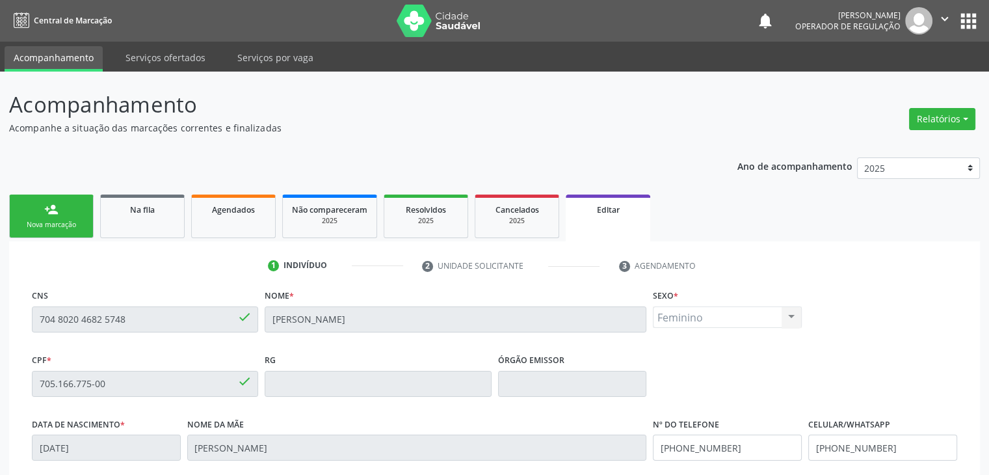
scroll to position [247, 0]
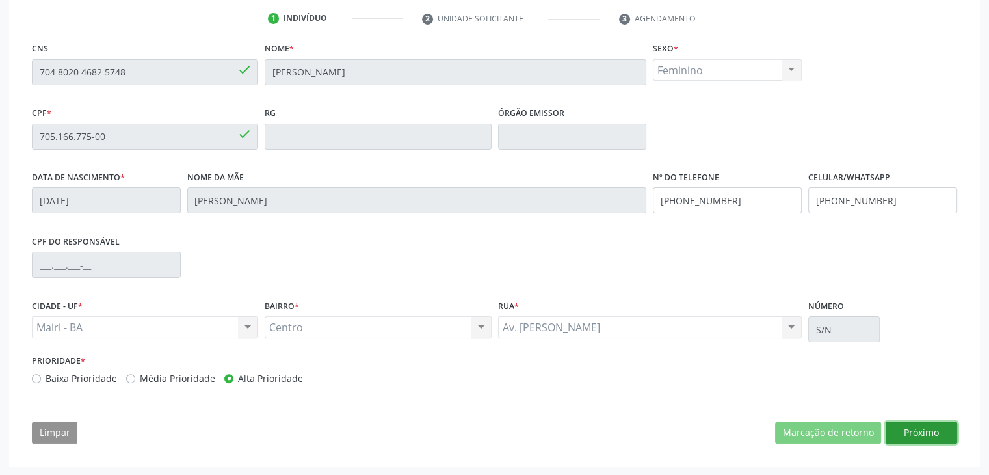
click at [920, 432] on button "Próximo" at bounding box center [922, 432] width 72 height 22
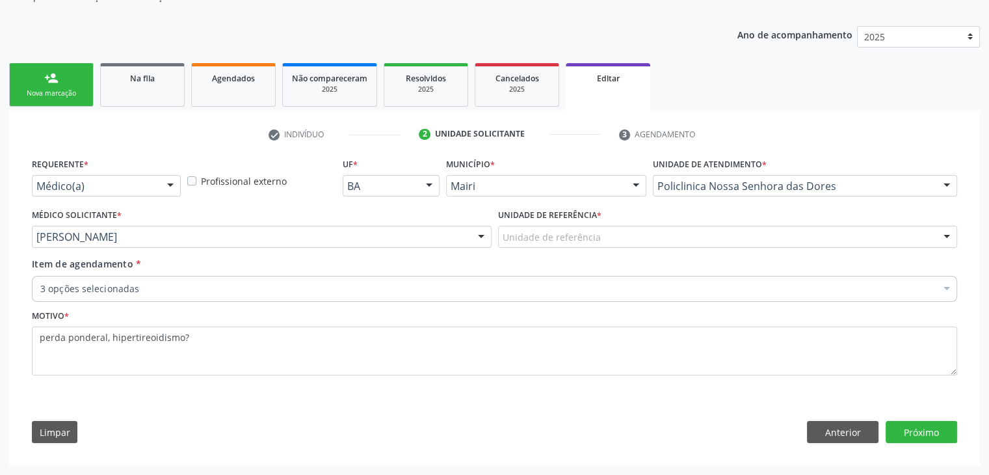
scroll to position [130, 0]
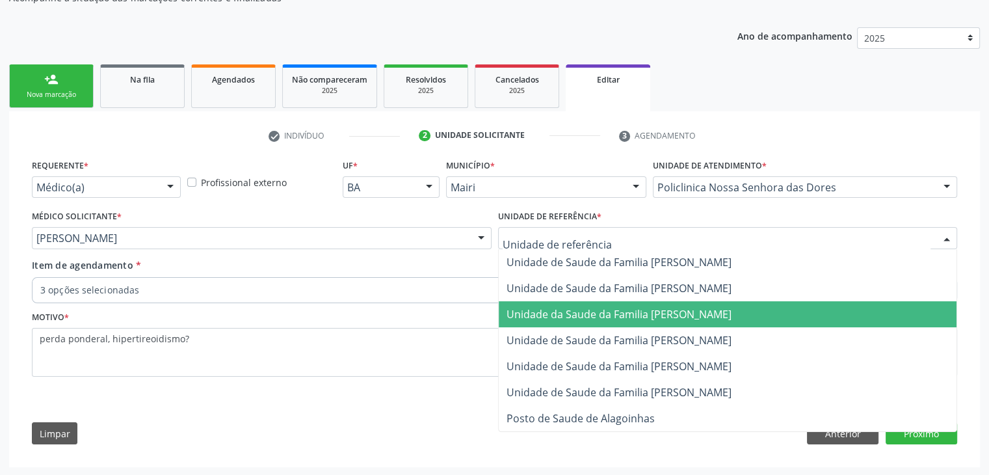
click at [685, 308] on span "Unidade da Saude da Familia [PERSON_NAME]" at bounding box center [619, 314] width 225 height 14
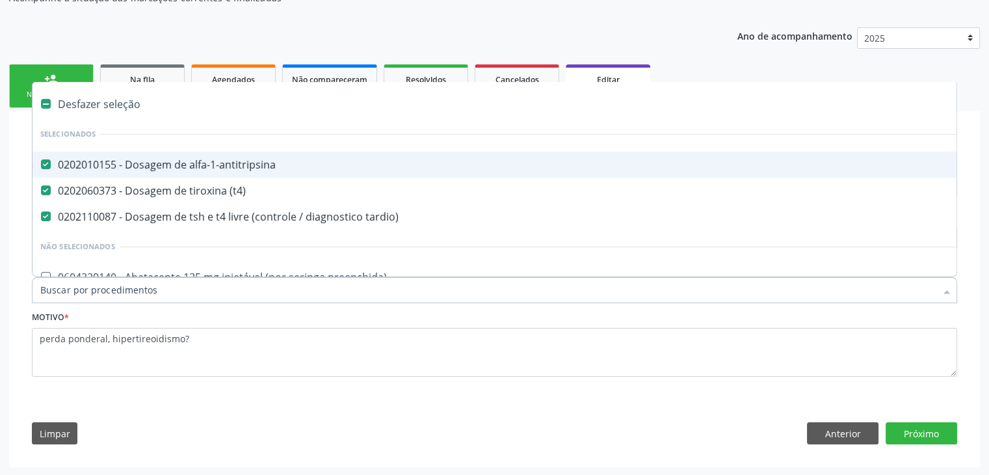
click at [104, 99] on div "Desfazer seleção" at bounding box center [541, 104] width 1016 height 26
checkbox alfa-1-antitripsina "false"
checkbox \(t4\) "false"
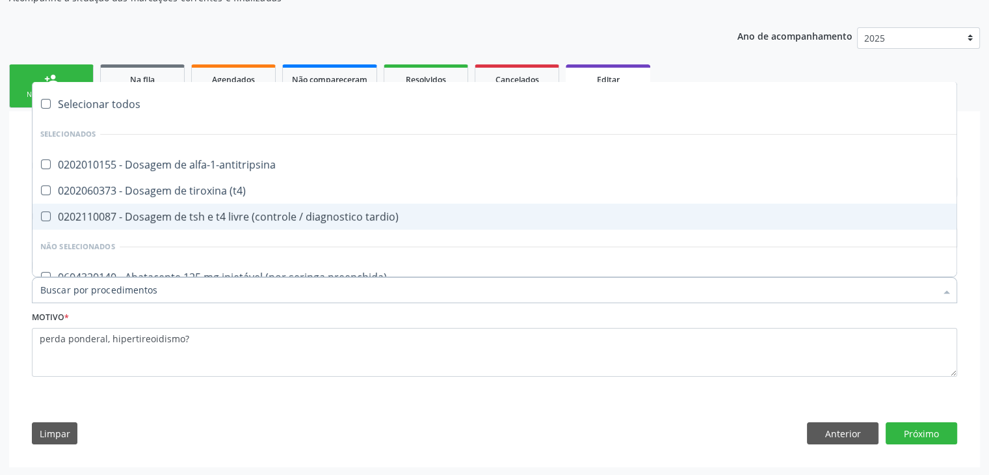
click at [289, 222] on span "0202110087 - Dosagem de tsh e t4 livre (controle / diagnostico tardio)" at bounding box center [541, 217] width 1016 height 26
checkbox tardio\) "true"
click at [912, 432] on button "Próximo" at bounding box center [922, 433] width 72 height 22
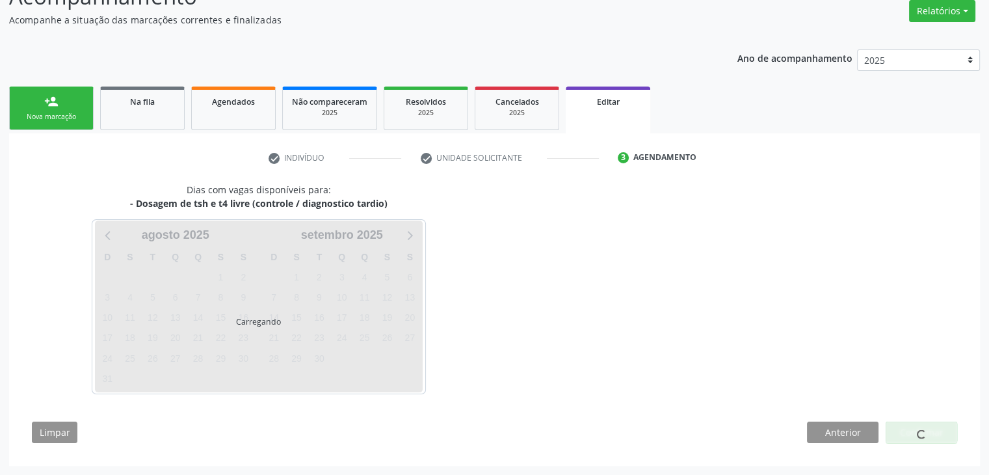
scroll to position [107, 0]
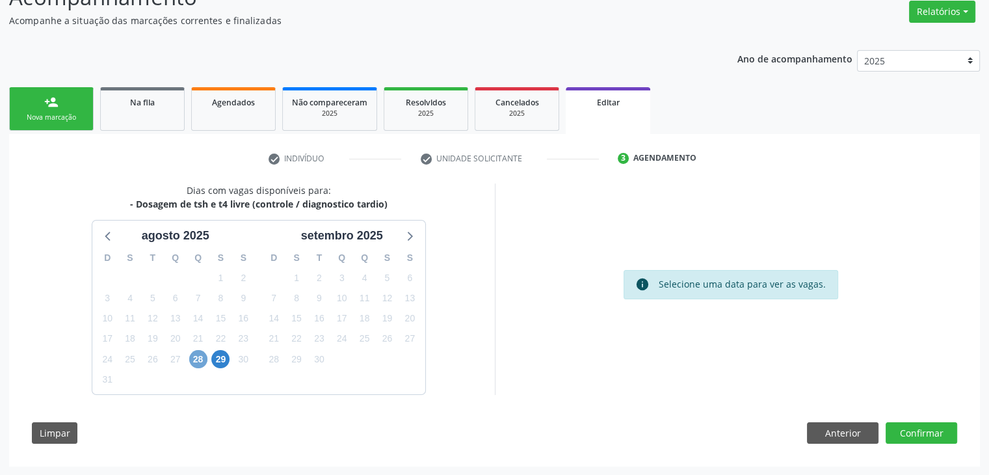
click at [198, 365] on span "28" at bounding box center [198, 359] width 18 height 18
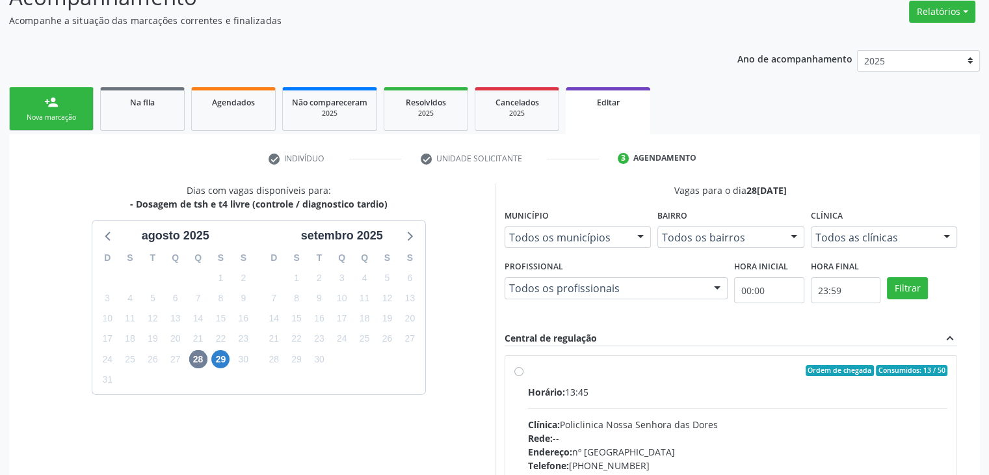
click at [611, 401] on div "Horário: 13:45 Clínica: Policlinica [GEOGRAPHIC_DATA] Rede: -- Endereço: [STREE…" at bounding box center [738, 474] width 420 height 179
click at [523, 376] on input "Ordem de chegada Consumidos: 13 / 50 Horário: 13:45 Clínica: Policlinica Nossa …" at bounding box center [518, 371] width 9 height 12
radio input "true"
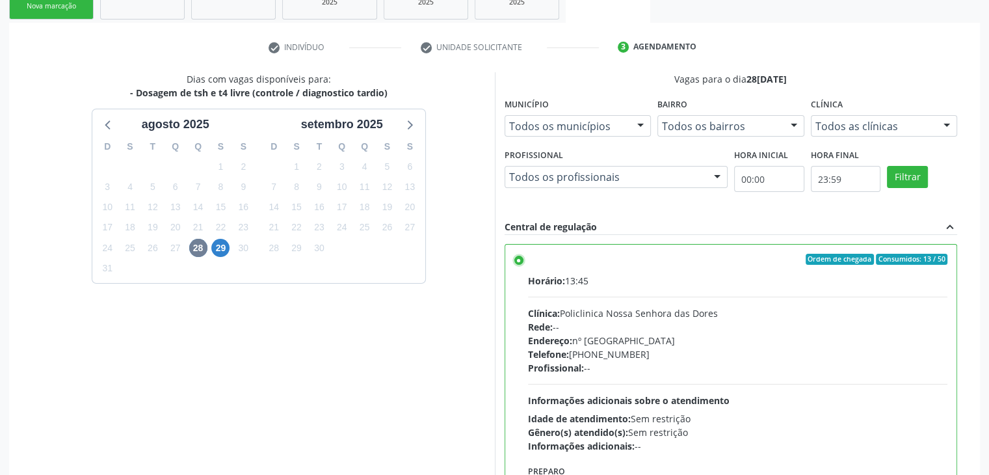
scroll to position [319, 0]
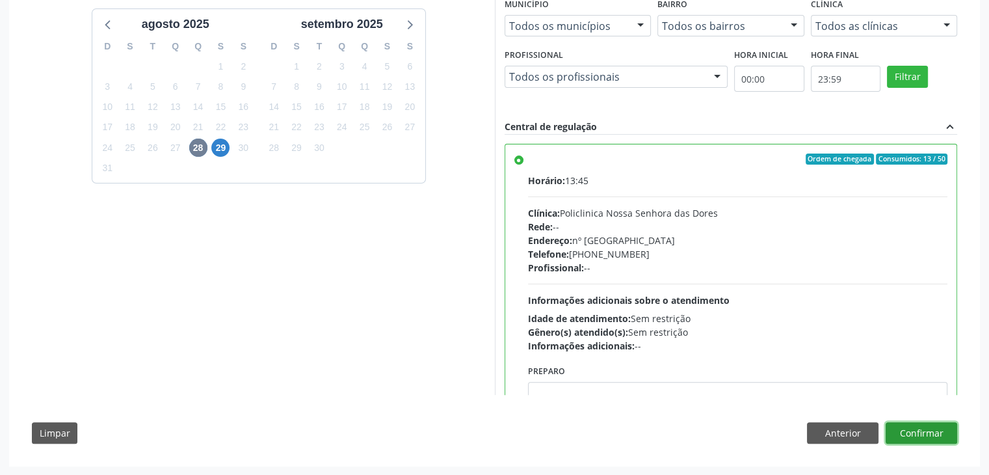
click at [942, 427] on button "Confirmar" at bounding box center [922, 433] width 72 height 22
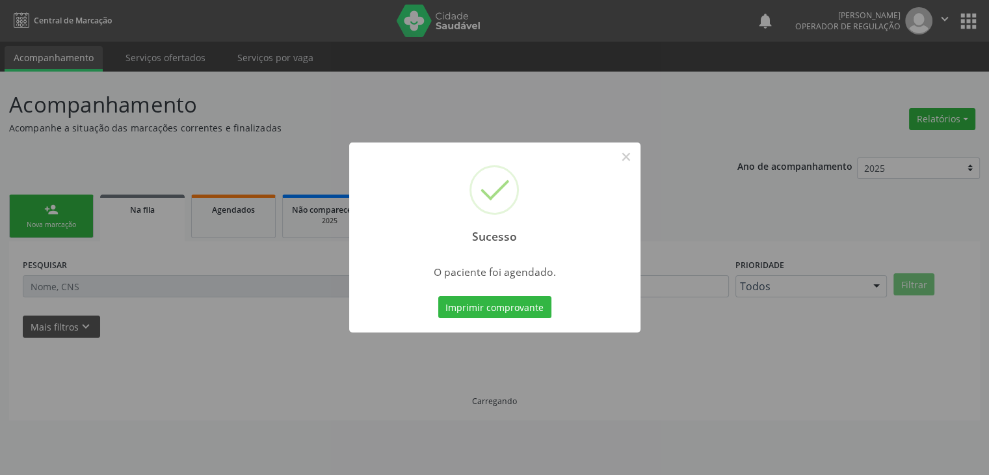
scroll to position [0, 0]
click at [626, 153] on button "×" at bounding box center [631, 157] width 22 height 22
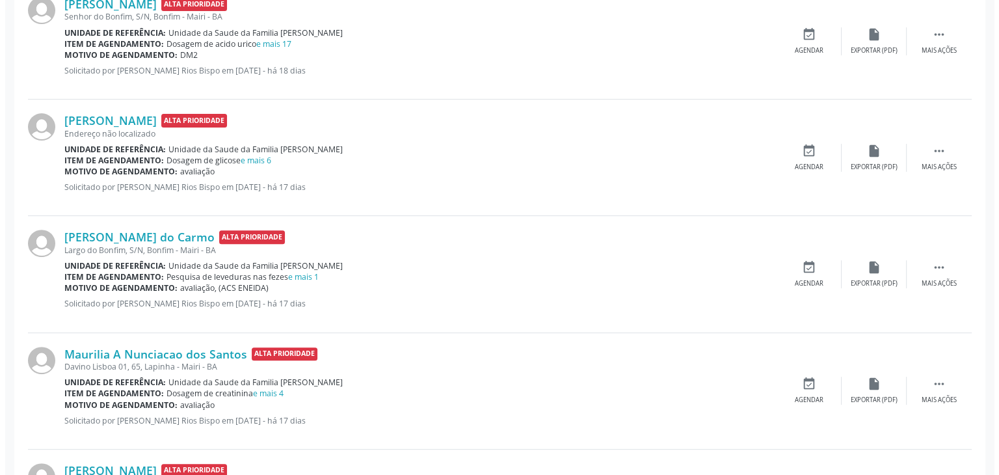
scroll to position [455, 0]
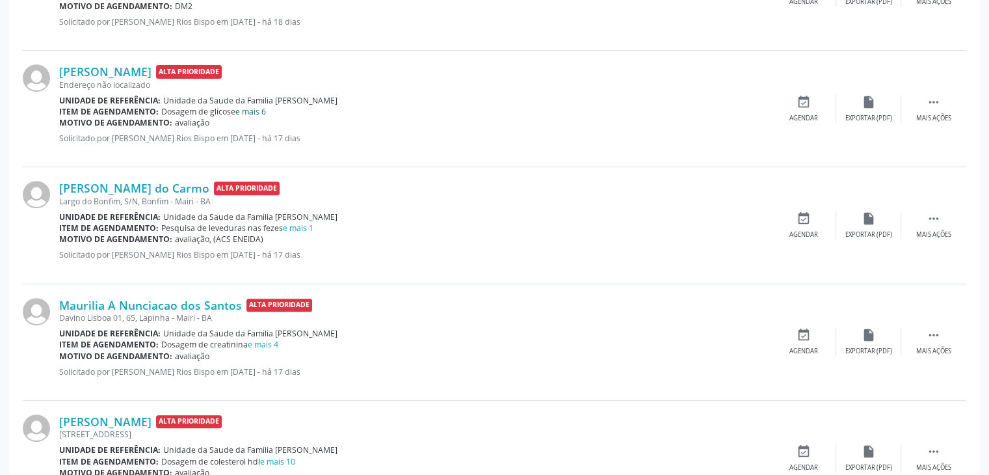
click at [250, 110] on link "e mais 6" at bounding box center [250, 111] width 31 height 11
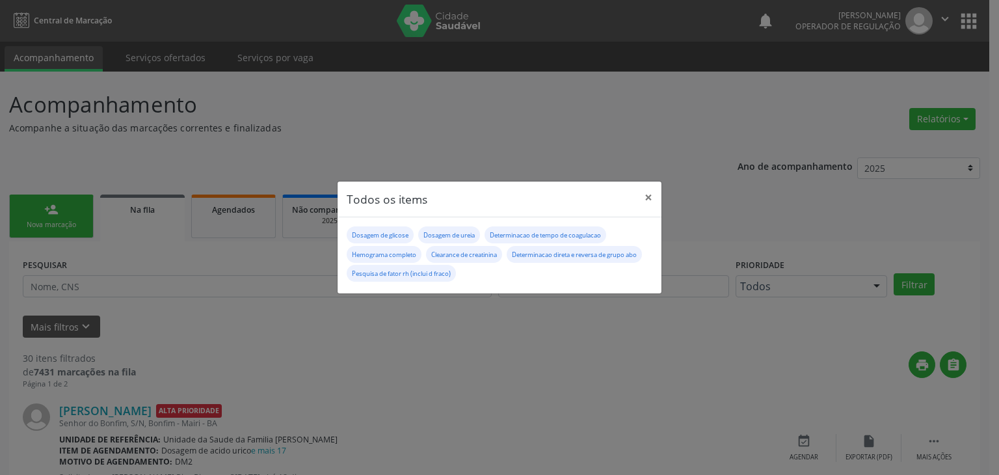
click at [652, 196] on button "×" at bounding box center [648, 197] width 26 height 32
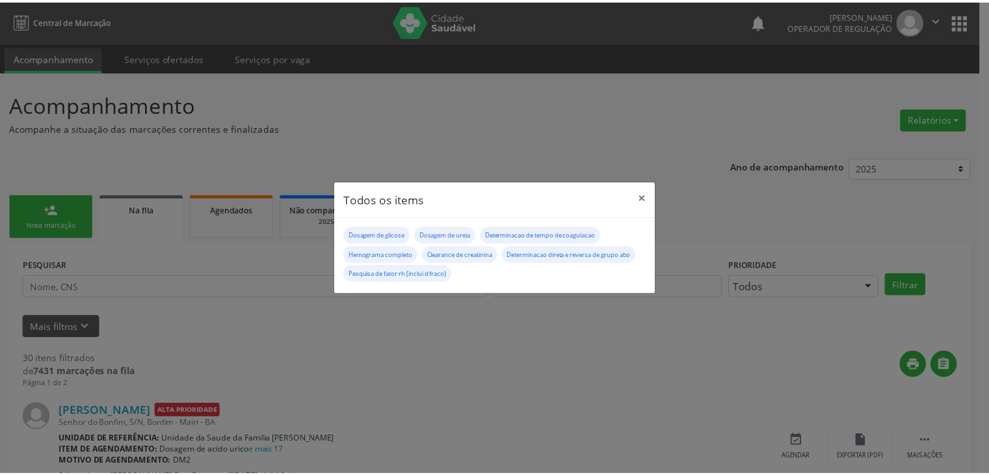
scroll to position [455, 0]
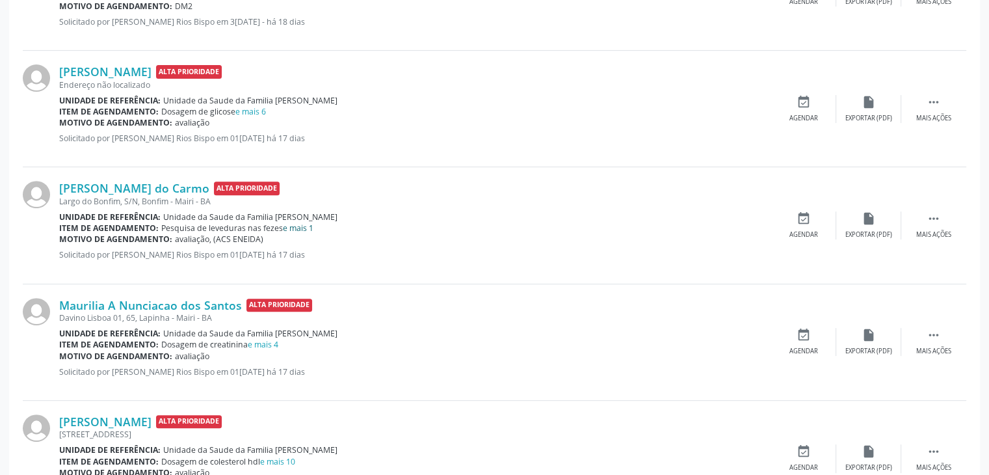
click at [293, 224] on link "e mais 1" at bounding box center [298, 227] width 31 height 11
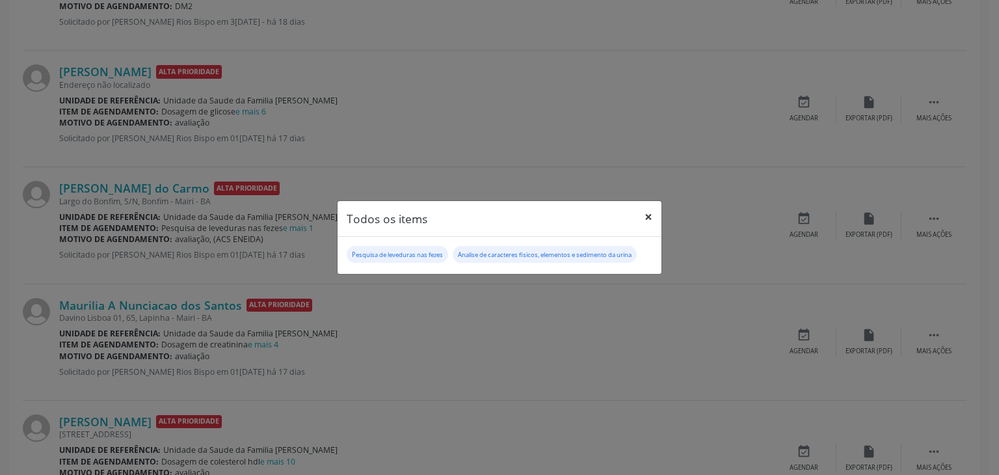
click at [642, 218] on button "×" at bounding box center [648, 217] width 26 height 32
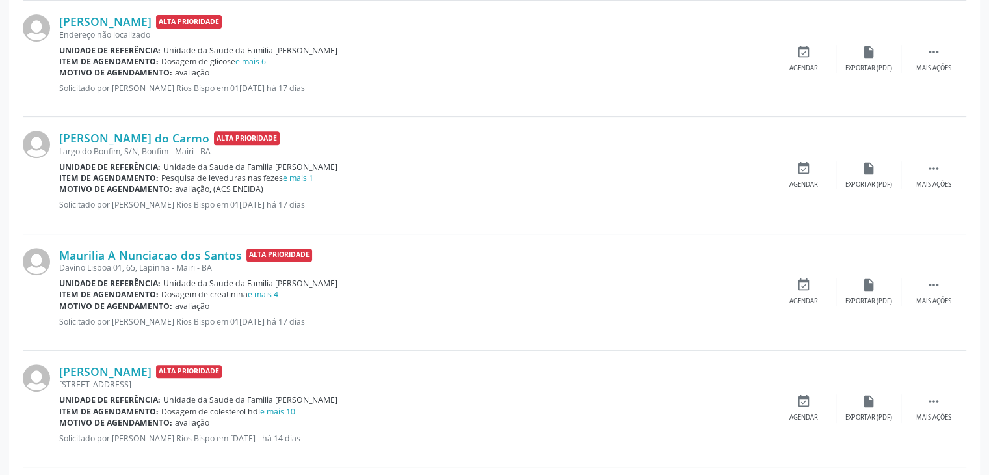
scroll to position [585, 0]
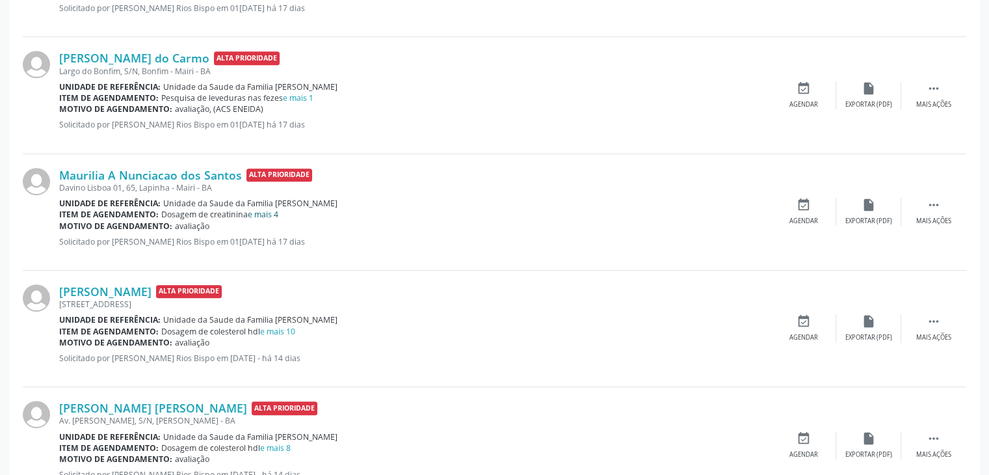
click at [254, 211] on link "e mais 4" at bounding box center [263, 214] width 31 height 11
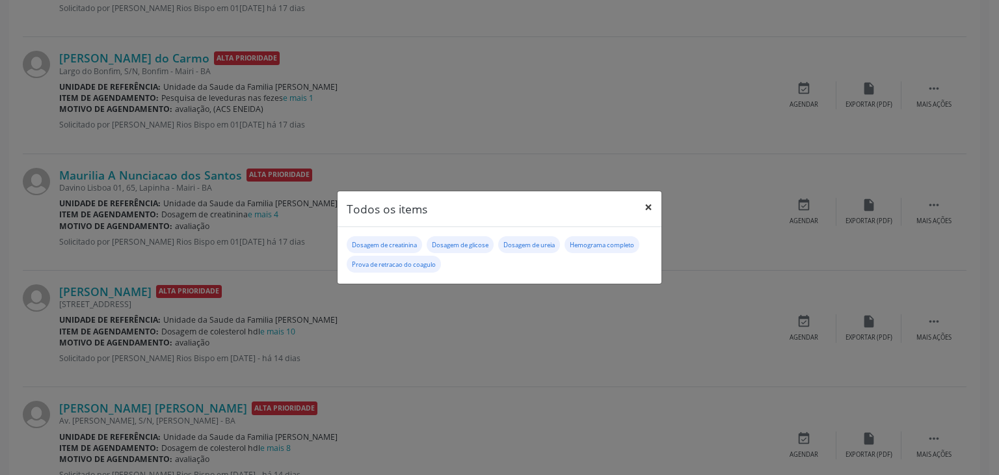
click at [651, 207] on button "×" at bounding box center [648, 207] width 26 height 32
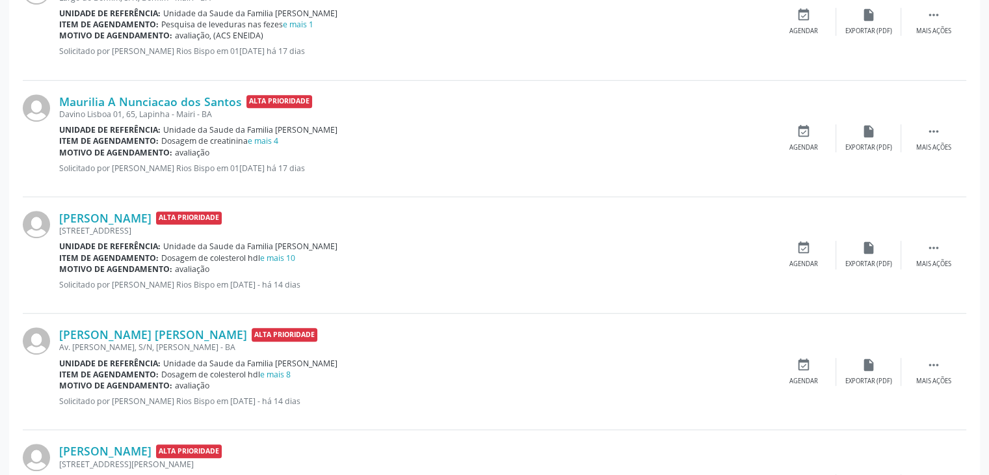
scroll to position [715, 0]
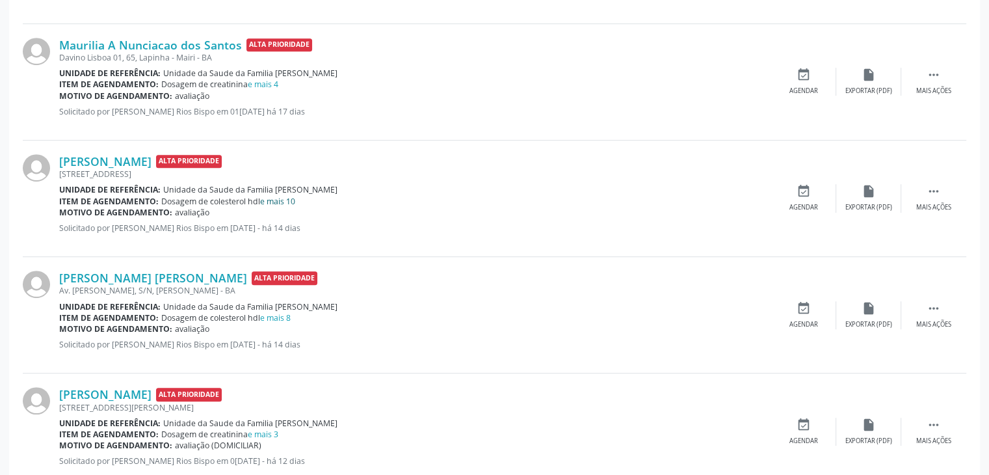
click at [282, 196] on link "e mais 10" at bounding box center [277, 201] width 35 height 11
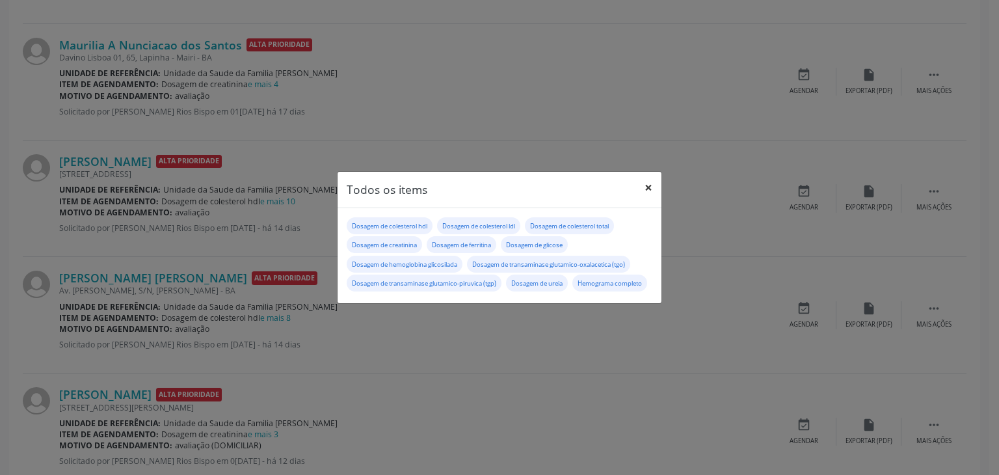
click at [646, 174] on button "×" at bounding box center [648, 188] width 26 height 32
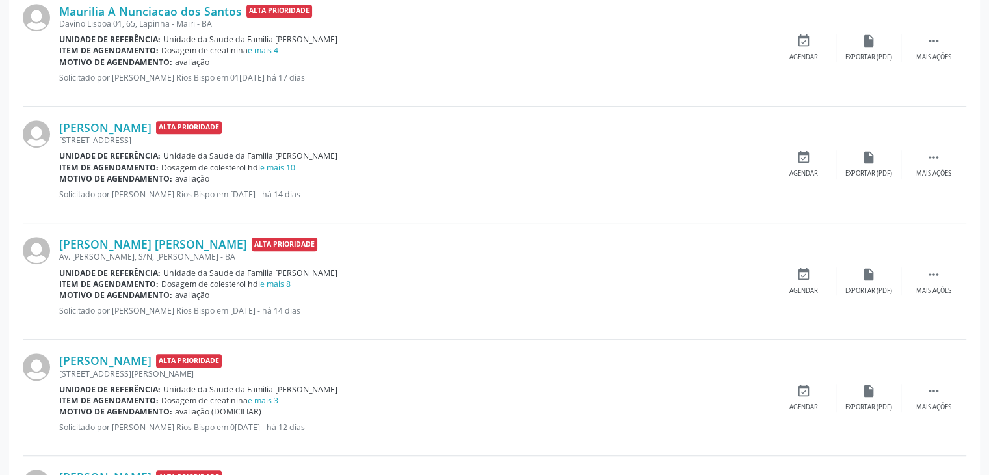
scroll to position [780, 0]
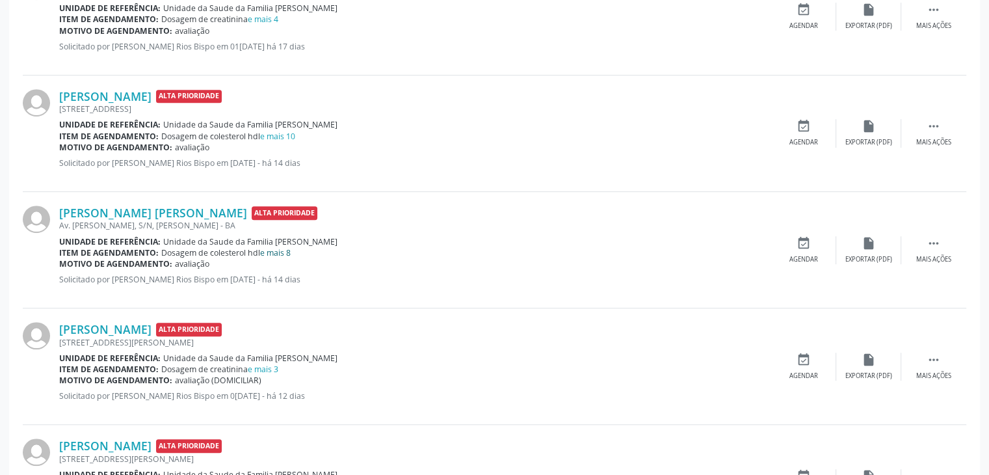
click at [279, 249] on link "e mais 8" at bounding box center [275, 252] width 31 height 11
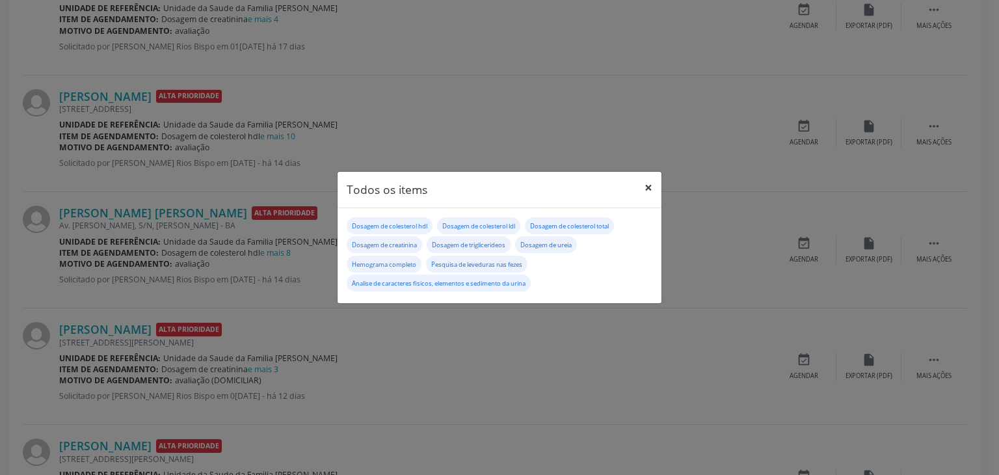
click at [646, 179] on button "×" at bounding box center [648, 188] width 26 height 32
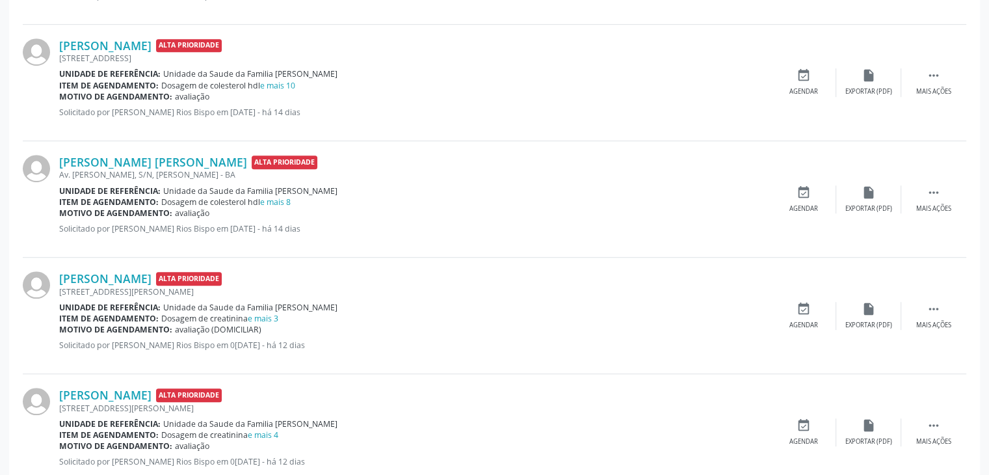
scroll to position [910, 0]
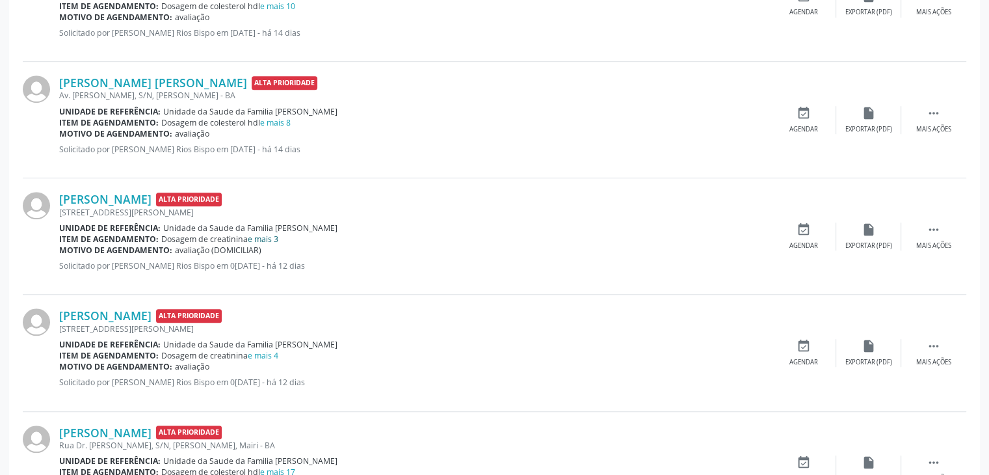
click at [272, 233] on link "e mais 3" at bounding box center [263, 238] width 31 height 11
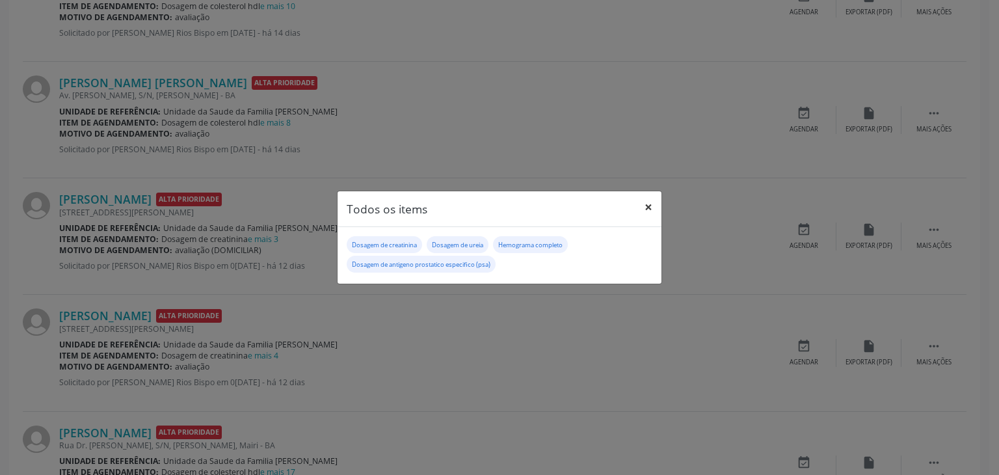
click at [649, 207] on button "×" at bounding box center [648, 207] width 26 height 32
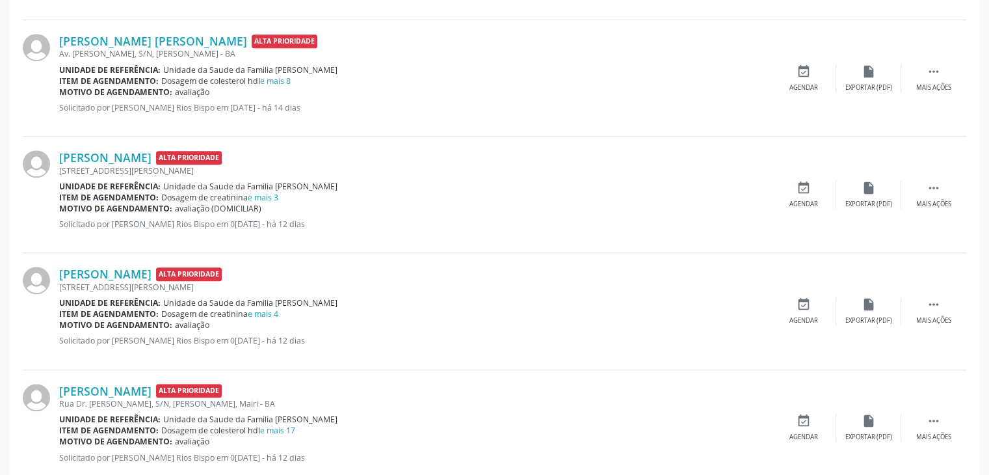
scroll to position [975, 0]
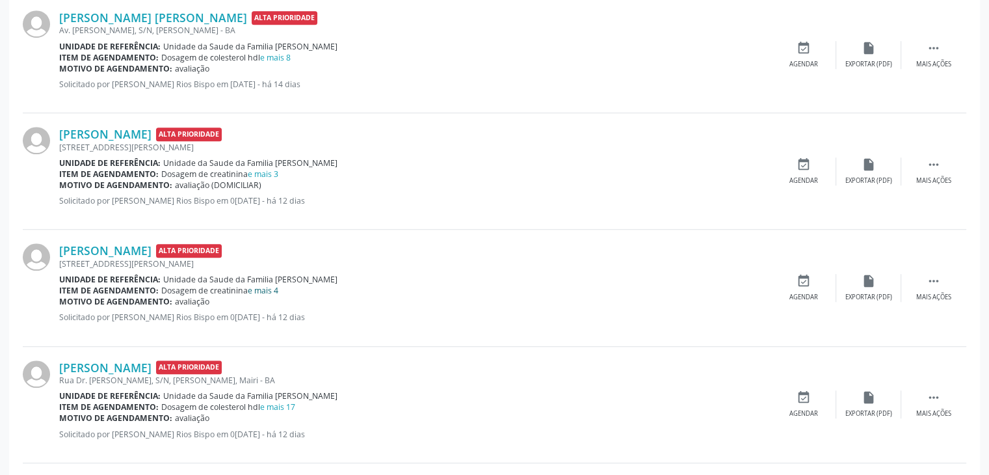
click at [270, 290] on link "e mais 4" at bounding box center [263, 290] width 31 height 11
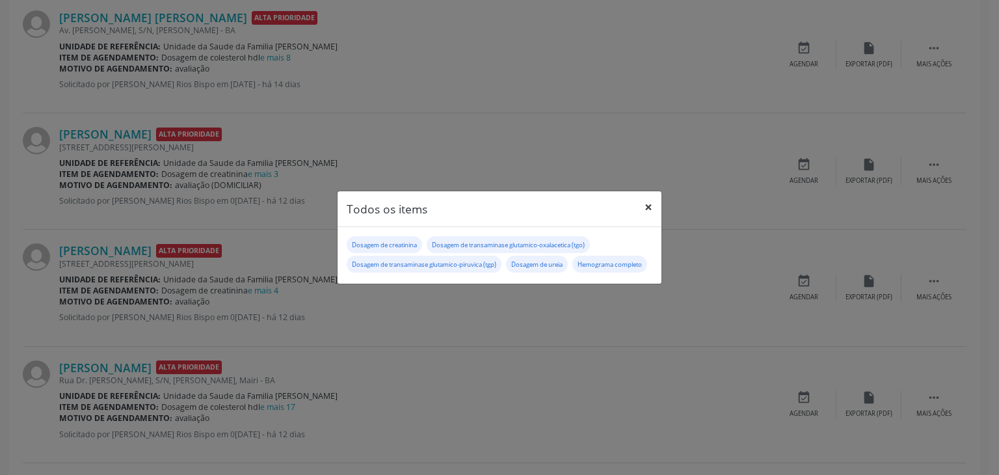
click at [644, 200] on button "×" at bounding box center [648, 207] width 26 height 32
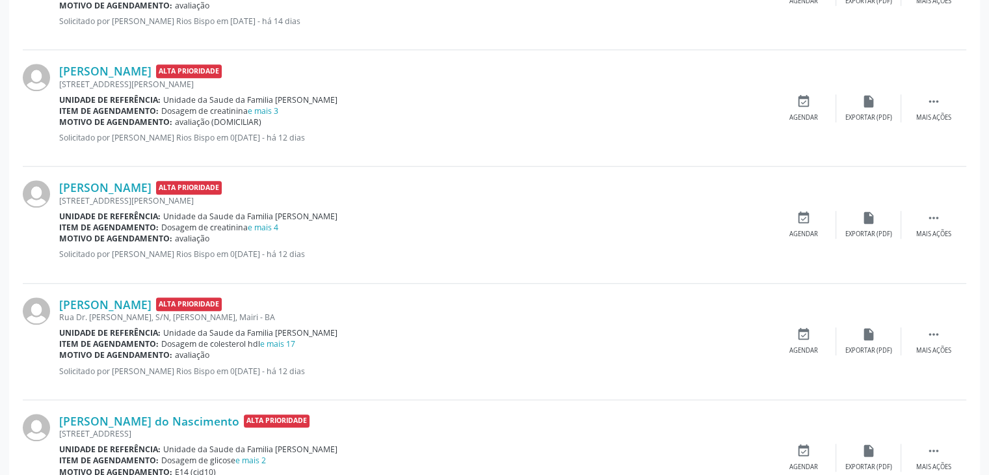
scroll to position [1105, 0]
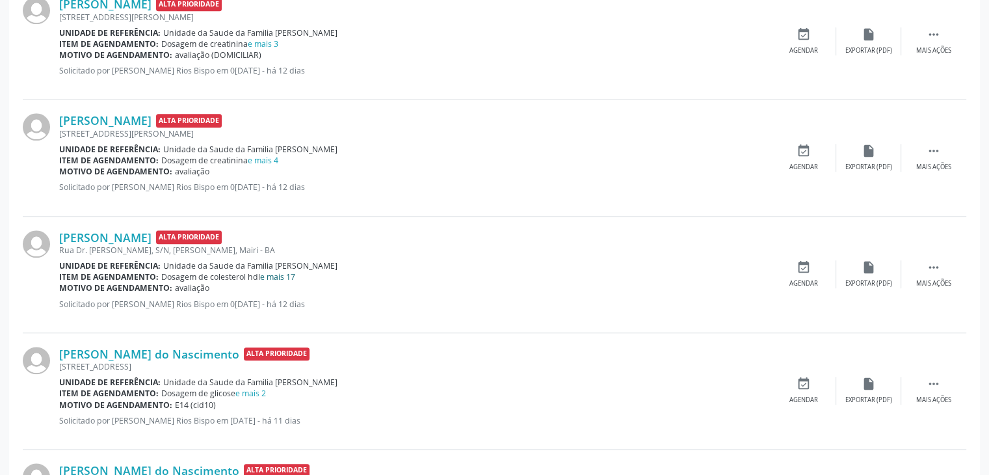
click at [294, 271] on link "e mais 17" at bounding box center [277, 276] width 35 height 11
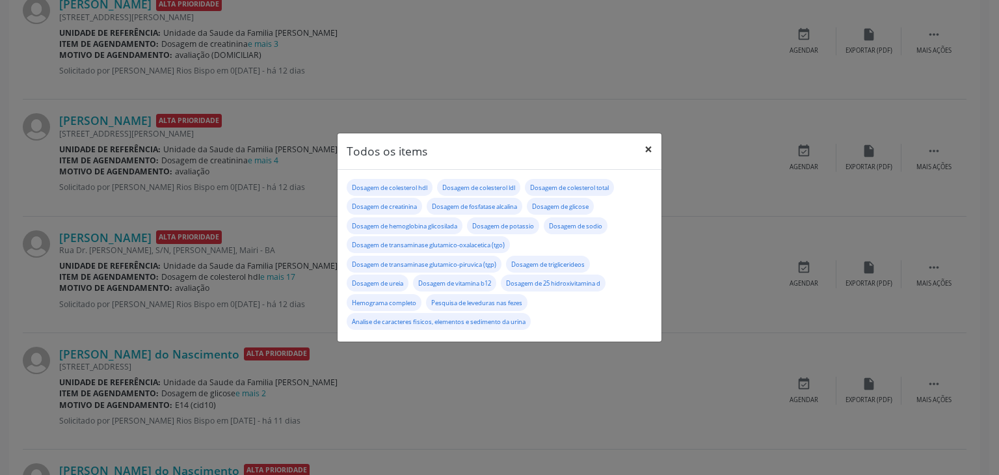
click at [654, 149] on button "×" at bounding box center [648, 149] width 26 height 32
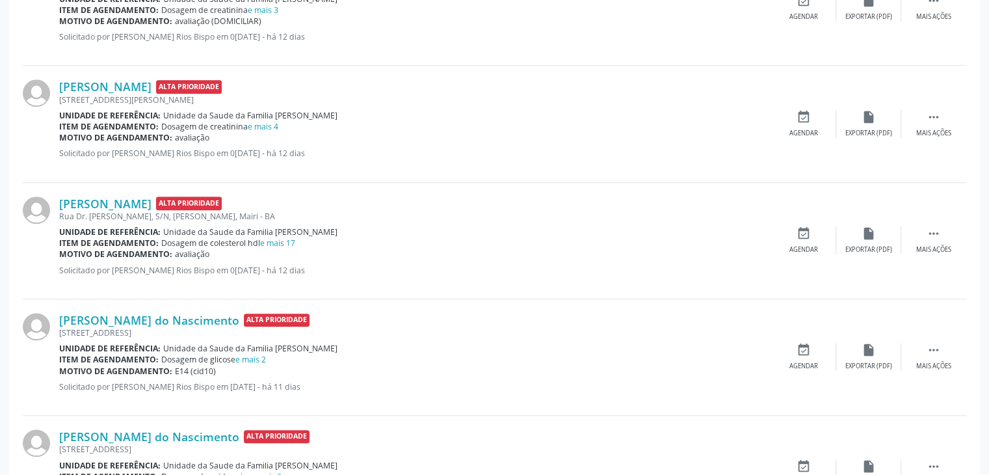
scroll to position [1170, 0]
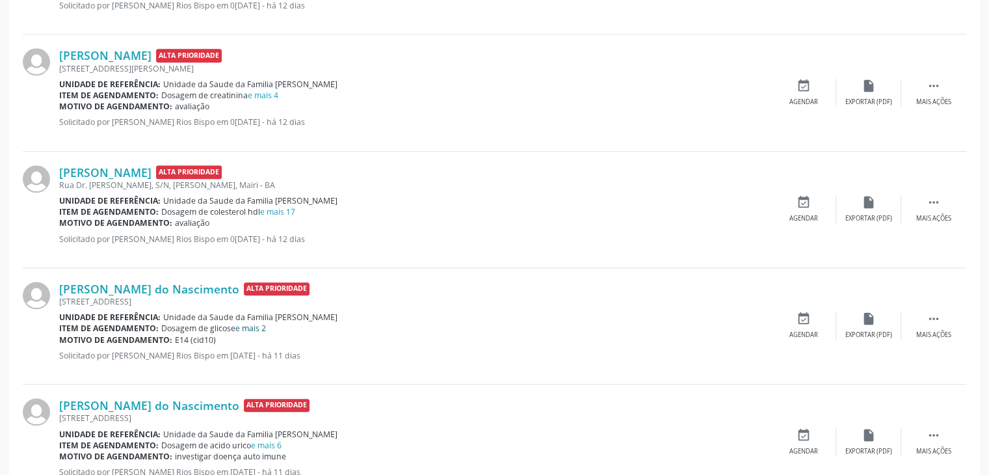
click at [254, 323] on link "e mais 2" at bounding box center [250, 328] width 31 height 11
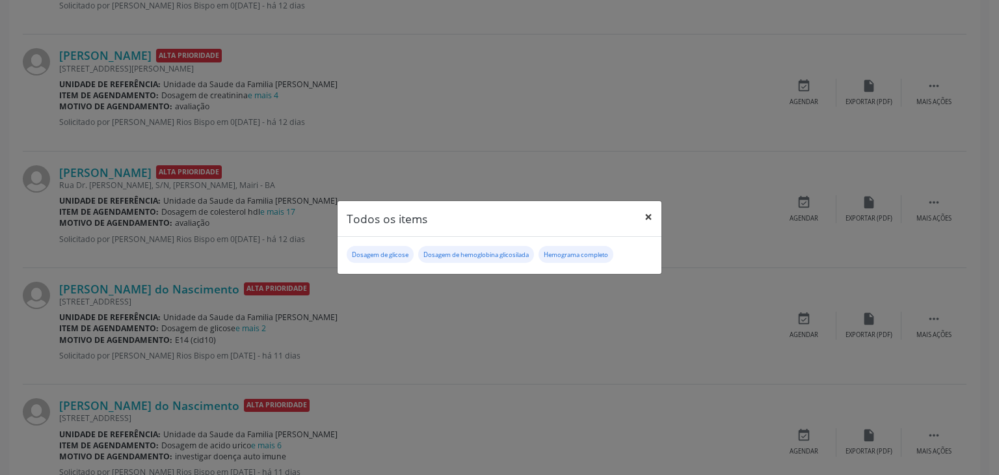
click at [647, 215] on button "×" at bounding box center [648, 217] width 26 height 32
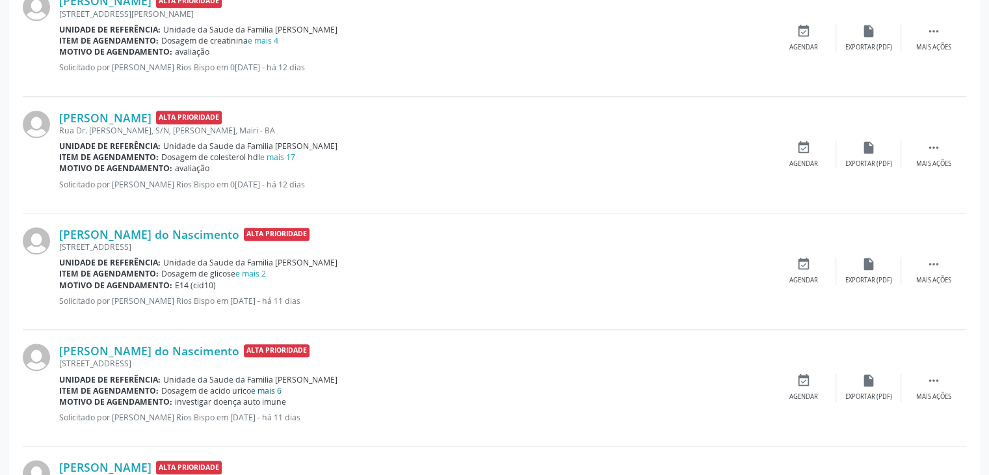
scroll to position [1300, 0]
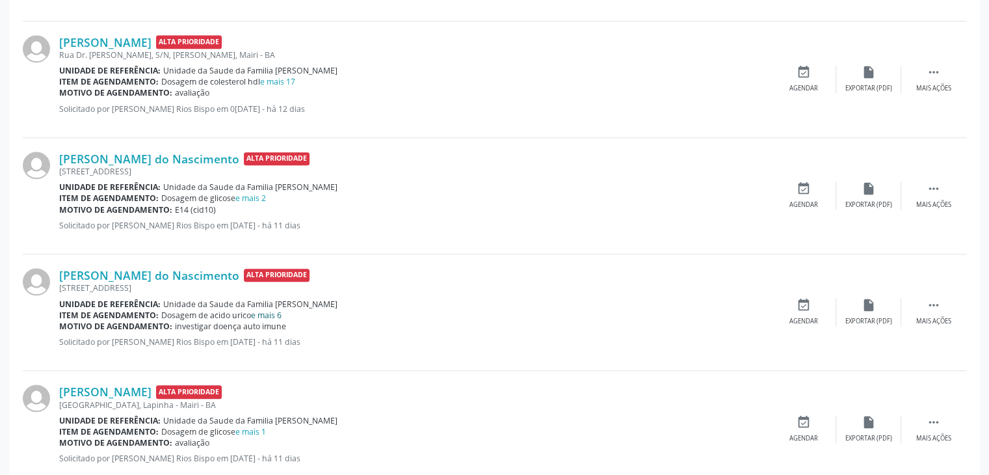
click at [280, 313] on link "e mais 6" at bounding box center [266, 315] width 31 height 11
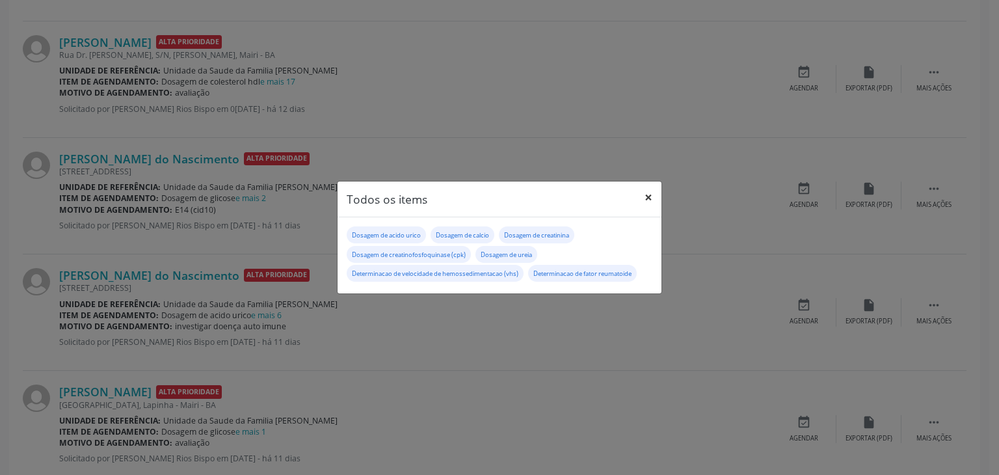
click at [642, 194] on button "×" at bounding box center [648, 197] width 26 height 32
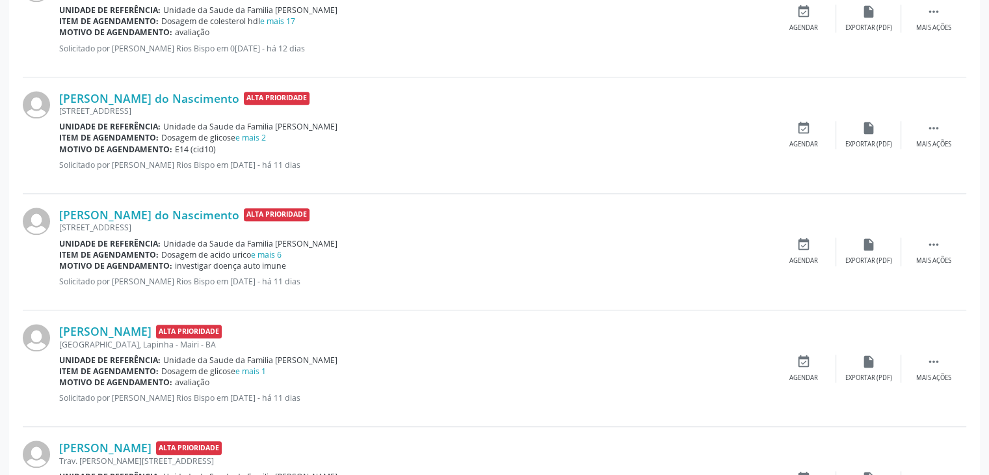
scroll to position [1430, 0]
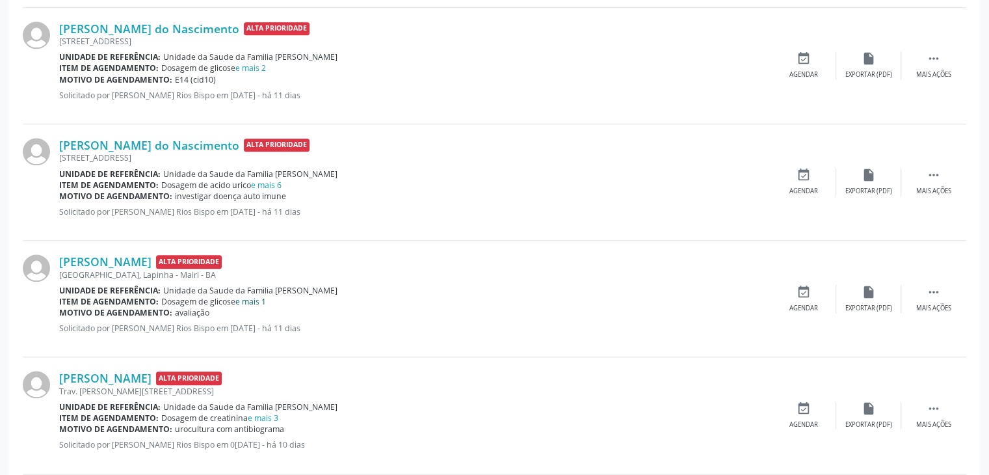
click at [259, 298] on link "e mais 1" at bounding box center [250, 301] width 31 height 11
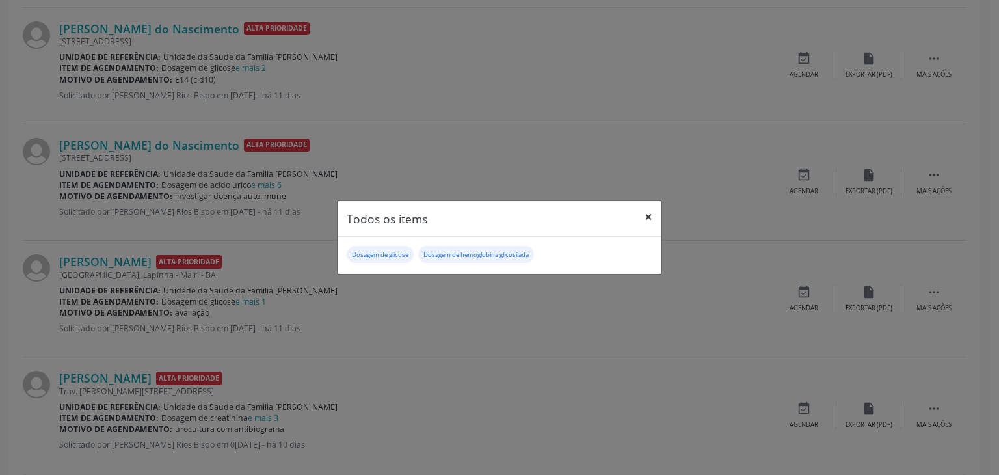
click at [644, 212] on button "×" at bounding box center [648, 217] width 26 height 32
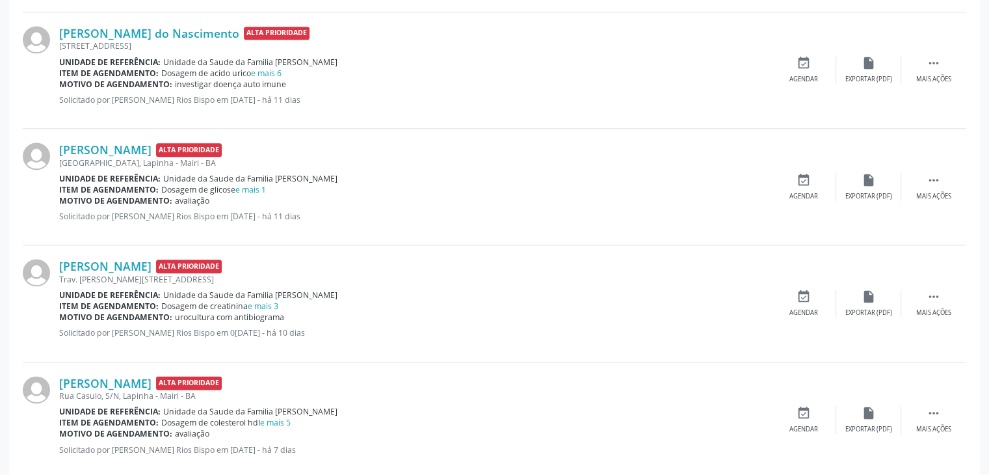
scroll to position [1561, 0]
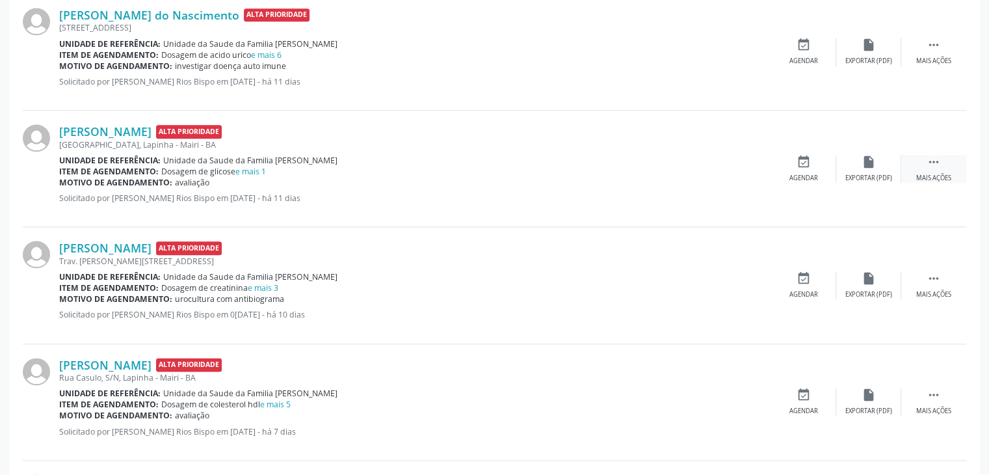
click at [923, 159] on div " Mais ações" at bounding box center [933, 169] width 65 height 28
click at [882, 162] on div "edit Editar" at bounding box center [868, 169] width 65 height 28
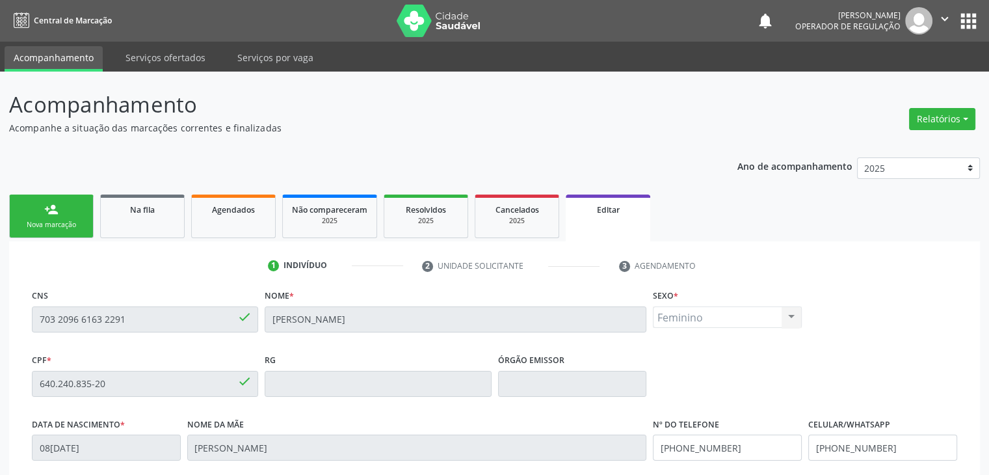
scroll to position [247, 0]
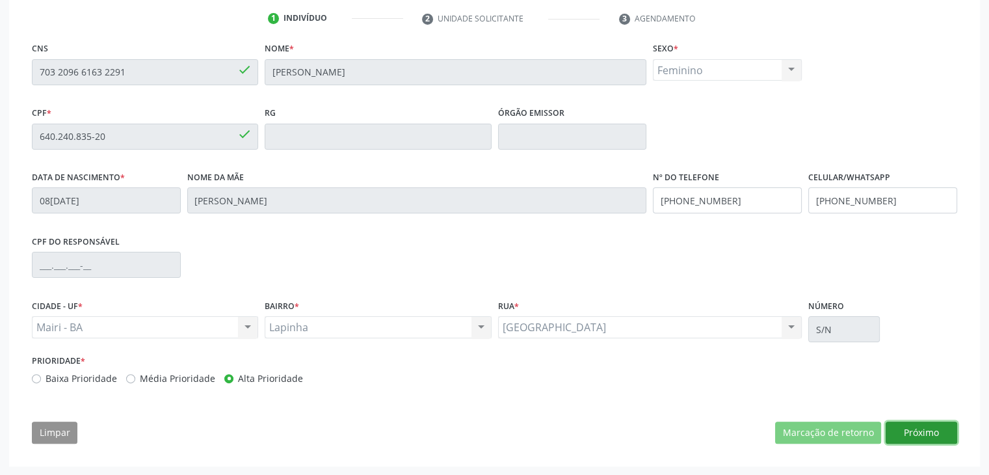
click at [904, 430] on button "Próximo" at bounding box center [922, 432] width 72 height 22
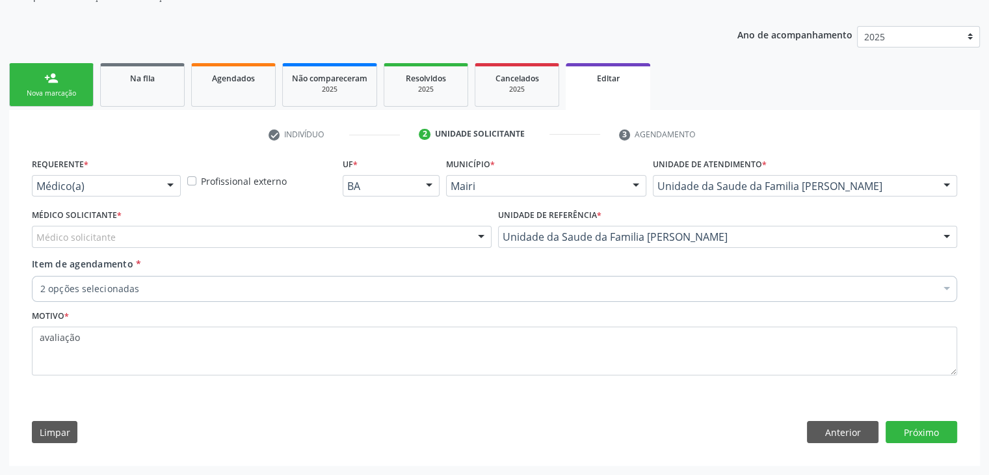
scroll to position [130, 0]
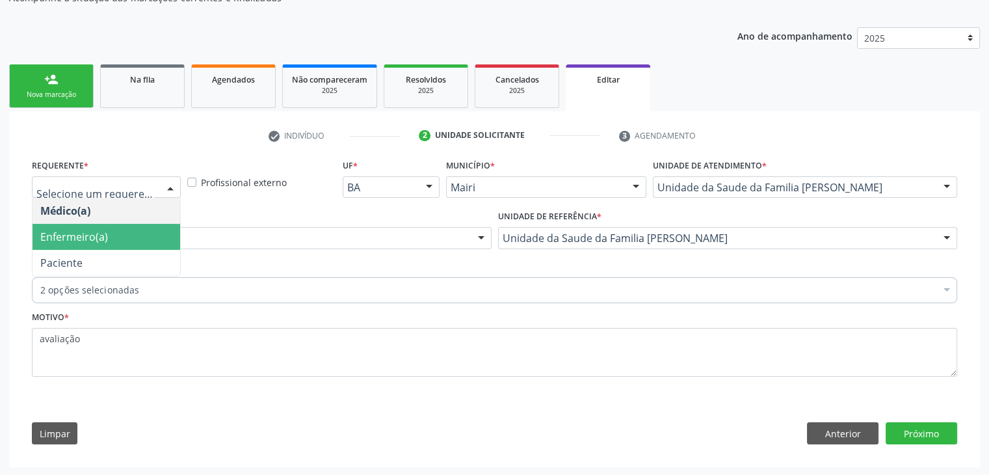
click at [83, 237] on span "Enfermeiro(a)" at bounding box center [74, 237] width 68 height 14
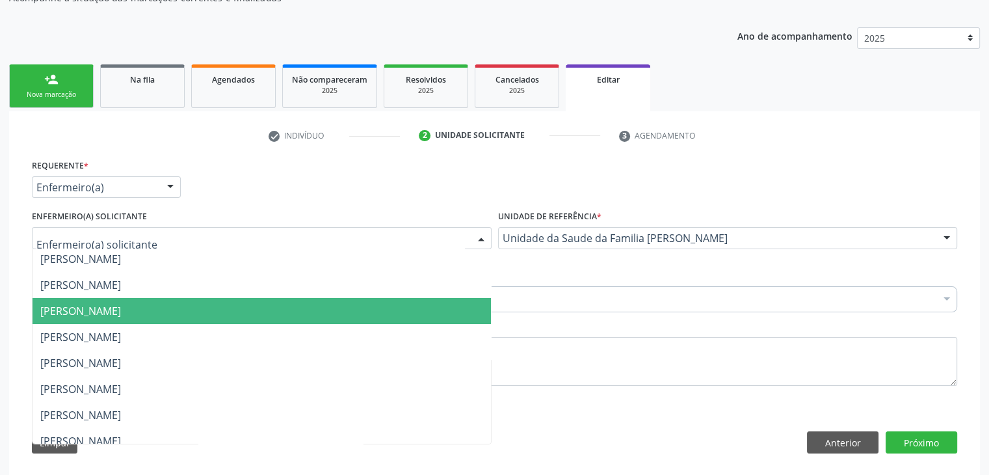
scroll to position [169, 0]
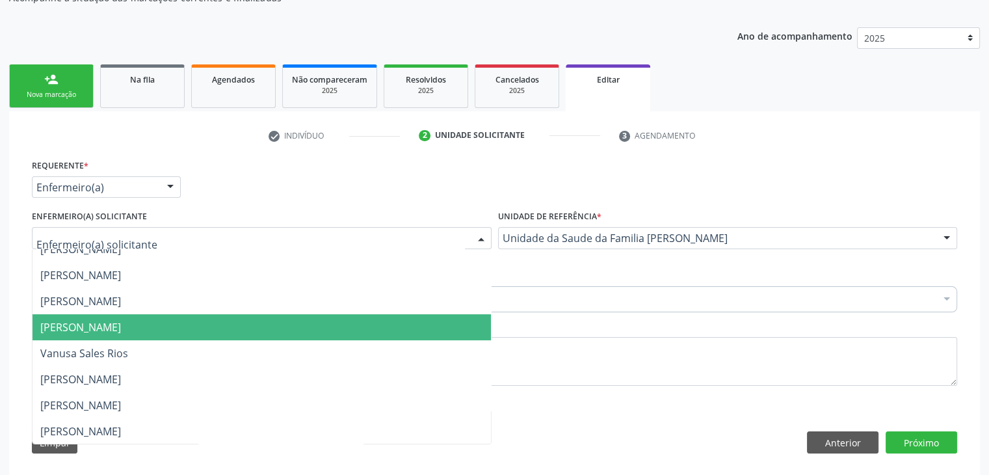
click at [98, 324] on span "[PERSON_NAME]" at bounding box center [80, 327] width 81 height 14
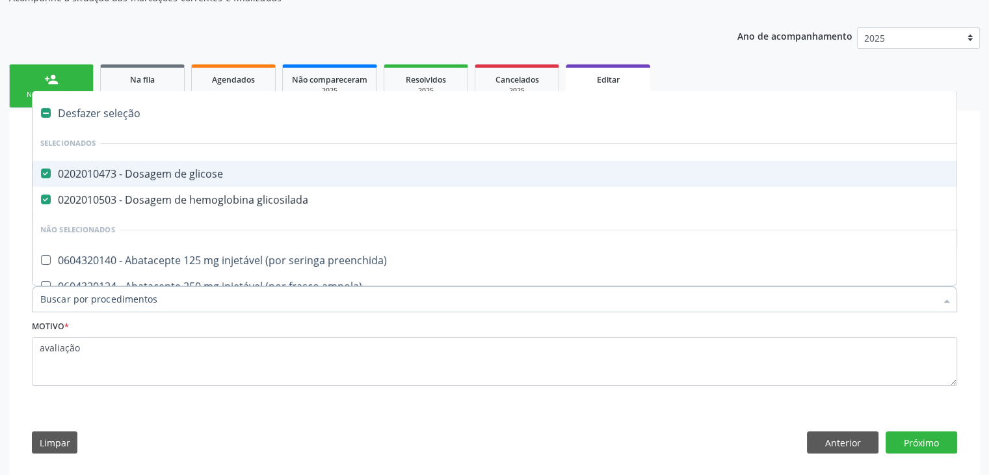
click at [114, 114] on div "Desfazer seleção" at bounding box center [541, 113] width 1016 height 26
checkbox glicose "false"
checkbox glicosilada "false"
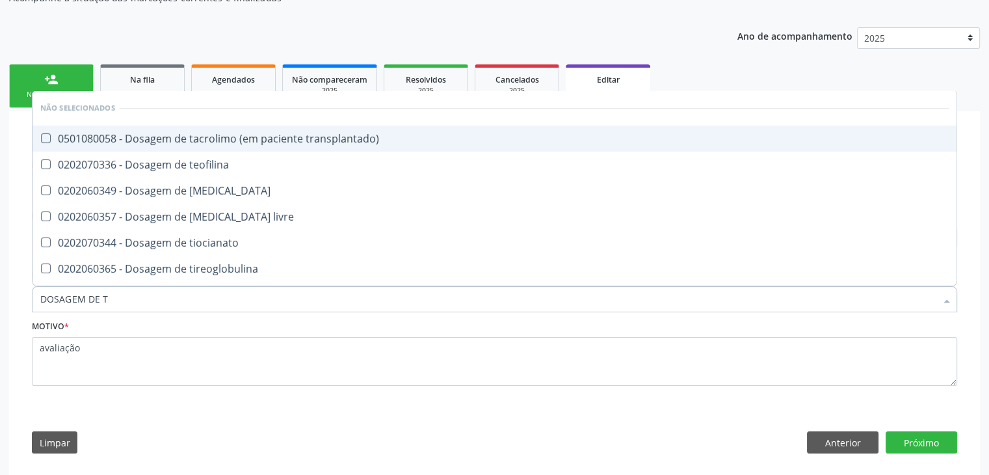
type input "DOSAGEM DE TS"
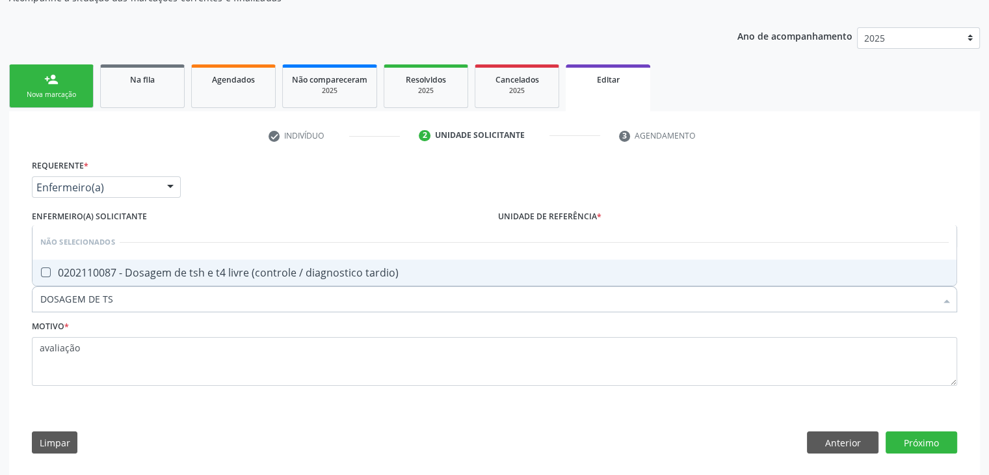
click at [153, 259] on span "0202110087 - Dosagem de tsh e t4 livre (controle / diagnostico tardio)" at bounding box center [495, 272] width 924 height 26
checkbox tardio\) "true"
click at [947, 443] on button "Próximo" at bounding box center [922, 442] width 72 height 22
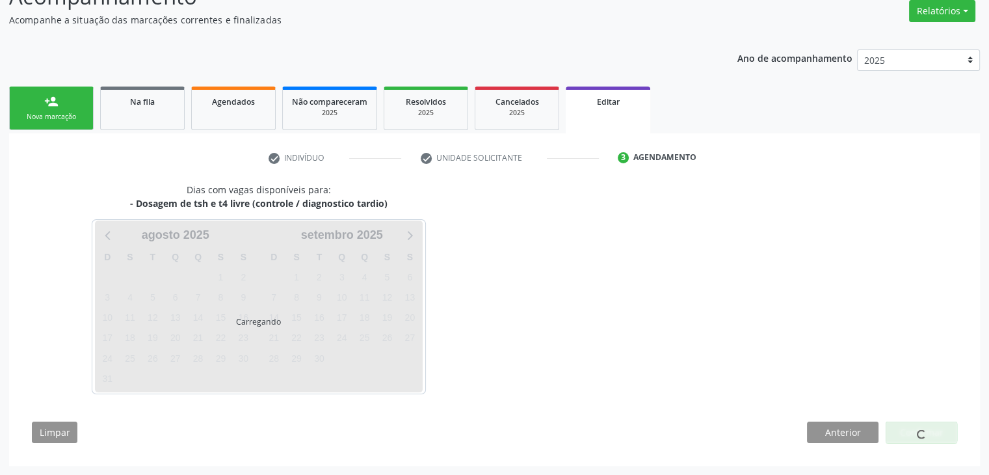
scroll to position [107, 0]
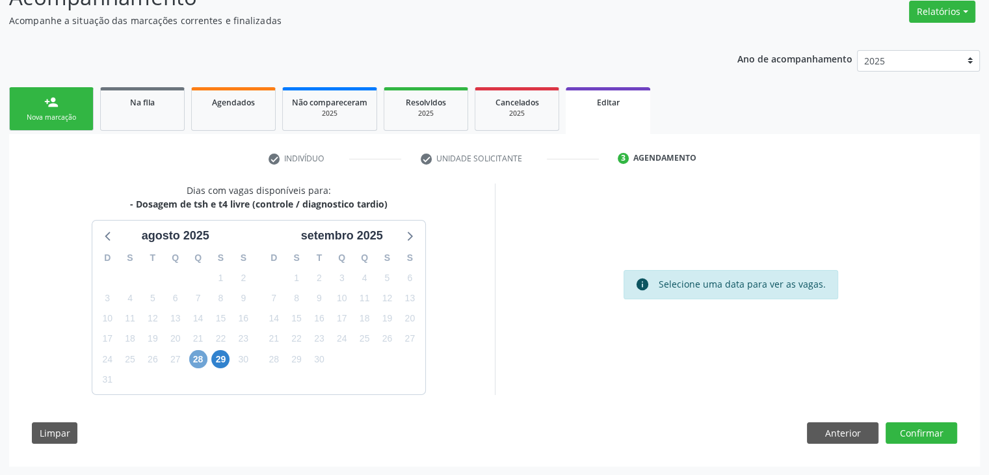
click at [193, 357] on span "28" at bounding box center [198, 359] width 18 height 18
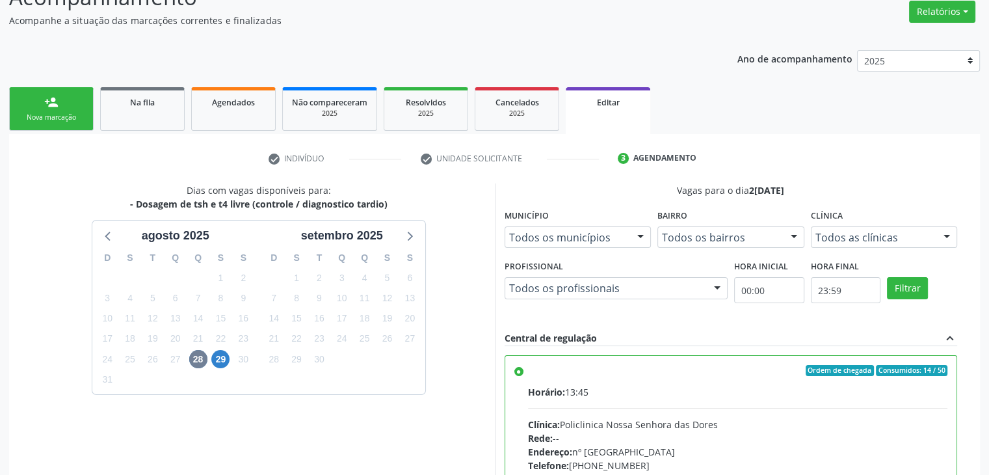
scroll to position [319, 0]
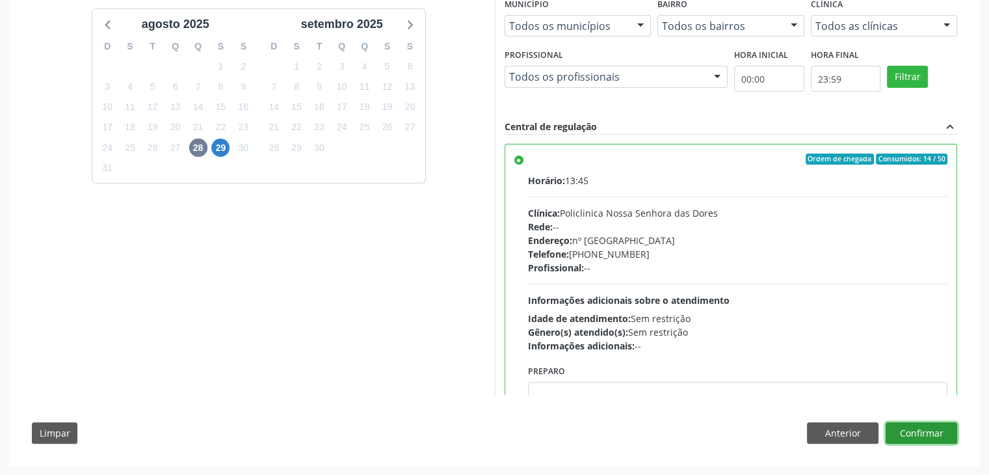
click at [908, 427] on button "Confirmar" at bounding box center [922, 433] width 72 height 22
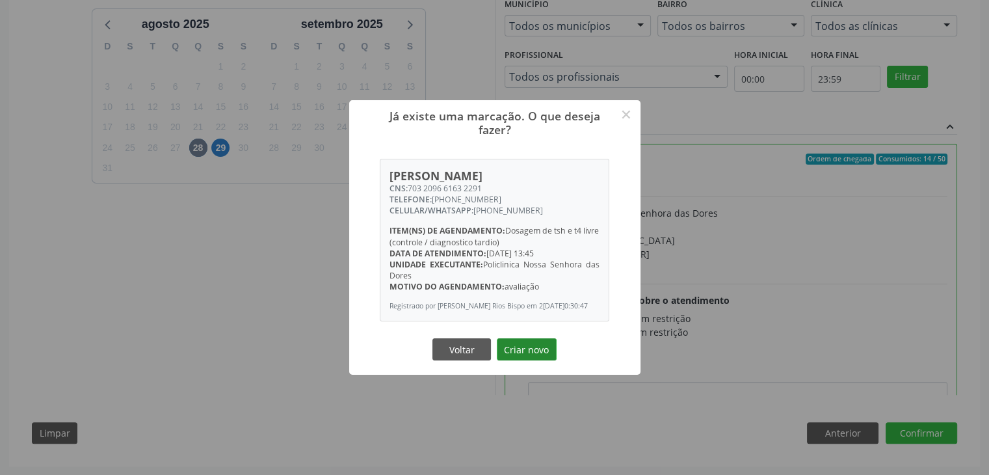
click at [523, 360] on button "Criar novo" at bounding box center [527, 349] width 60 height 22
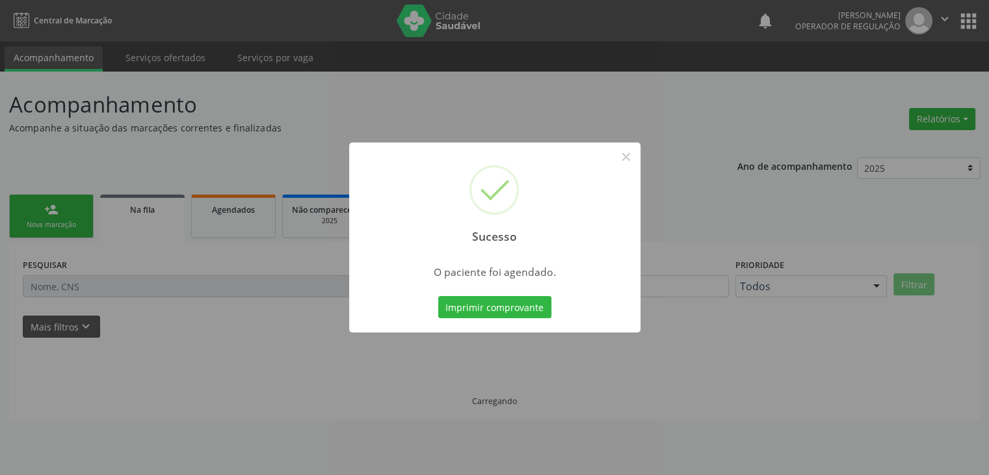
scroll to position [0, 0]
click at [628, 153] on button "×" at bounding box center [631, 157] width 22 height 22
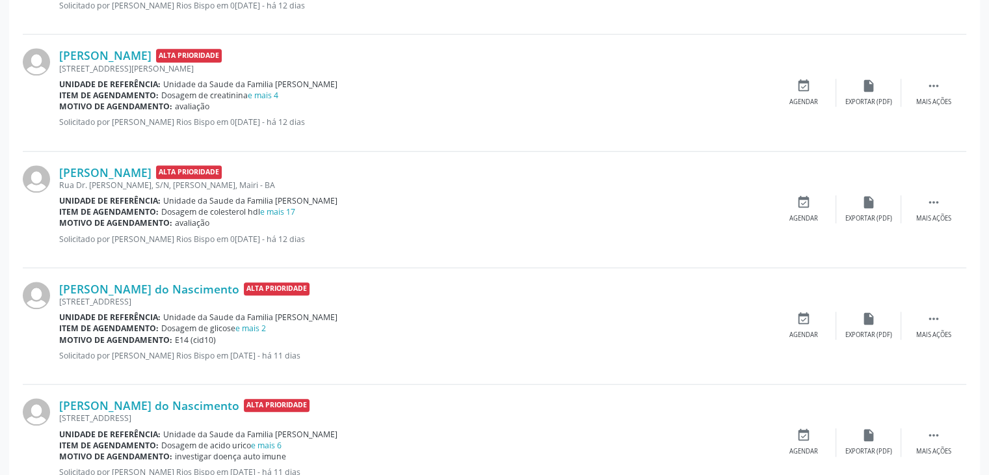
scroll to position [1105, 0]
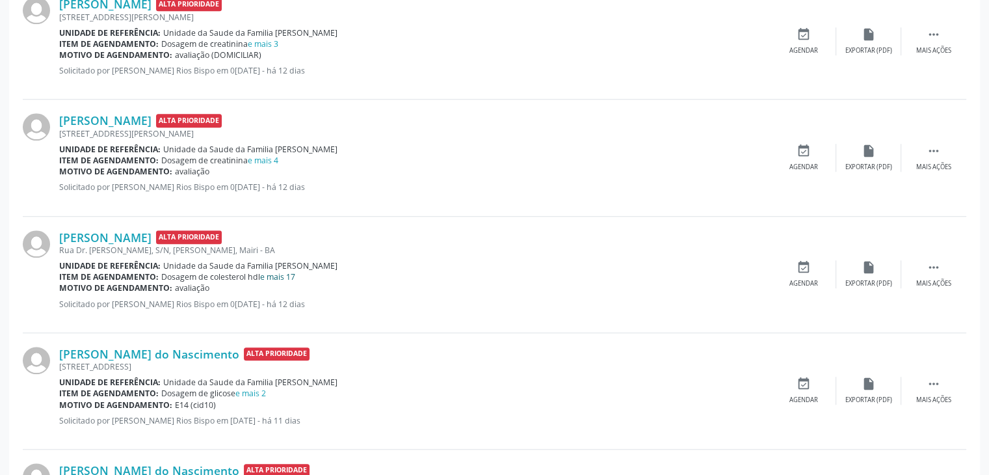
click at [278, 271] on link "e mais 17" at bounding box center [277, 276] width 35 height 11
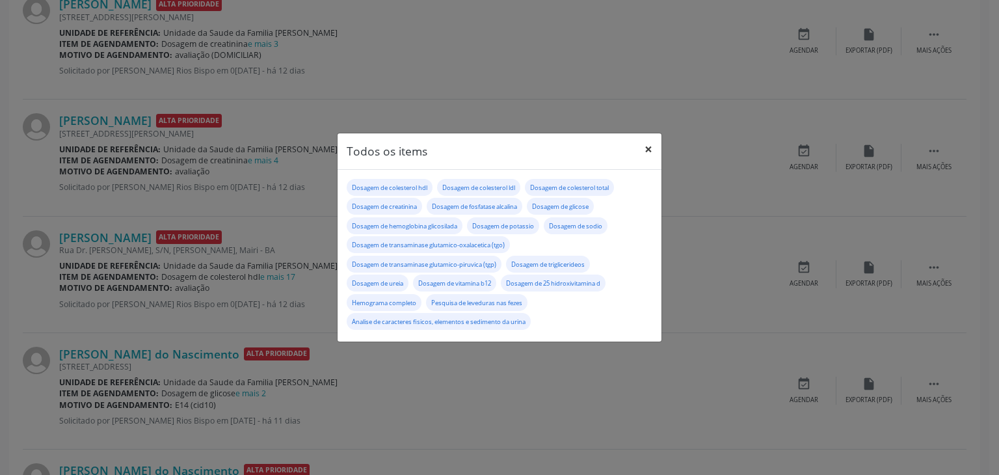
click at [645, 150] on button "×" at bounding box center [648, 149] width 26 height 32
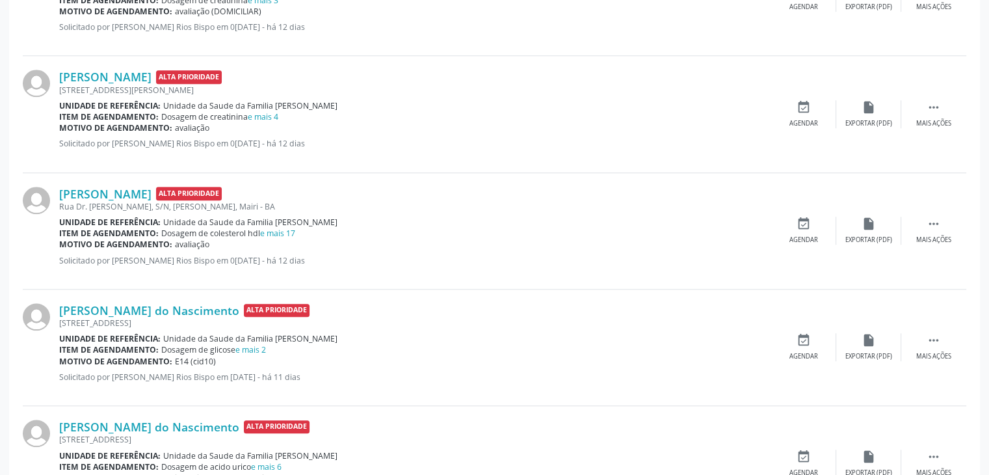
scroll to position [1170, 0]
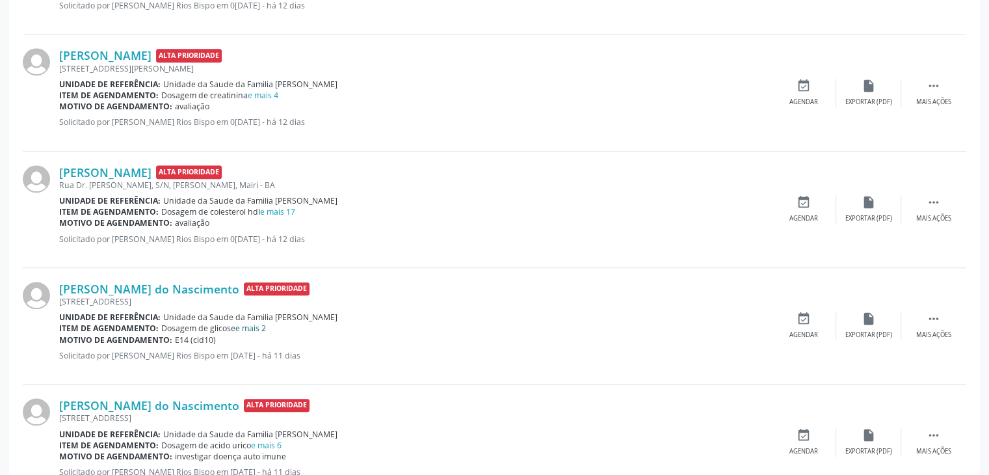
click at [257, 323] on link "e mais 2" at bounding box center [250, 328] width 31 height 11
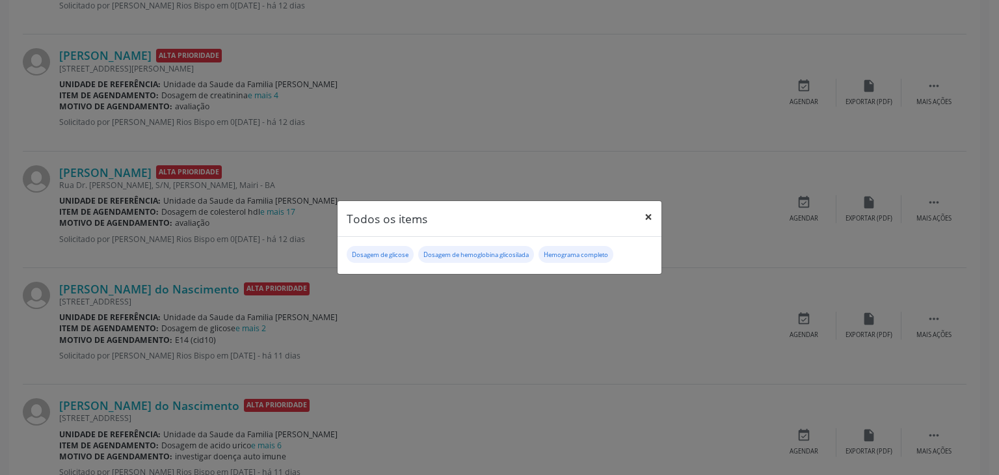
click at [642, 220] on button "×" at bounding box center [648, 217] width 26 height 32
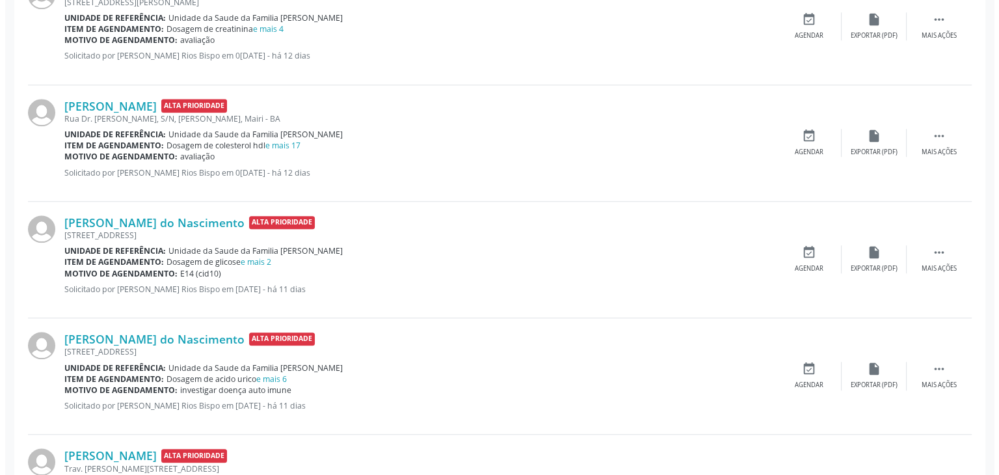
scroll to position [1300, 0]
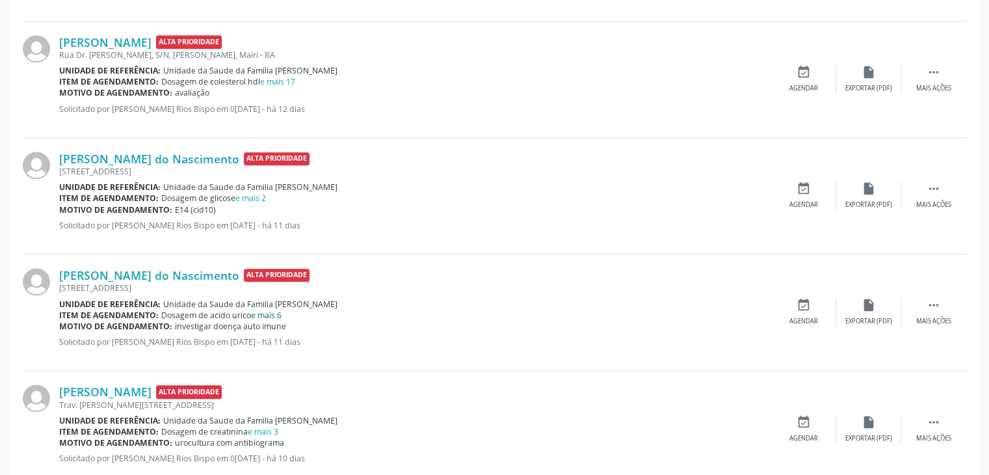
click at [270, 310] on link "e mais 6" at bounding box center [266, 315] width 31 height 11
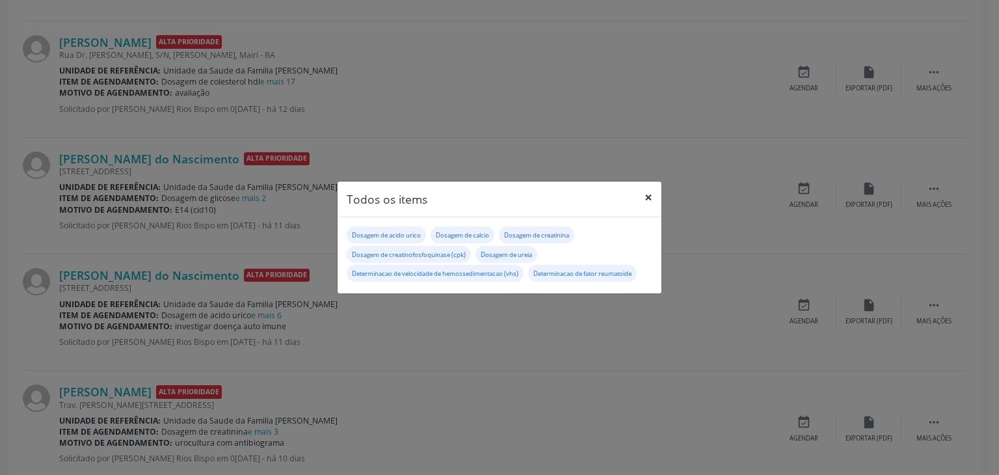
click at [644, 192] on button "×" at bounding box center [648, 197] width 26 height 32
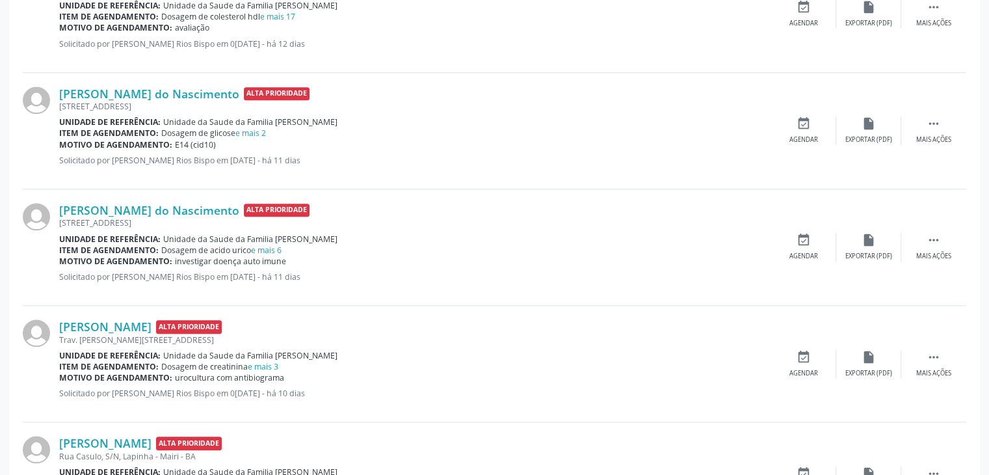
scroll to position [1496, 0]
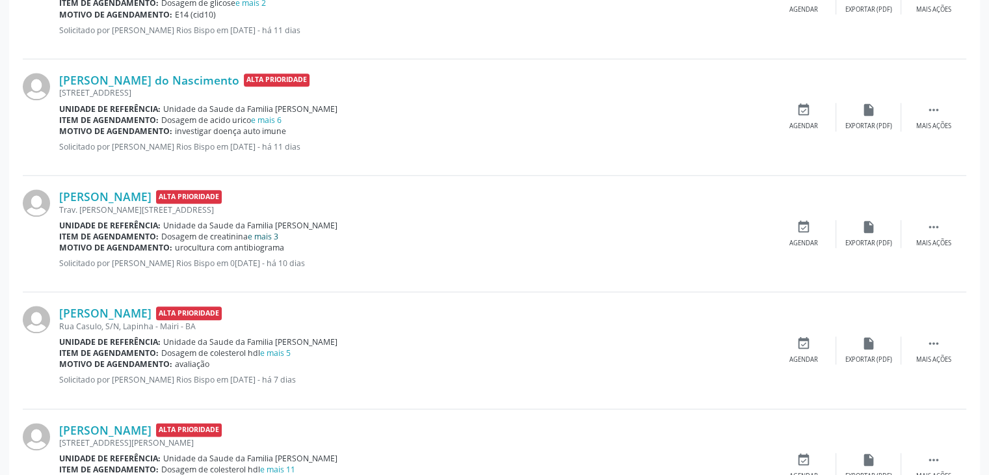
click at [267, 231] on link "e mais 3" at bounding box center [263, 236] width 31 height 11
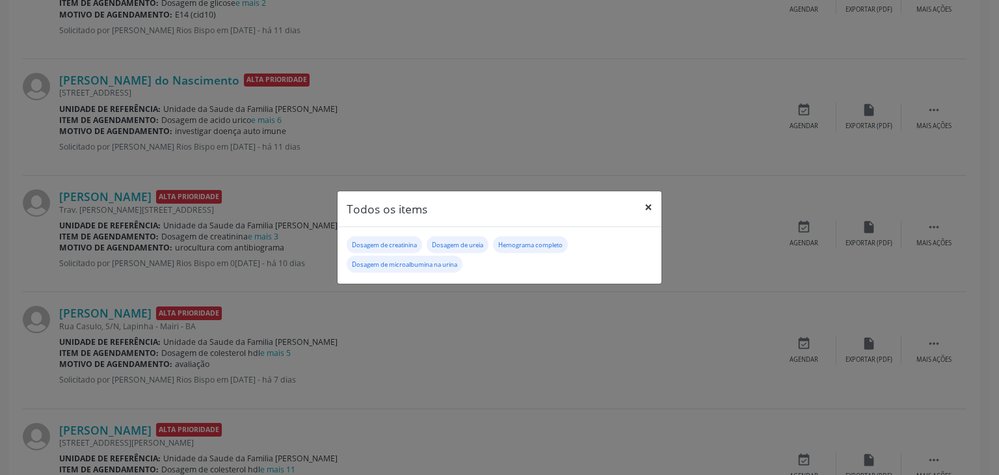
click at [642, 201] on button "×" at bounding box center [648, 207] width 26 height 32
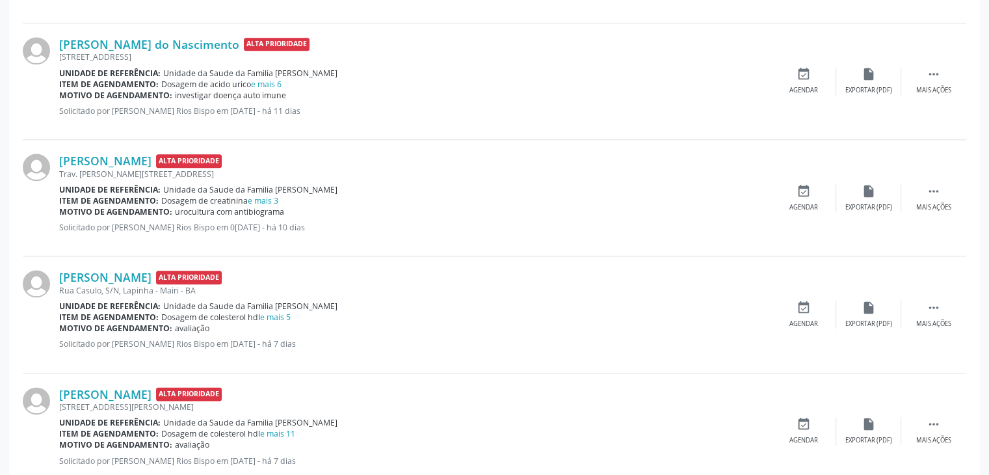
scroll to position [1561, 0]
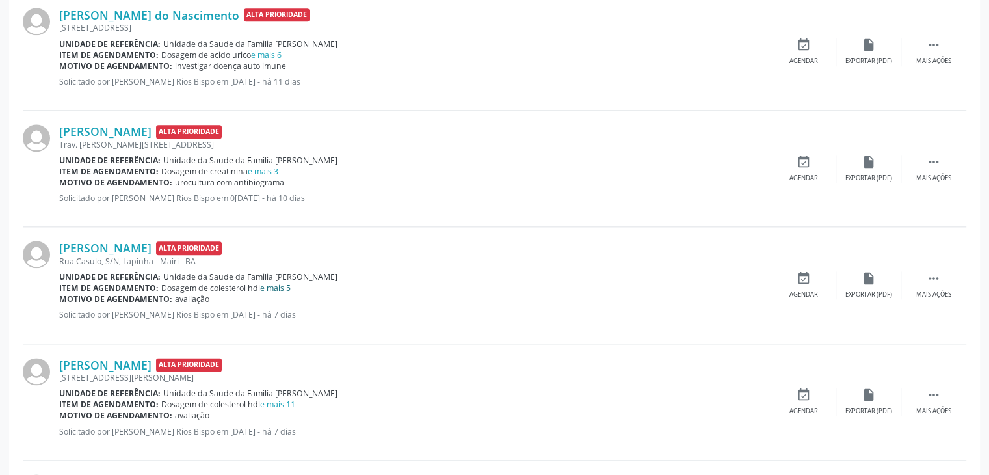
click at [273, 284] on link "e mais 5" at bounding box center [275, 287] width 31 height 11
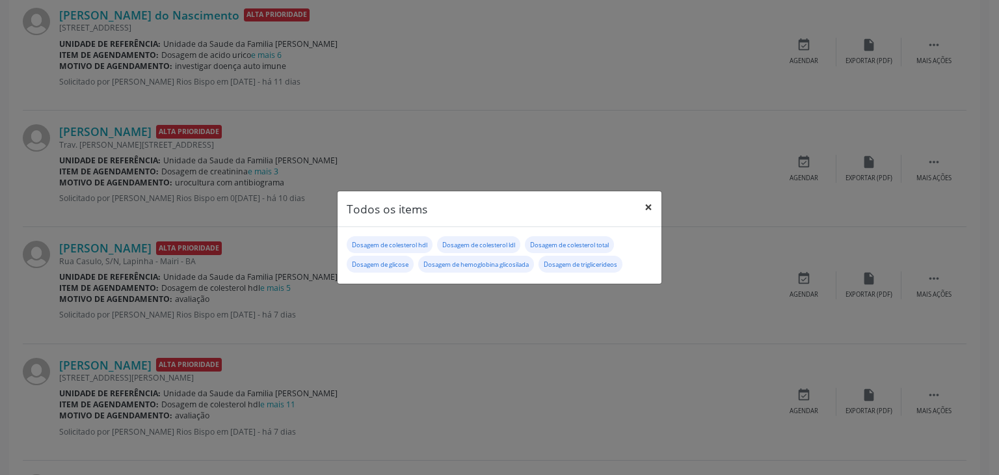
click at [642, 201] on button "×" at bounding box center [648, 207] width 26 height 32
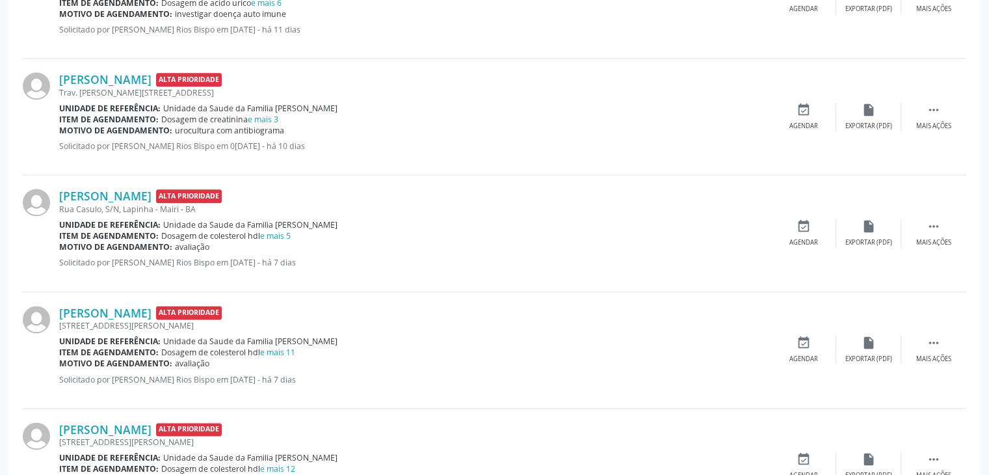
scroll to position [1691, 0]
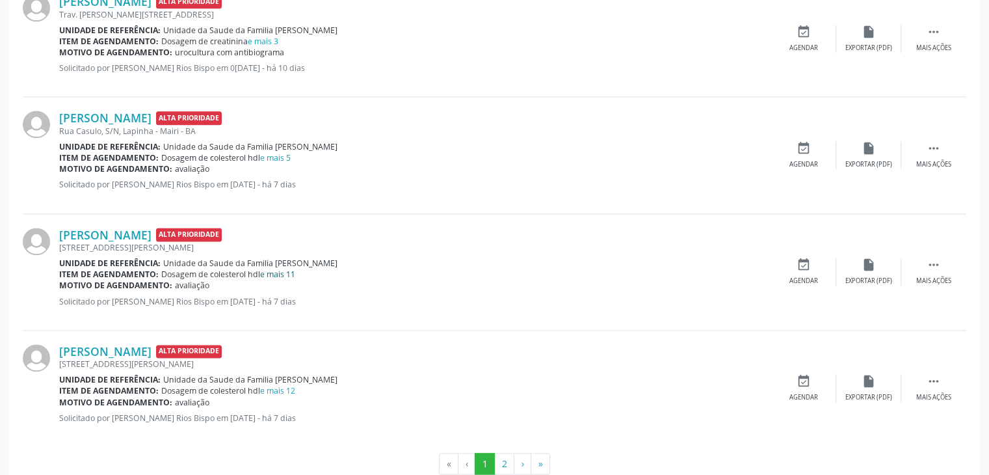
click at [283, 269] on link "e mais 11" at bounding box center [277, 274] width 35 height 11
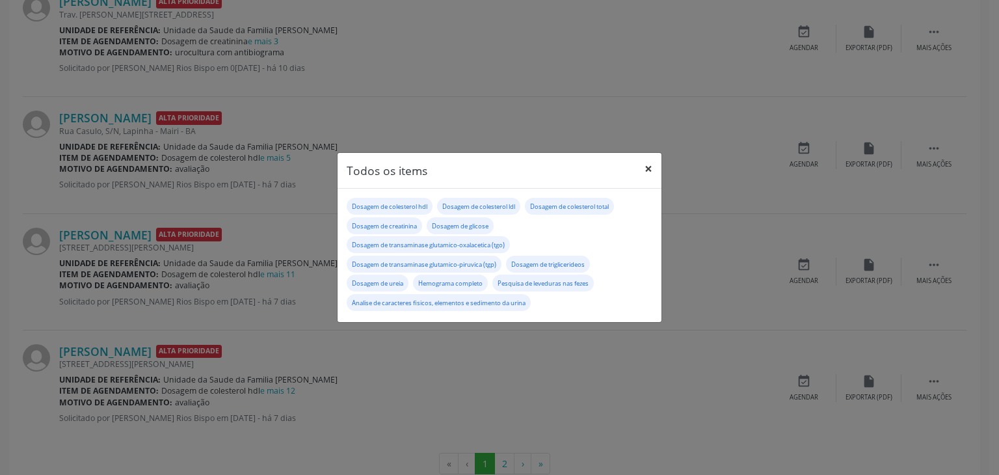
click at [648, 168] on button "×" at bounding box center [648, 169] width 26 height 32
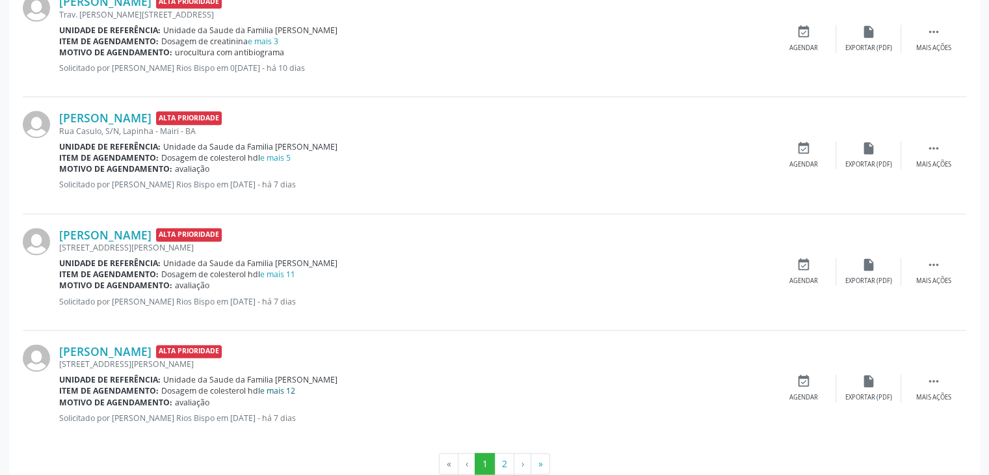
click at [282, 385] on link "e mais 12" at bounding box center [277, 390] width 35 height 11
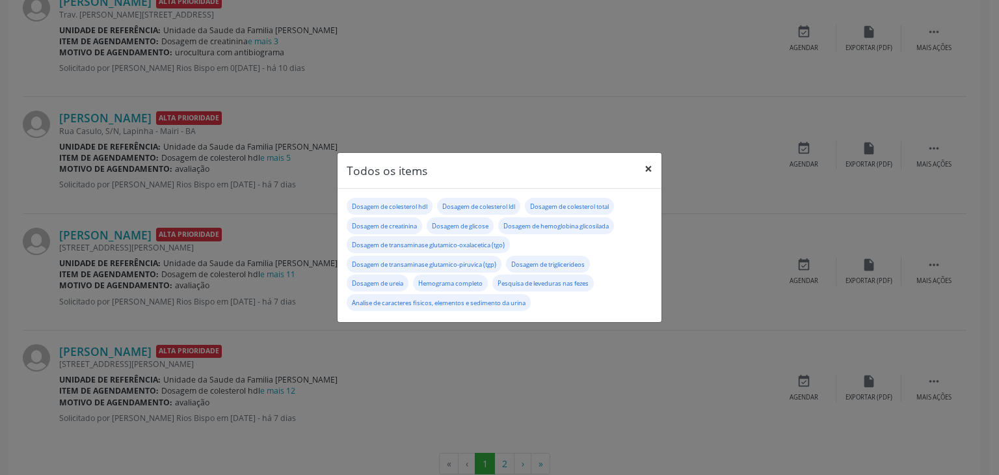
click at [659, 155] on button "×" at bounding box center [648, 169] width 26 height 32
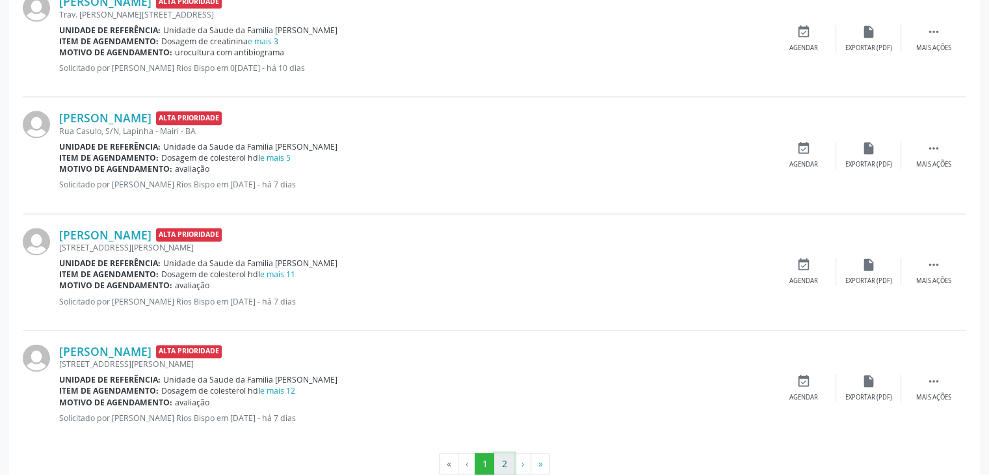
click at [505, 464] on button "2" at bounding box center [504, 464] width 20 height 22
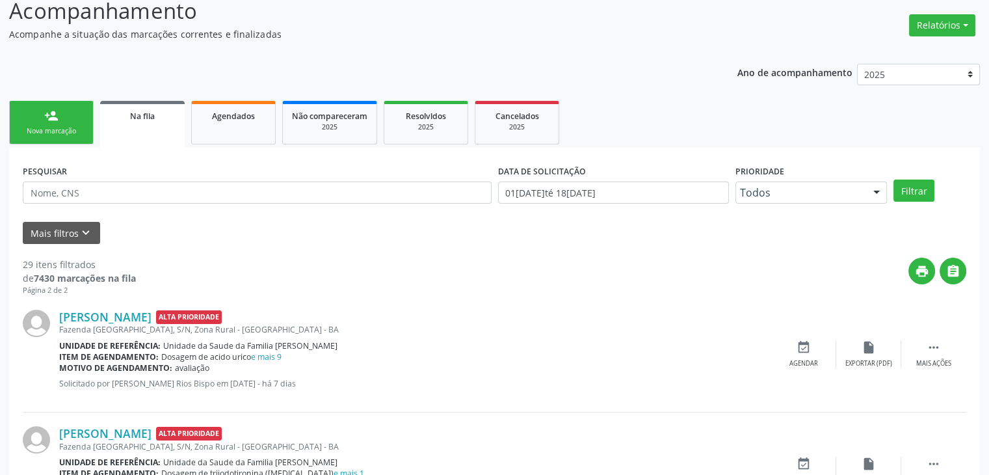
scroll to position [260, 0]
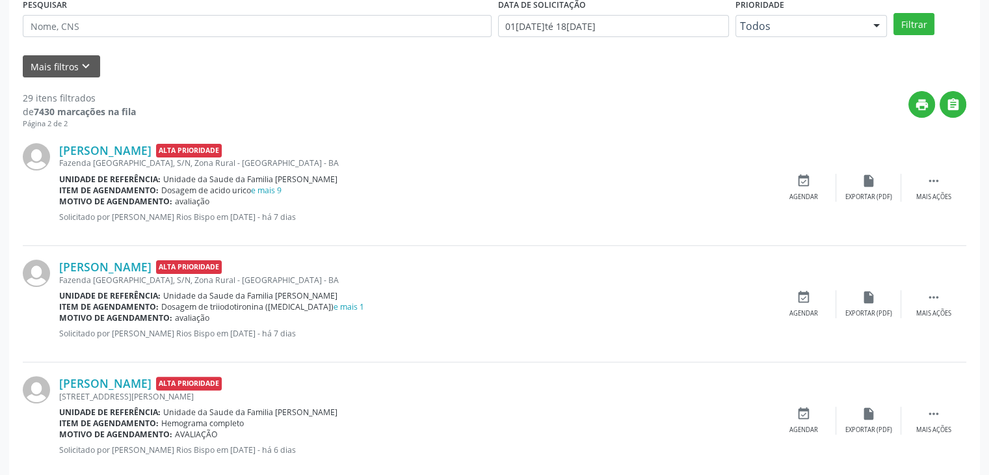
click at [270, 196] on div "Motivo de agendamento: avaliação" at bounding box center [415, 201] width 712 height 11
click at [270, 187] on link "e mais 9" at bounding box center [266, 190] width 31 height 11
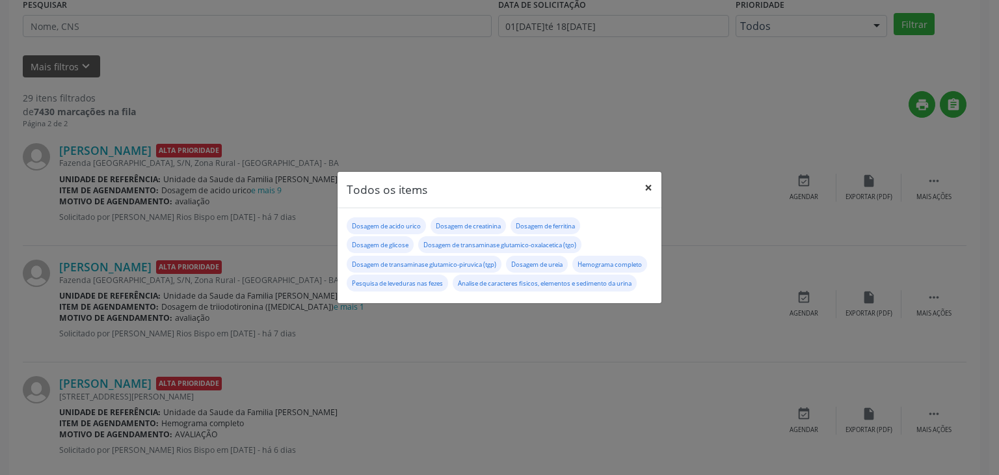
click at [648, 179] on button "×" at bounding box center [648, 188] width 26 height 32
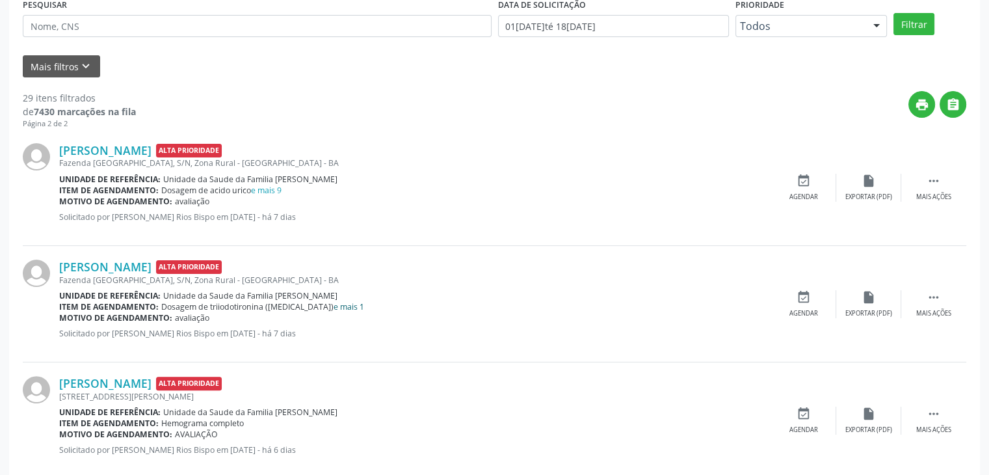
click at [334, 301] on link "e mais 1" at bounding box center [349, 306] width 31 height 11
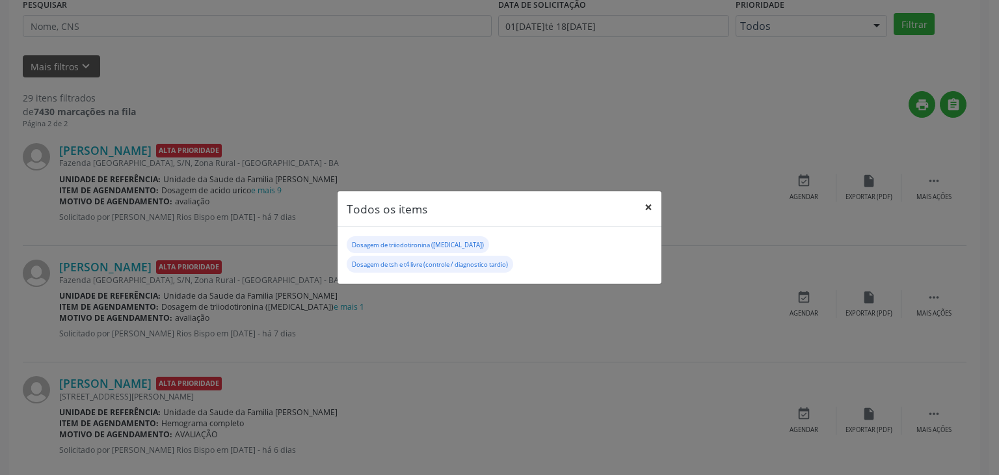
click at [641, 218] on button "×" at bounding box center [648, 207] width 26 height 32
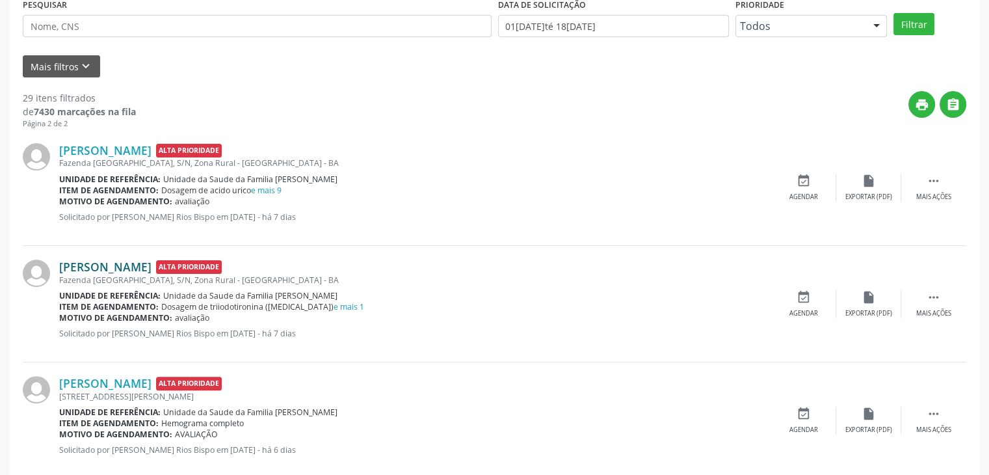
click at [149, 269] on link "[PERSON_NAME]" at bounding box center [105, 266] width 92 height 14
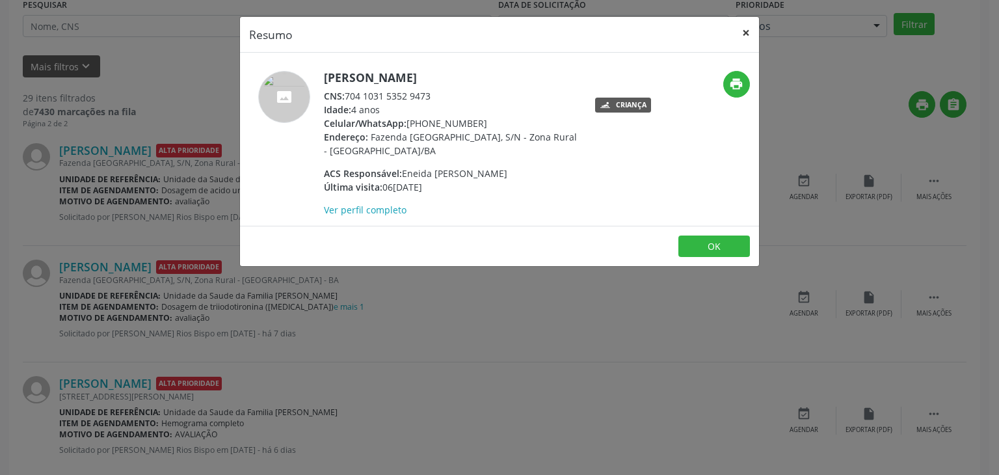
click at [748, 40] on button "×" at bounding box center [746, 33] width 26 height 32
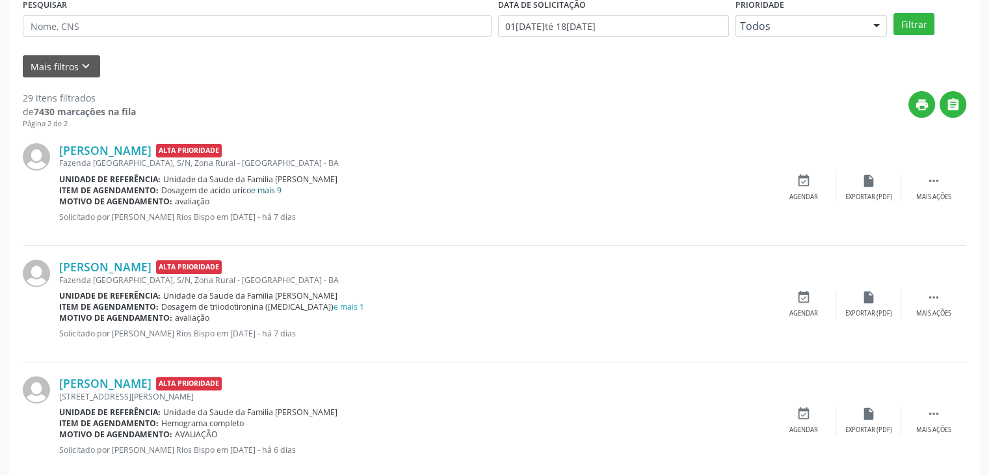
click at [267, 191] on link "e mais 9" at bounding box center [266, 190] width 31 height 11
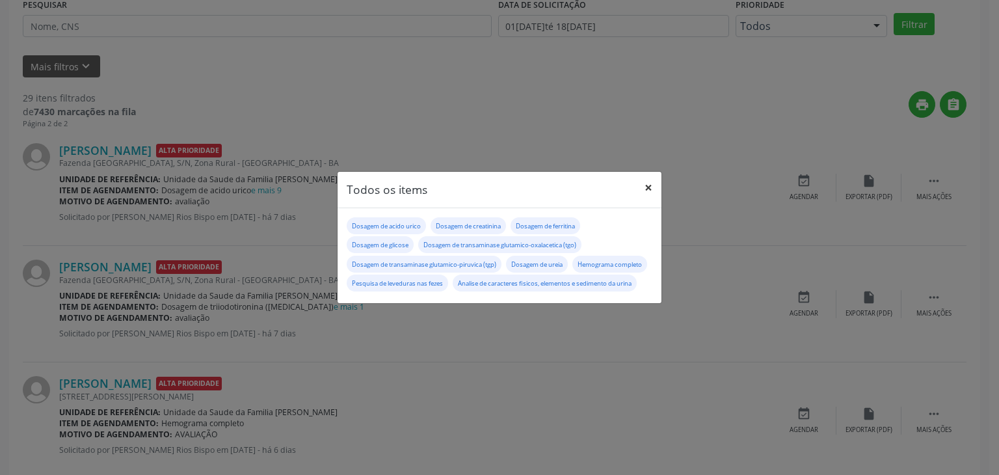
click at [647, 179] on button "×" at bounding box center [648, 188] width 26 height 32
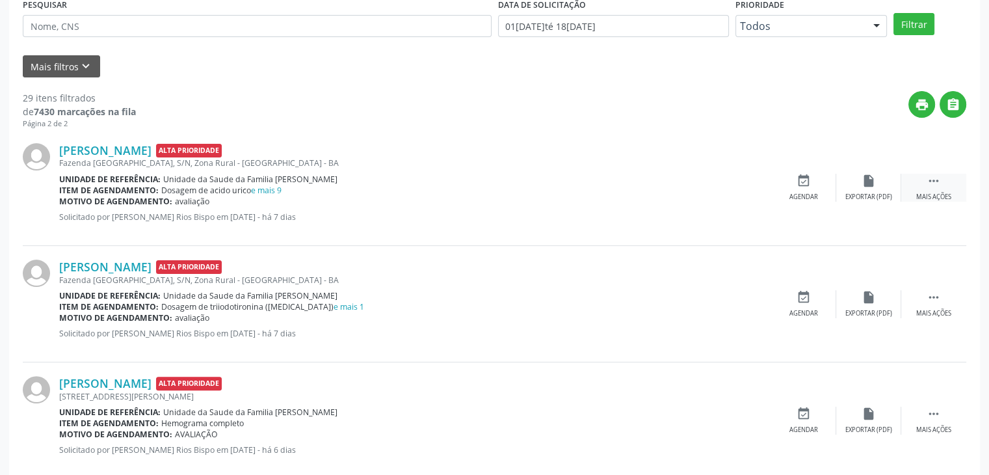
click at [941, 180] on div " Mais ações" at bounding box center [933, 188] width 65 height 28
click at [843, 183] on div "edit Editar" at bounding box center [868, 188] width 65 height 28
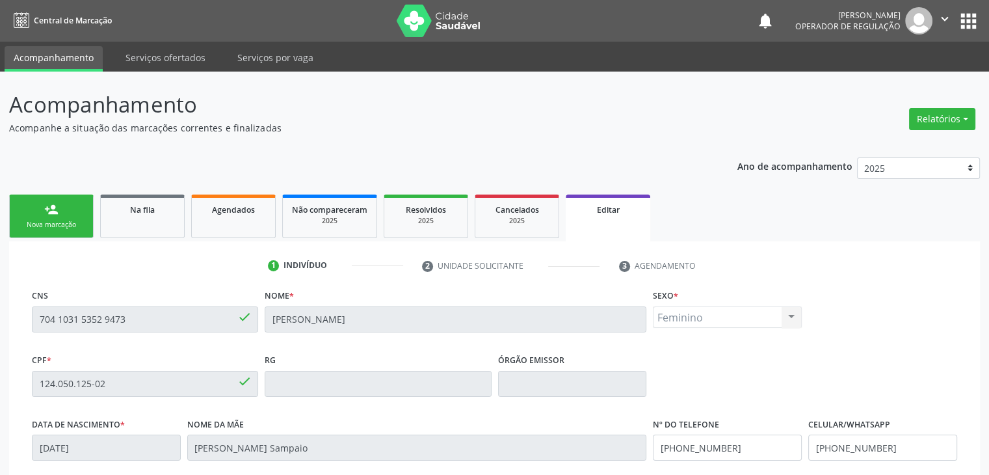
scroll to position [247, 0]
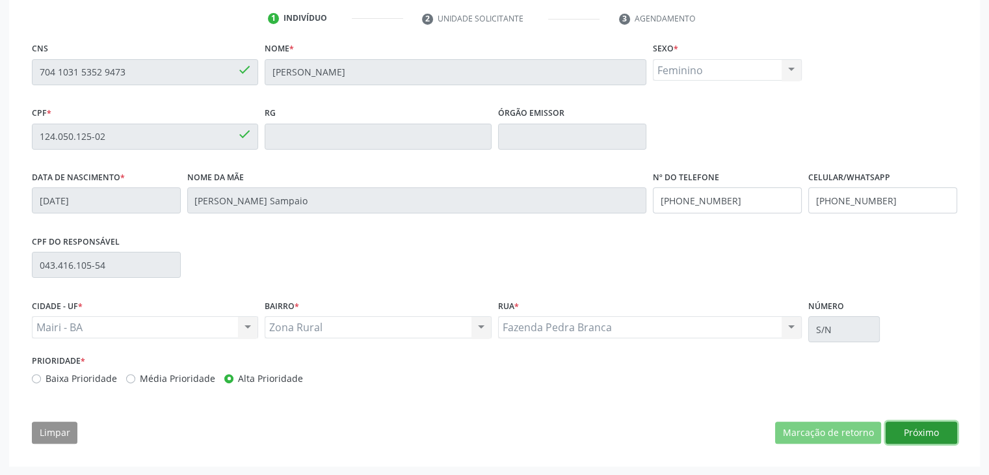
click at [936, 430] on button "Próximo" at bounding box center [922, 432] width 72 height 22
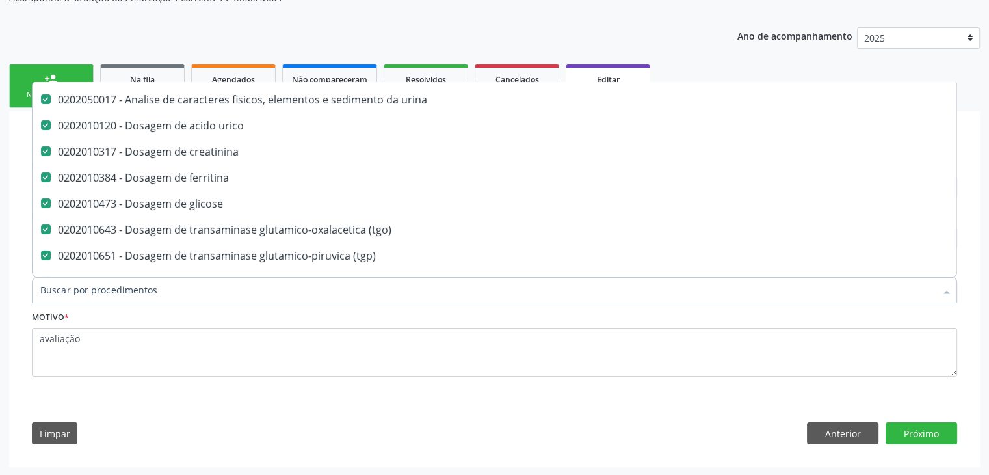
scroll to position [0, 0]
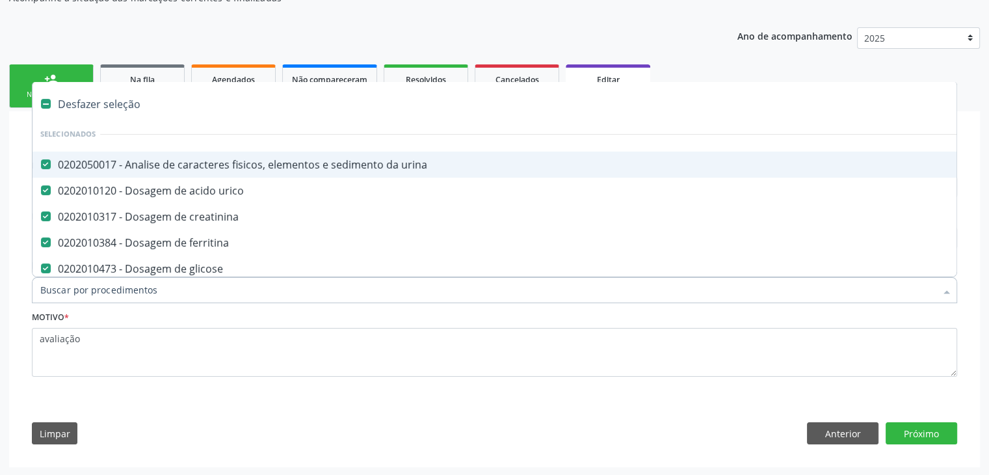
click at [69, 107] on div "Desfazer seleção" at bounding box center [541, 104] width 1016 height 26
checkbox urina "false"
checkbox urico "false"
checkbox creatinina "false"
checkbox ferritina "false"
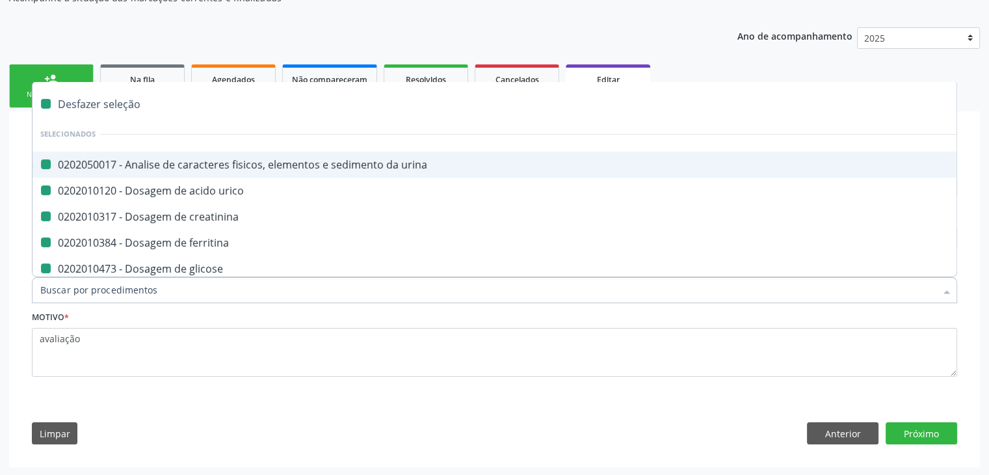
checkbox glicose "false"
checkbox \(tgo\) "false"
checkbox \(tgp\) "false"
checkbox ureia "false"
checkbox completo "false"
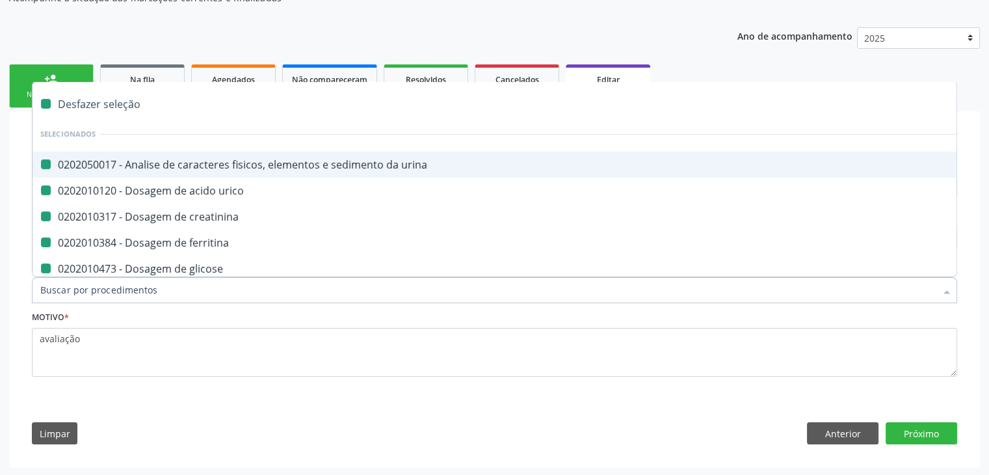
checkbox fezes "false"
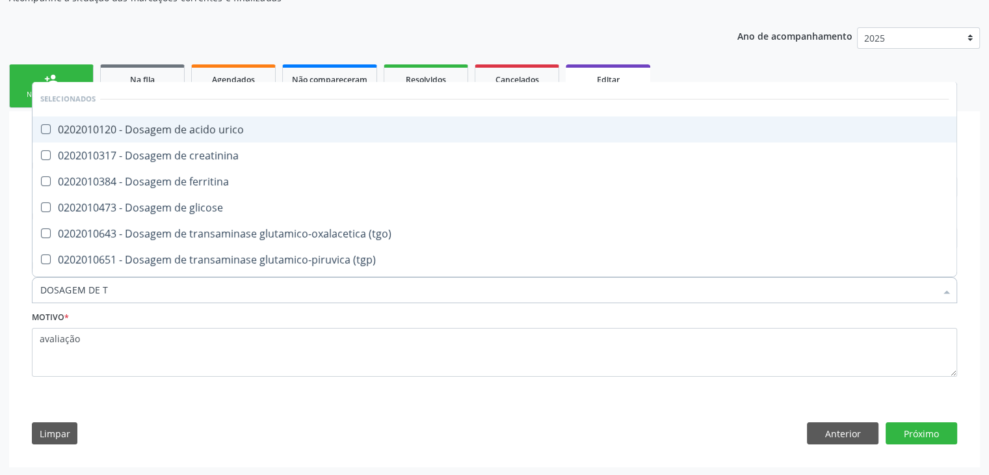
type input "DOSAGEM DE TS"
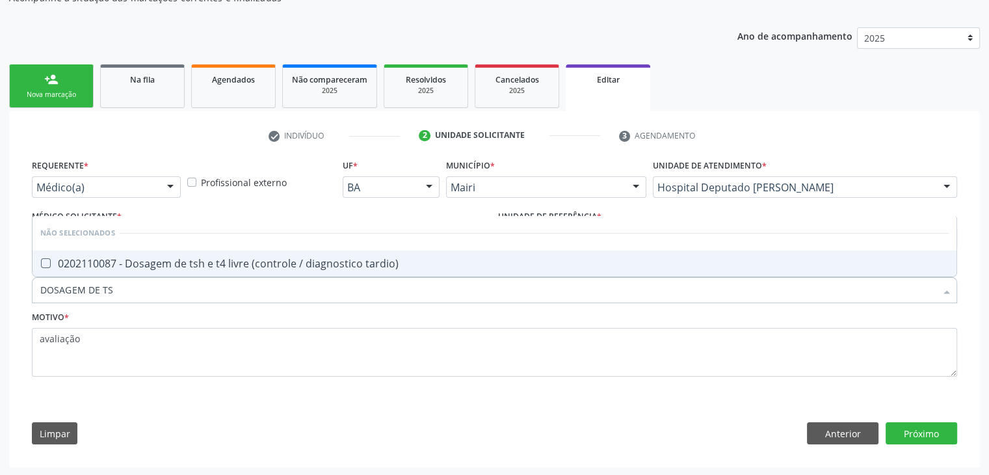
click at [151, 277] on input "DOSAGEM DE TS" at bounding box center [487, 290] width 895 height 26
click at [153, 265] on div "0202110087 - Dosagem de tsh e t4 livre (controle / diagnostico tardio)" at bounding box center [494, 263] width 908 height 10
checkbox tardio\) "true"
click at [914, 439] on button "Próximo" at bounding box center [922, 433] width 72 height 22
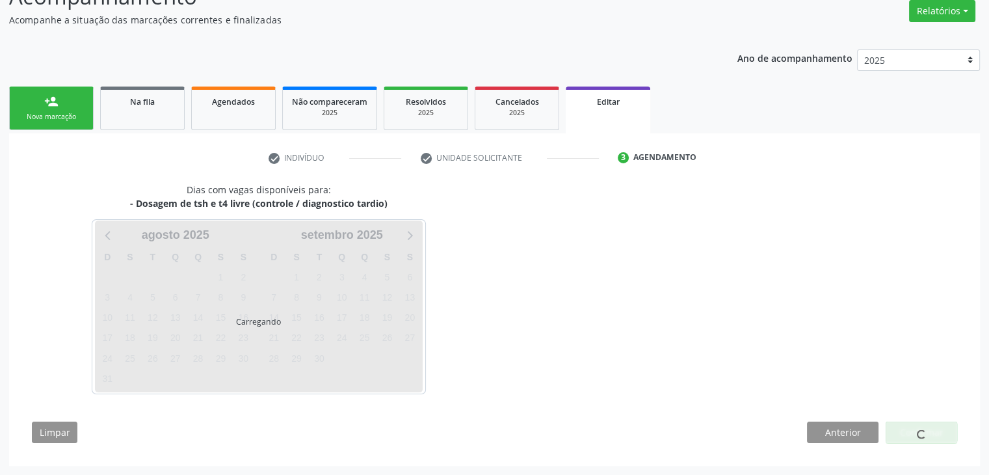
scroll to position [107, 0]
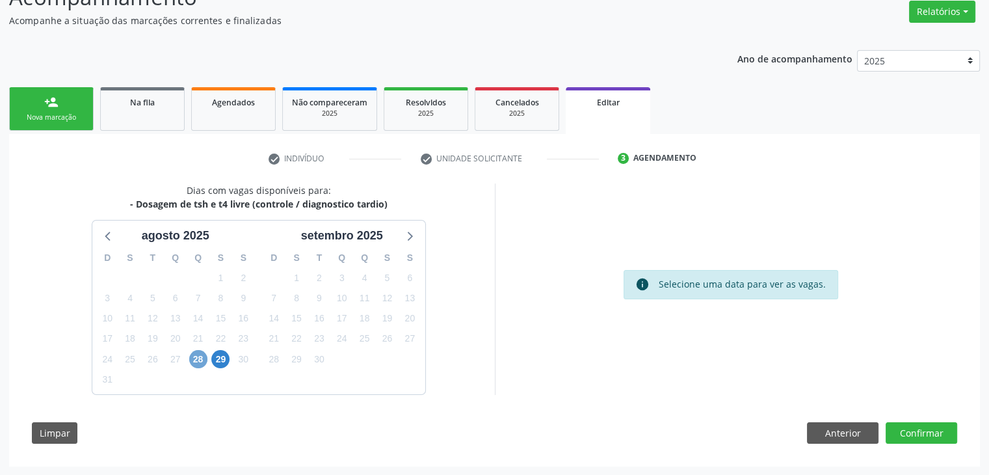
click at [198, 358] on span "28" at bounding box center [198, 359] width 18 height 18
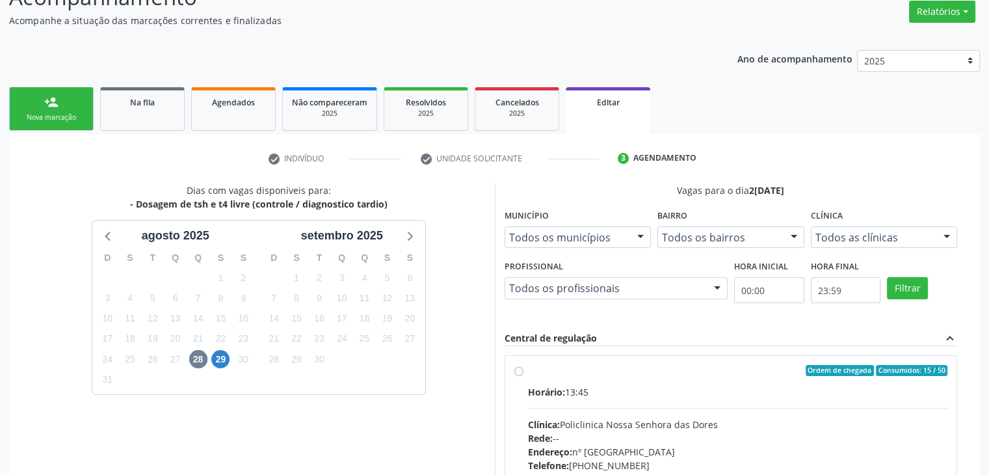
click at [680, 404] on div "Horário: 13:45 Clínica: Policlinica [GEOGRAPHIC_DATA] Rede: -- Endereço: [STREE…" at bounding box center [738, 474] width 420 height 179
click at [523, 376] on input "Ordem de chegada Consumidos: 15 / 50 Horário: 13:45 Clínica: Policlinica Nossa …" at bounding box center [518, 371] width 9 height 12
radio input "true"
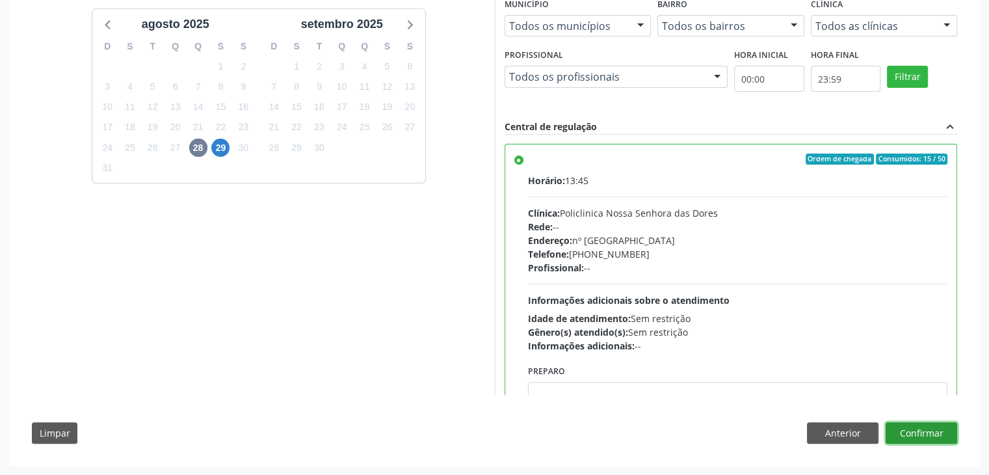
click at [924, 436] on button "Confirmar" at bounding box center [922, 433] width 72 height 22
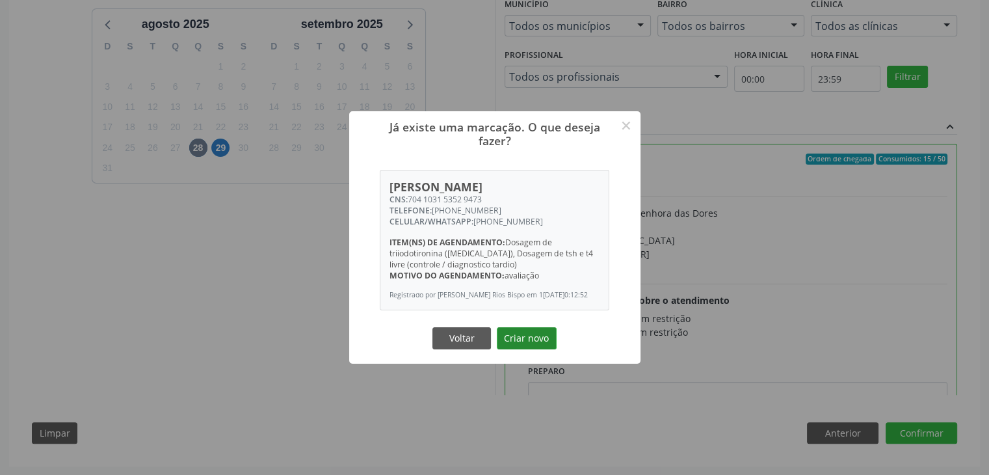
click at [525, 340] on button "Criar novo" at bounding box center [527, 338] width 60 height 22
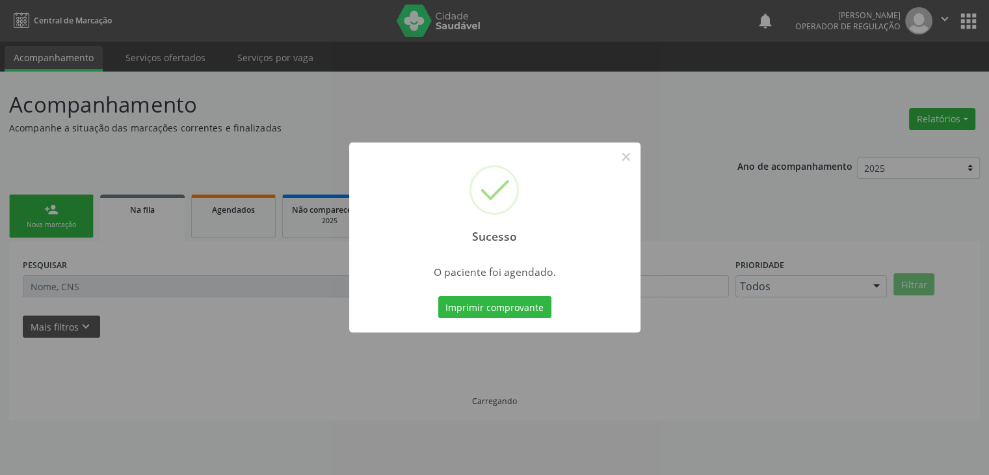
scroll to position [0, 0]
click at [636, 160] on button "×" at bounding box center [631, 157] width 22 height 22
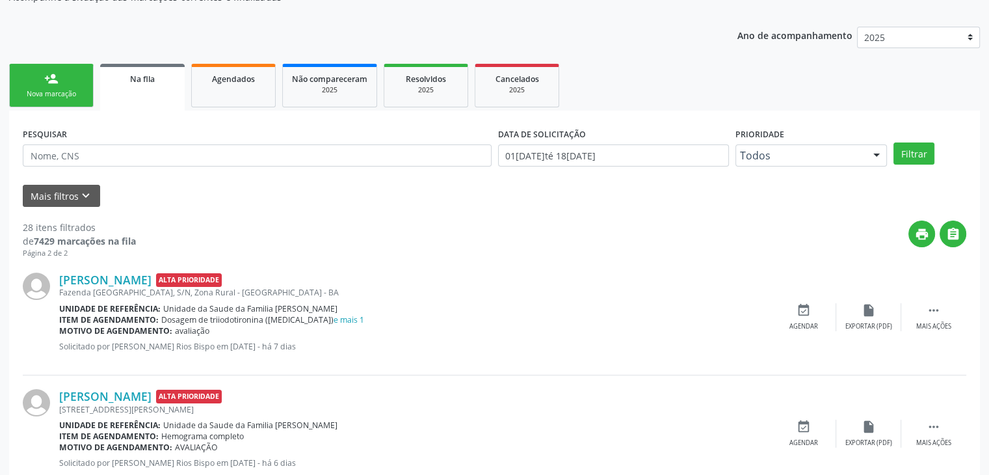
scroll to position [195, 0]
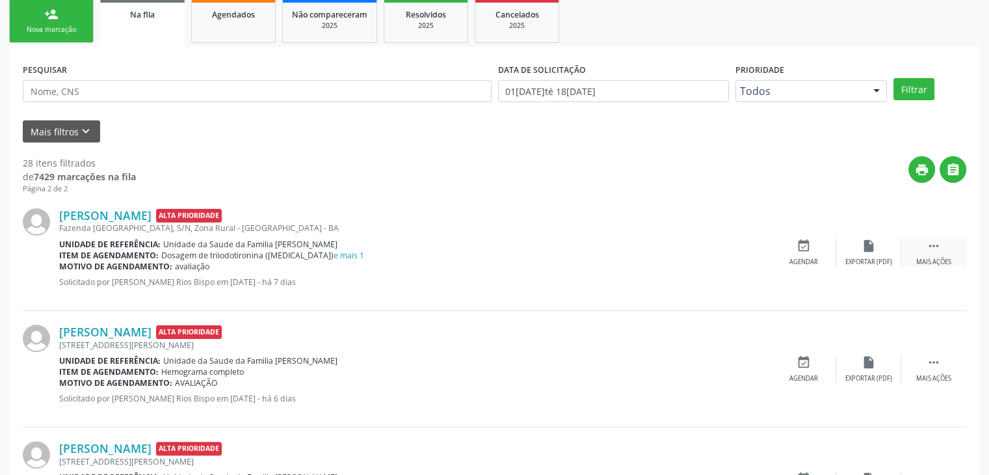
click at [934, 244] on icon "" at bounding box center [934, 246] width 14 height 14
click at [890, 243] on div "edit Editar" at bounding box center [868, 253] width 65 height 28
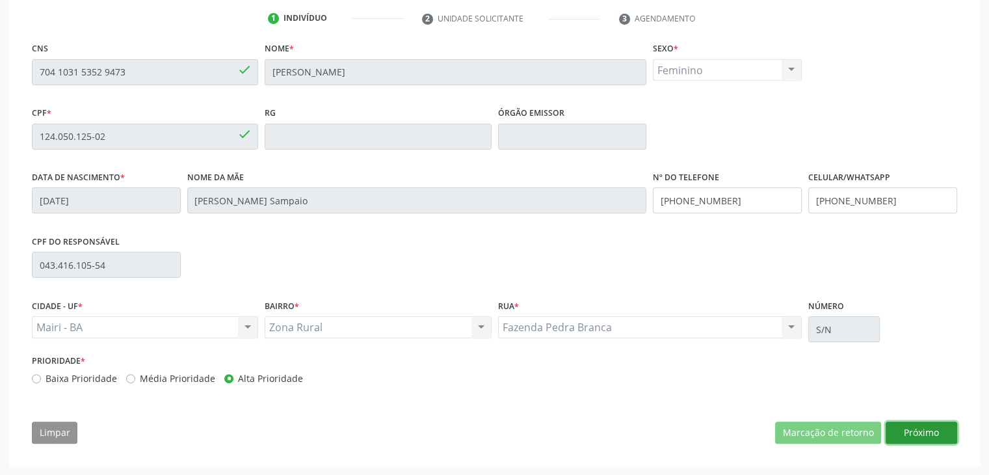
click at [907, 432] on button "Próximo" at bounding box center [922, 432] width 72 height 22
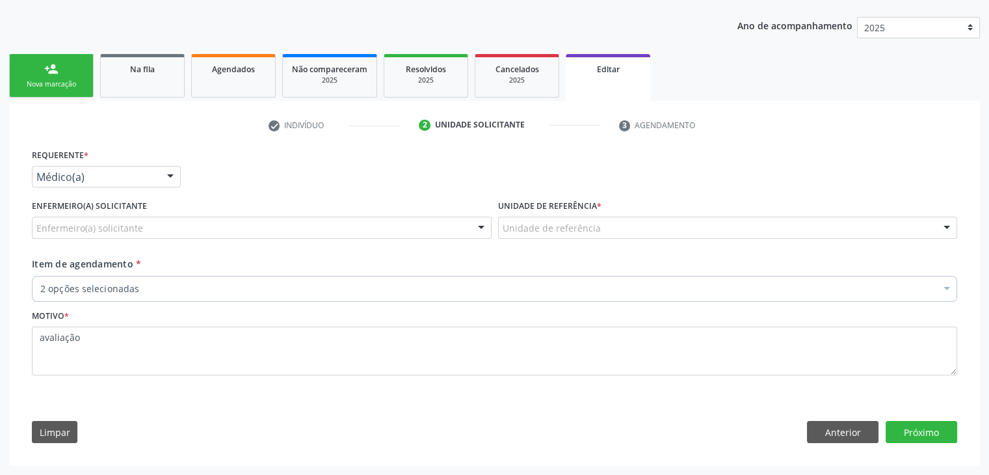
scroll to position [139, 0]
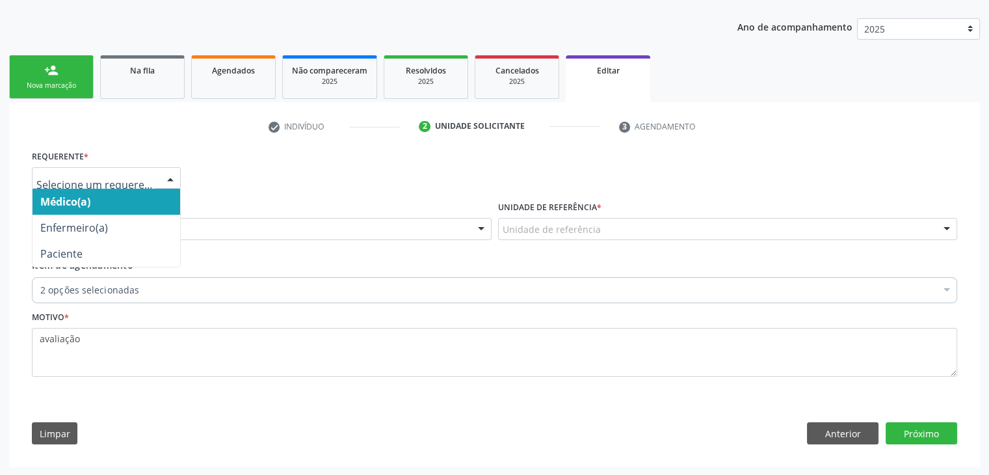
click at [65, 168] on div at bounding box center [106, 178] width 149 height 22
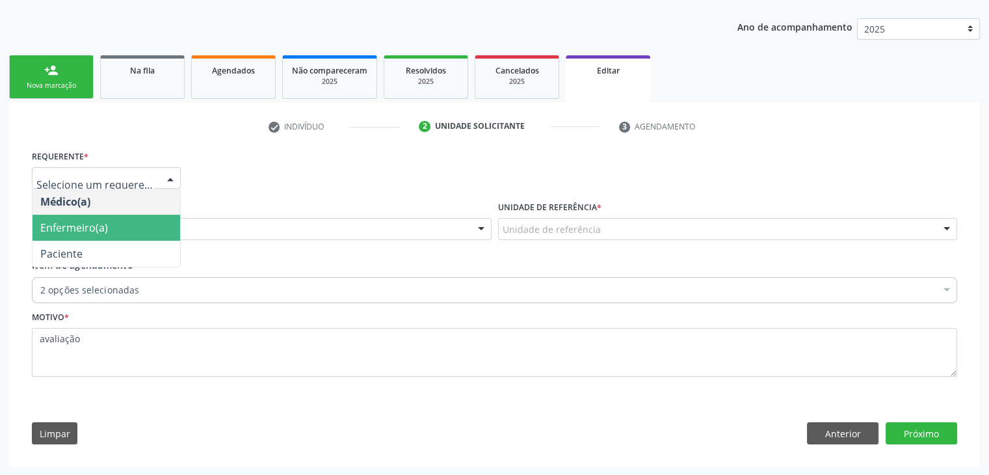
click at [62, 217] on span "Enfermeiro(a)" at bounding box center [107, 228] width 148 height 26
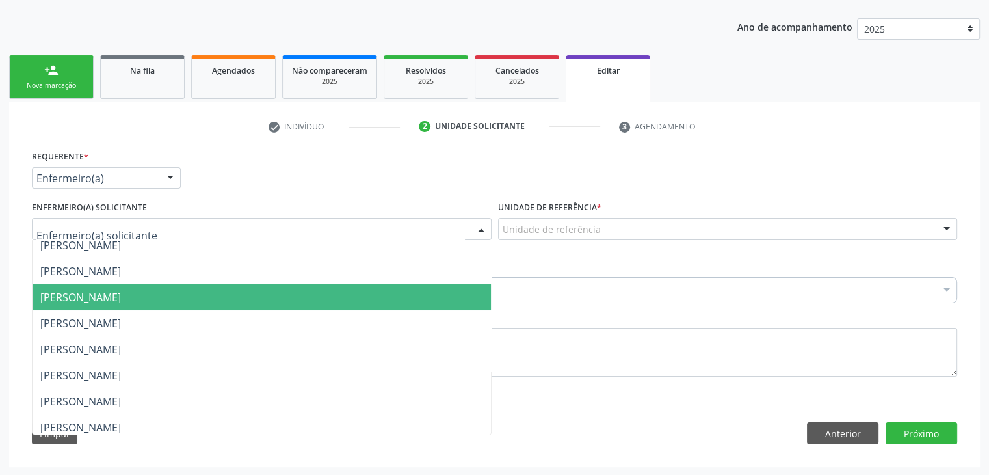
scroll to position [130, 0]
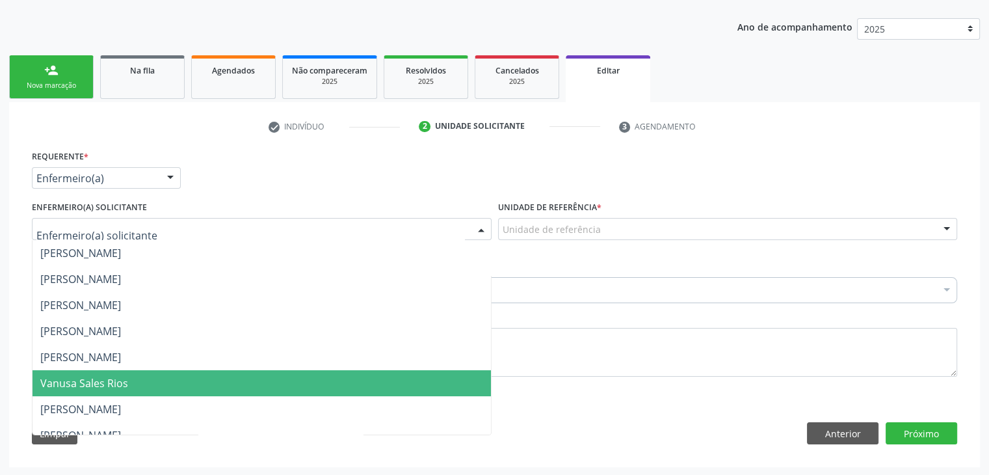
click at [88, 358] on span "[PERSON_NAME]" at bounding box center [80, 357] width 81 height 14
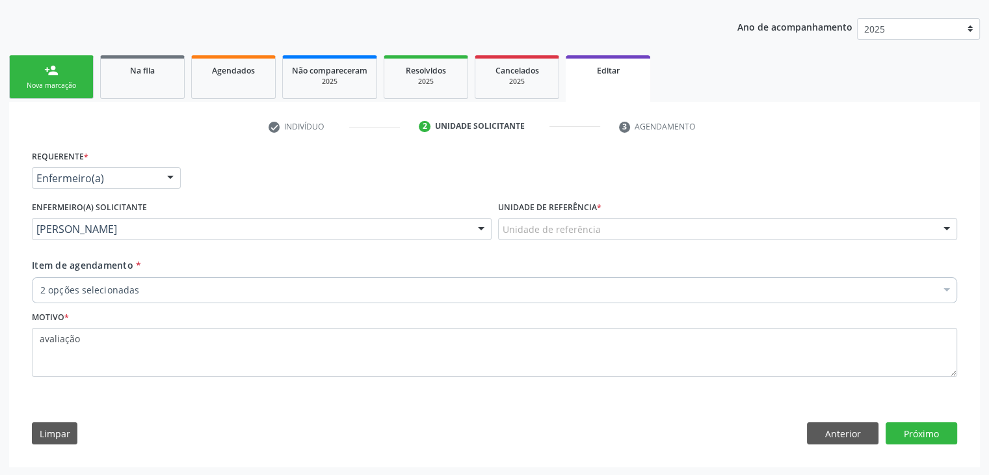
click at [655, 240] on div "Unidade de referência * Unidade de referência Unidade de Saude da Familia Jonat…" at bounding box center [728, 228] width 466 height 60
click at [658, 233] on div "Unidade de referência" at bounding box center [728, 229] width 460 height 22
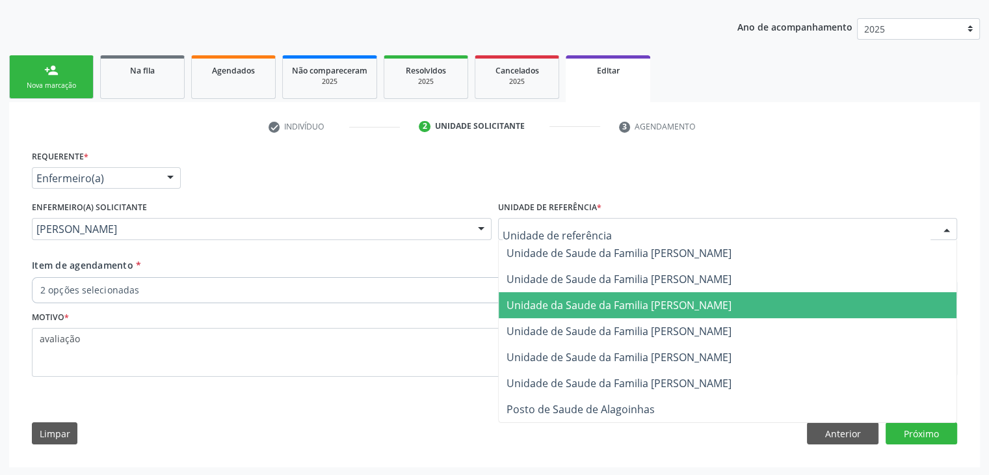
click at [661, 298] on span "Unidade da Saude da Familia [PERSON_NAME]" at bounding box center [619, 305] width 225 height 14
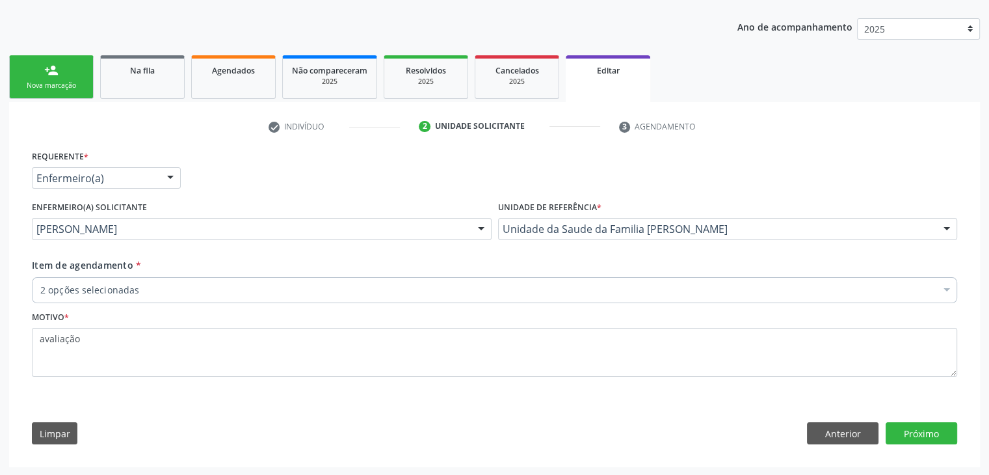
click at [283, 298] on div "2 opções selecionadas" at bounding box center [494, 290] width 925 height 26
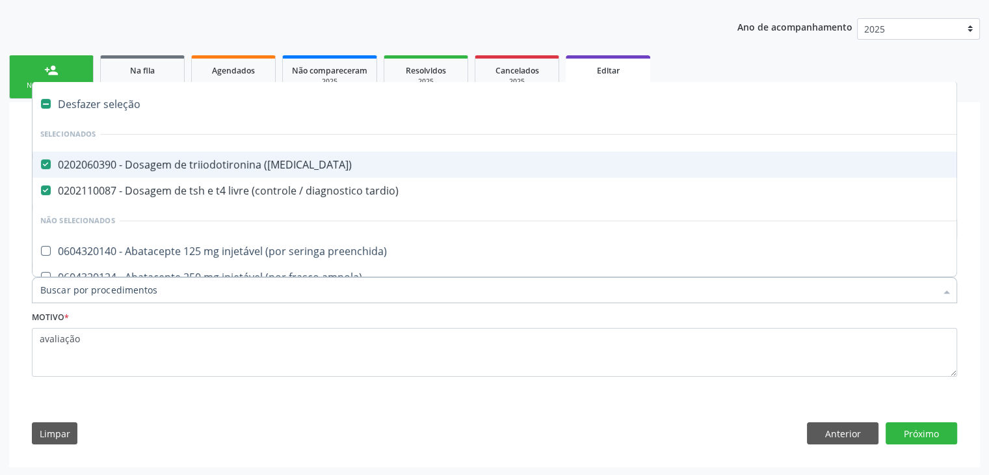
click at [99, 106] on div "Desfazer seleção" at bounding box center [541, 104] width 1016 height 26
checkbox \(t3\) "false"
checkbox tardio\) "false"
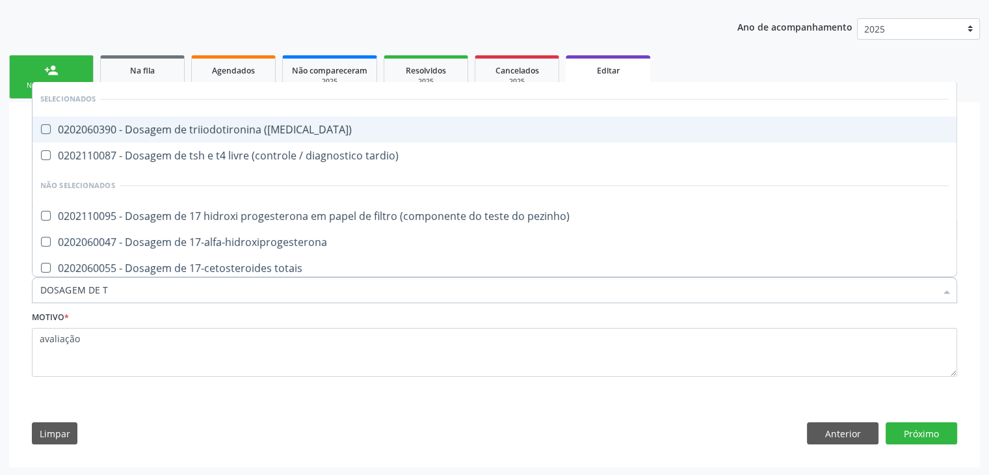
type input "DOSAGEM DE TS"
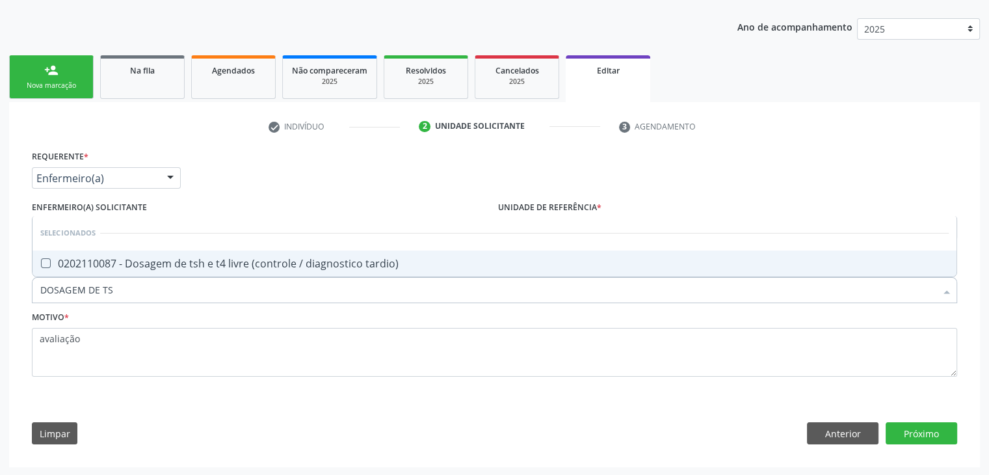
click at [167, 258] on div "0202110087 - Dosagem de tsh e t4 livre (controle / diagnostico tardio)" at bounding box center [494, 263] width 908 height 10
checkbox tardio\) "true"
click at [952, 437] on button "Próximo" at bounding box center [922, 433] width 72 height 22
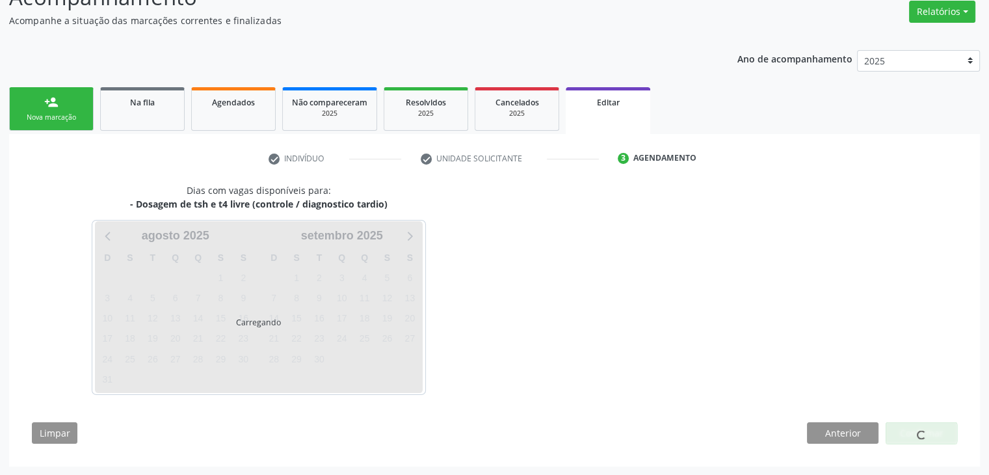
scroll to position [107, 0]
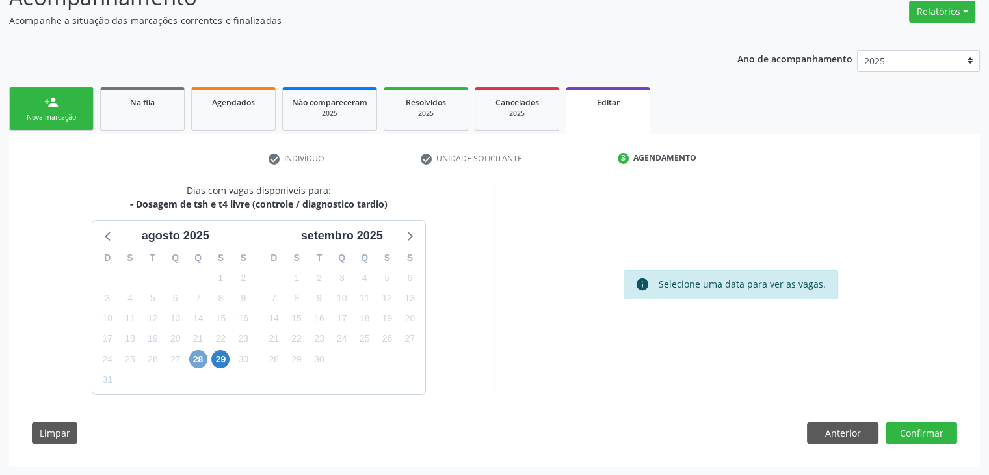
click at [203, 358] on span "28" at bounding box center [198, 359] width 18 height 18
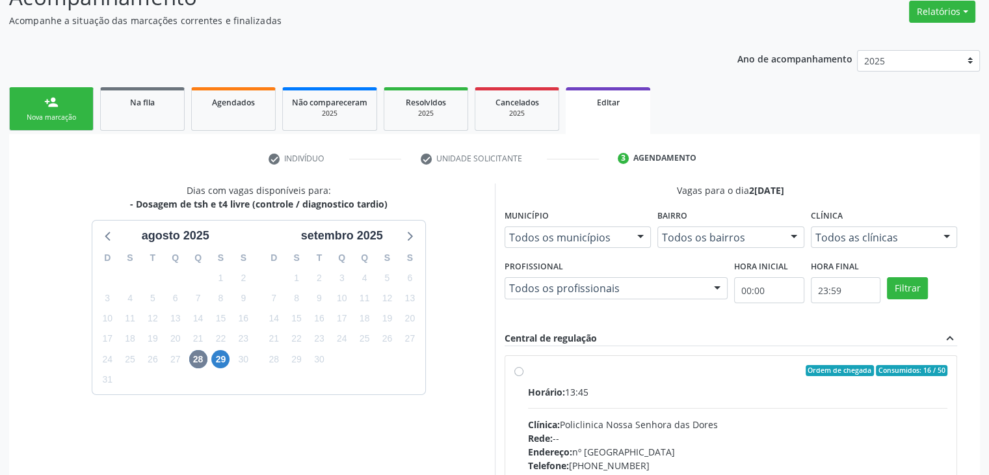
click at [536, 380] on label "Ordem de chegada Consumidos: 16 / 50 Horário: 13:45 Clínica: Policlinica Nossa …" at bounding box center [738, 465] width 420 height 200
click at [523, 376] on input "Ordem de chegada Consumidos: 16 / 50 Horário: 13:45 Clínica: Policlinica Nossa …" at bounding box center [518, 371] width 9 height 12
radio input "true"
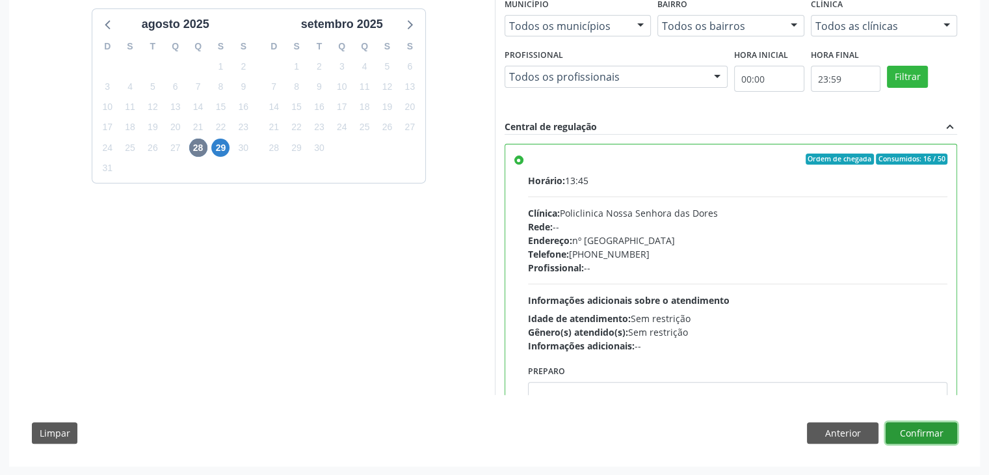
click at [914, 426] on button "Confirmar" at bounding box center [922, 433] width 72 height 22
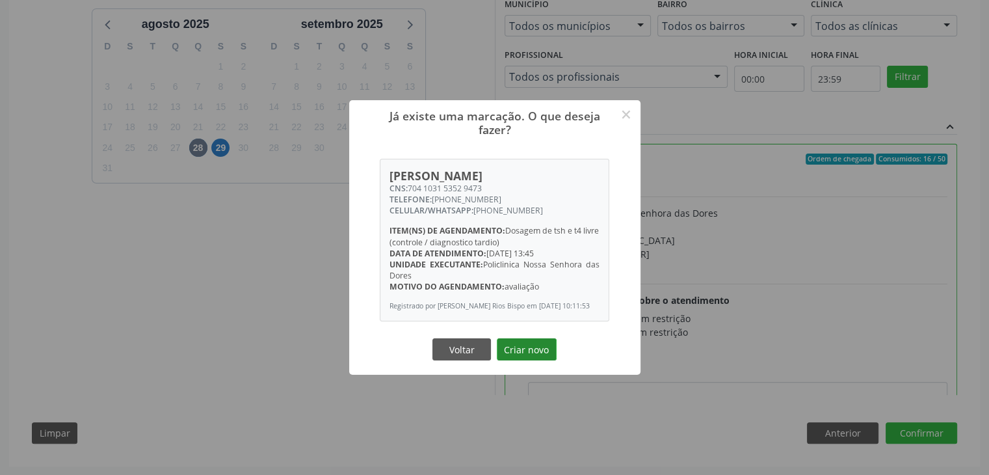
click at [534, 352] on button "Criar novo" at bounding box center [527, 349] width 60 height 22
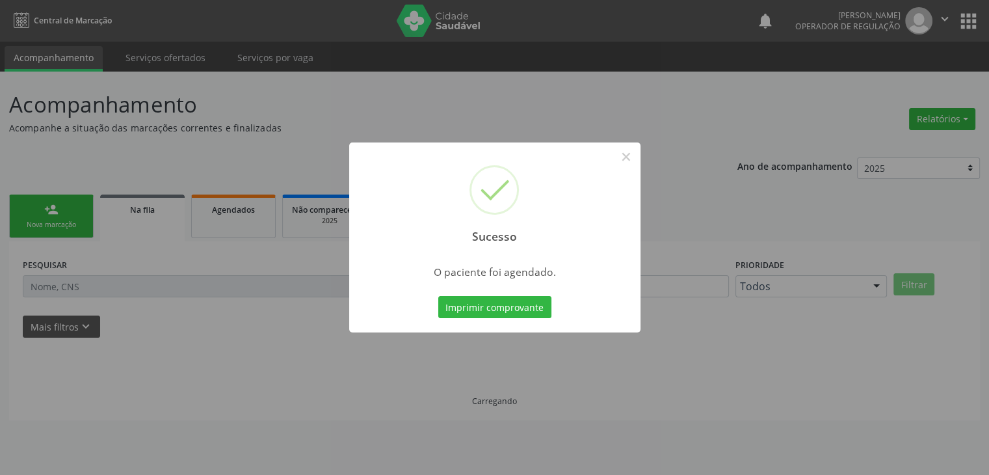
scroll to position [0, 0]
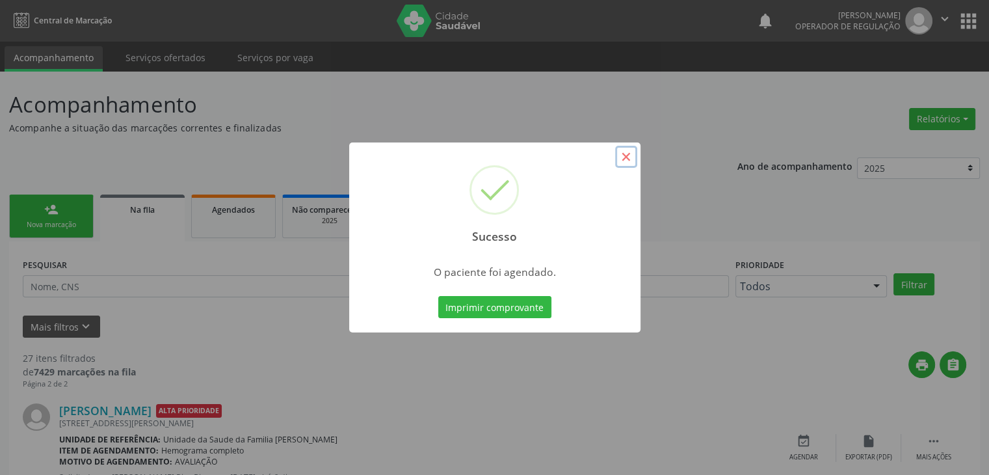
click at [629, 159] on button "×" at bounding box center [626, 157] width 22 height 22
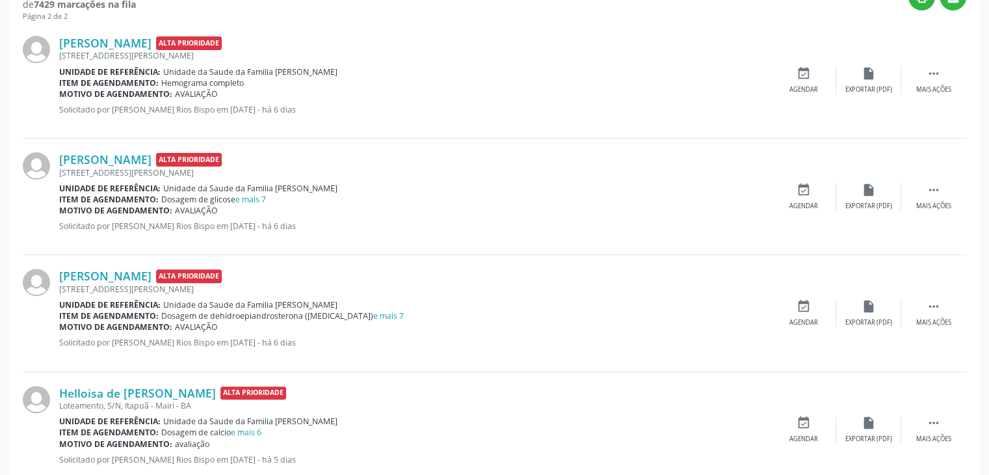
scroll to position [390, 0]
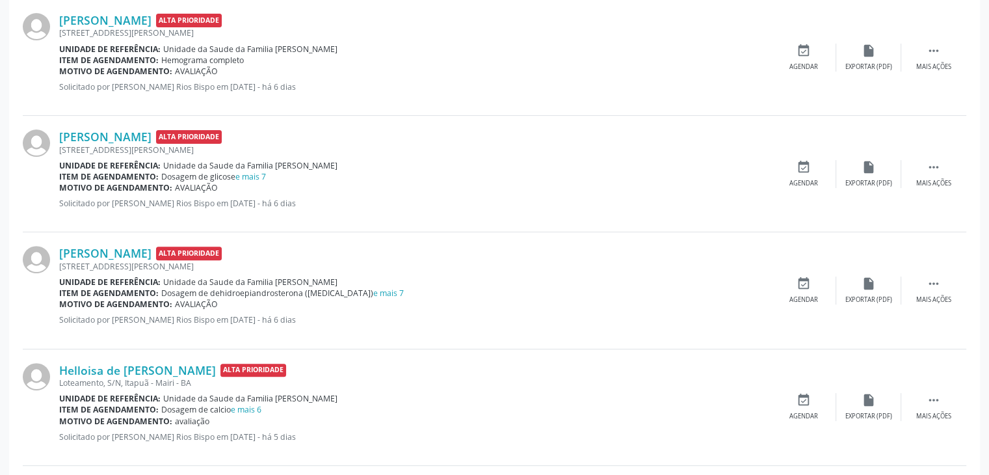
click at [254, 168] on span "Unidade da Saude da Familia [PERSON_NAME]" at bounding box center [250, 165] width 174 height 11
click at [254, 182] on div "Motivo de agendamento: AVALIAÇÃO" at bounding box center [415, 187] width 712 height 11
click at [257, 171] on link "e mais 7" at bounding box center [250, 176] width 31 height 11
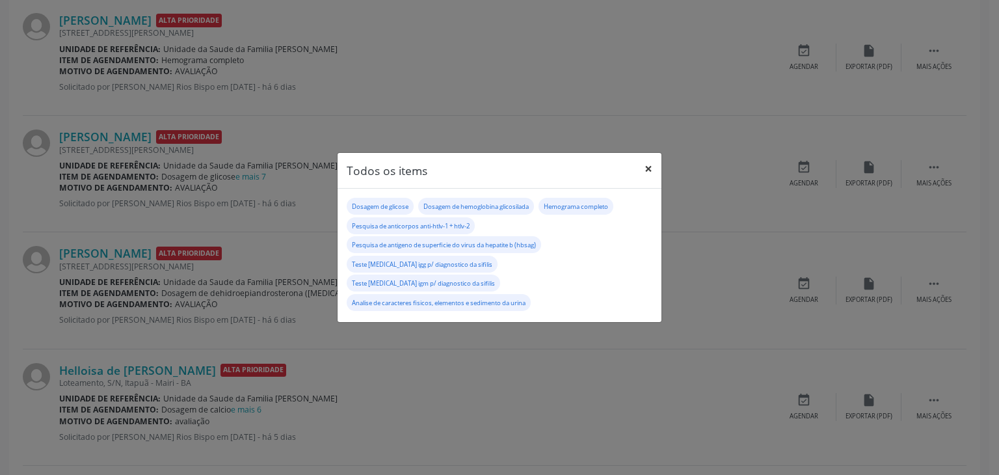
click at [648, 180] on button "×" at bounding box center [648, 169] width 26 height 32
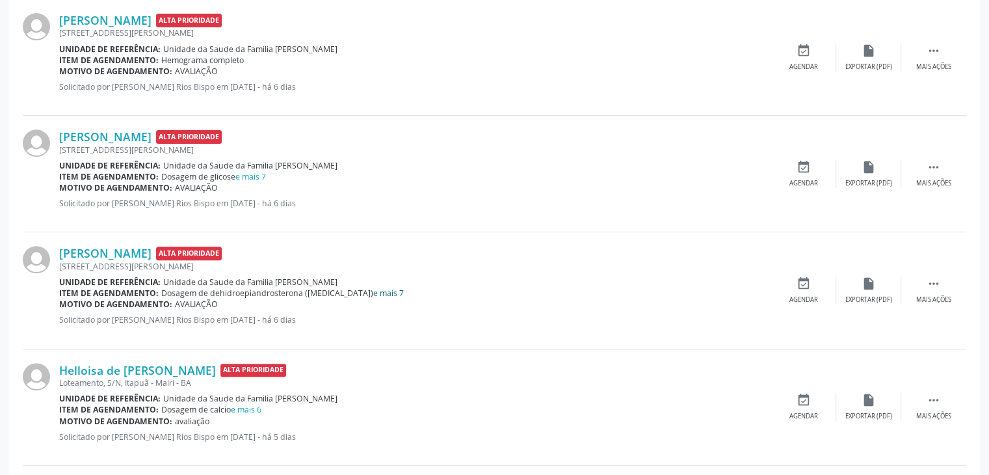
click at [373, 294] on link "e mais 7" at bounding box center [388, 292] width 31 height 11
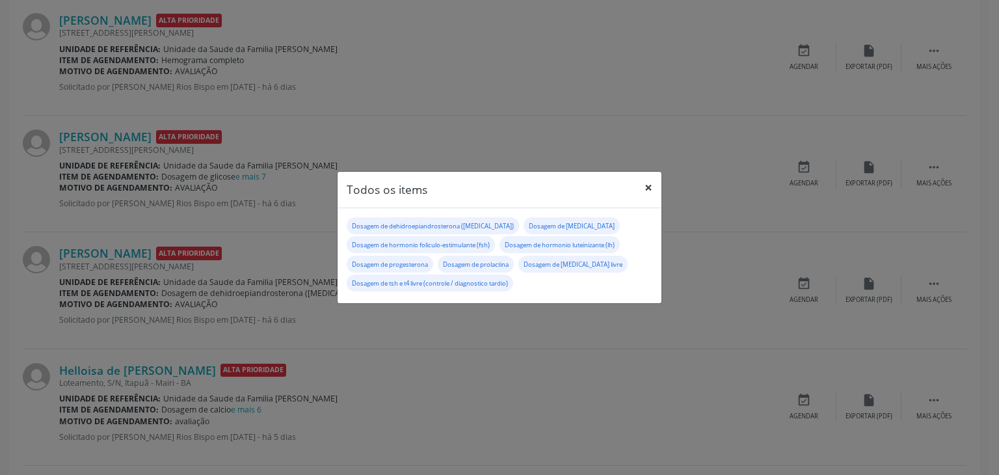
click at [654, 178] on button "×" at bounding box center [648, 188] width 26 height 32
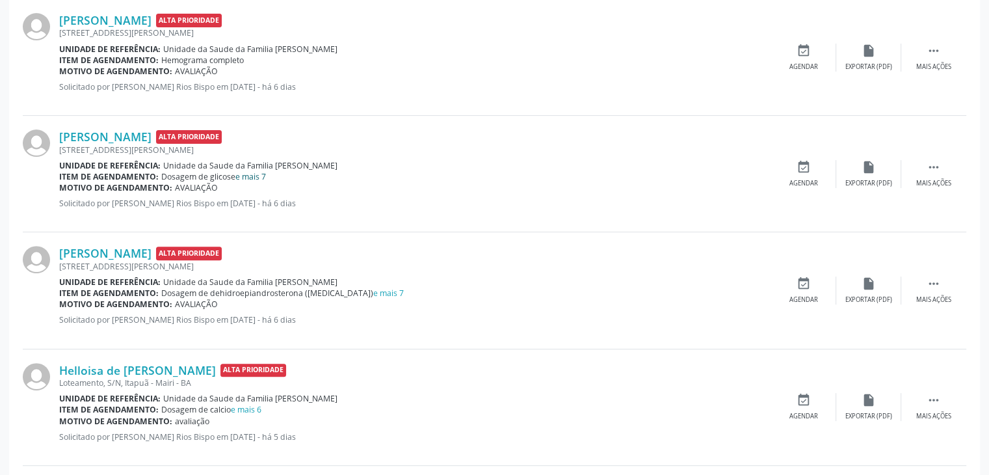
click at [249, 178] on link "e mais 7" at bounding box center [250, 176] width 31 height 11
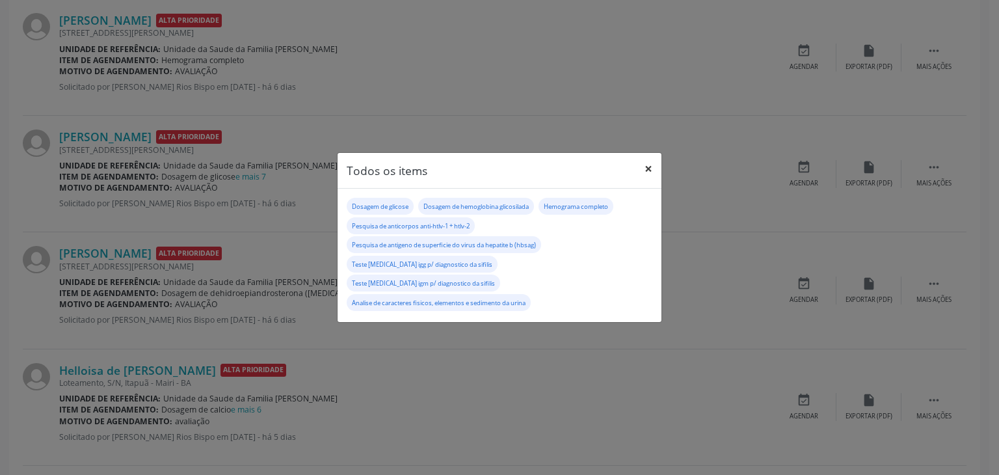
click at [642, 180] on button "×" at bounding box center [648, 169] width 26 height 32
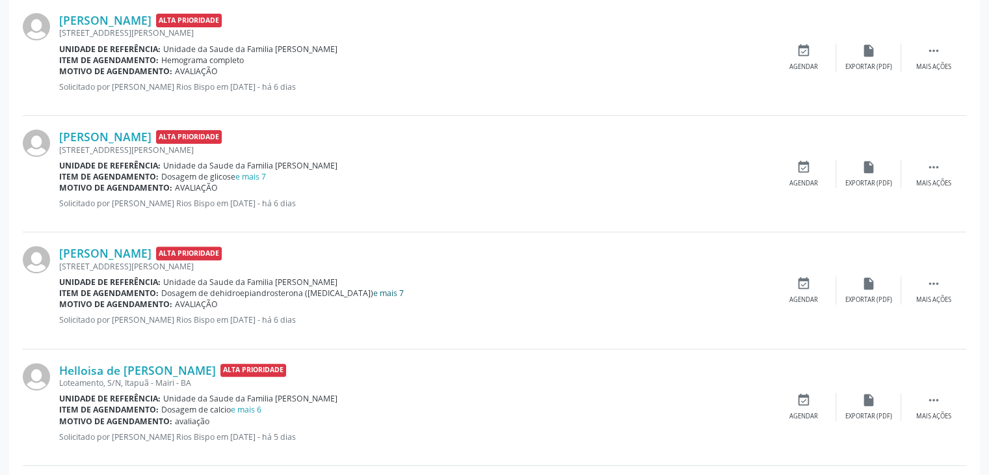
click at [373, 287] on link "e mais 7" at bounding box center [388, 292] width 31 height 11
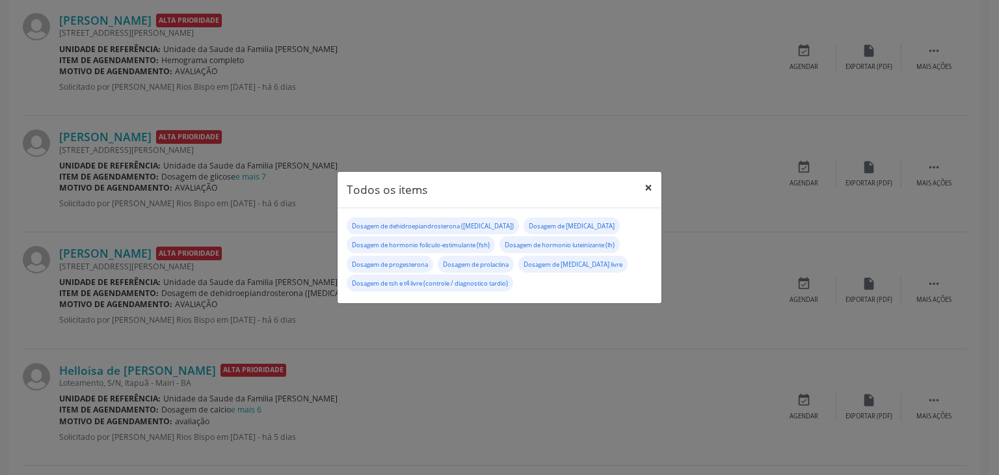
click at [655, 191] on button "×" at bounding box center [648, 188] width 26 height 32
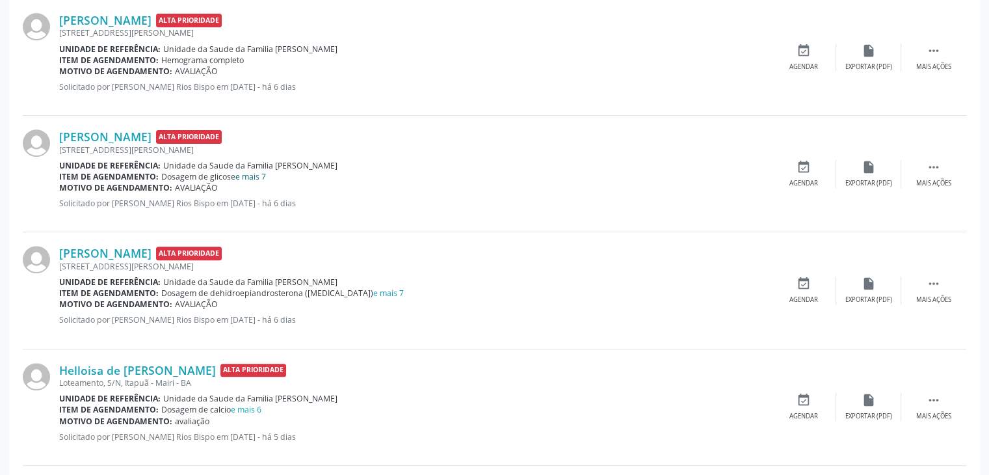
click at [252, 175] on link "e mais 7" at bounding box center [250, 176] width 31 height 11
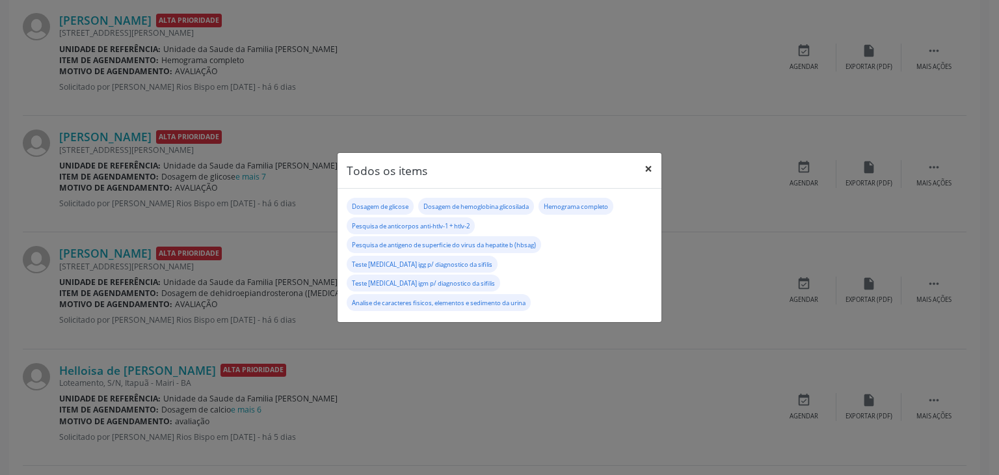
click at [649, 175] on button "×" at bounding box center [648, 169] width 26 height 32
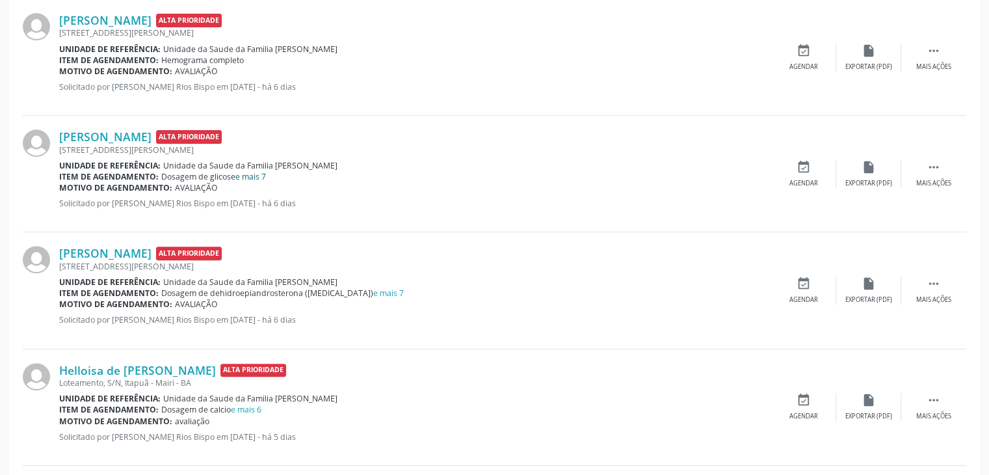
click at [256, 177] on link "e mais 7" at bounding box center [250, 176] width 31 height 11
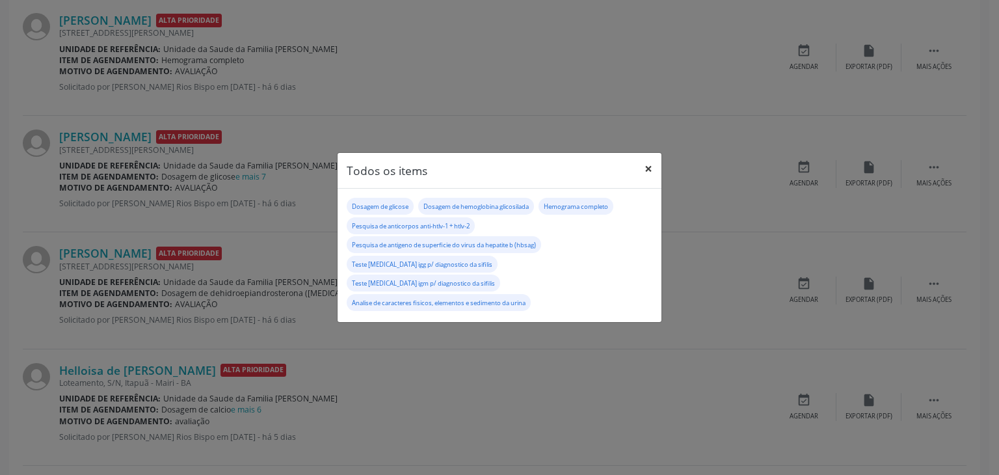
click at [650, 178] on button "×" at bounding box center [648, 169] width 26 height 32
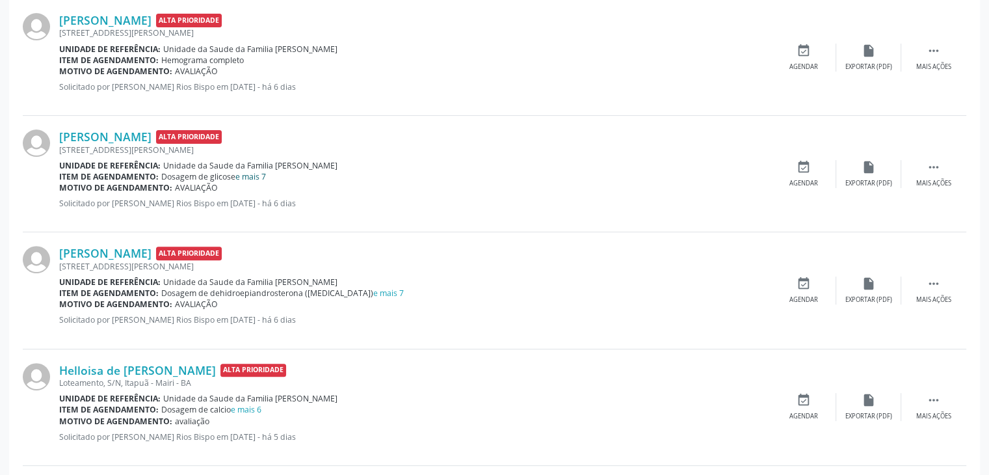
click at [248, 176] on link "e mais 7" at bounding box center [250, 176] width 31 height 11
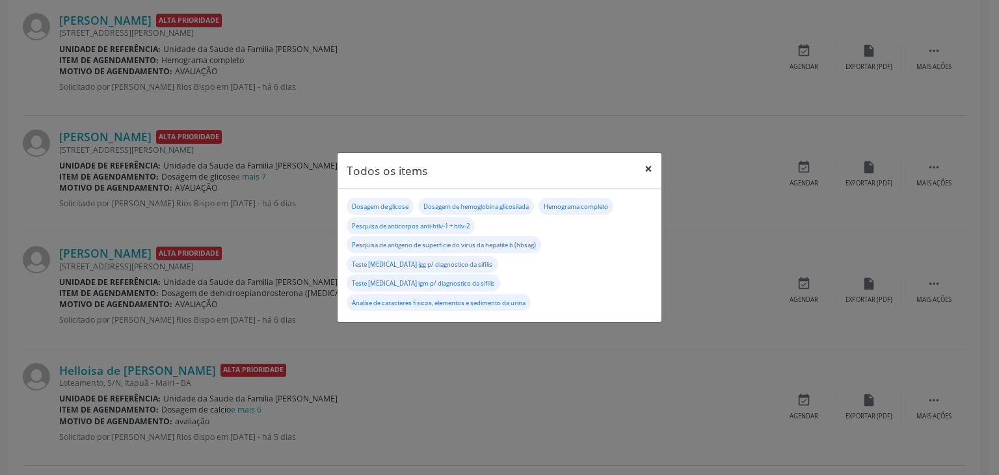
click at [648, 176] on button "×" at bounding box center [648, 169] width 26 height 32
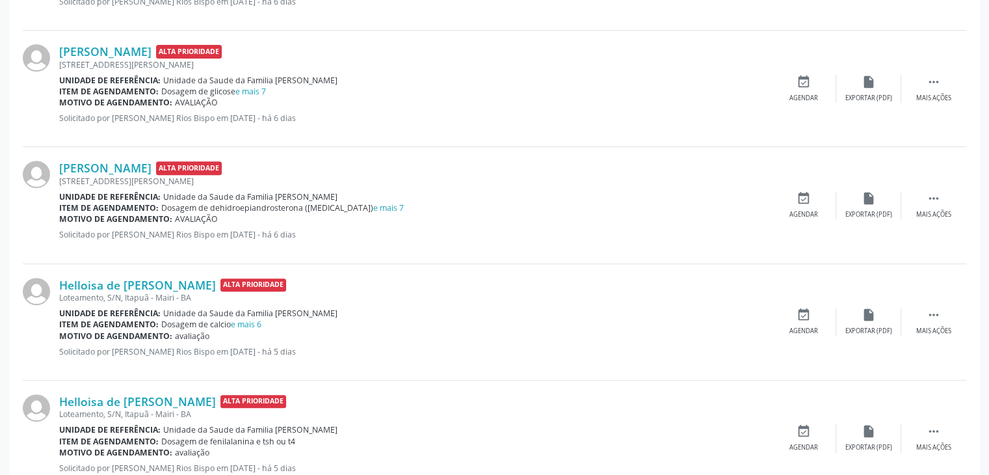
scroll to position [455, 0]
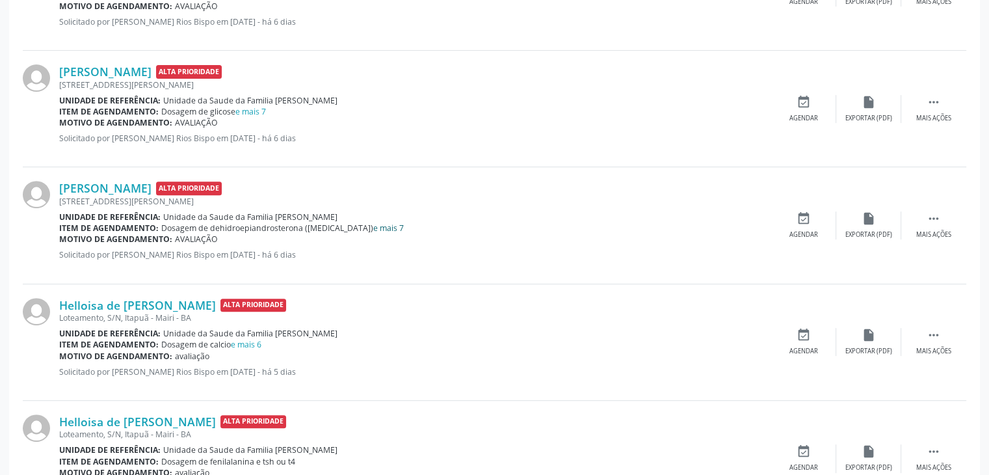
click at [373, 222] on link "e mais 7" at bounding box center [388, 227] width 31 height 11
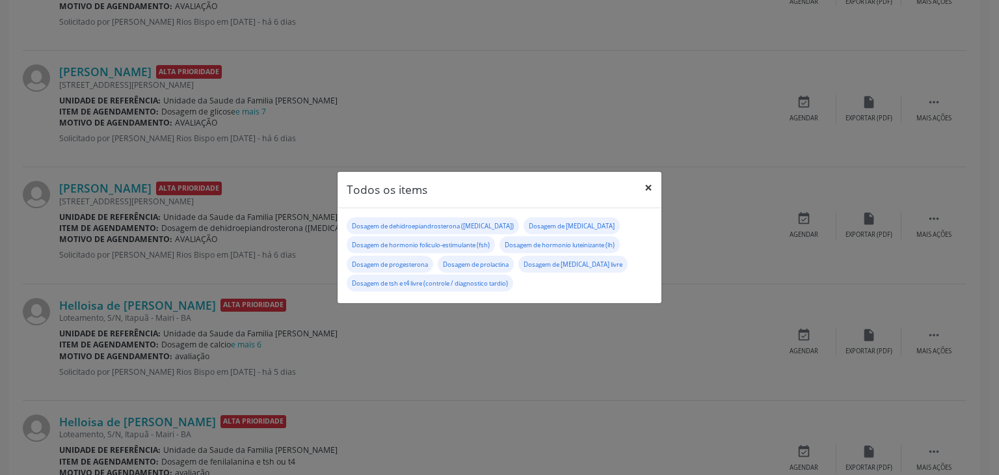
click at [638, 187] on button "×" at bounding box center [648, 188] width 26 height 32
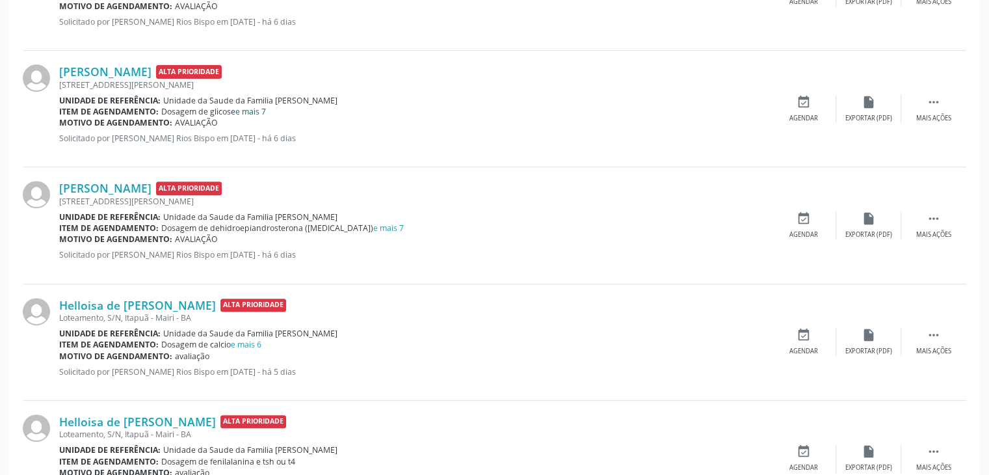
click at [246, 112] on link "e mais 7" at bounding box center [250, 111] width 31 height 11
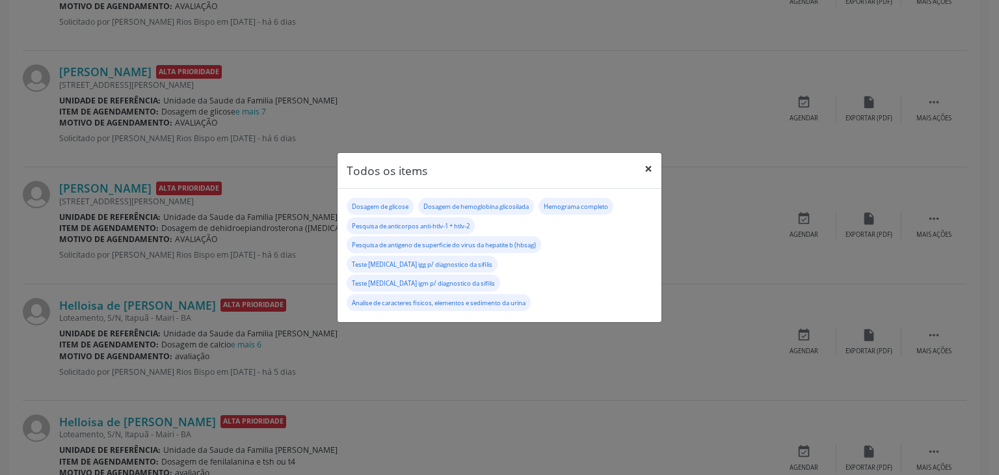
click at [644, 183] on button "×" at bounding box center [648, 169] width 26 height 32
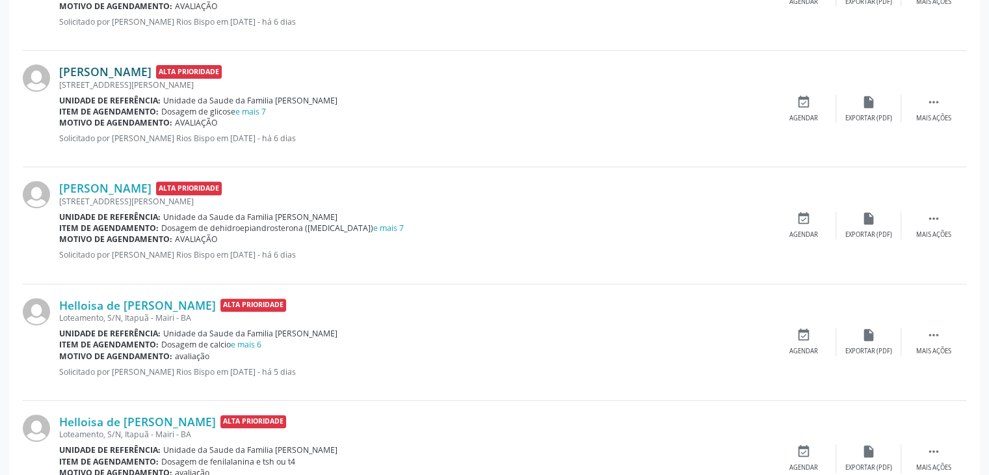
click at [96, 70] on link "[PERSON_NAME]" at bounding box center [105, 71] width 92 height 14
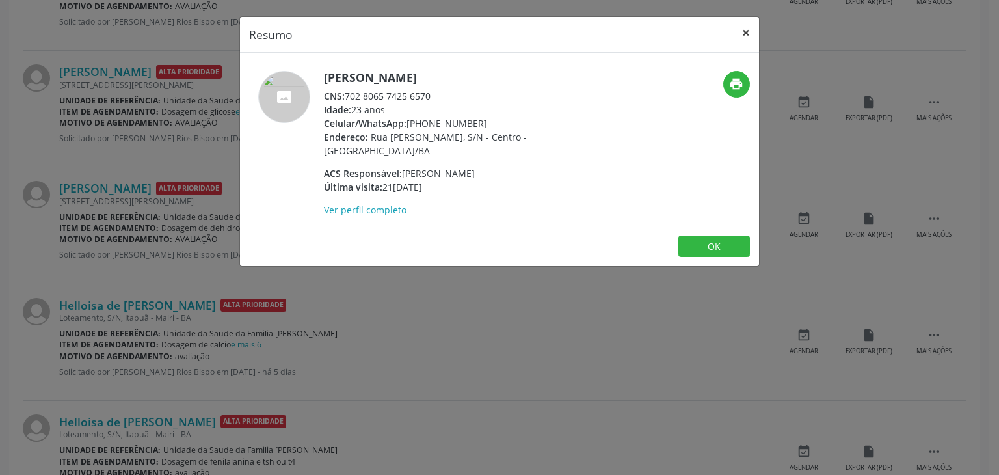
click at [747, 34] on button "×" at bounding box center [746, 33] width 26 height 32
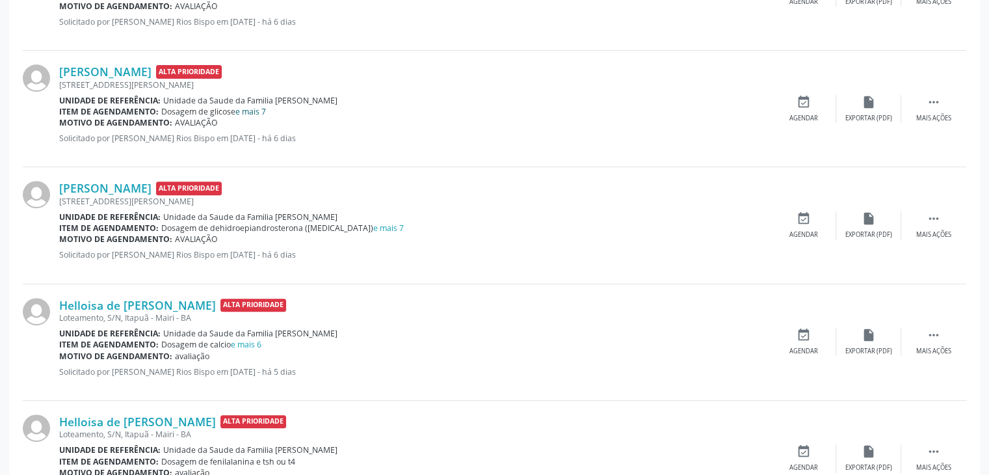
click at [259, 106] on link "e mais 7" at bounding box center [250, 111] width 31 height 11
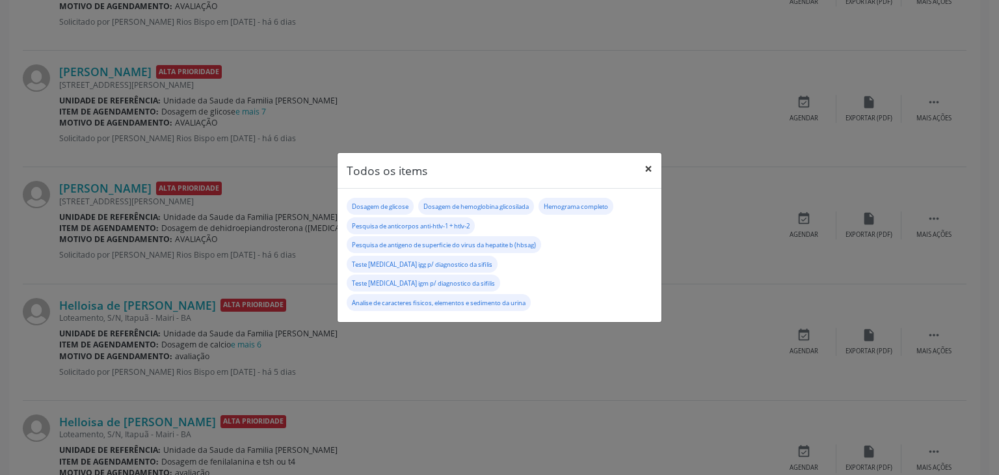
click at [649, 185] on button "×" at bounding box center [648, 169] width 26 height 32
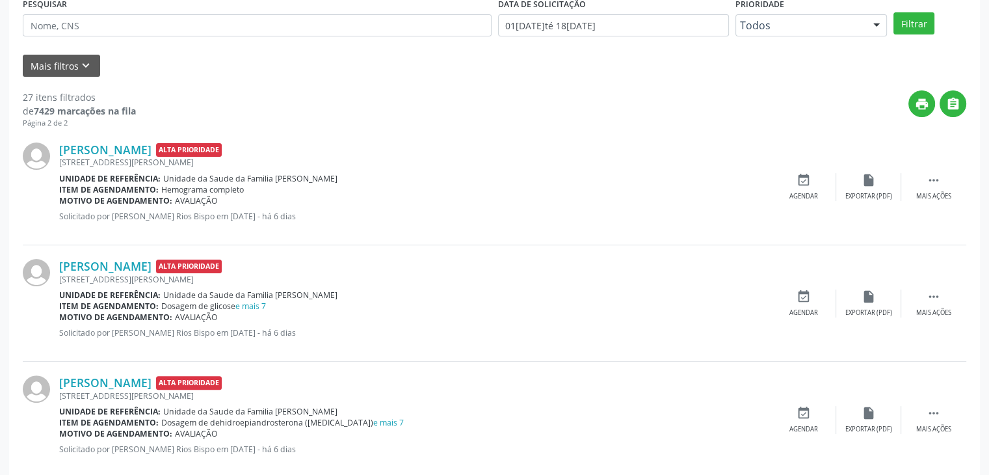
scroll to position [260, 0]
click at [925, 298] on div " Mais ações" at bounding box center [933, 304] width 65 height 28
click at [852, 318] on div "Alessandra da Silva Dantas Alta Prioridade Rua Antonio Ferreira da Silva, S/N, …" at bounding box center [494, 304] width 943 height 116
click at [860, 290] on div "edit Editar" at bounding box center [868, 304] width 65 height 28
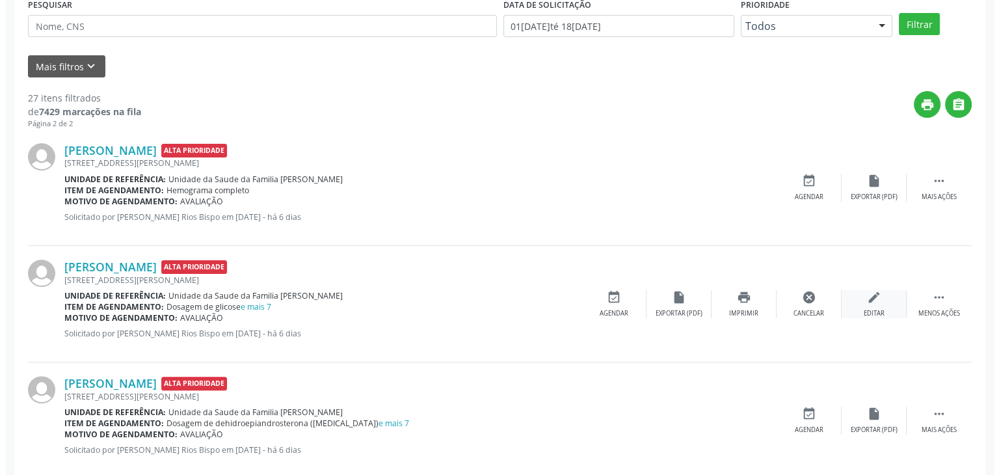
scroll to position [0, 0]
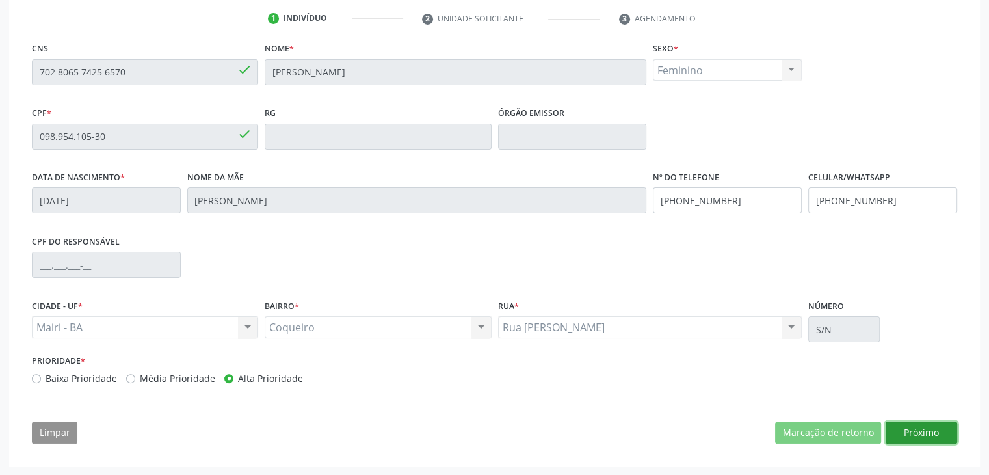
click at [934, 430] on button "Próximo" at bounding box center [922, 432] width 72 height 22
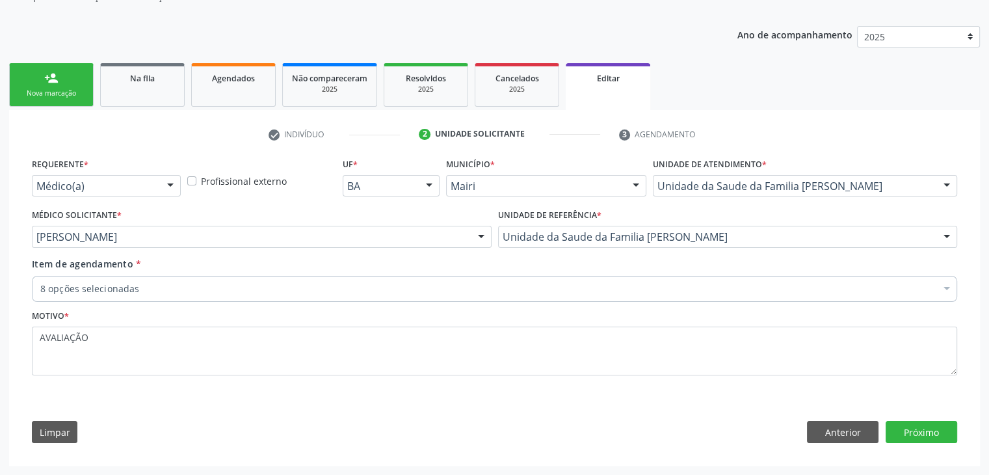
scroll to position [130, 0]
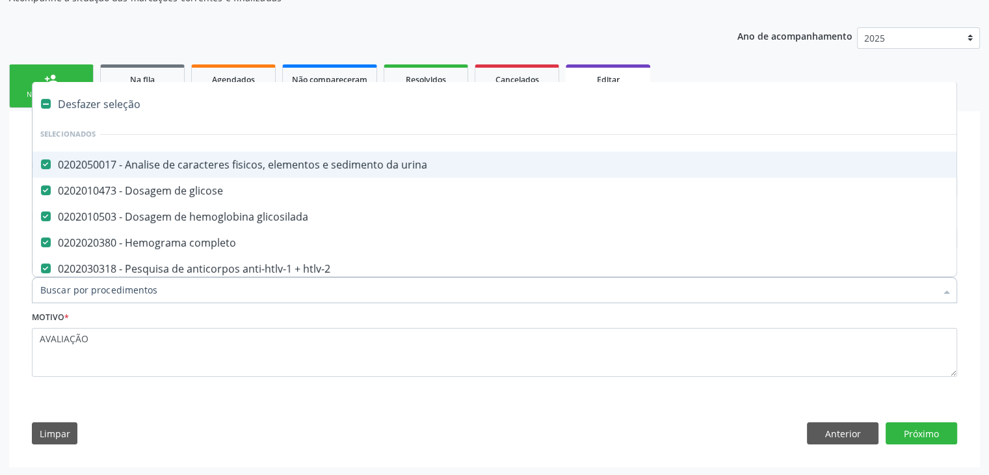
click at [83, 114] on div "Desfazer seleção" at bounding box center [541, 104] width 1016 height 26
checkbox urina "false"
checkbox glicose "false"
checkbox glicosilada "false"
checkbox completo "false"
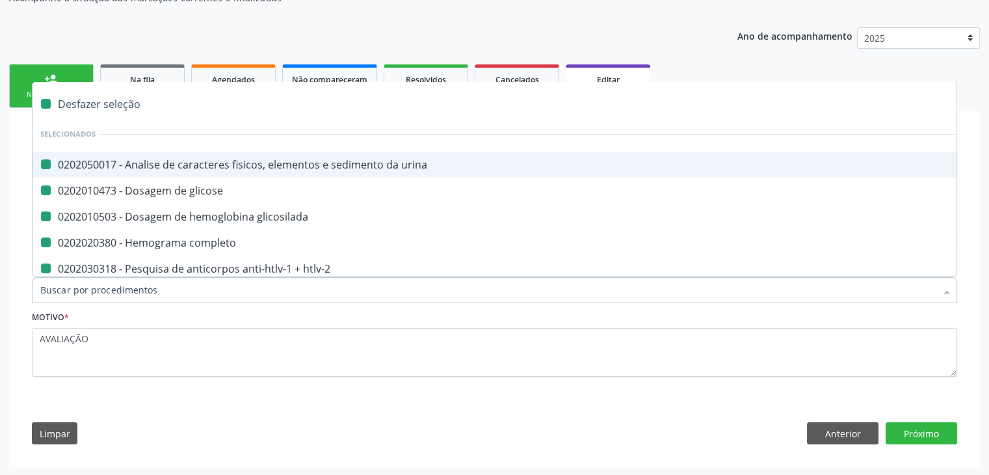
checkbox htlv-2 "false"
checkbox \(hbsag\) "false"
checkbox sifilis "false"
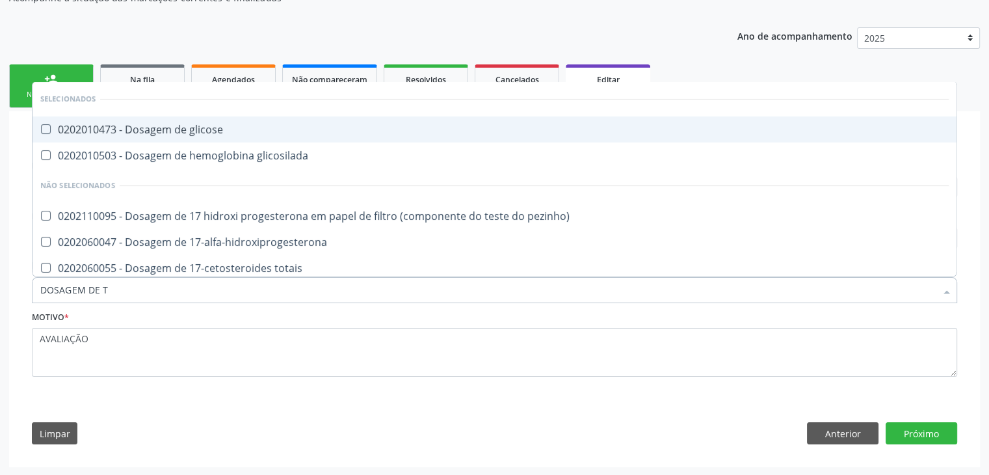
type input "DOSAGEM DE TS"
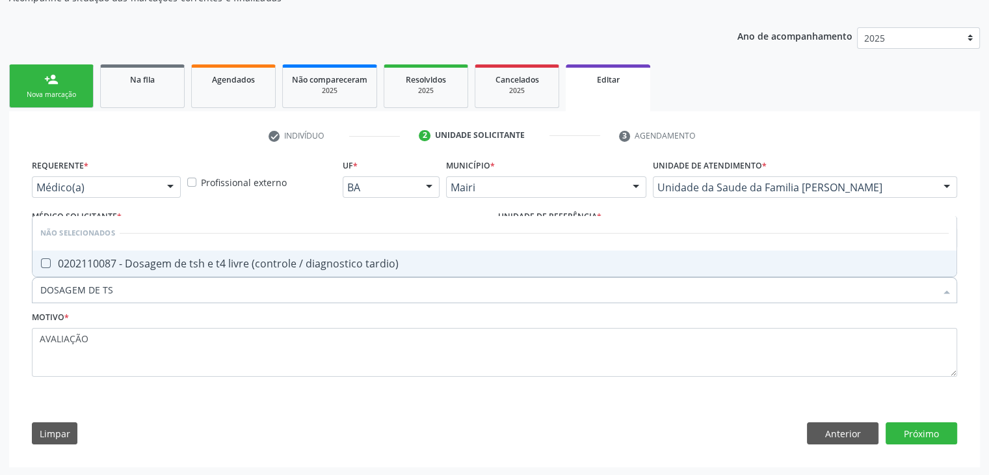
click at [168, 260] on div "0202110087 - Dosagem de tsh e t4 livre (controle / diagnostico tardio)" at bounding box center [494, 263] width 908 height 10
checkbox tardio\) "true"
click at [914, 436] on button "Próximo" at bounding box center [922, 433] width 72 height 22
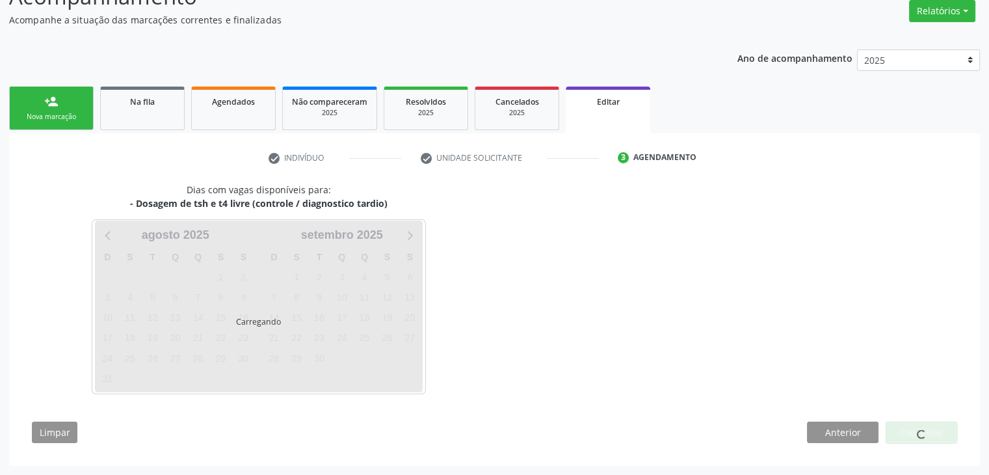
scroll to position [107, 0]
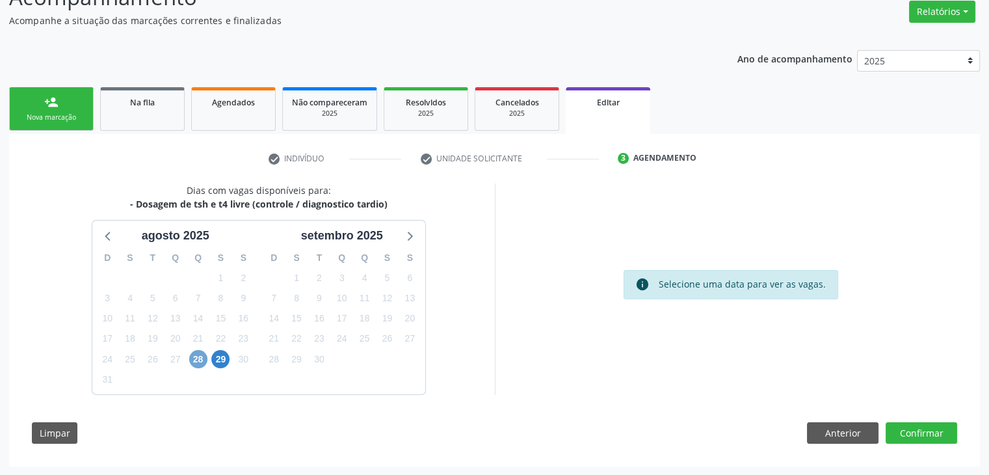
click at [194, 359] on span "28" at bounding box center [198, 359] width 18 height 18
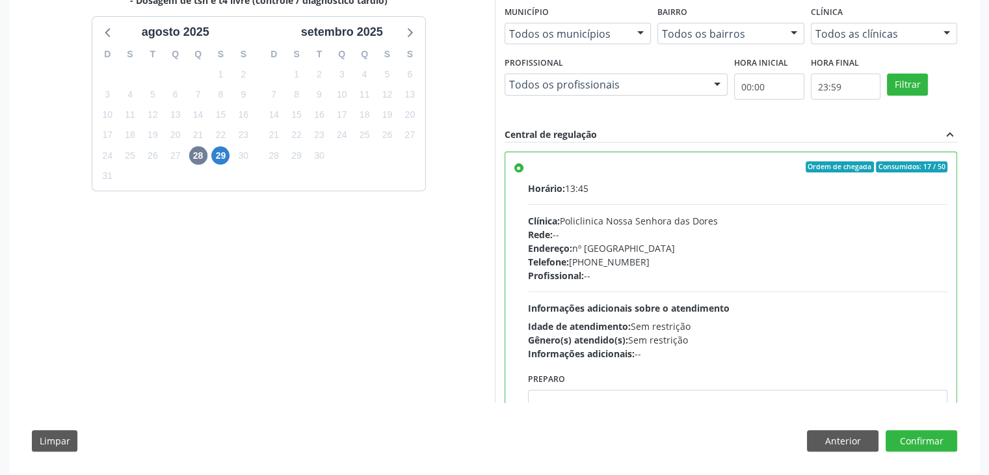
scroll to position [319, 0]
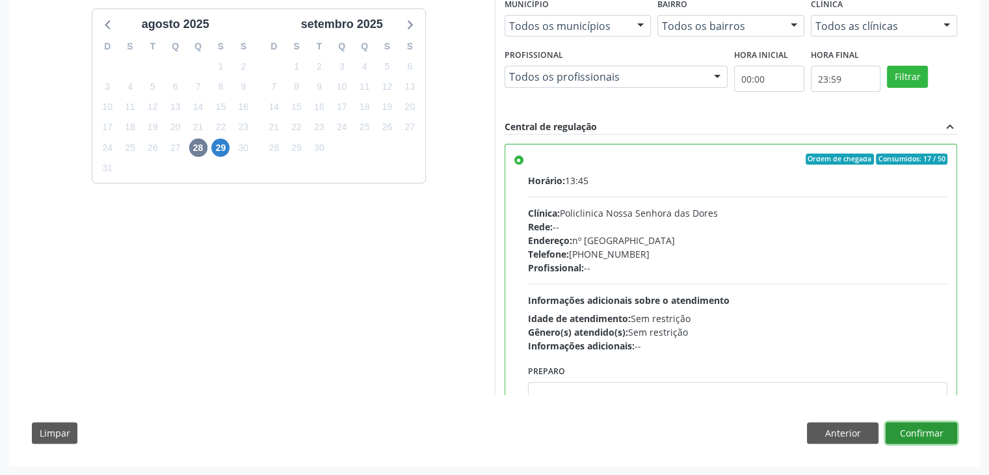
click at [929, 433] on button "Confirmar" at bounding box center [922, 433] width 72 height 22
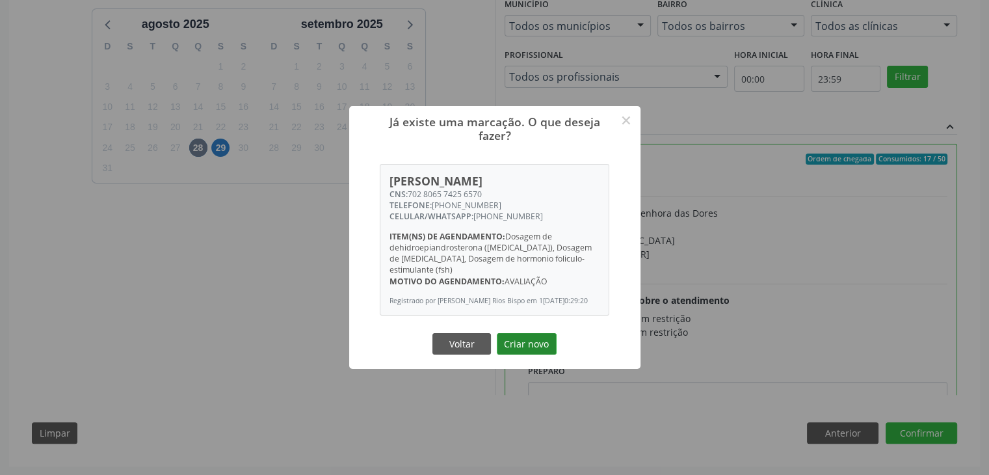
click at [531, 337] on button "Criar novo" at bounding box center [527, 344] width 60 height 22
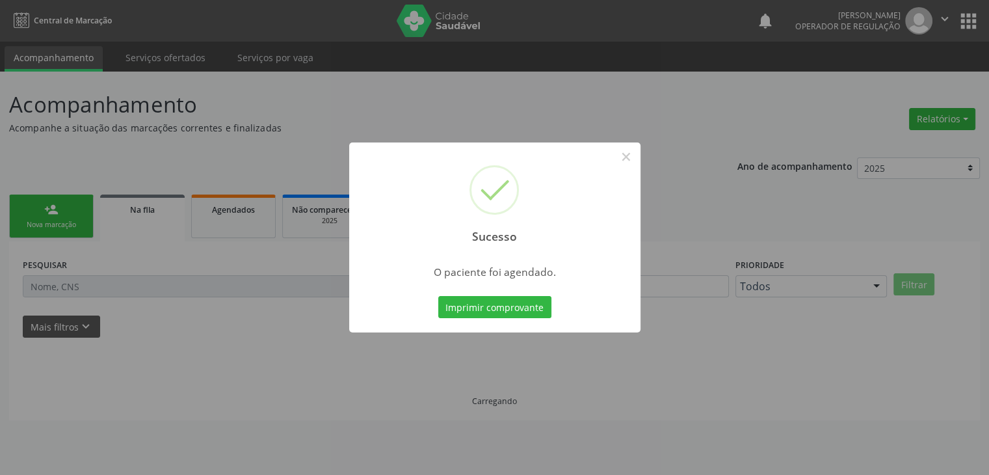
scroll to position [0, 0]
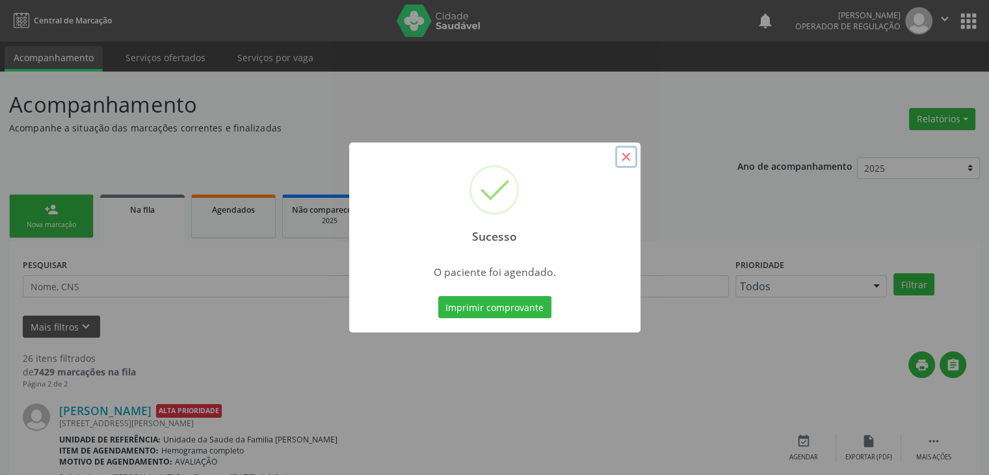
click at [627, 156] on button "×" at bounding box center [626, 157] width 22 height 22
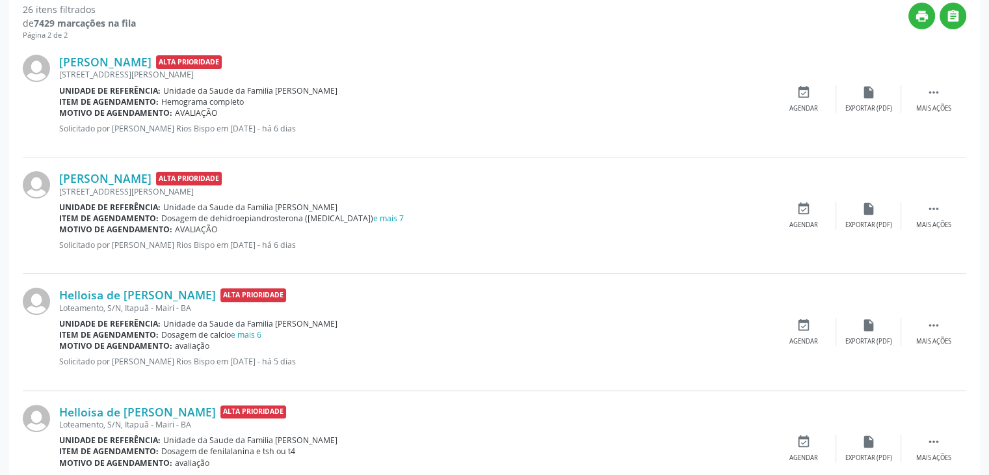
scroll to position [455, 0]
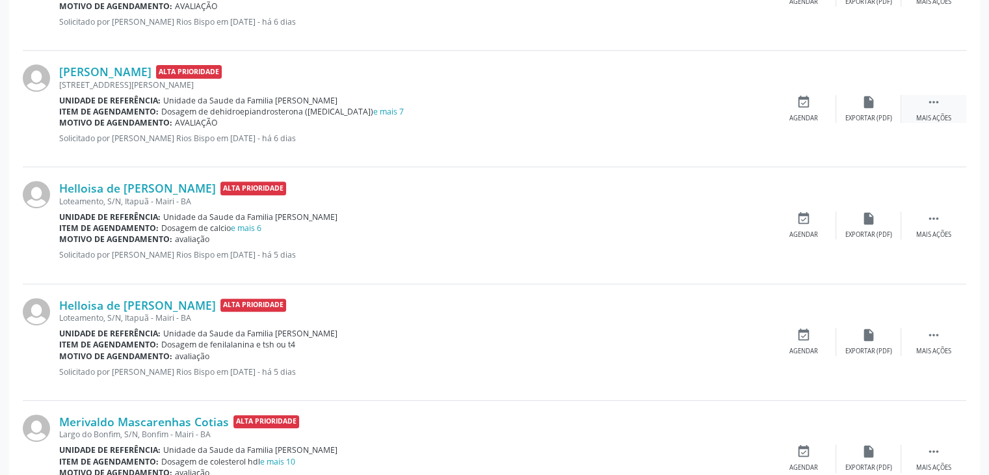
click at [941, 114] on div "Mais ações" at bounding box center [933, 118] width 35 height 9
click at [882, 117] on div "edit Editar" at bounding box center [868, 109] width 65 height 28
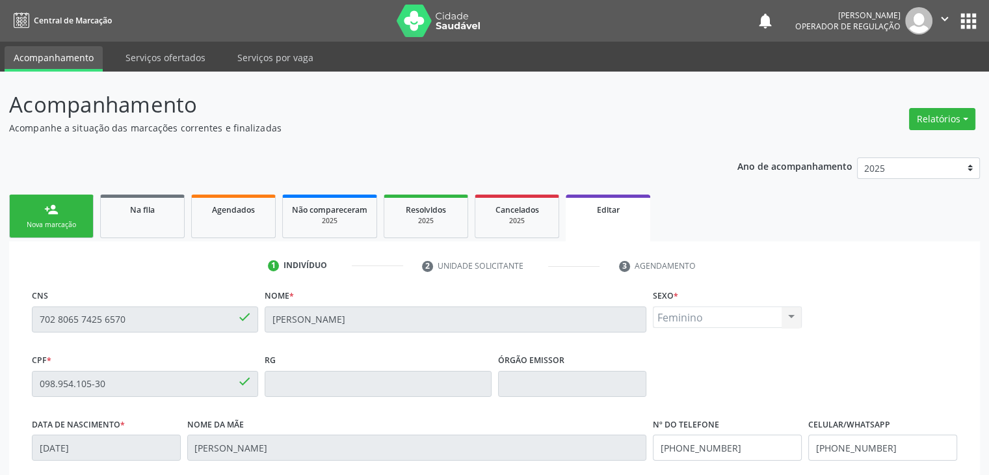
scroll to position [247, 0]
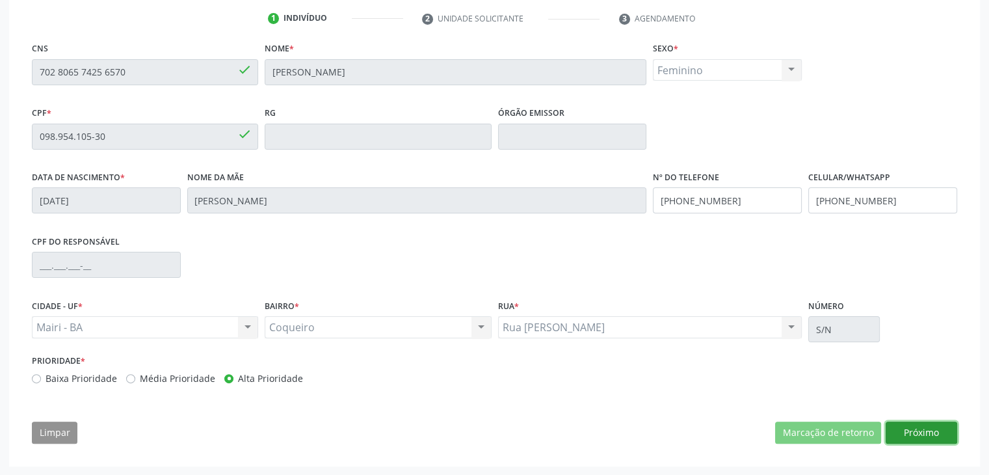
click at [929, 431] on button "Próximo" at bounding box center [922, 432] width 72 height 22
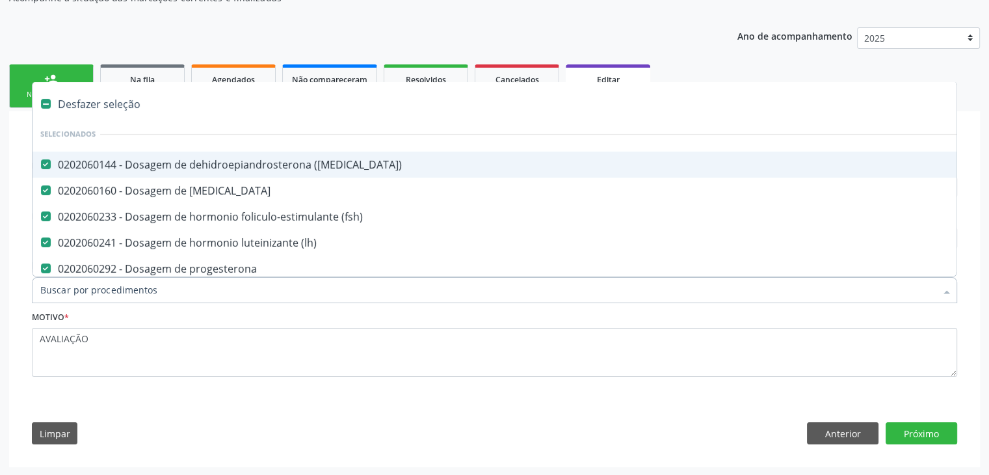
click at [55, 97] on div "Desfazer seleção" at bounding box center [541, 104] width 1016 height 26
checkbox \(dhea\) "false"
checkbox estradiol "false"
checkbox \(fsh\) "false"
checkbox \(lh\) "false"
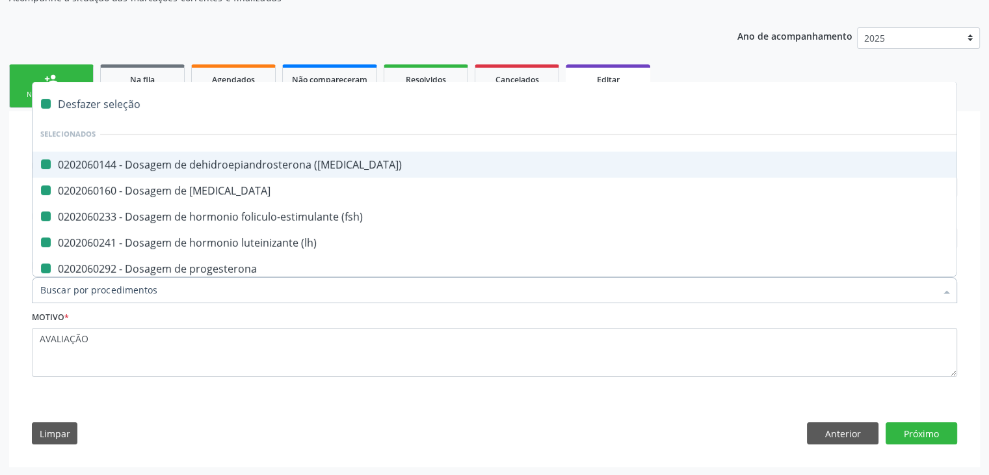
checkbox progesterona "false"
checkbox prolactina "false"
checkbox livre "false"
checkbox tardio\) "false"
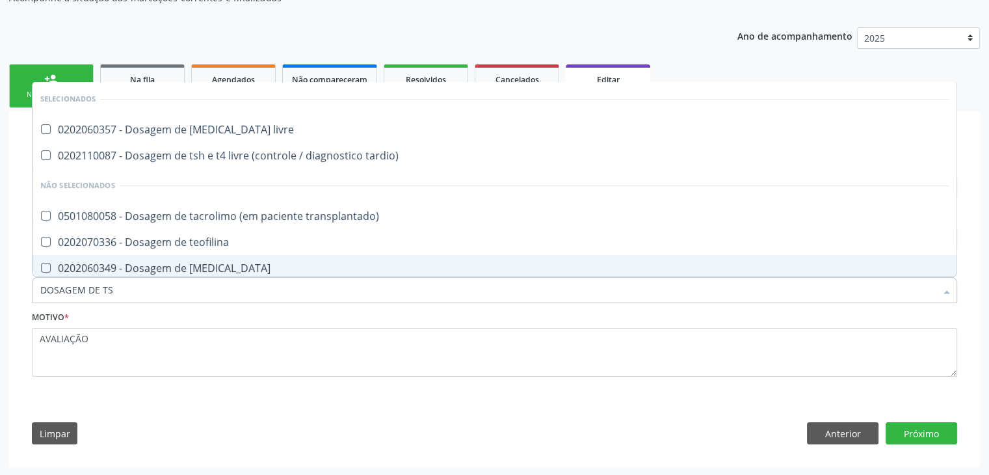
type input "DOSAGEM DE TSH"
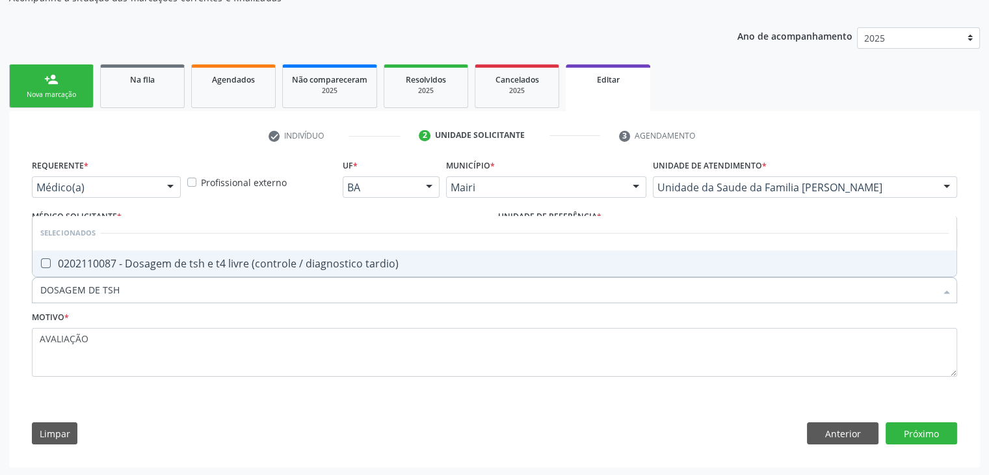
click at [183, 261] on div "0202110087 - Dosagem de tsh e t4 livre (controle / diagnostico tardio)" at bounding box center [494, 263] width 908 height 10
checkbox tardio\) "true"
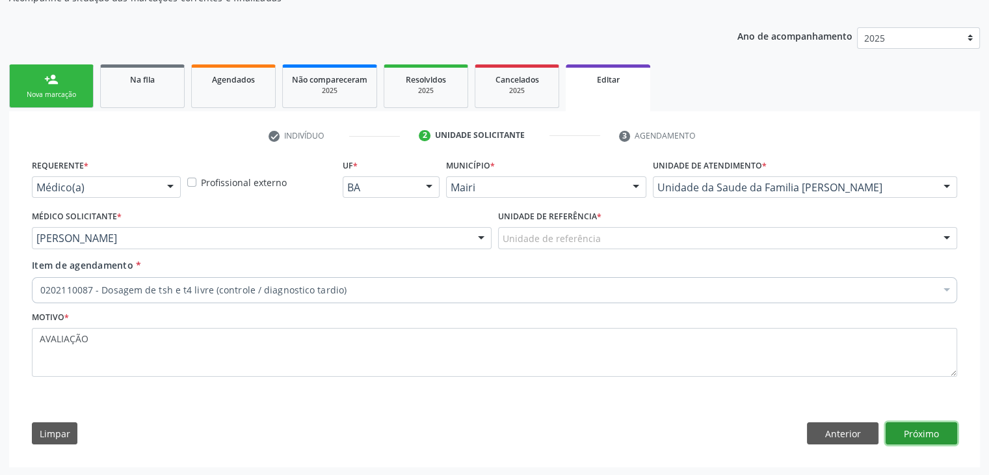
click at [919, 430] on button "Próximo" at bounding box center [922, 433] width 72 height 22
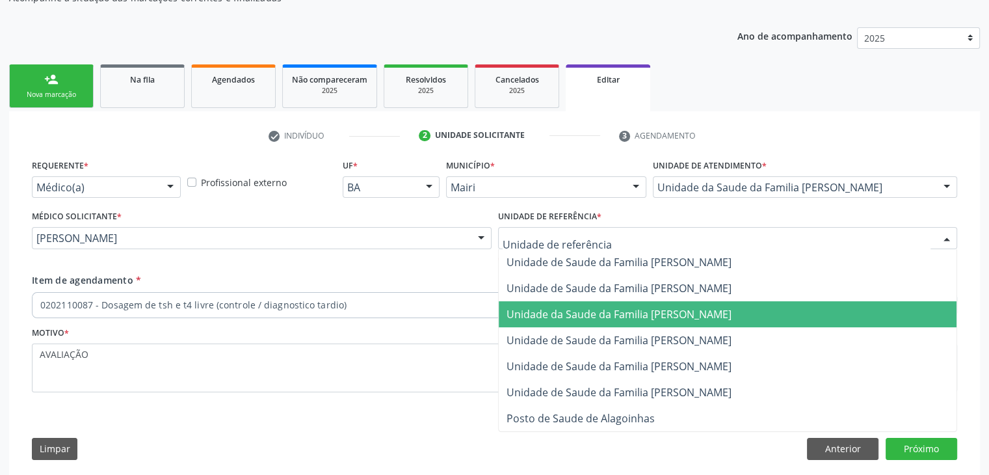
click at [631, 318] on span "Unidade da Saude da Familia [PERSON_NAME]" at bounding box center [619, 314] width 225 height 14
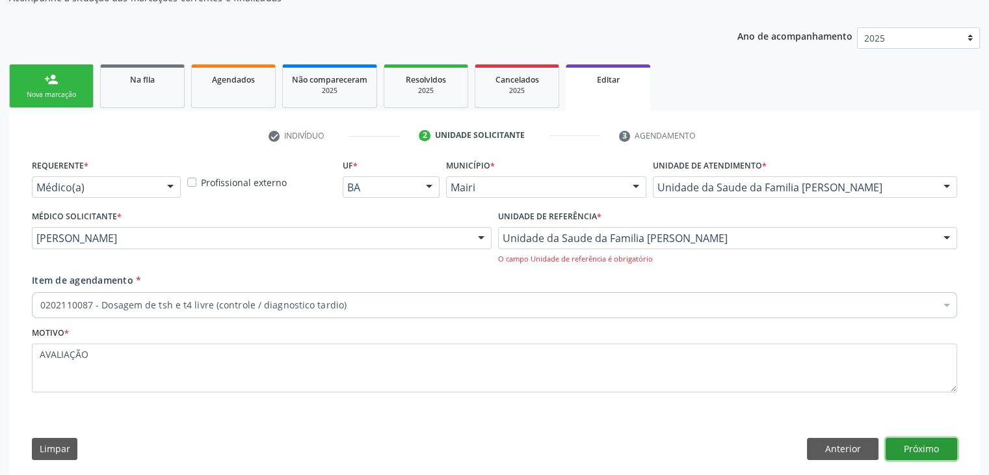
click at [927, 443] on button "Próximo" at bounding box center [922, 449] width 72 height 22
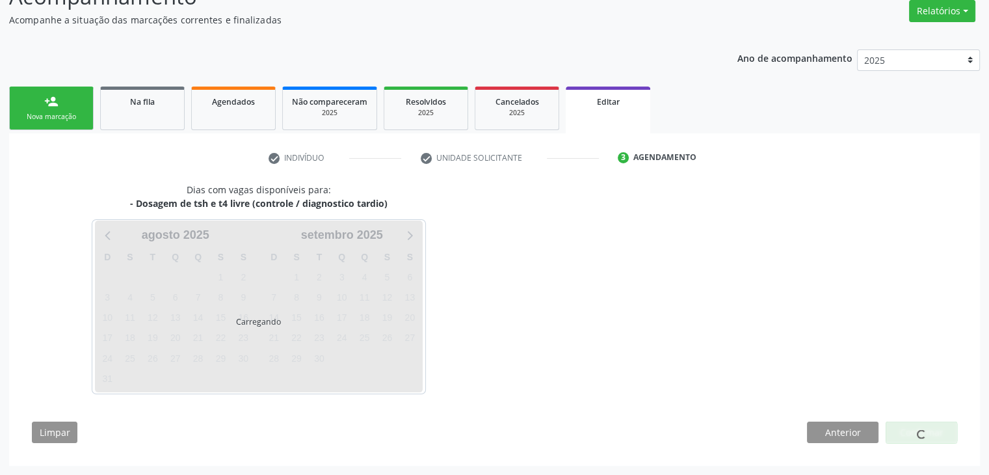
scroll to position [107, 0]
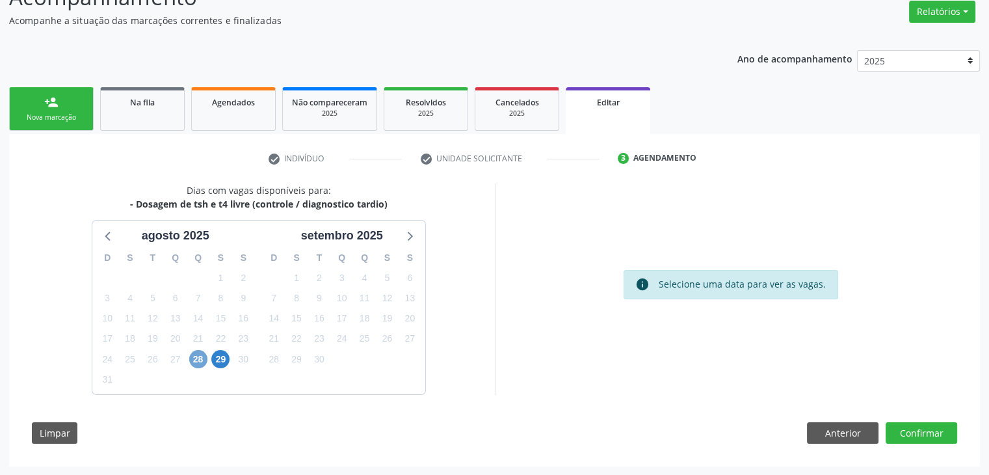
click at [194, 363] on span "28" at bounding box center [198, 359] width 18 height 18
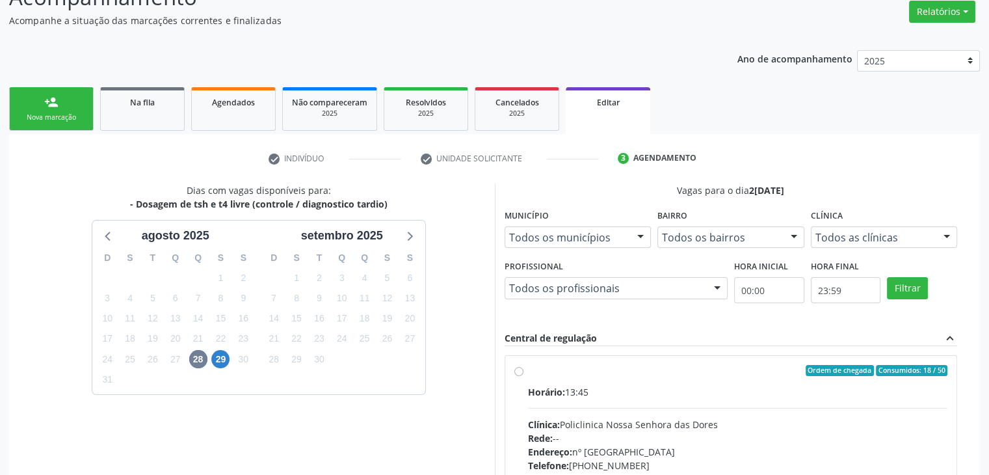
click at [694, 413] on div "Horário: 13:45 Clínica: Policlinica [GEOGRAPHIC_DATA] Rede: -- Endereço: [STREE…" at bounding box center [738, 474] width 420 height 179
click at [523, 376] on input "Ordem de chegada Consumidos: 18 / 50 Horário: 13:45 Clínica: Policlinica Nossa …" at bounding box center [518, 371] width 9 height 12
radio input "true"
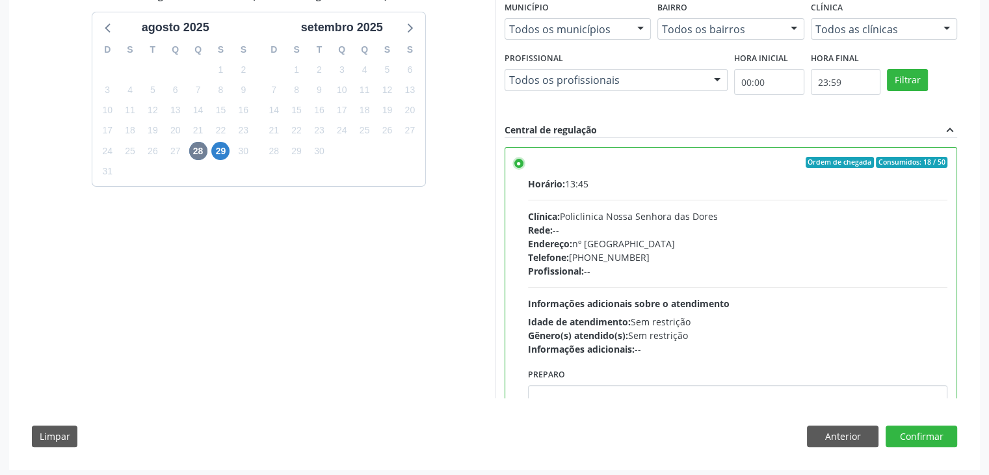
scroll to position [319, 0]
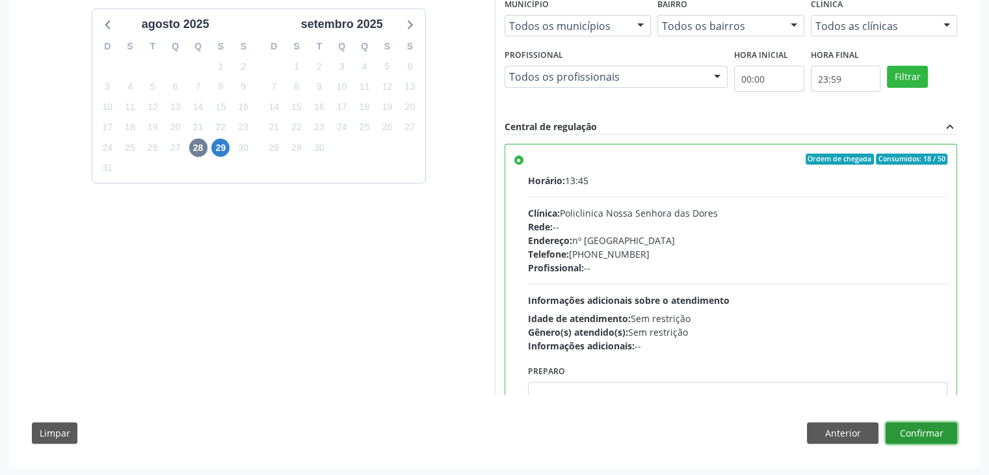
click at [934, 423] on button "Confirmar" at bounding box center [922, 433] width 72 height 22
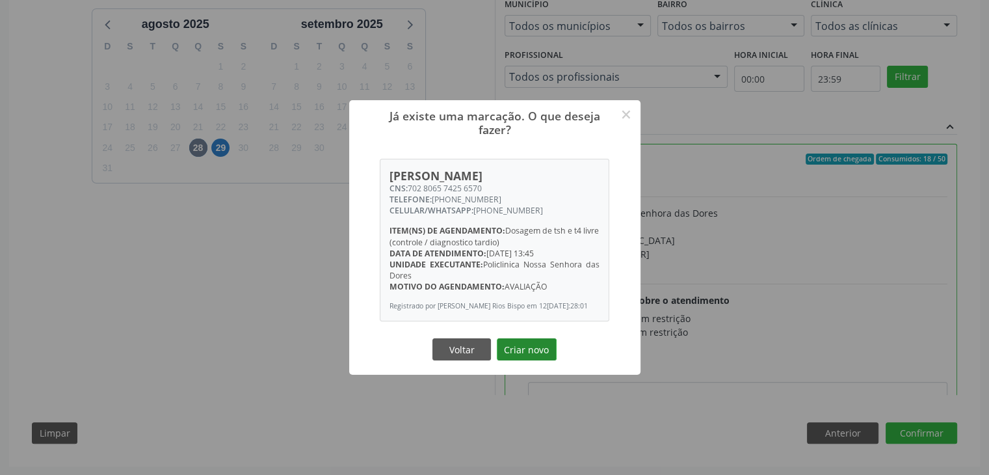
click at [516, 360] on button "Criar novo" at bounding box center [527, 349] width 60 height 22
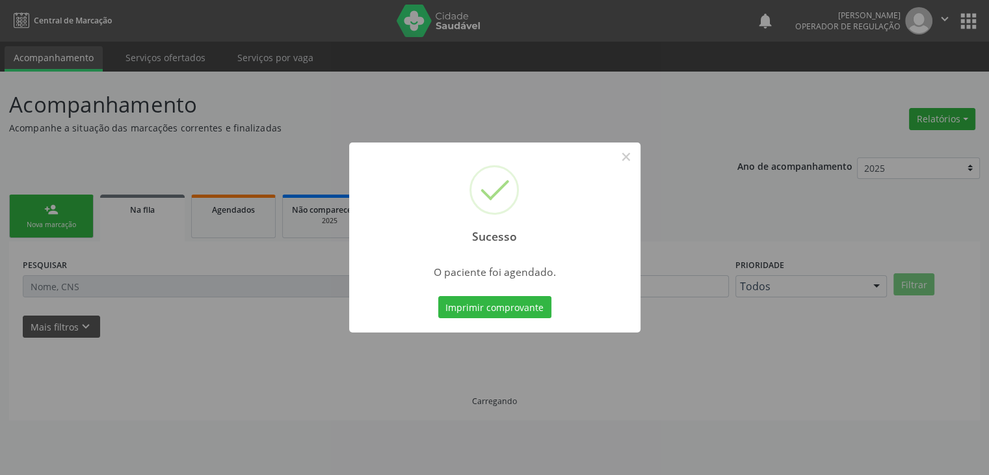
scroll to position [0, 0]
click at [637, 157] on button "×" at bounding box center [631, 157] width 22 height 22
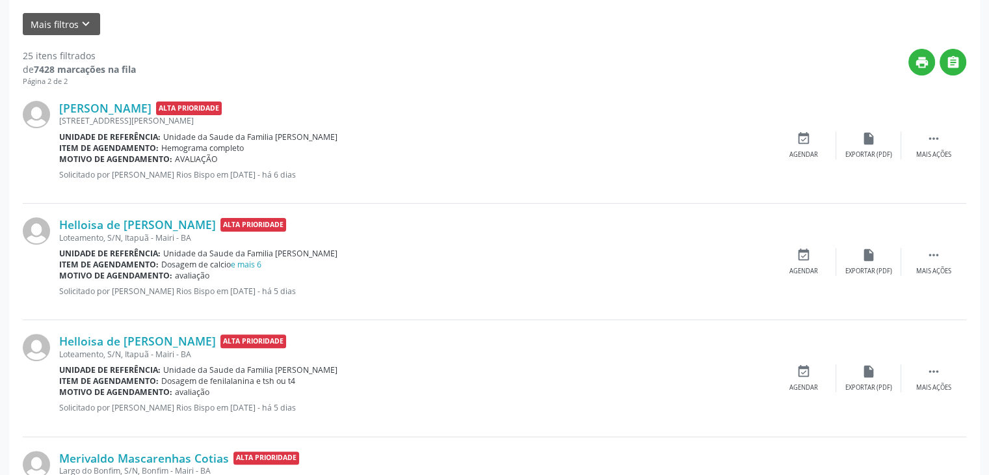
scroll to position [325, 0]
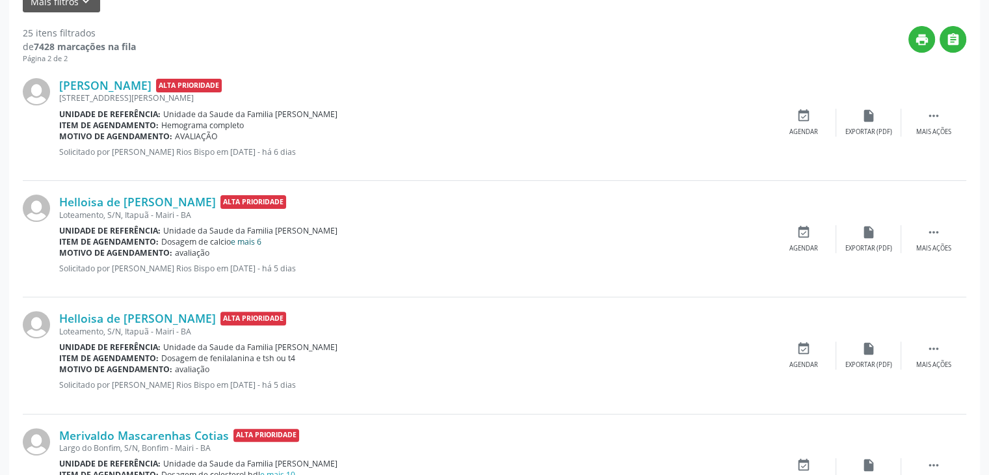
click at [242, 242] on link "e mais 6" at bounding box center [246, 241] width 31 height 11
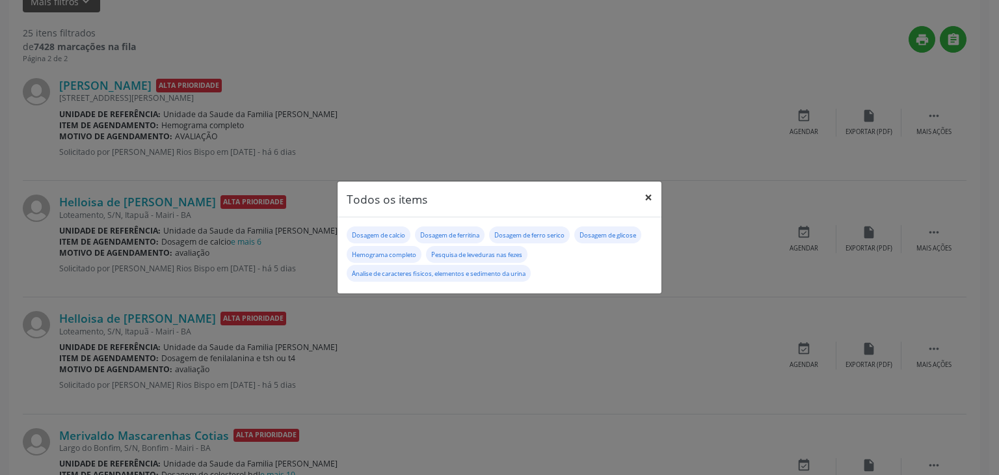
click at [651, 198] on button "×" at bounding box center [648, 197] width 26 height 32
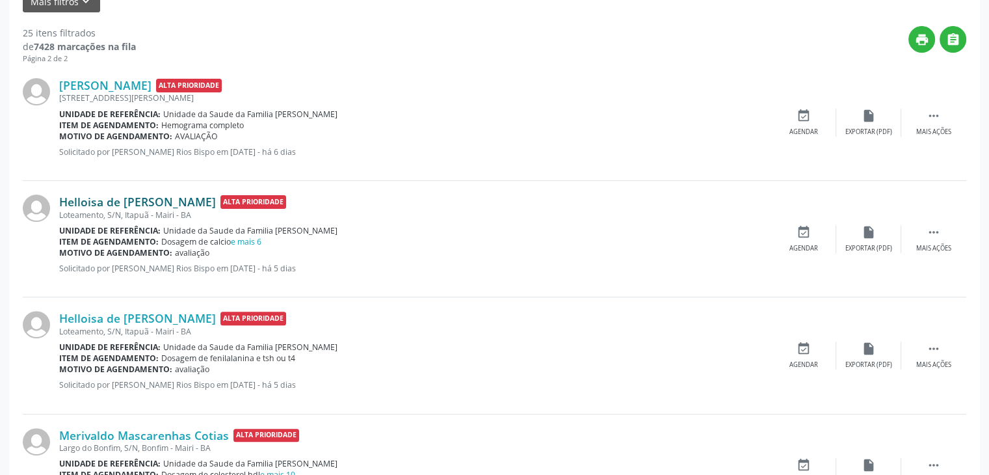
click at [111, 195] on link "Helloisa de [PERSON_NAME]" at bounding box center [137, 201] width 157 height 14
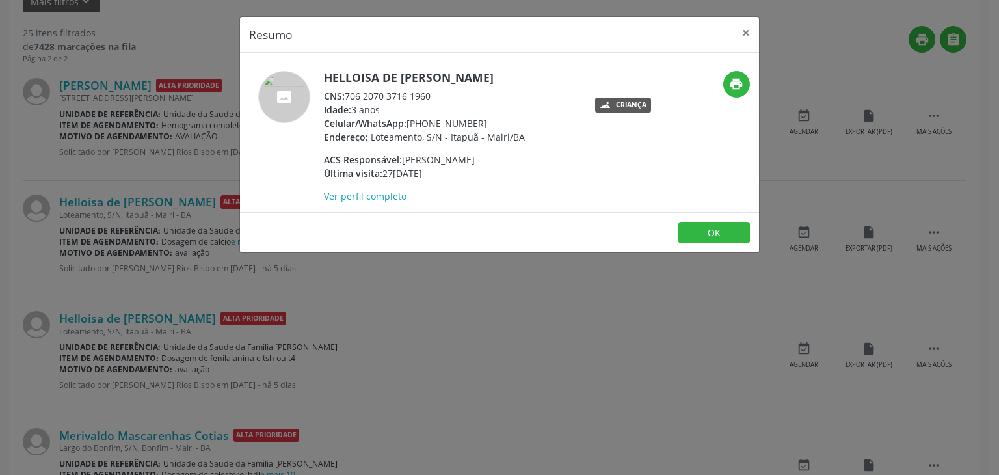
click at [760, 27] on div "Resumo × Helloisa de Jesus Silva CNS: 706 2070 3716 1960 Idade: 3 anos Celular/…" at bounding box center [499, 237] width 999 height 475
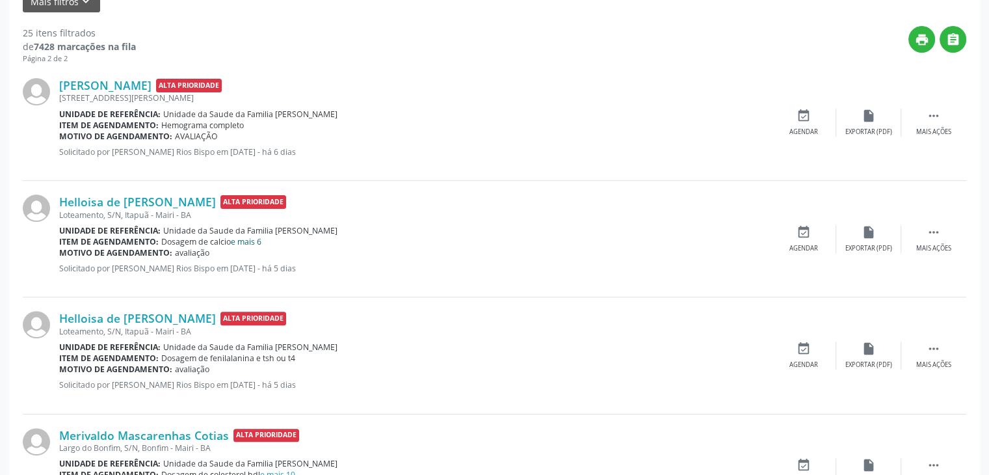
click at [243, 241] on link "e mais 6" at bounding box center [246, 241] width 31 height 11
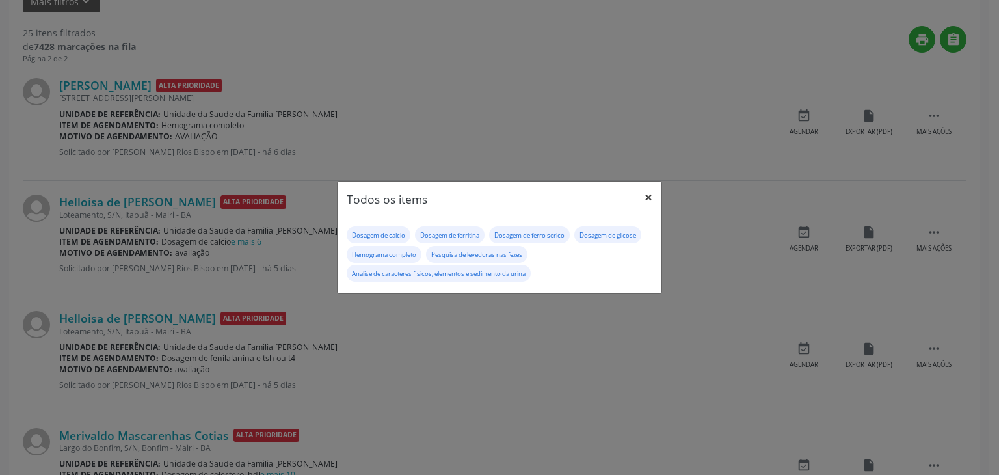
click at [648, 206] on button "×" at bounding box center [648, 197] width 26 height 32
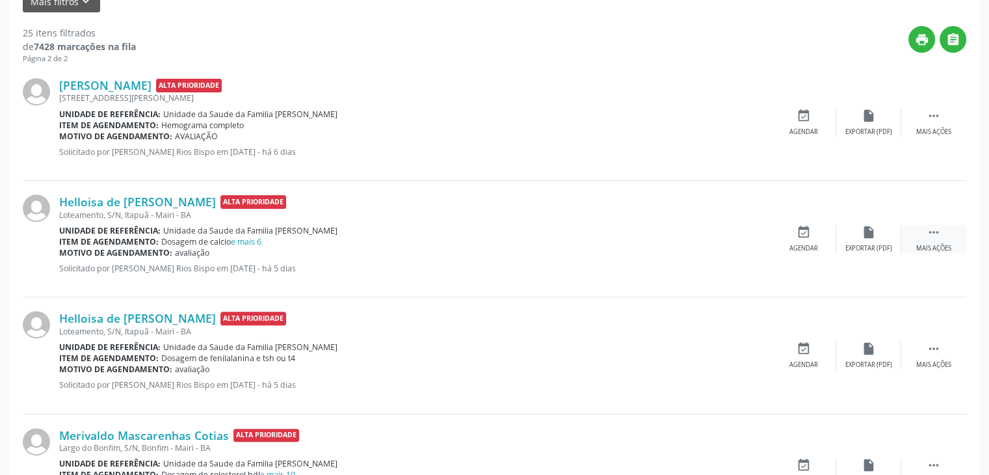
click at [931, 240] on div " Mais ações" at bounding box center [933, 239] width 65 height 28
click at [852, 231] on div "edit Editar" at bounding box center [868, 239] width 65 height 28
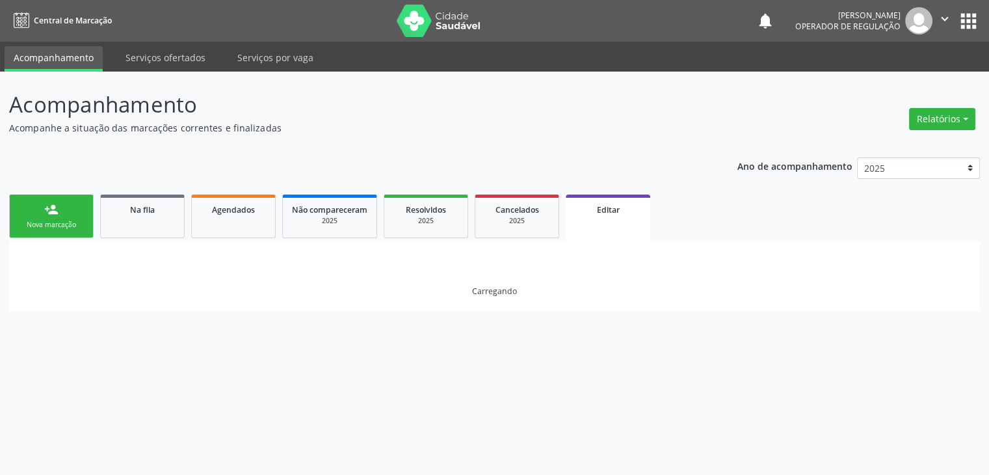
scroll to position [0, 0]
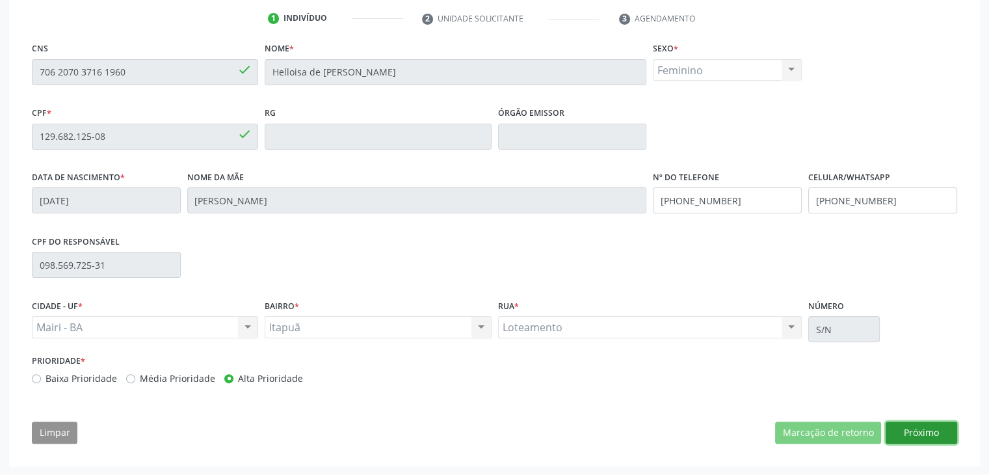
click at [900, 434] on button "Próximo" at bounding box center [922, 432] width 72 height 22
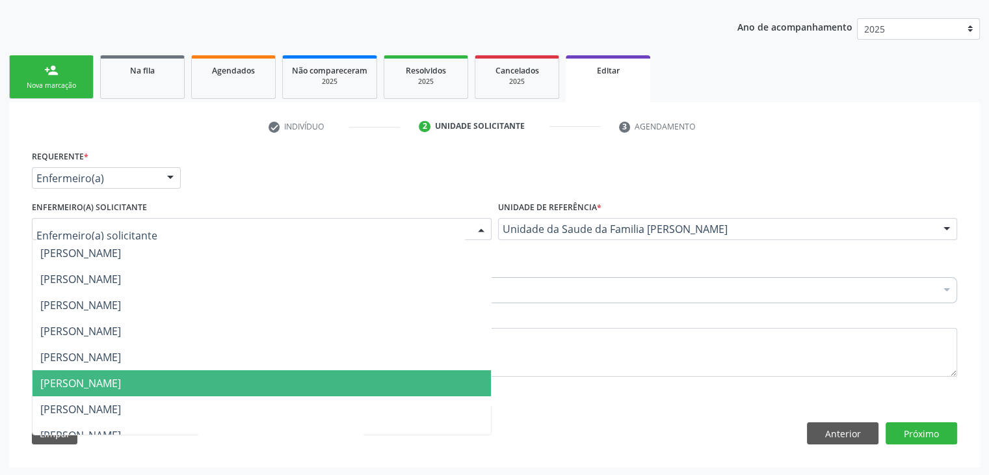
scroll to position [65, 0]
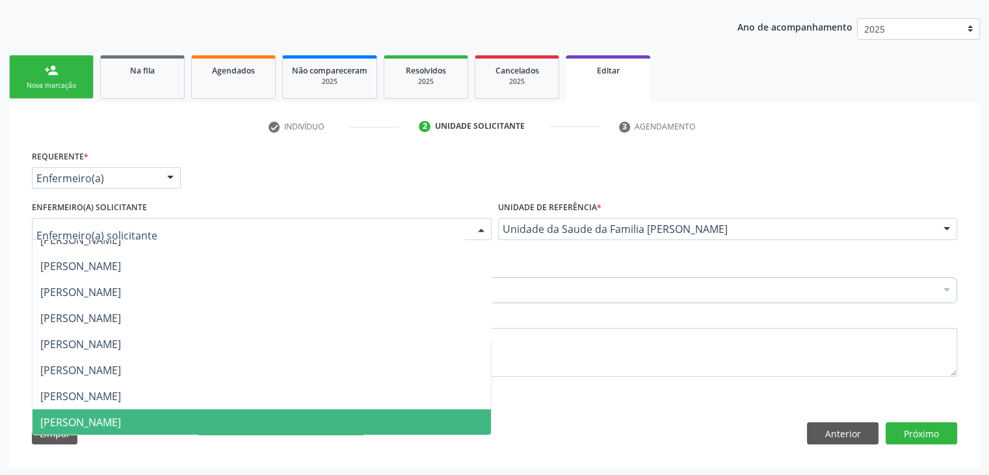
click at [101, 409] on span "[PERSON_NAME]" at bounding box center [262, 422] width 458 height 26
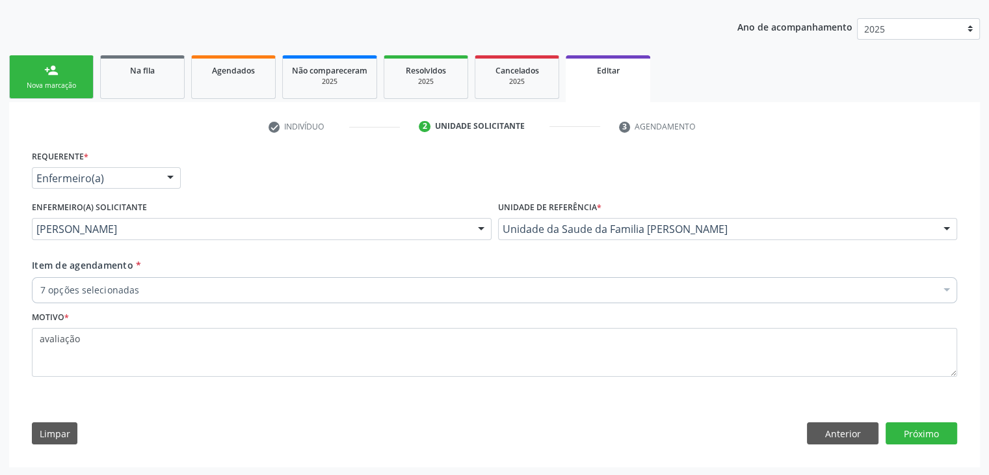
click at [138, 279] on div "7 opções selecionadas" at bounding box center [494, 290] width 925 height 26
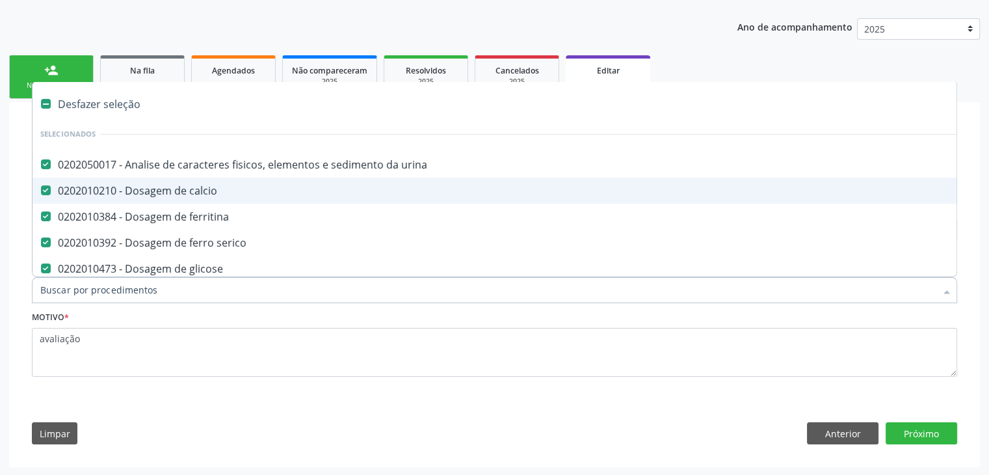
click at [112, 97] on div "Desfazer seleção" at bounding box center [541, 104] width 1016 height 26
checkbox urina "false"
checkbox calcio "false"
checkbox ferritina "false"
checkbox serico "false"
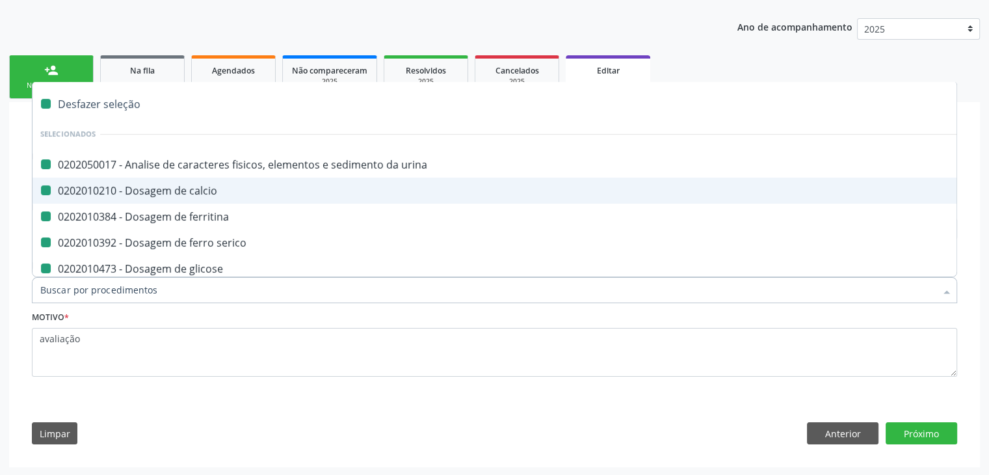
checkbox glicose "false"
checkbox completo "false"
checkbox fezes "false"
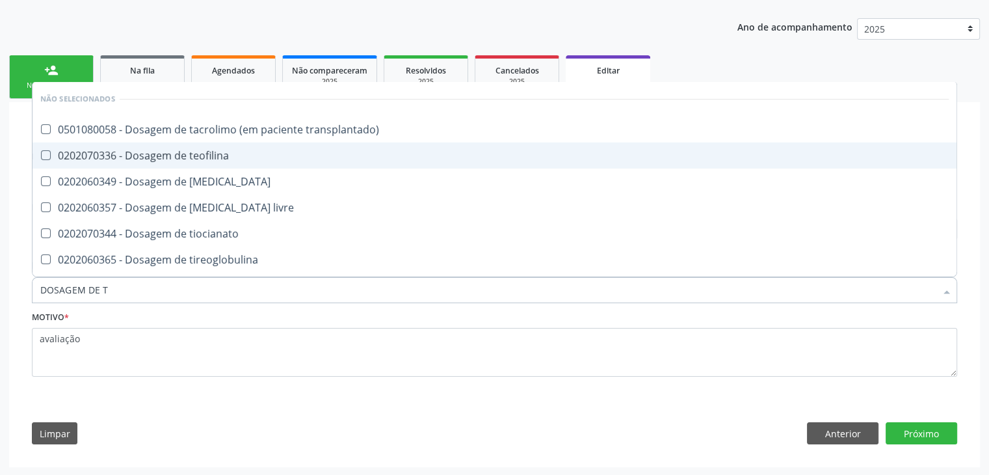
type input "DOSAGEM DE TS"
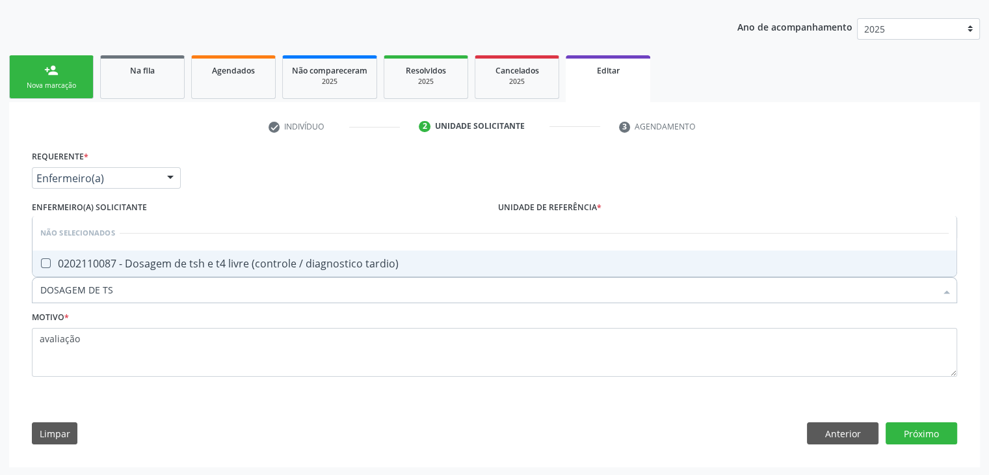
click at [168, 250] on span "0202110087 - Dosagem de tsh e t4 livre (controle / diagnostico tardio)" at bounding box center [495, 263] width 924 height 26
checkbox tardio\) "true"
click at [919, 434] on button "Próximo" at bounding box center [922, 433] width 72 height 22
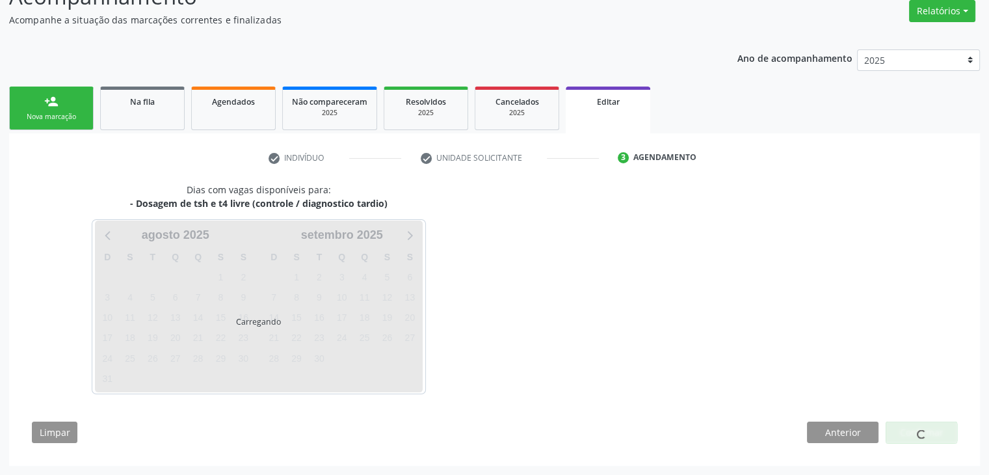
scroll to position [107, 0]
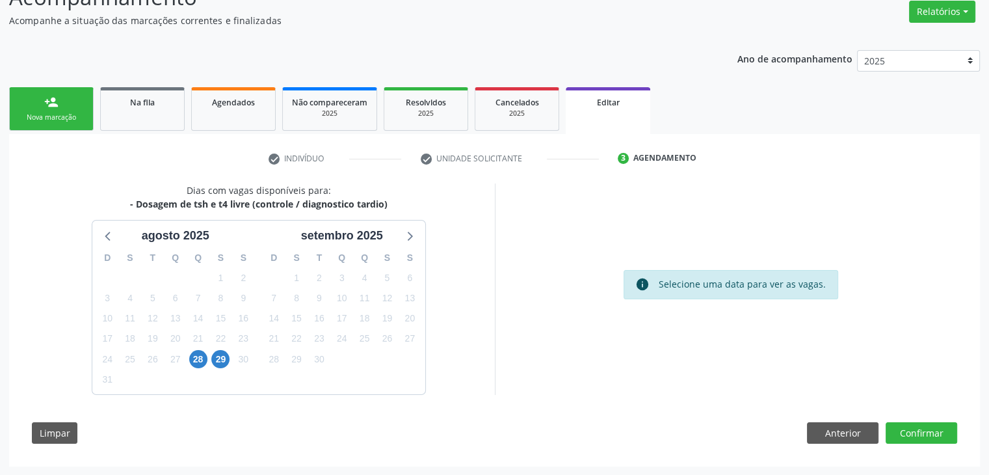
click at [187, 355] on div "28" at bounding box center [198, 359] width 23 height 20
click at [200, 356] on span "28" at bounding box center [198, 359] width 18 height 18
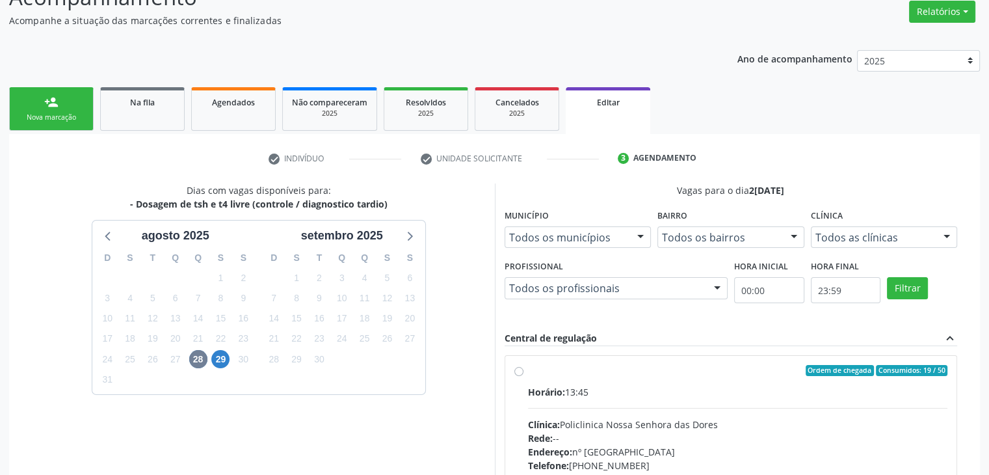
click at [692, 410] on div "Horário: 13:45 Clínica: Policlinica [GEOGRAPHIC_DATA] Rede: -- Endereço: [STREE…" at bounding box center [738, 474] width 420 height 179
click at [523, 376] on input "Ordem de chegada Consumidos: 19 / 50 Horário: 13:45 Clínica: Policlinica Nossa …" at bounding box center [518, 371] width 9 height 12
radio input "true"
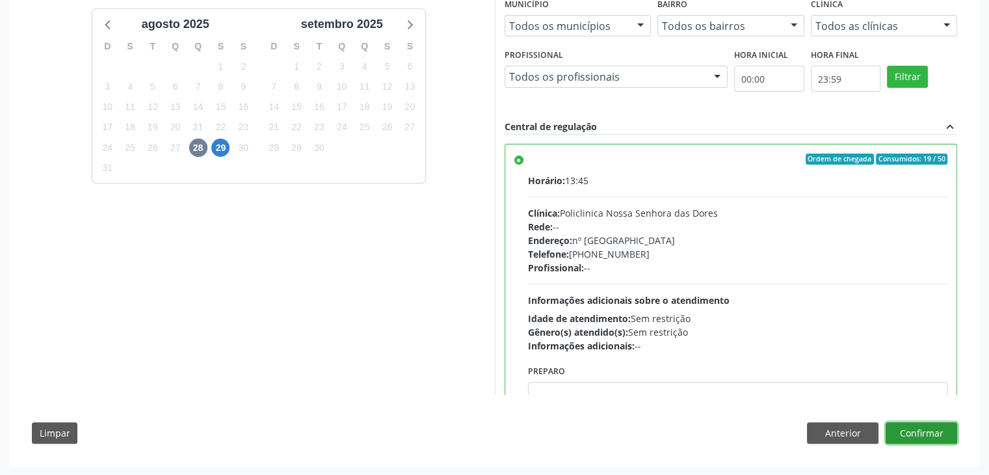
click at [925, 435] on button "Confirmar" at bounding box center [922, 433] width 72 height 22
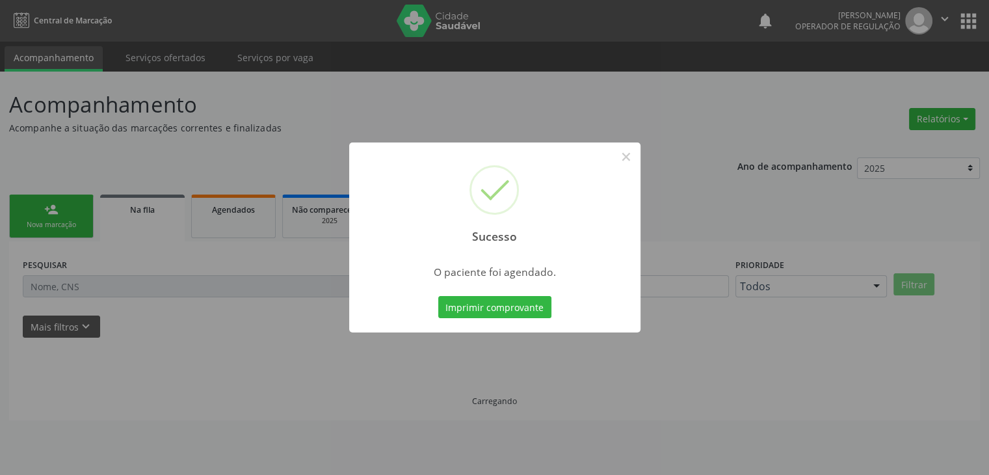
scroll to position [0, 0]
click at [624, 162] on button "×" at bounding box center [631, 157] width 22 height 22
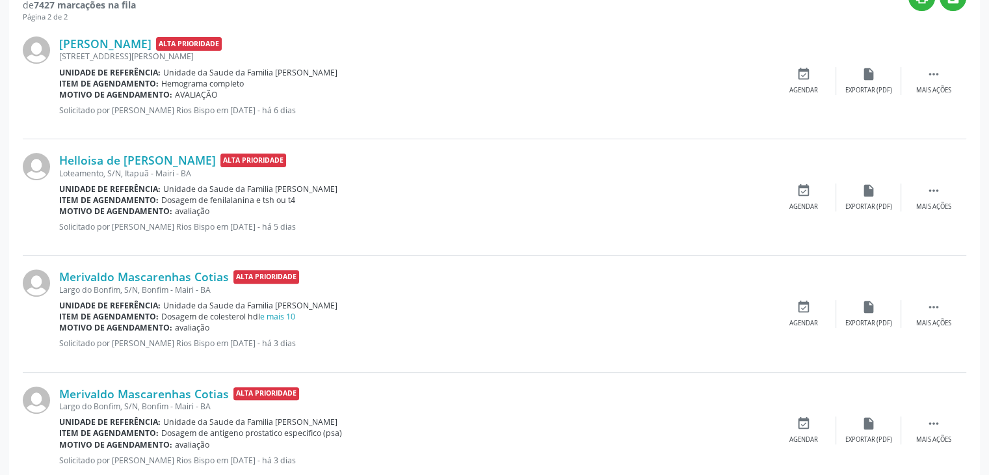
scroll to position [390, 0]
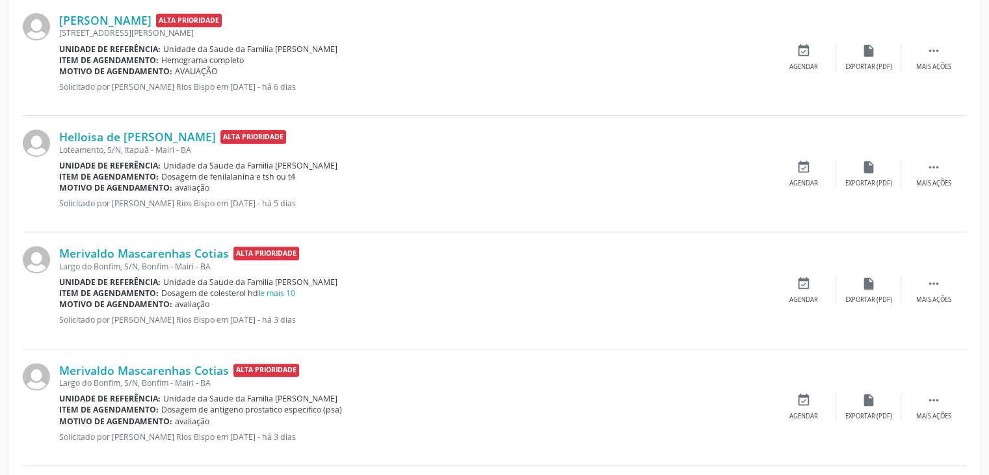
click at [924, 157] on div "Helloisa de Jesus Silva Alta Prioridade Loteamento, S/N, Itapuã - Mairi - BA Un…" at bounding box center [494, 174] width 943 height 116
click at [918, 167] on div " Mais ações" at bounding box center [933, 174] width 65 height 28
click at [875, 181] on div "Editar" at bounding box center [868, 183] width 21 height 9
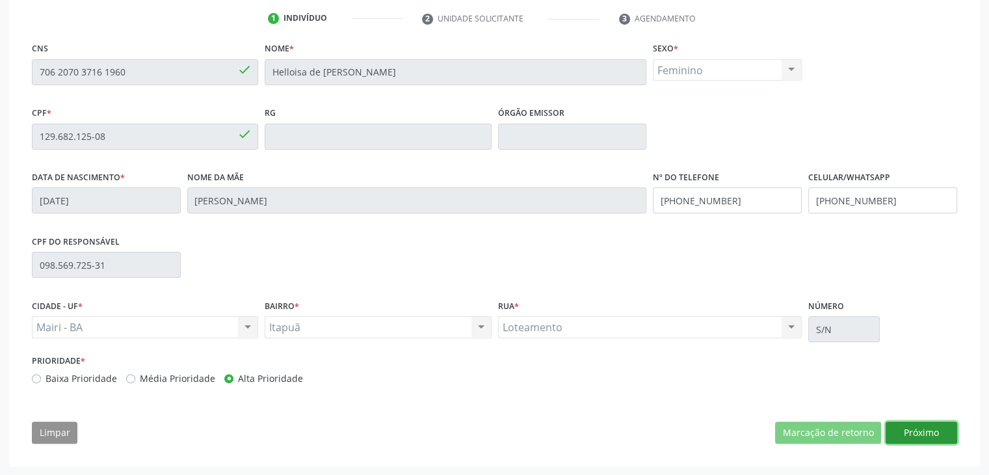
click at [913, 433] on button "Próximo" at bounding box center [922, 432] width 72 height 22
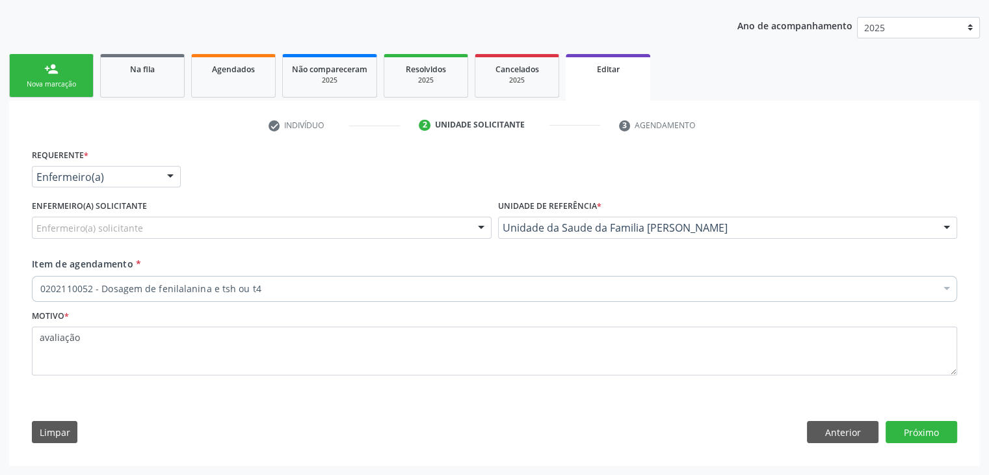
scroll to position [139, 0]
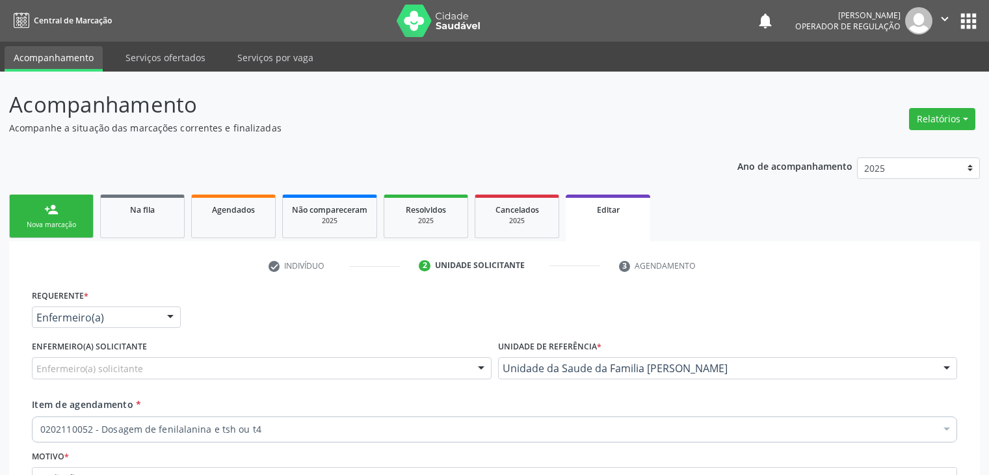
scroll to position [139, 0]
